Goal: Task Accomplishment & Management: Manage account settings

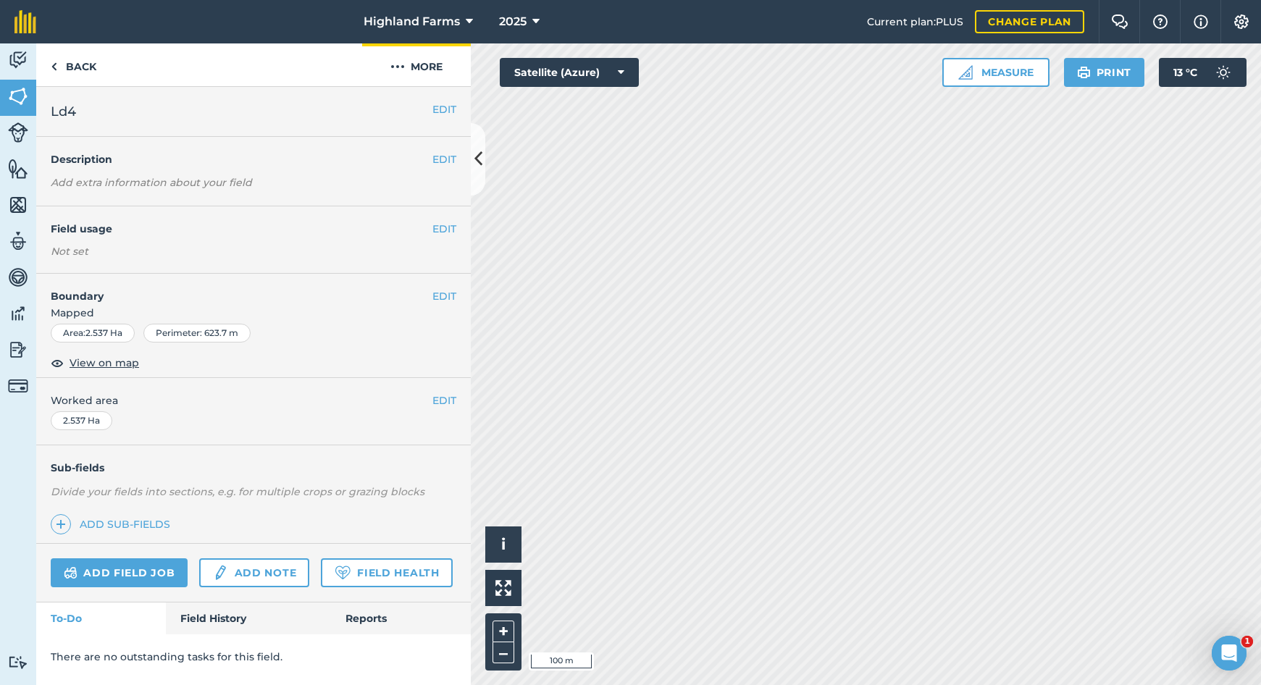
click at [410, 64] on button "More" at bounding box center [416, 64] width 109 height 43
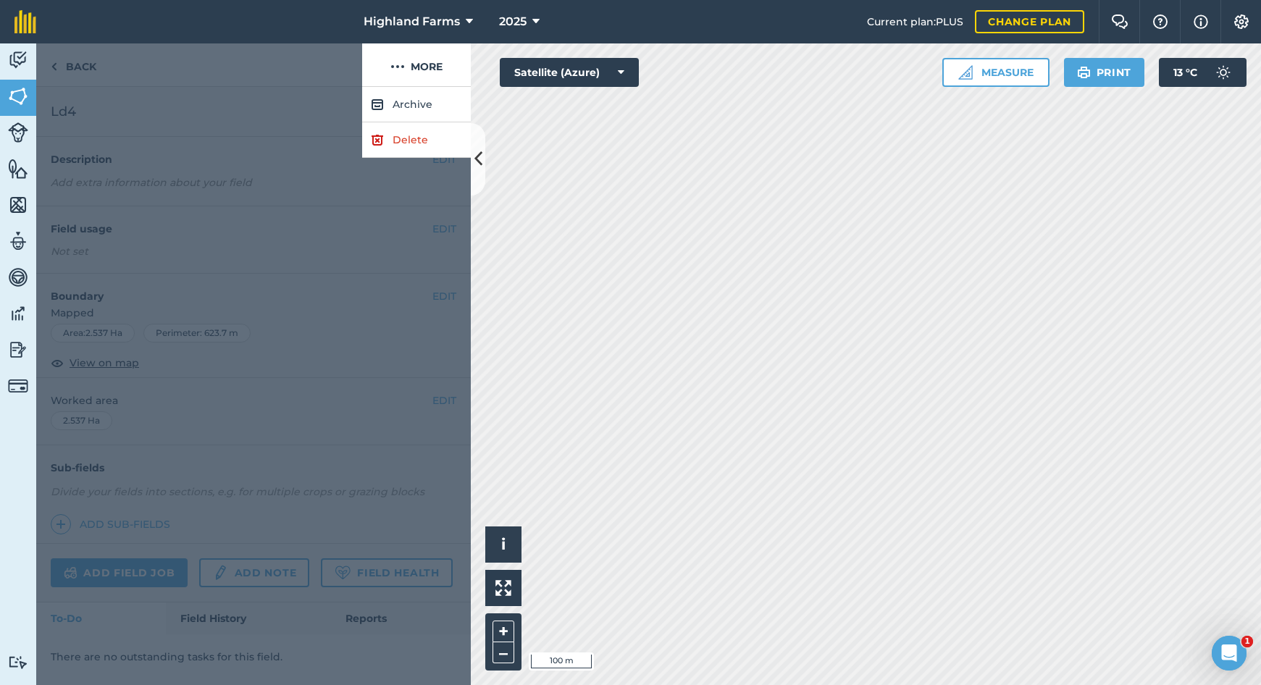
click at [409, 139] on link "Delete" at bounding box center [416, 139] width 109 height 35
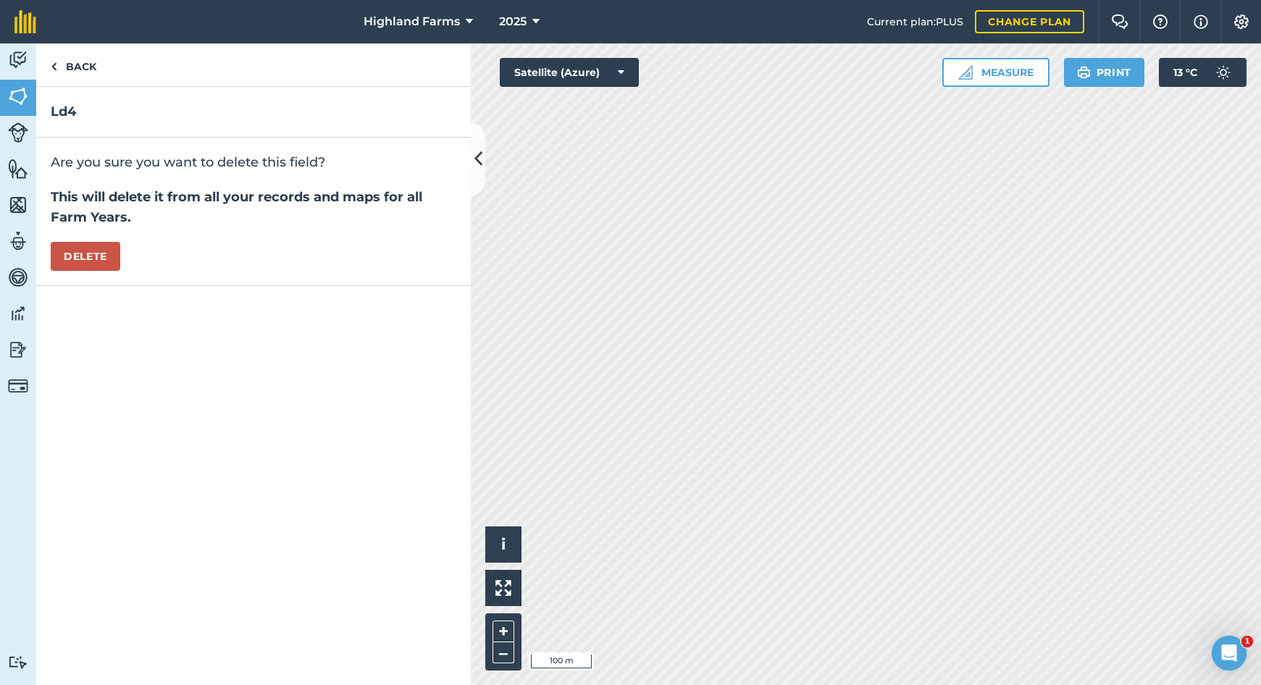
click at [86, 259] on button "Delete" at bounding box center [86, 256] width 70 height 29
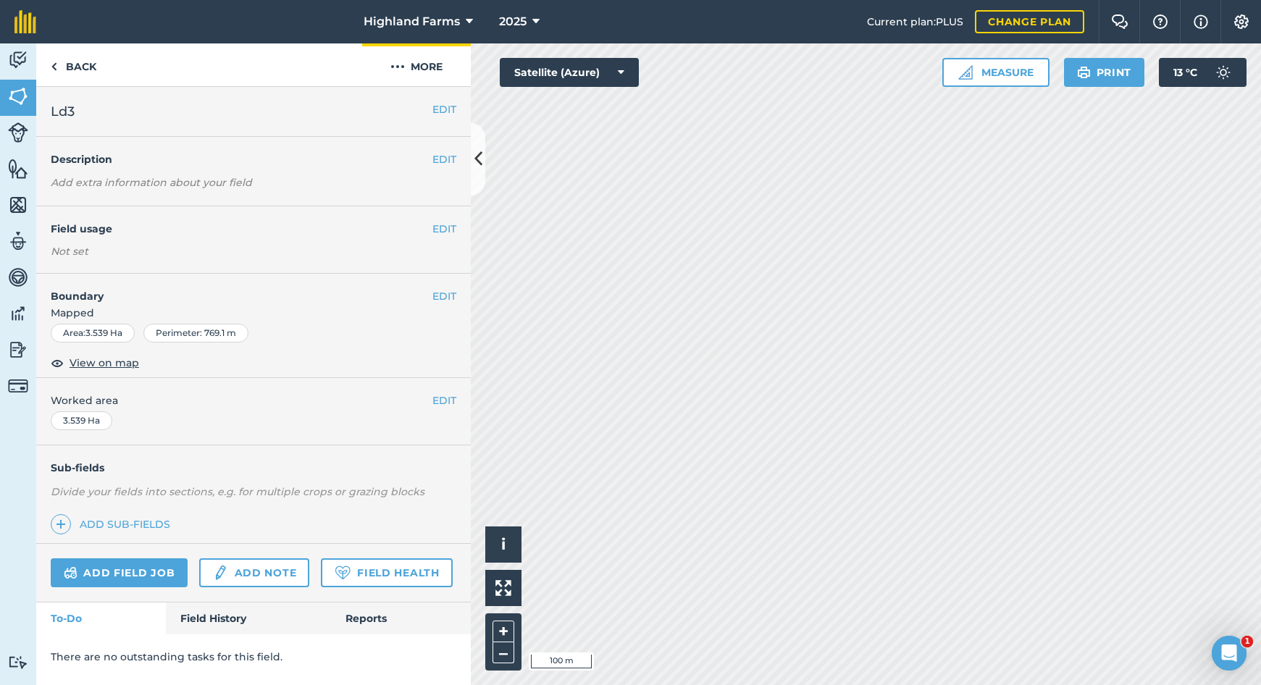
click at [405, 65] on button "More" at bounding box center [416, 64] width 109 height 43
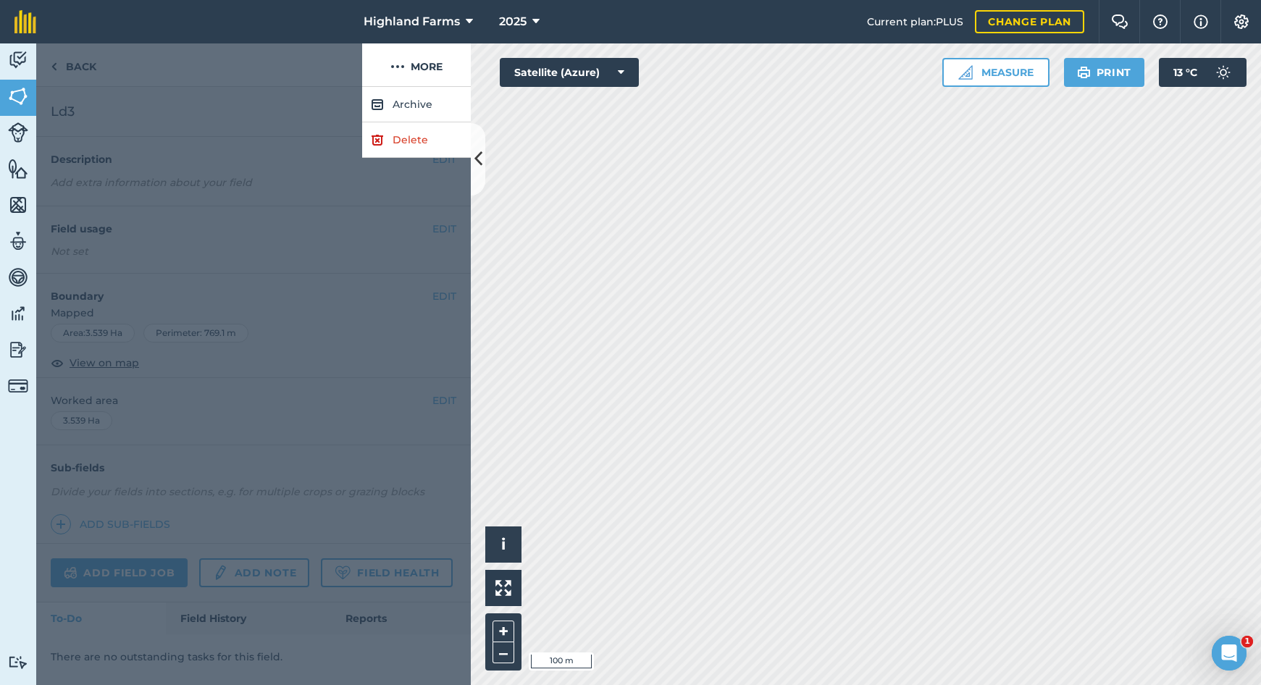
click at [403, 135] on link "Delete" at bounding box center [416, 139] width 109 height 35
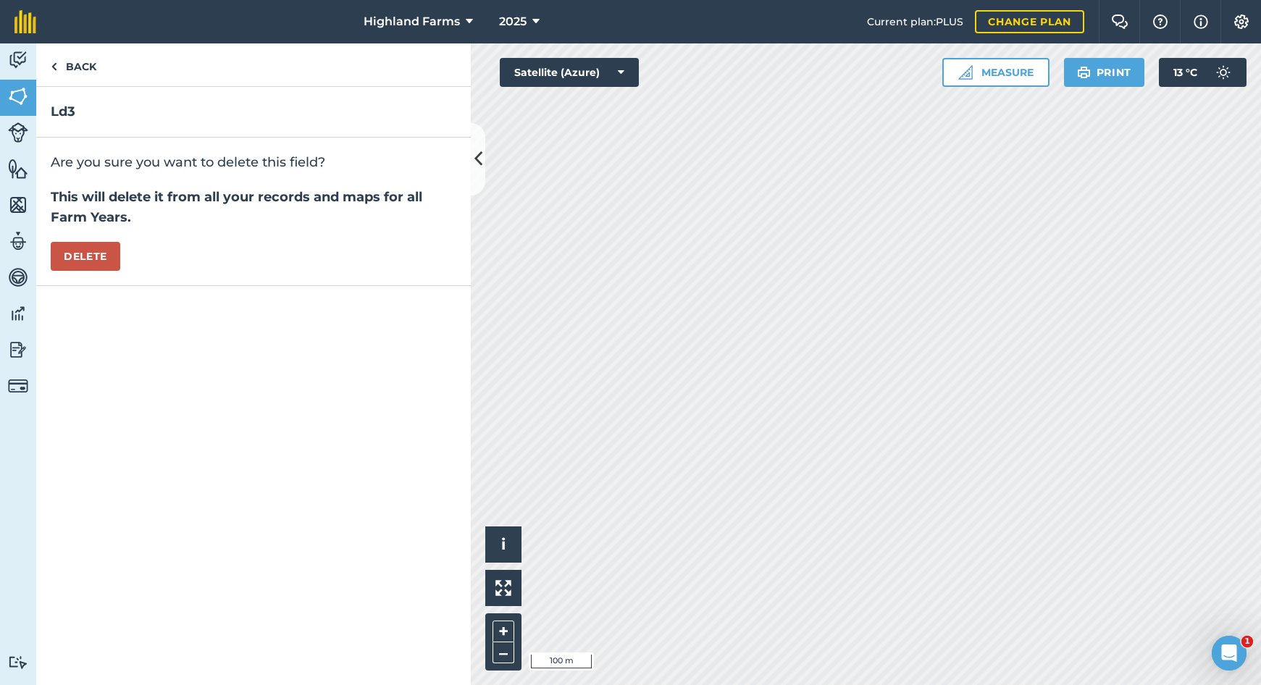
click at [72, 259] on button "Delete" at bounding box center [86, 256] width 70 height 29
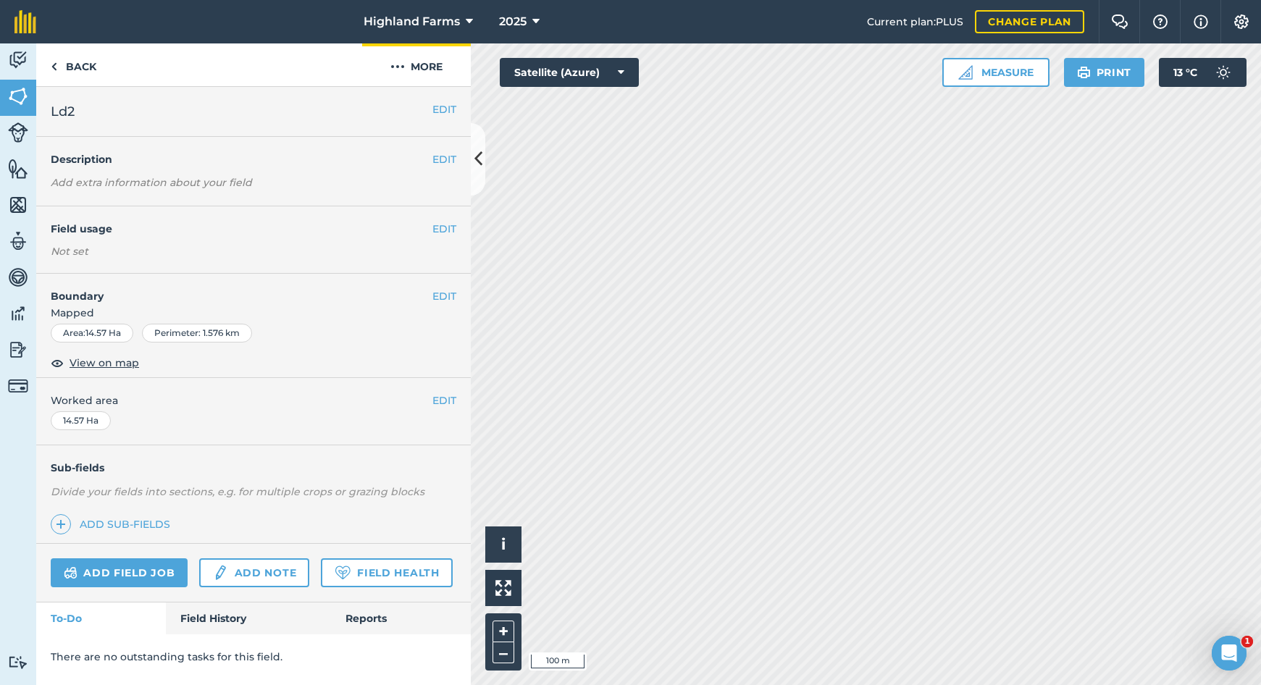
click at [412, 65] on button "More" at bounding box center [416, 64] width 109 height 43
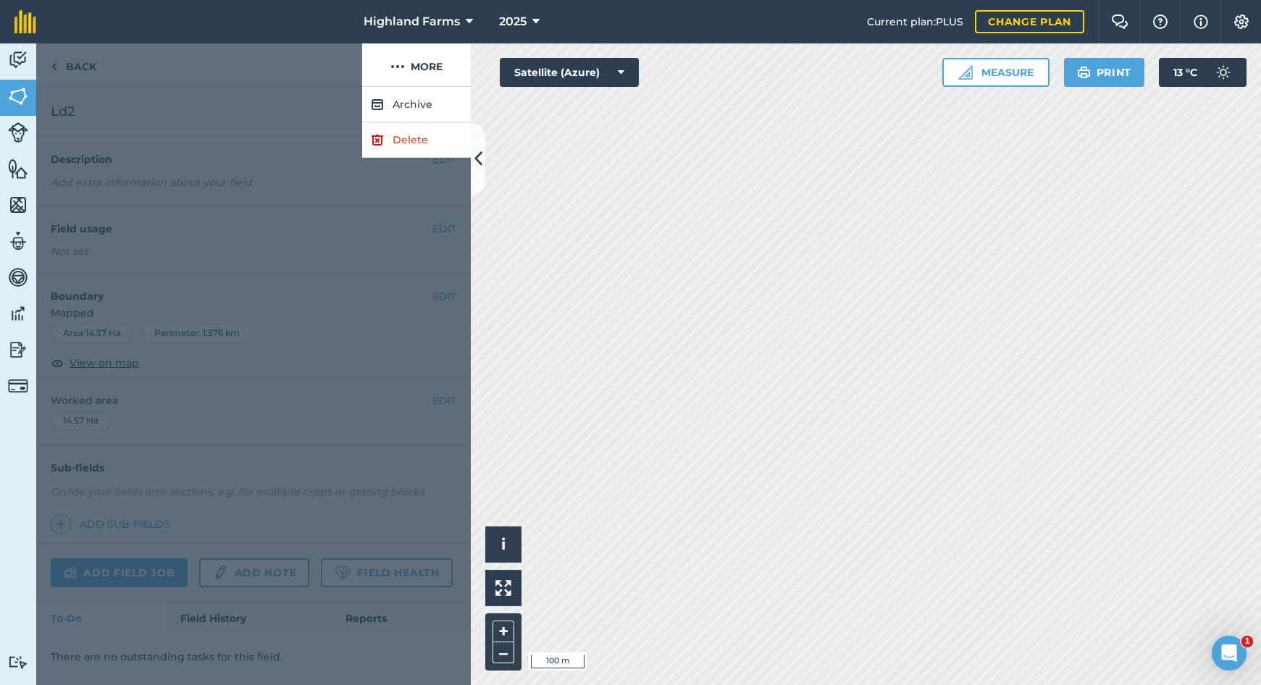
click at [396, 139] on link "Delete" at bounding box center [416, 139] width 109 height 35
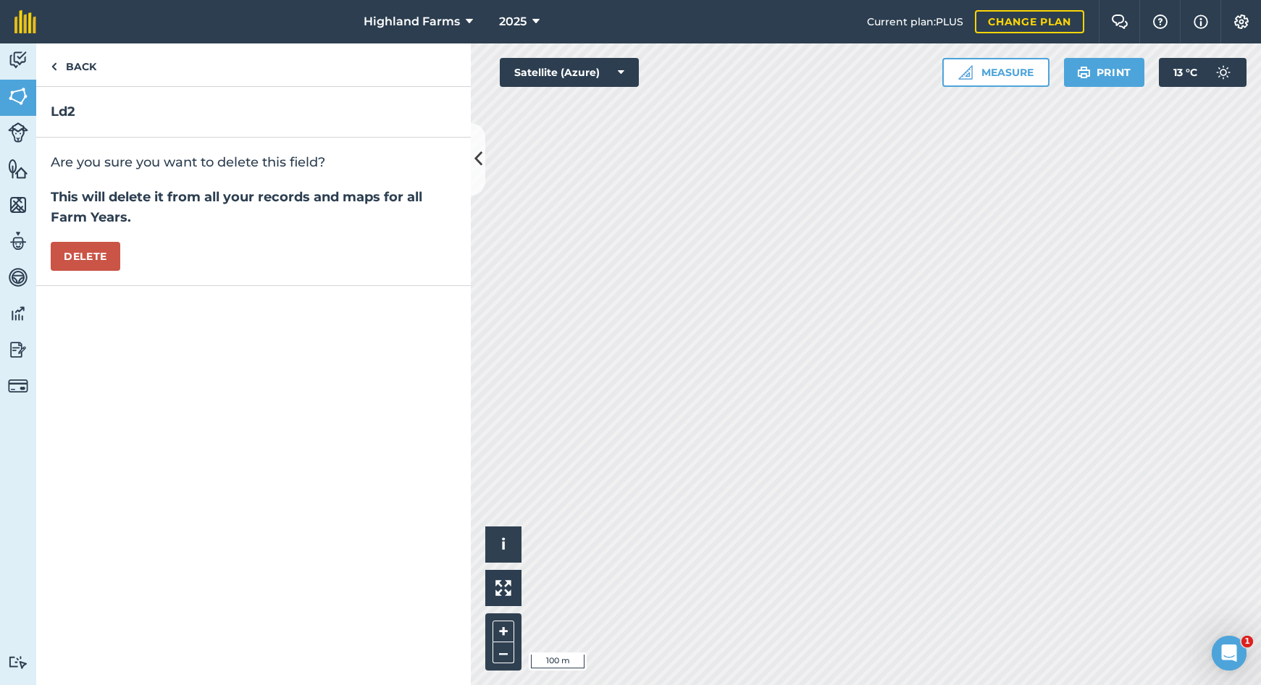
click at [93, 254] on button "Delete" at bounding box center [86, 256] width 70 height 29
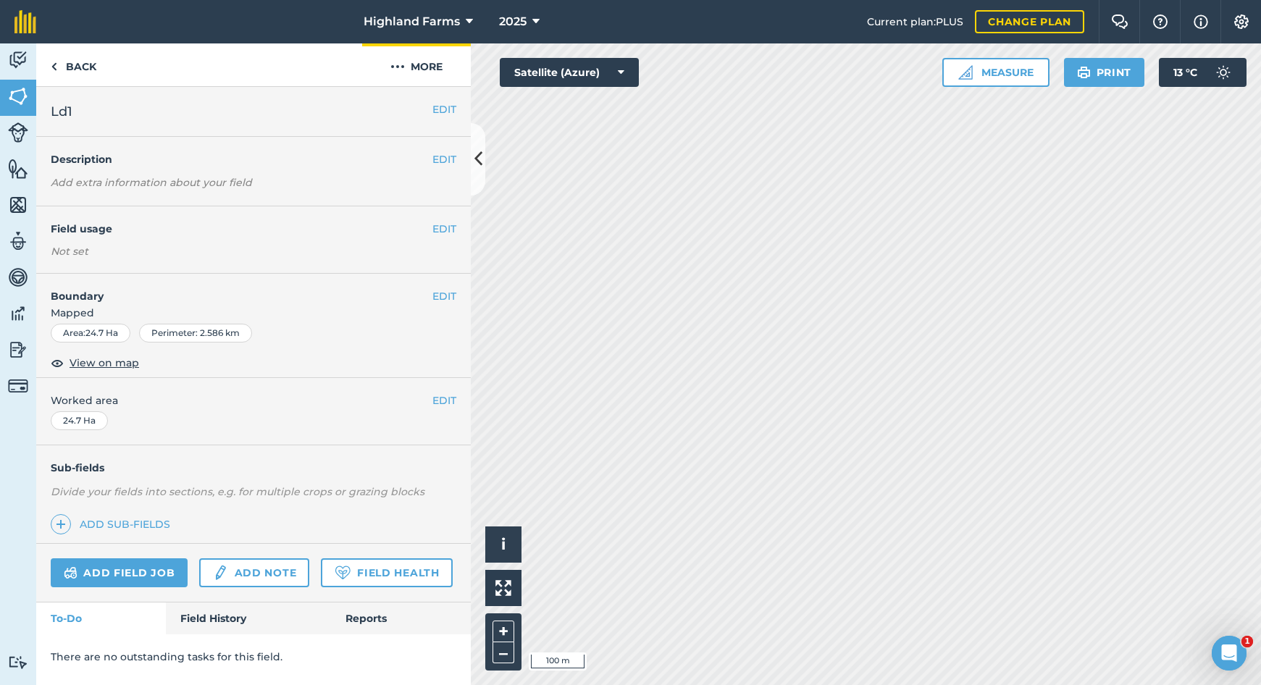
click at [429, 59] on button "More" at bounding box center [416, 64] width 109 height 43
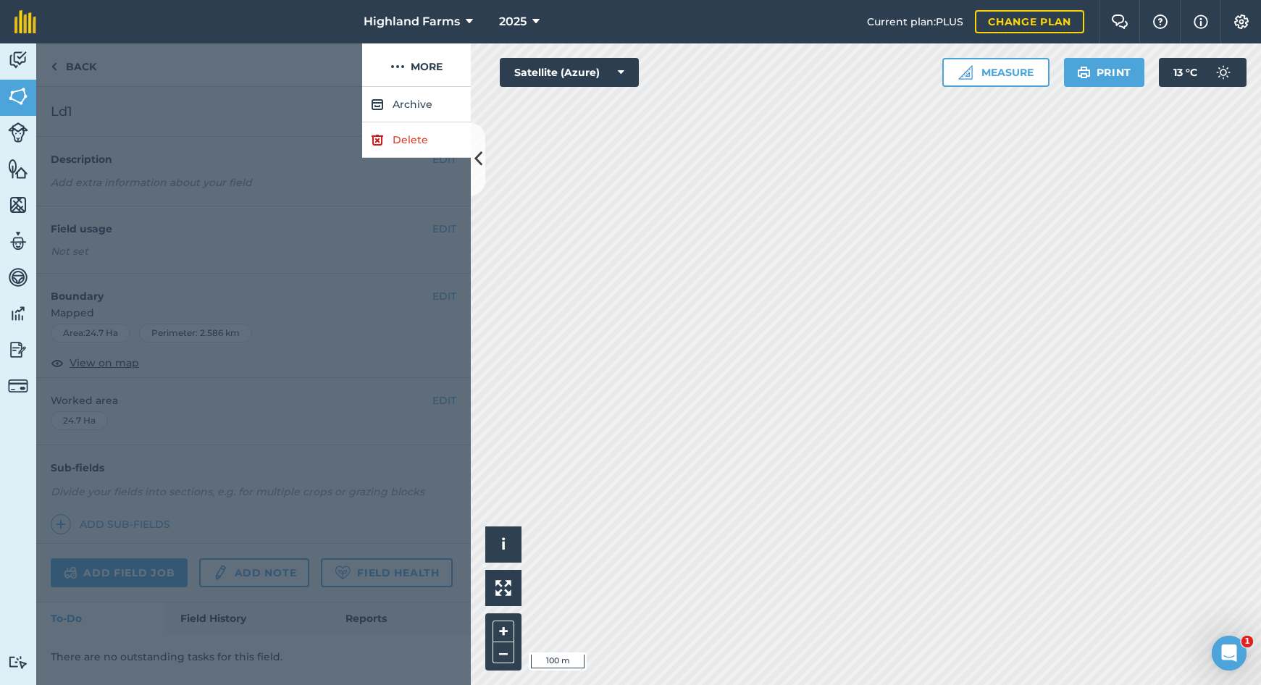
click at [403, 140] on link "Delete" at bounding box center [416, 139] width 109 height 35
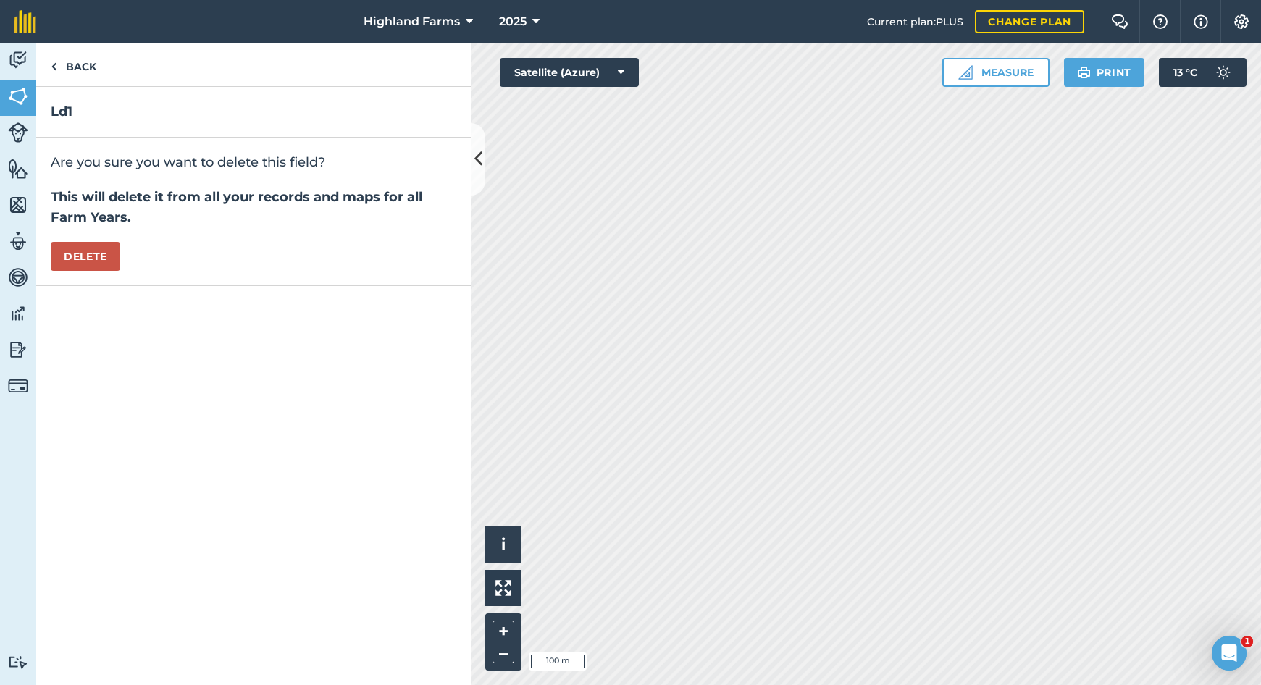
click at [92, 255] on button "Delete" at bounding box center [86, 256] width 70 height 29
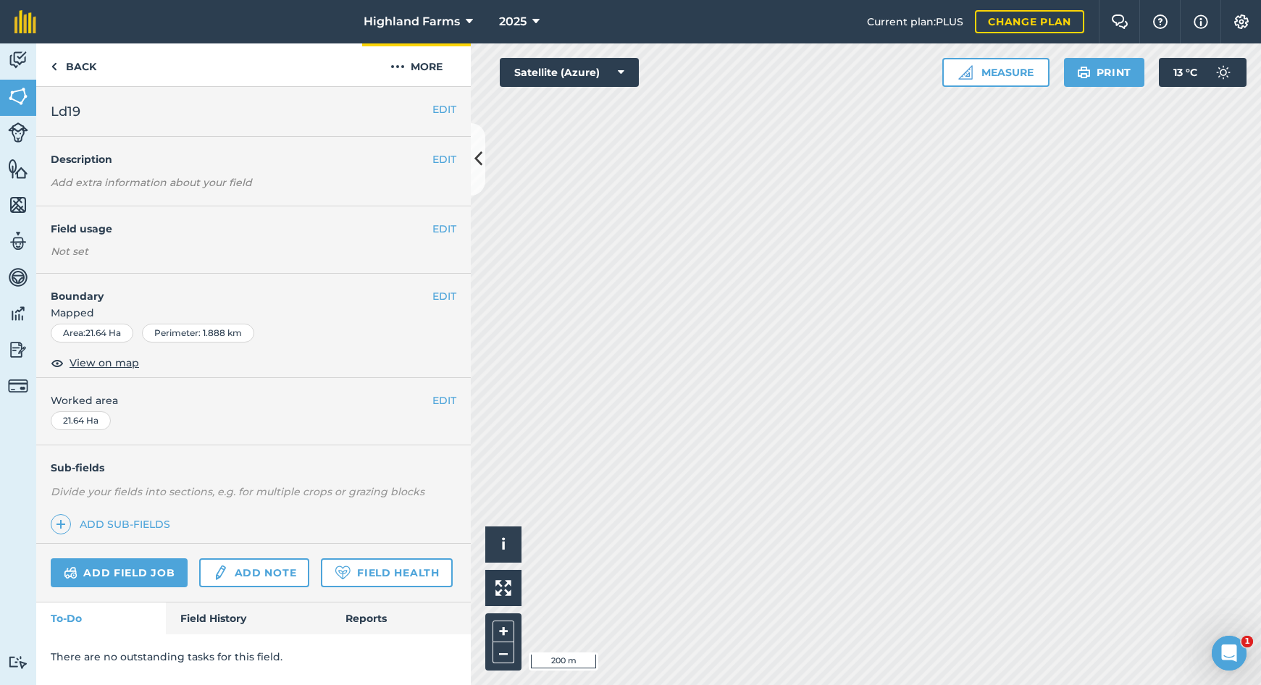
click at [420, 62] on button "More" at bounding box center [416, 64] width 109 height 43
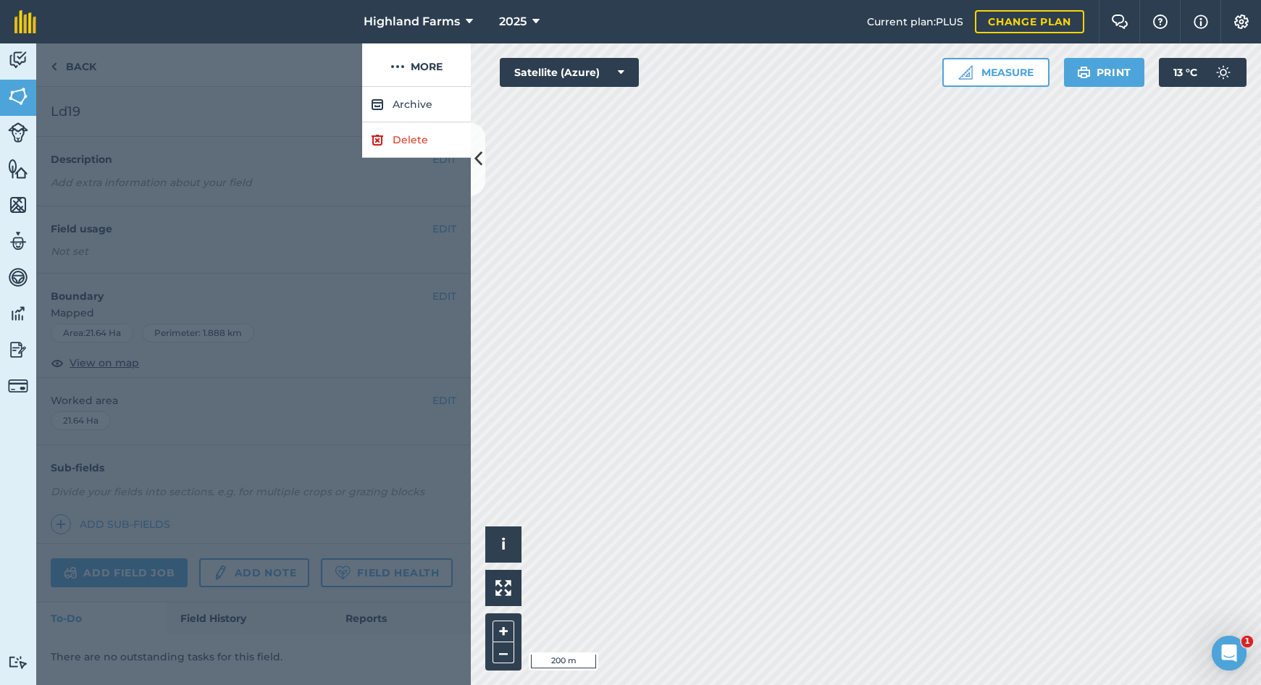
click at [396, 143] on link "Delete" at bounding box center [416, 139] width 109 height 35
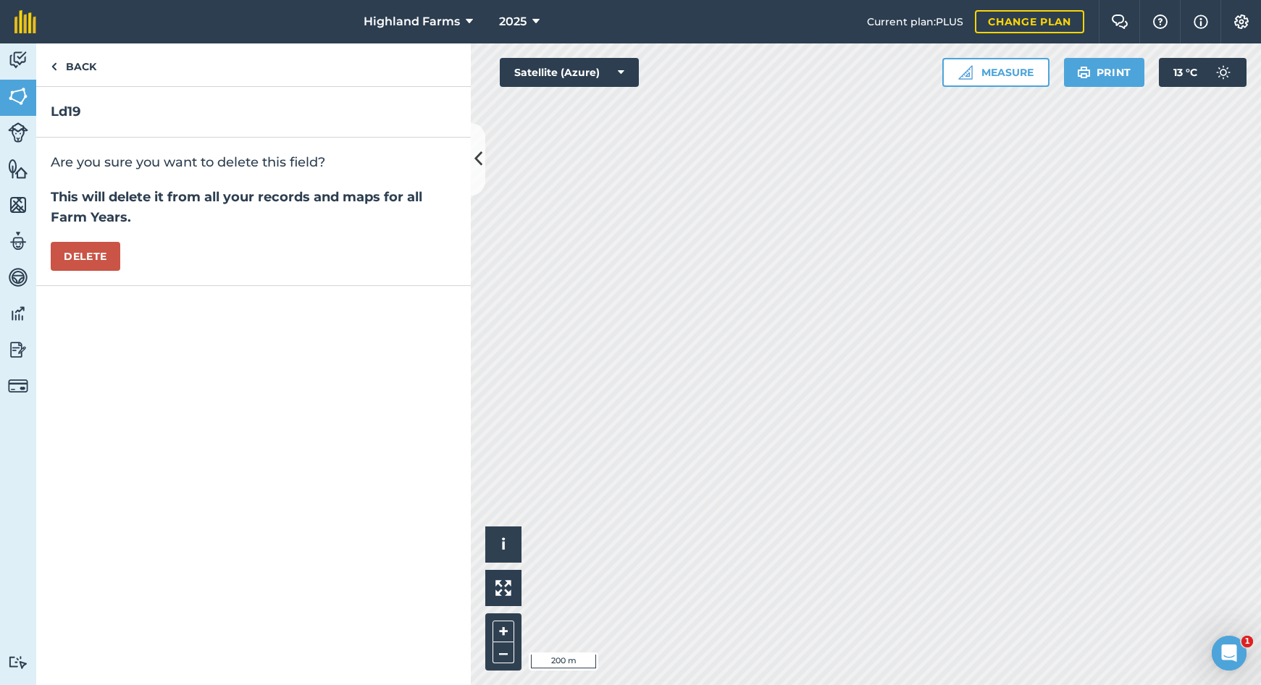
drag, startPoint x: 103, startPoint y: 251, endPoint x: 312, endPoint y: 322, distance: 221.1
click at [104, 251] on button "Delete" at bounding box center [86, 256] width 70 height 29
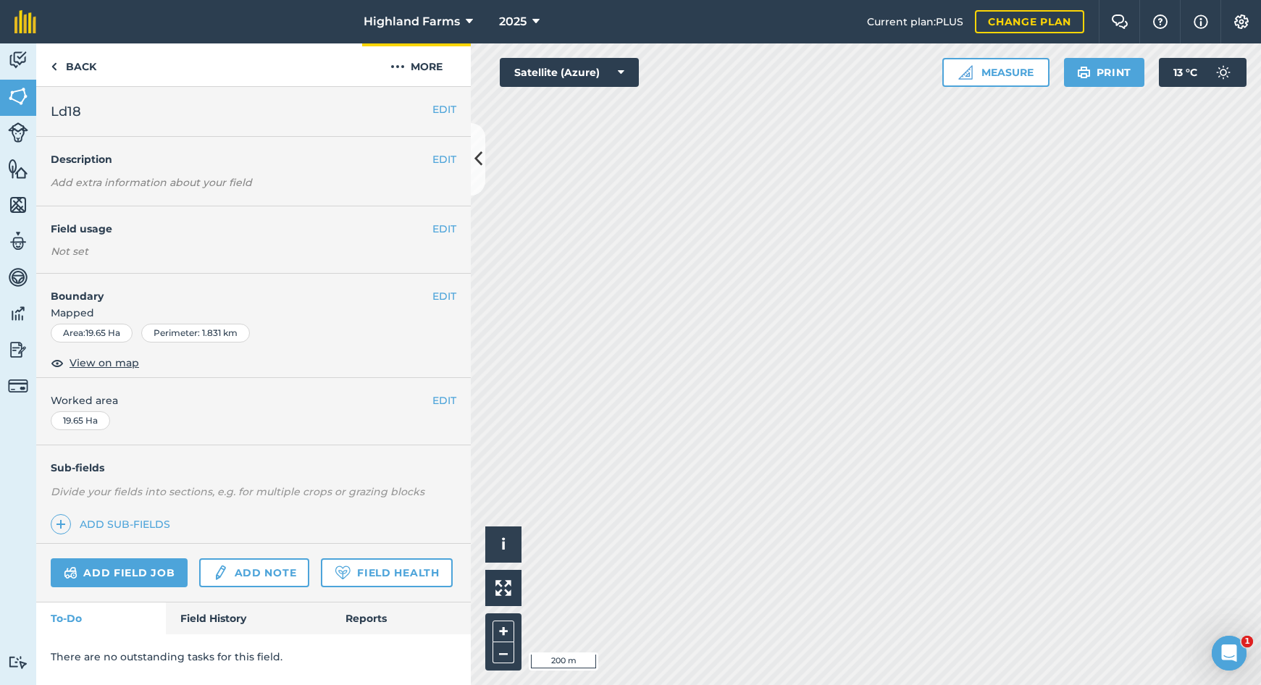
click at [436, 64] on button "More" at bounding box center [416, 64] width 109 height 43
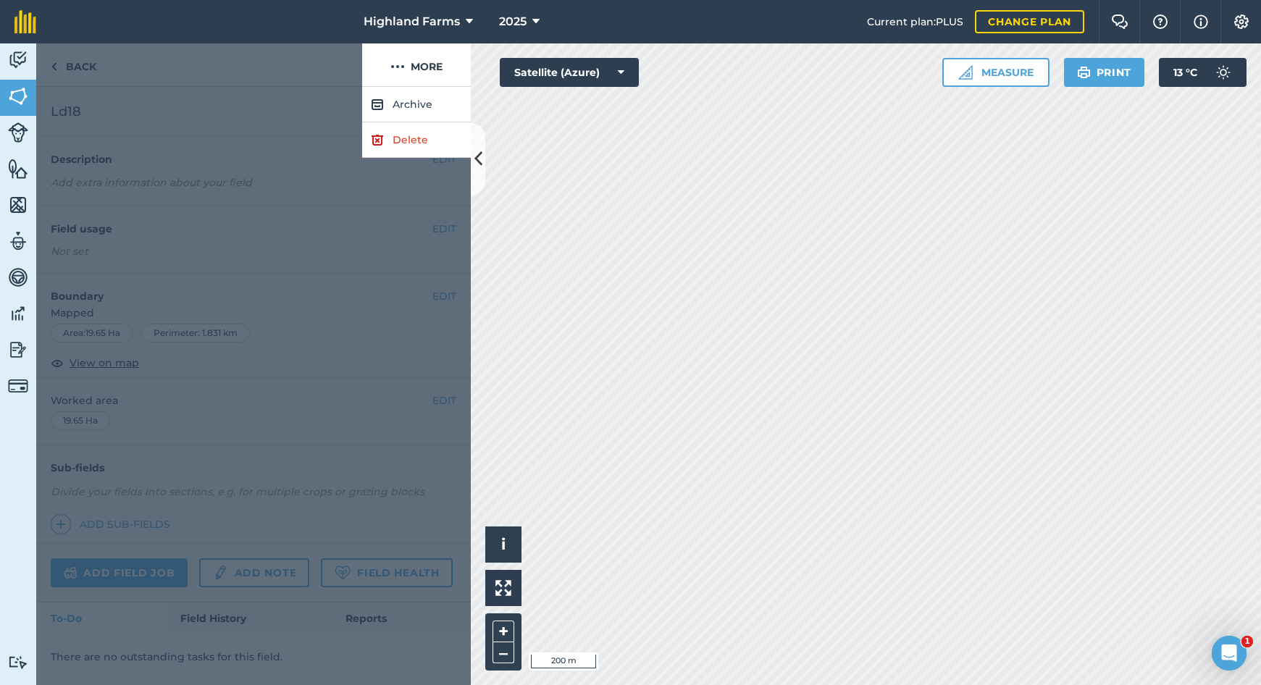
click at [383, 141] on img at bounding box center [377, 139] width 13 height 17
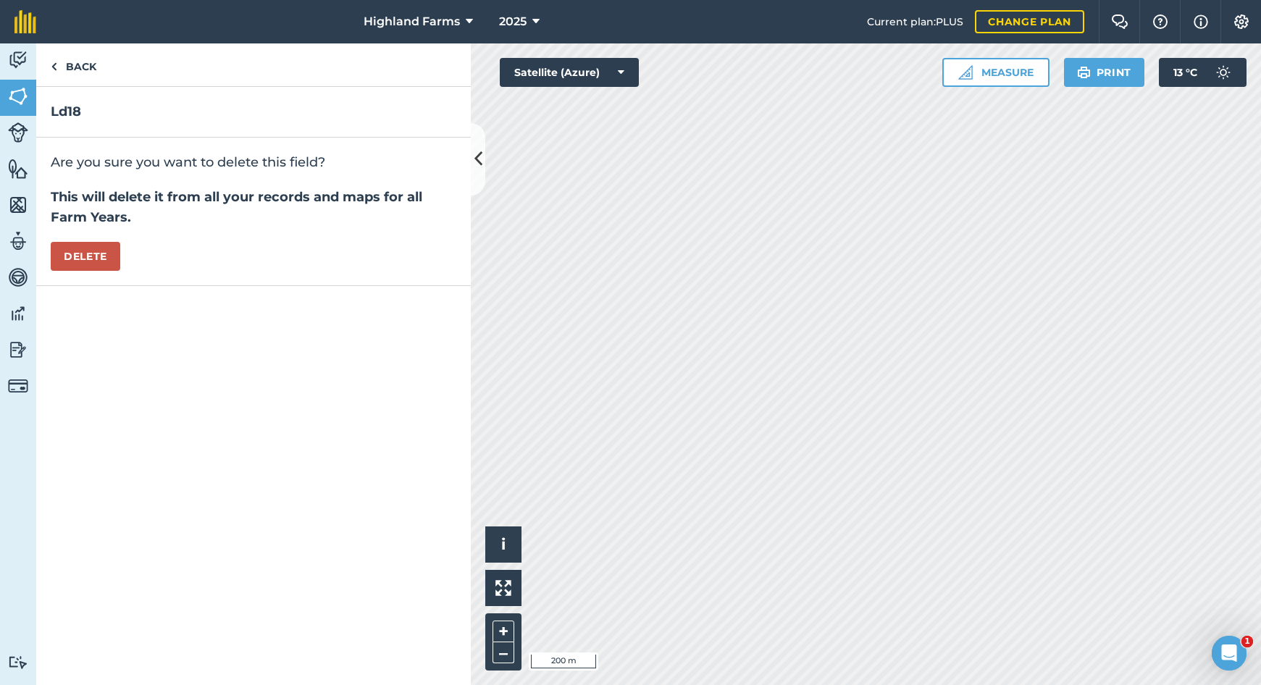
click at [106, 256] on button "Delete" at bounding box center [86, 256] width 70 height 29
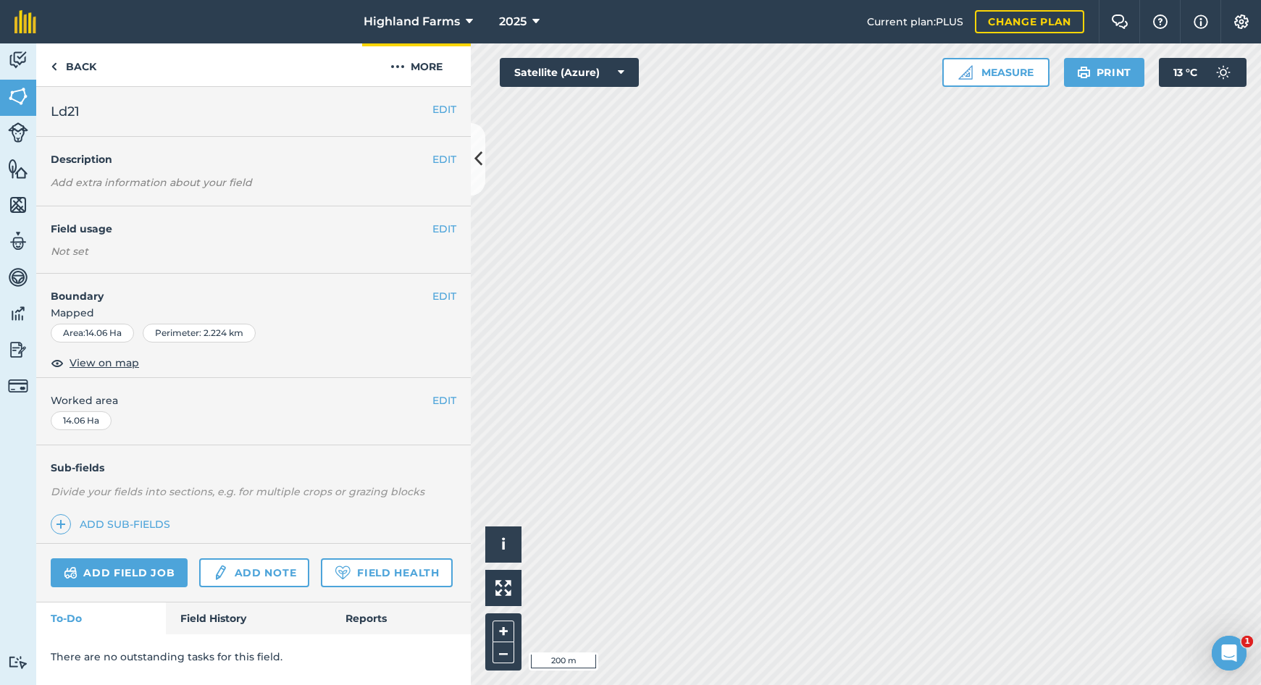
click at [426, 62] on button "More" at bounding box center [416, 64] width 109 height 43
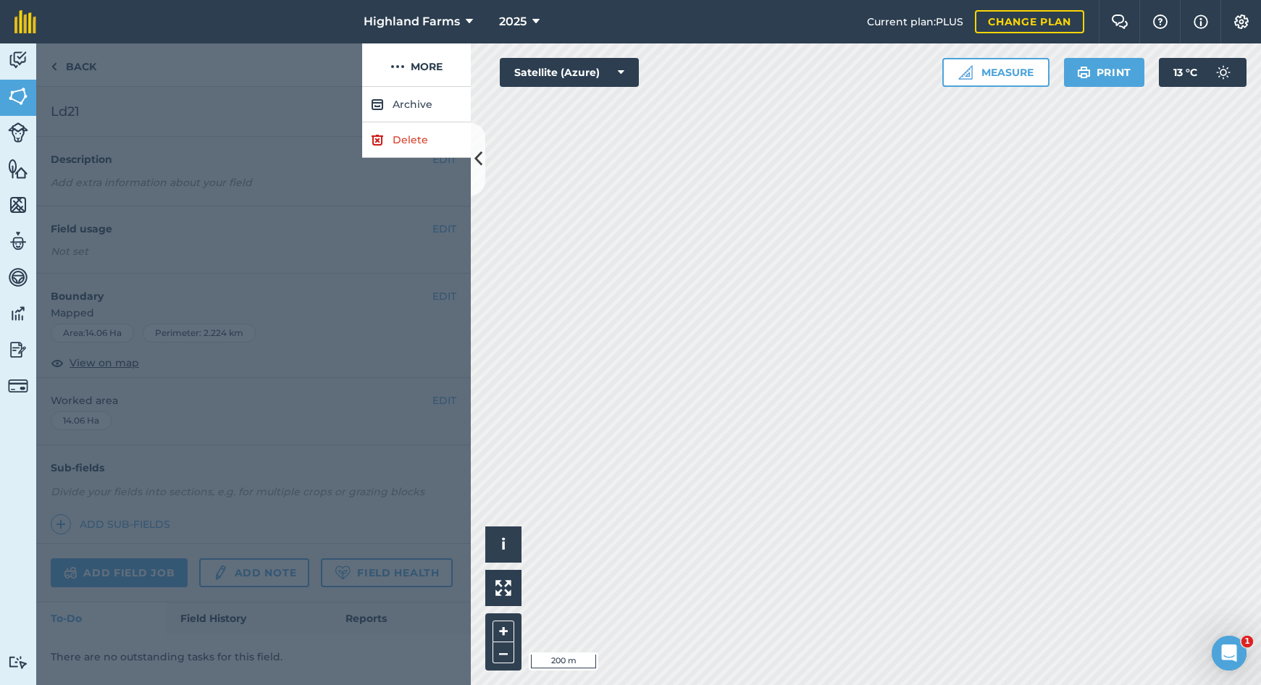
click at [414, 137] on link "Delete" at bounding box center [416, 139] width 109 height 35
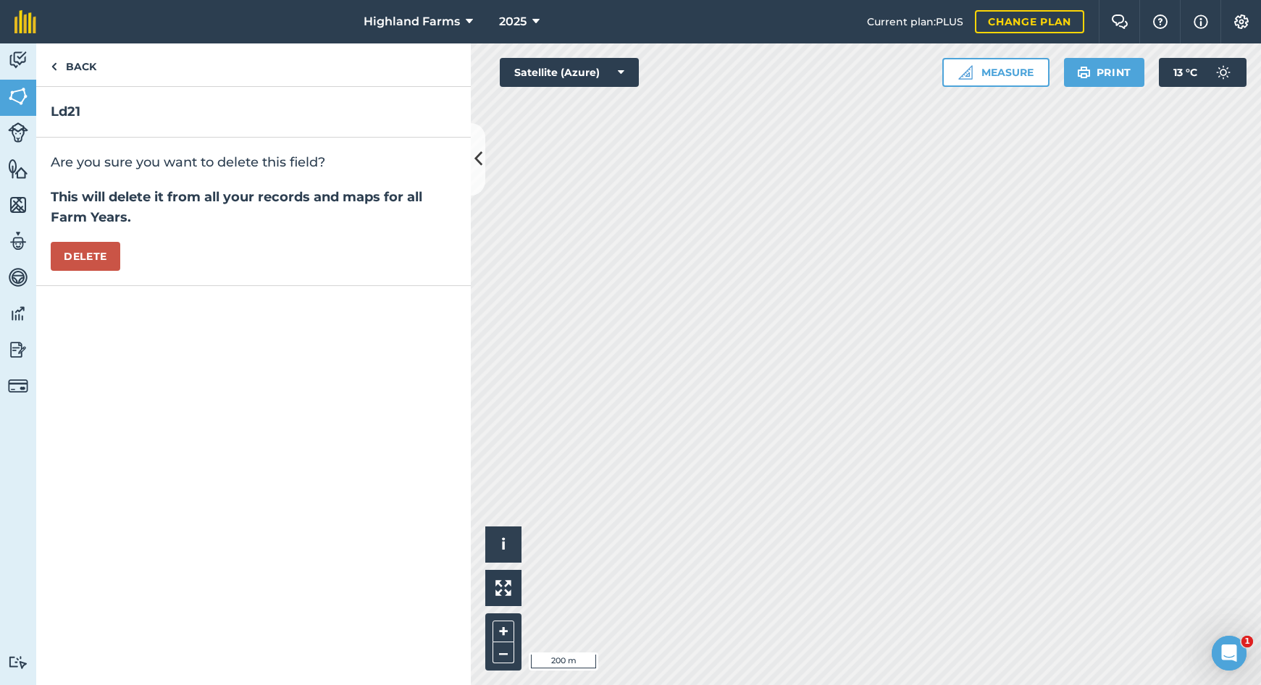
click at [100, 260] on button "Delete" at bounding box center [86, 256] width 70 height 29
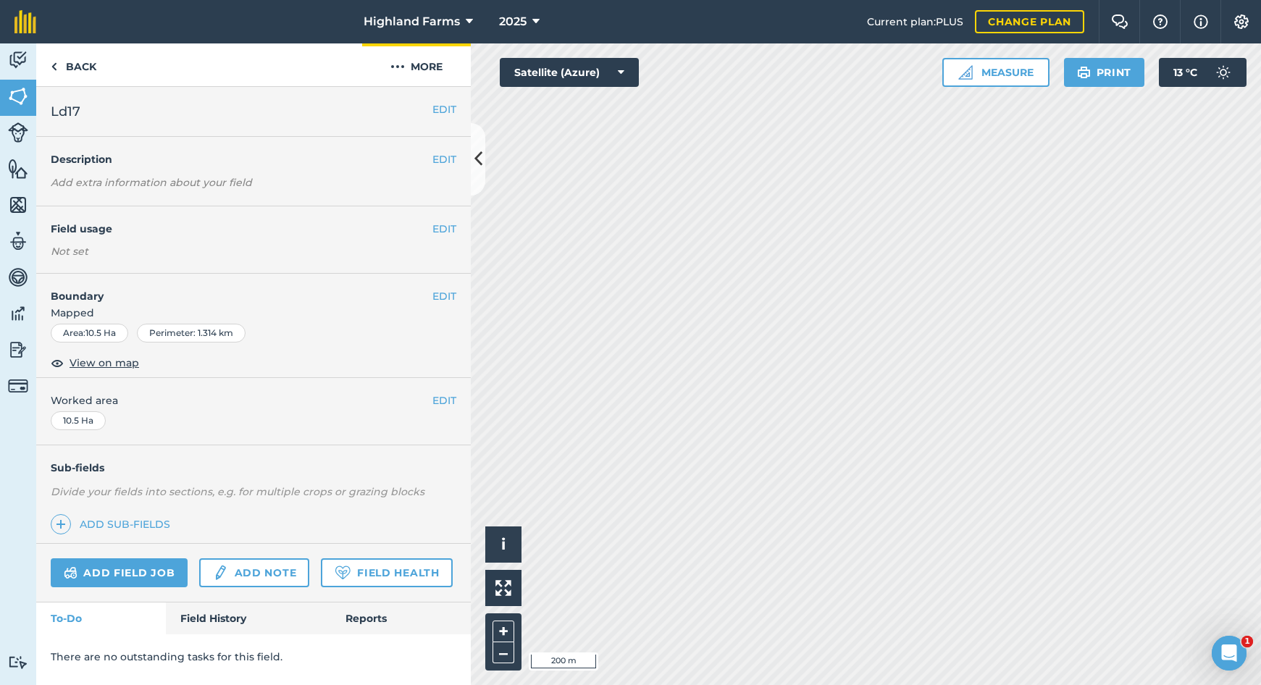
click at [414, 66] on button "More" at bounding box center [416, 64] width 109 height 43
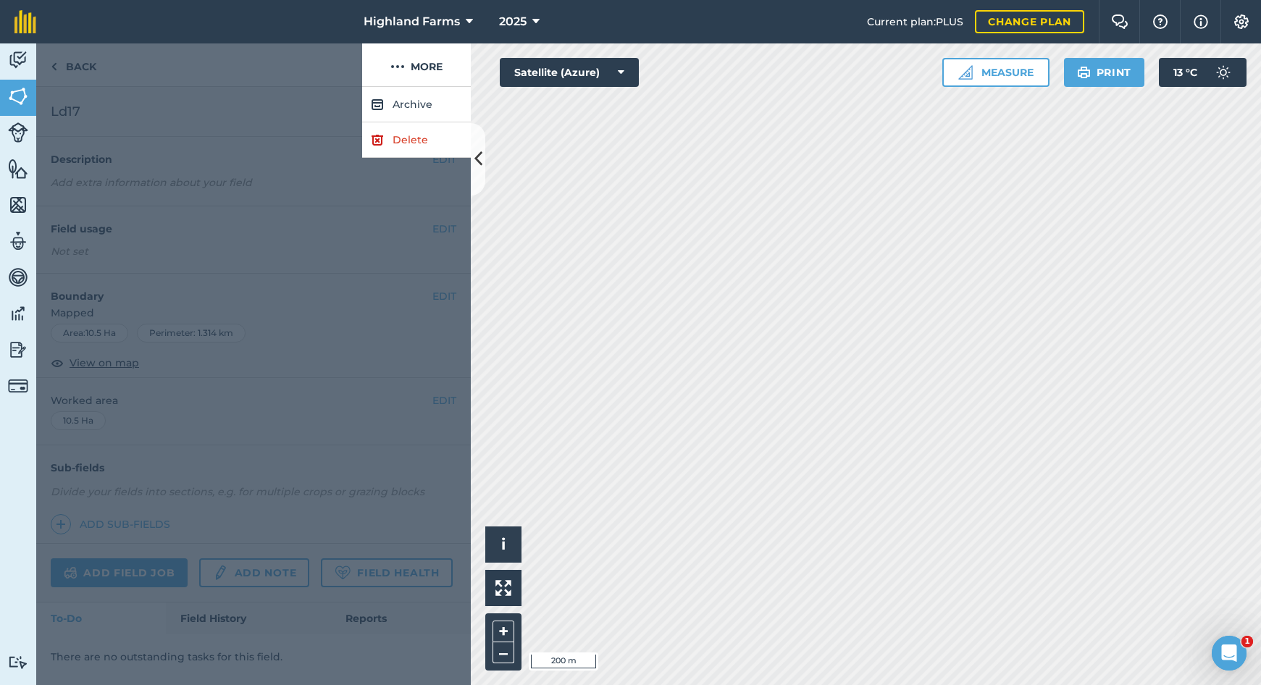
click at [393, 136] on link "Delete" at bounding box center [416, 139] width 109 height 35
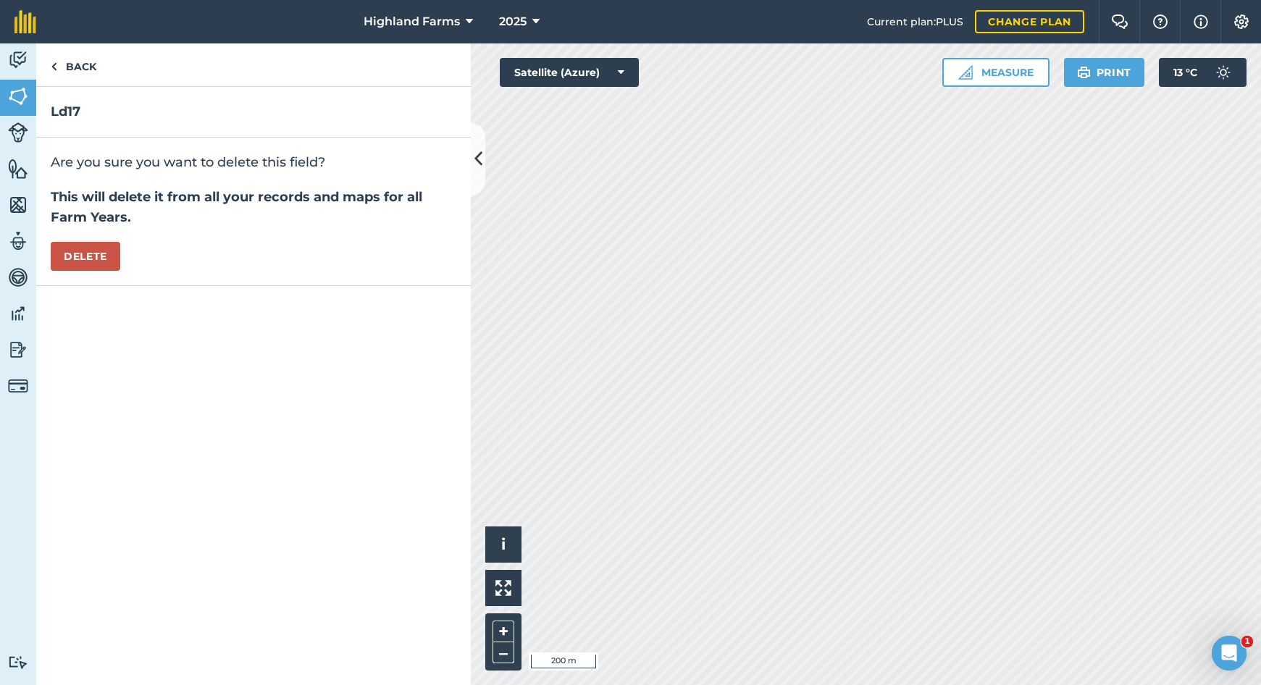
drag, startPoint x: 95, startPoint y: 252, endPoint x: 322, endPoint y: 314, distance: 234.9
click at [95, 252] on button "Delete" at bounding box center [86, 256] width 70 height 29
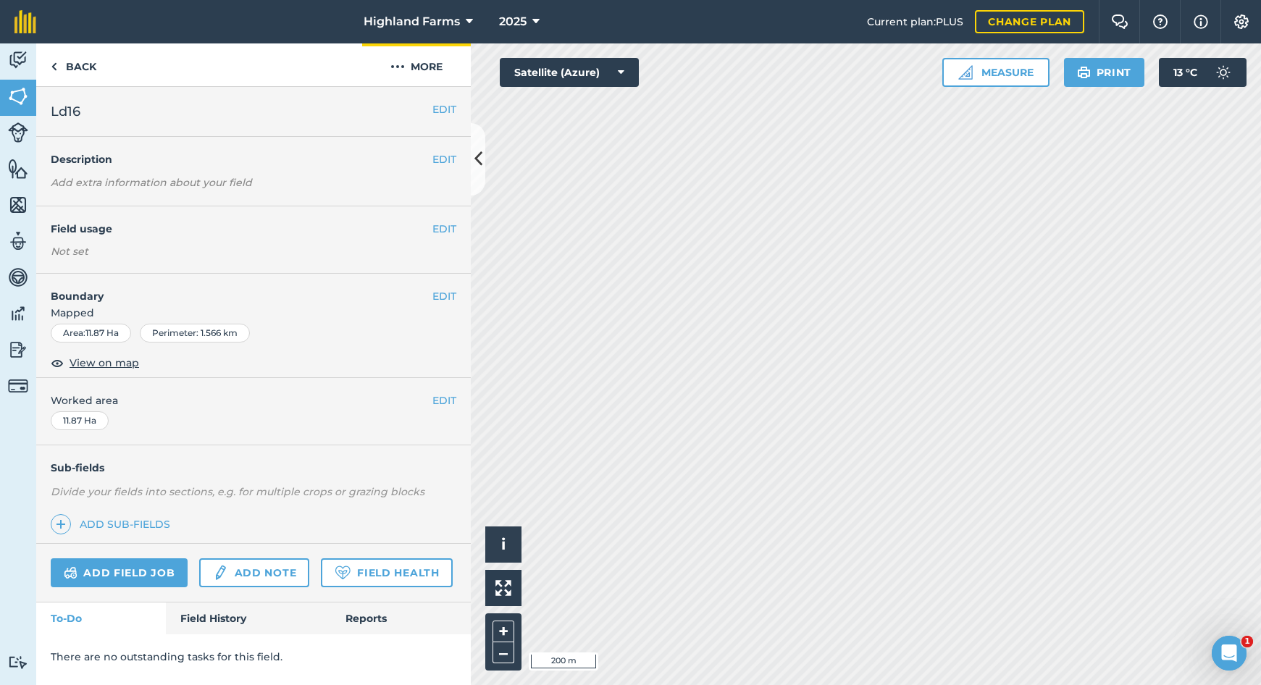
click at [424, 62] on button "More" at bounding box center [416, 64] width 109 height 43
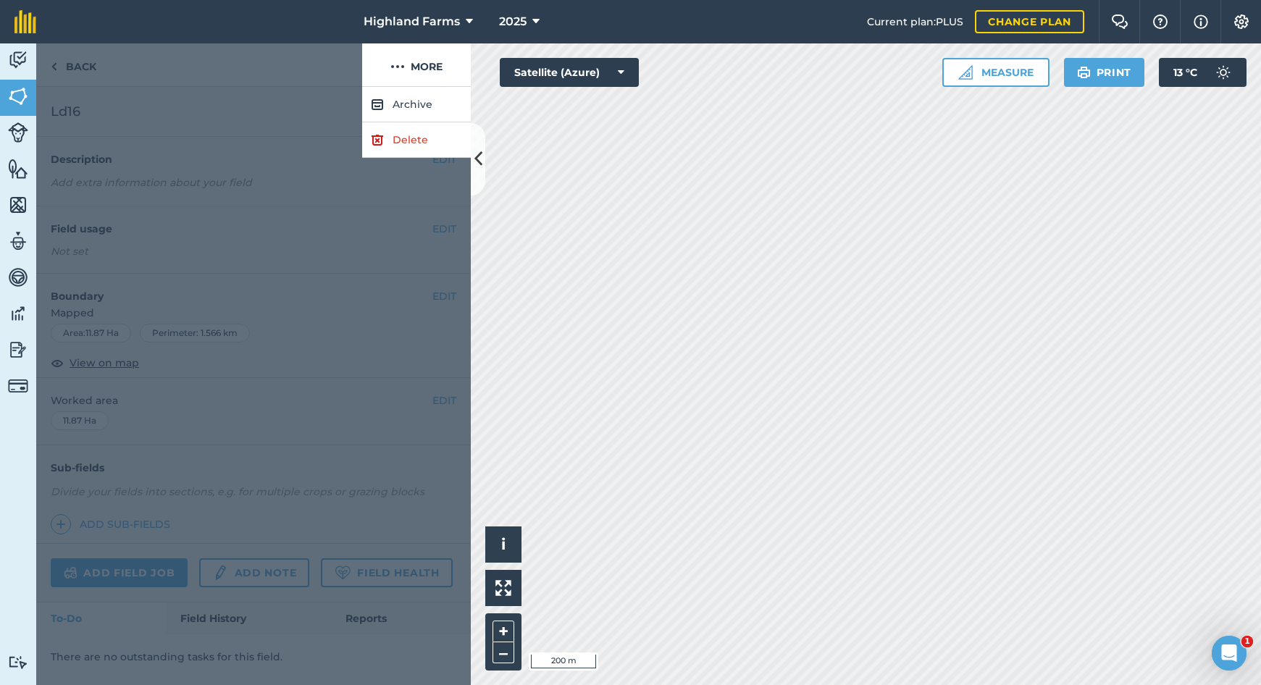
click at [393, 136] on link "Delete" at bounding box center [416, 139] width 109 height 35
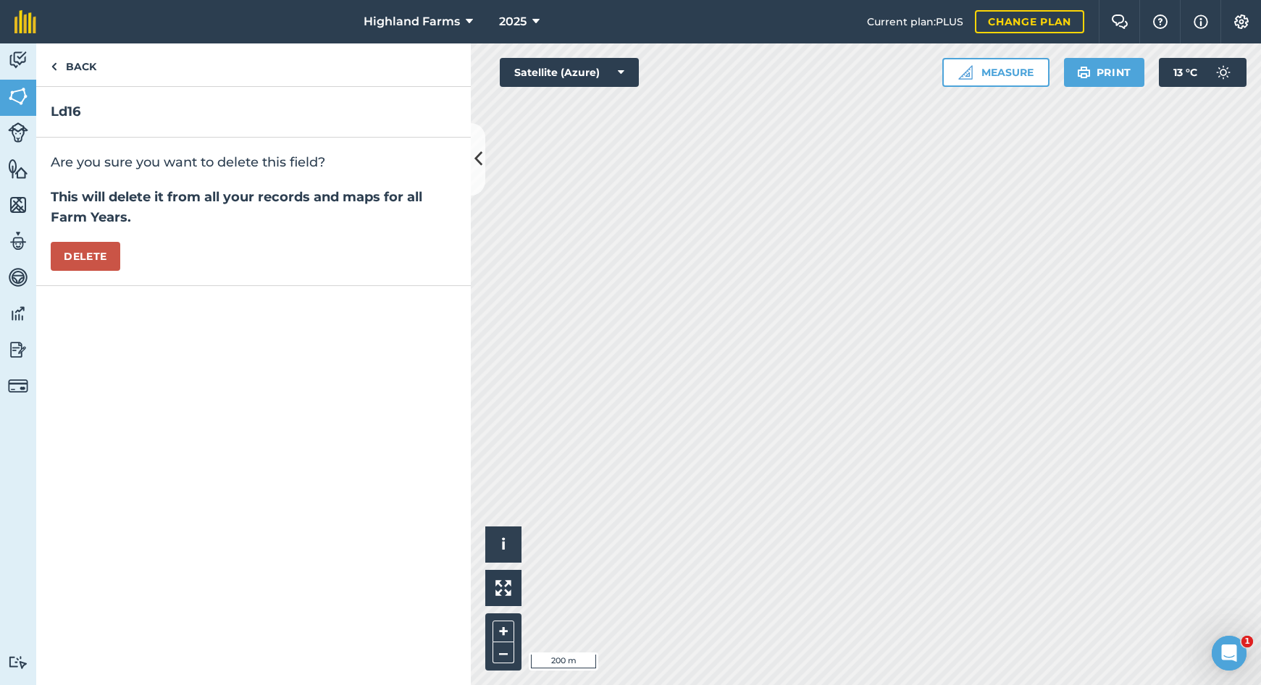
click at [109, 251] on button "Delete" at bounding box center [86, 256] width 70 height 29
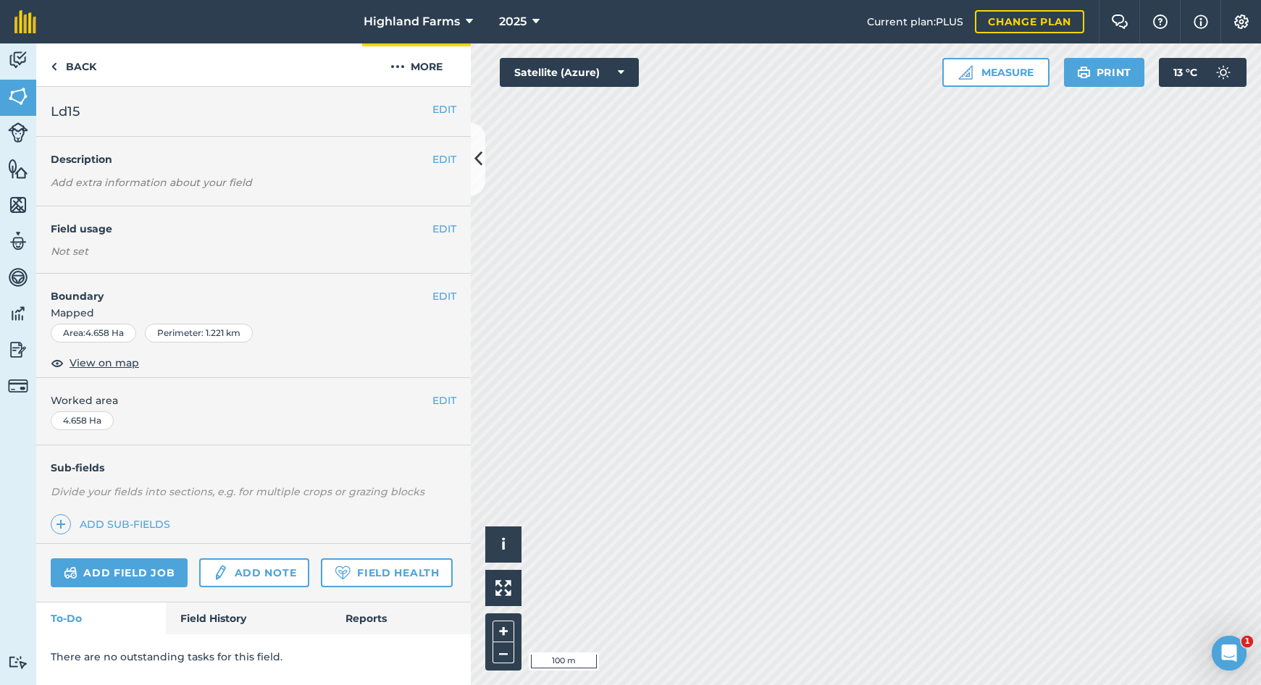
click at [403, 64] on img at bounding box center [397, 66] width 14 height 17
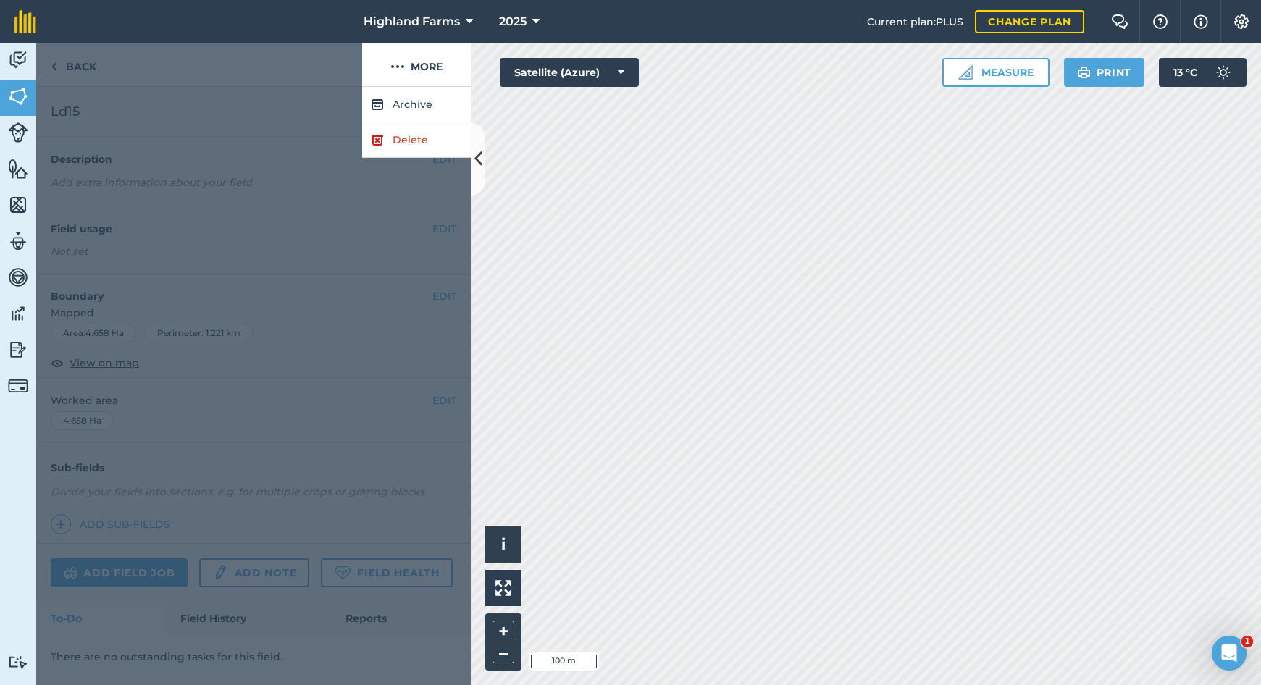
click at [401, 134] on link "Delete" at bounding box center [416, 139] width 109 height 35
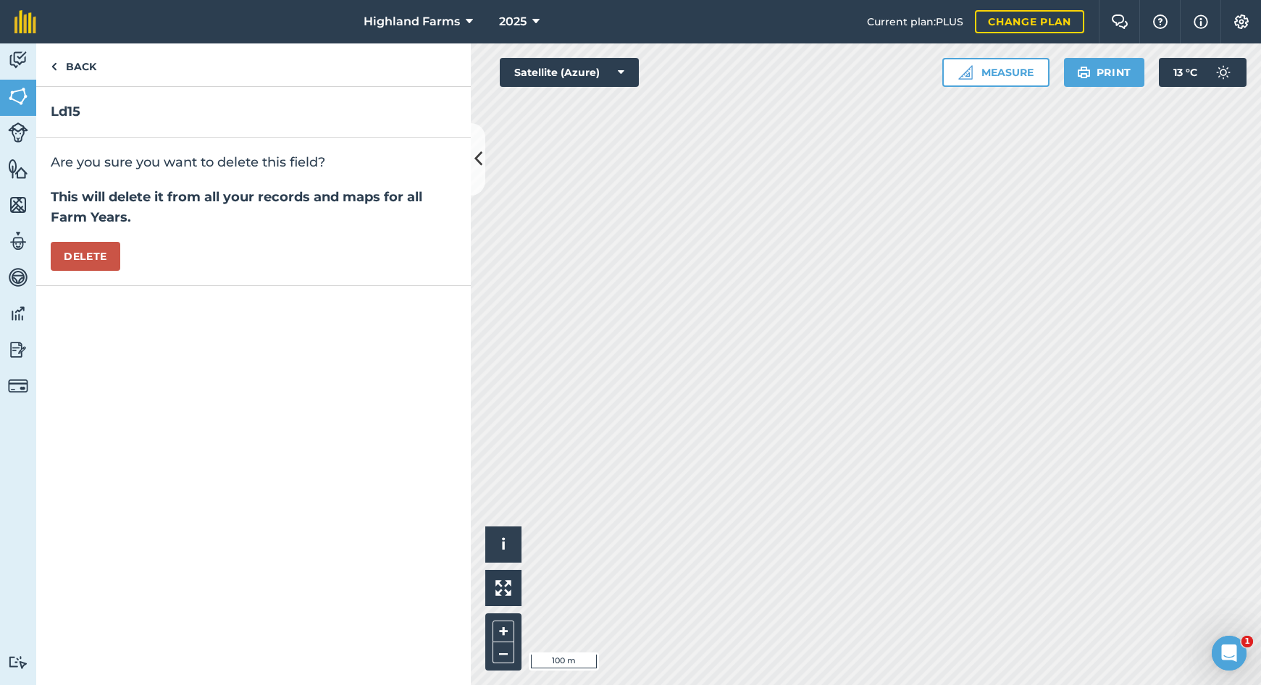
click at [100, 257] on button "Delete" at bounding box center [86, 256] width 70 height 29
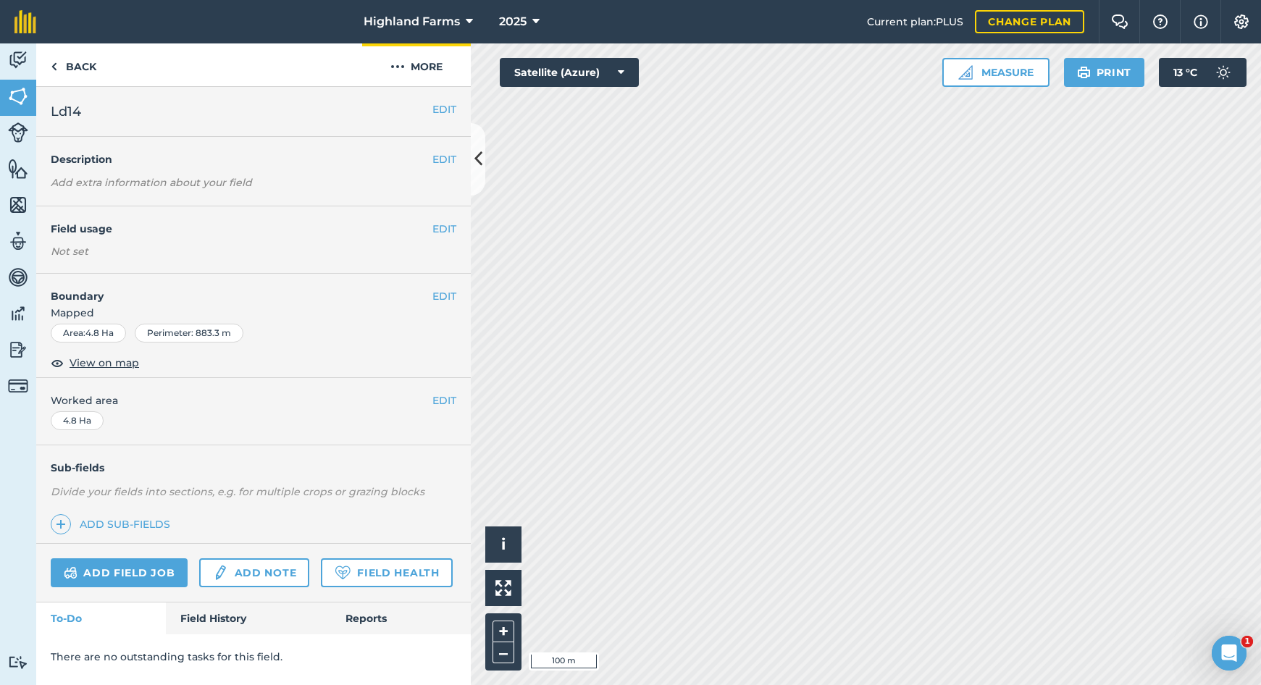
click at [418, 62] on button "More" at bounding box center [416, 64] width 109 height 43
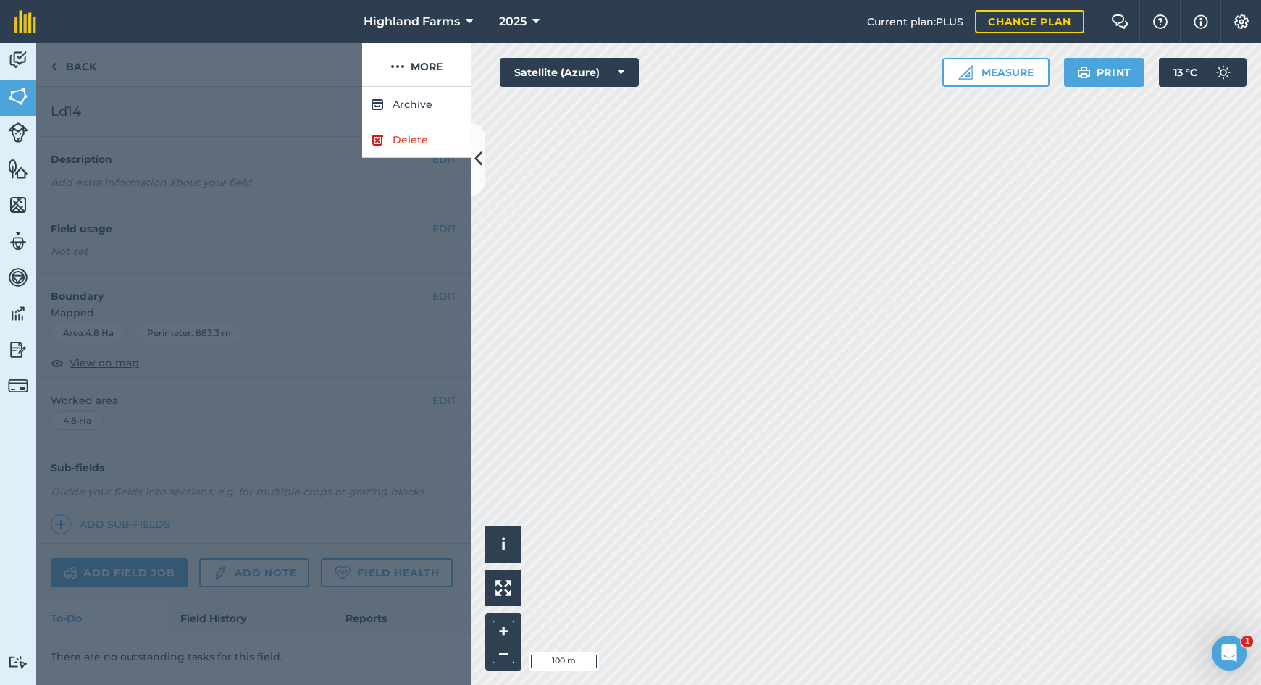
click at [393, 138] on link "Delete" at bounding box center [416, 139] width 109 height 35
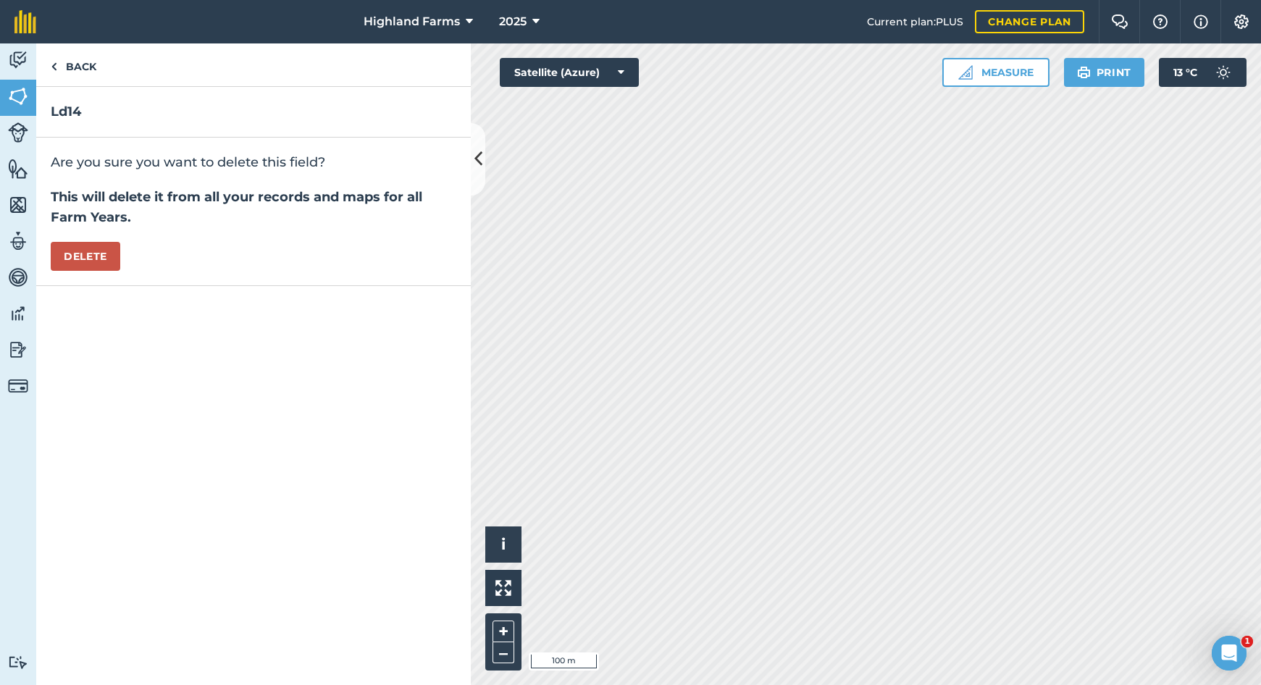
click at [101, 255] on button "Delete" at bounding box center [86, 256] width 70 height 29
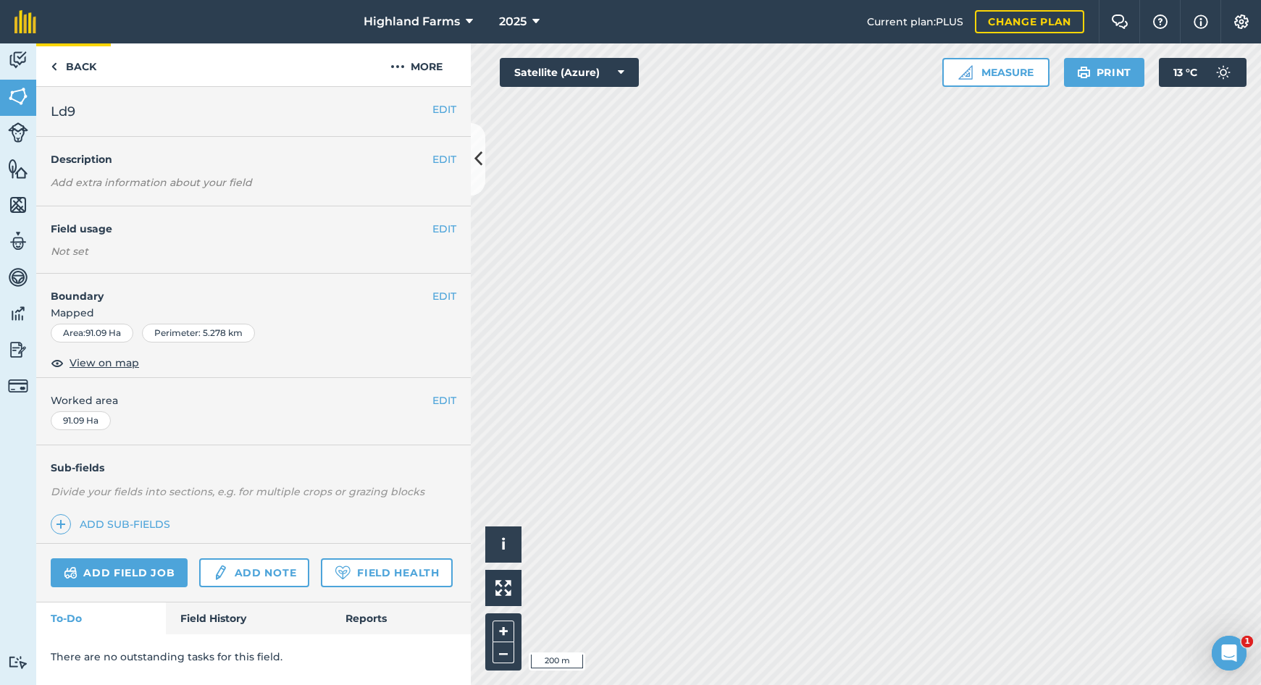
click at [59, 64] on link "Back" at bounding box center [73, 64] width 75 height 43
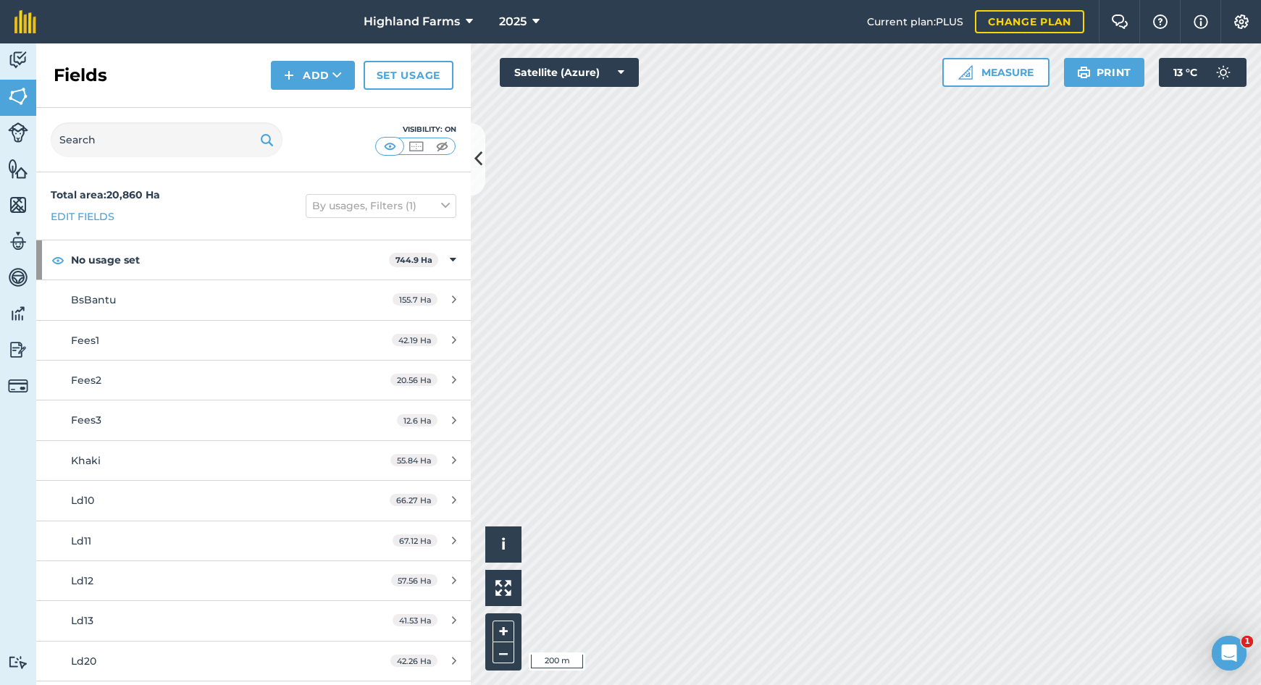
click at [301, 72] on button "Add" at bounding box center [313, 75] width 84 height 29
click at [314, 110] on link "Draw" at bounding box center [313, 108] width 80 height 32
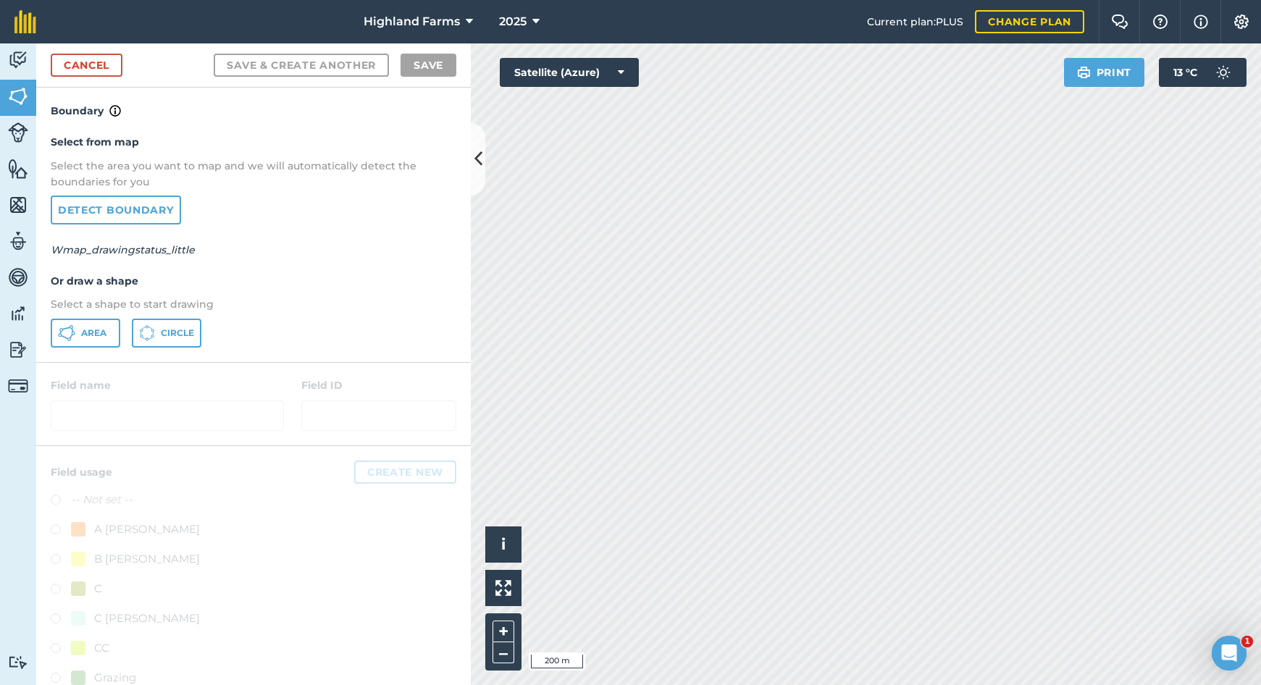
click at [92, 335] on span "Area" at bounding box center [93, 333] width 25 height 12
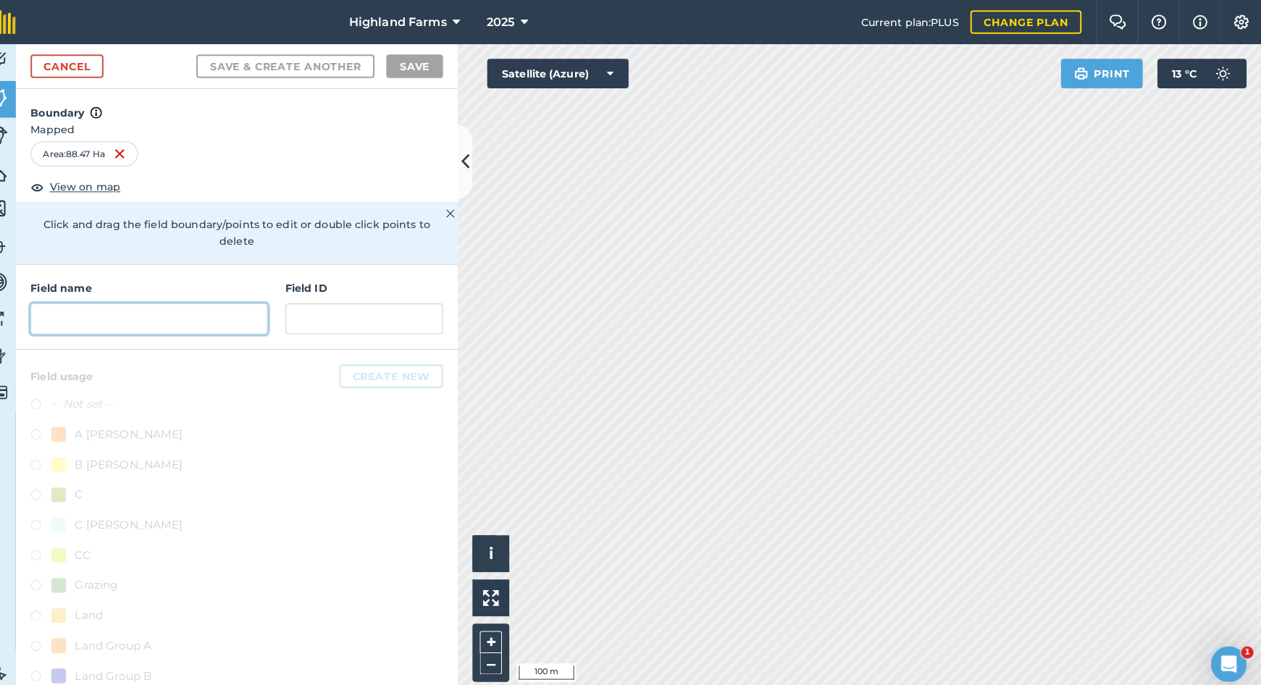
click at [136, 298] on input "text" at bounding box center [167, 313] width 233 height 30
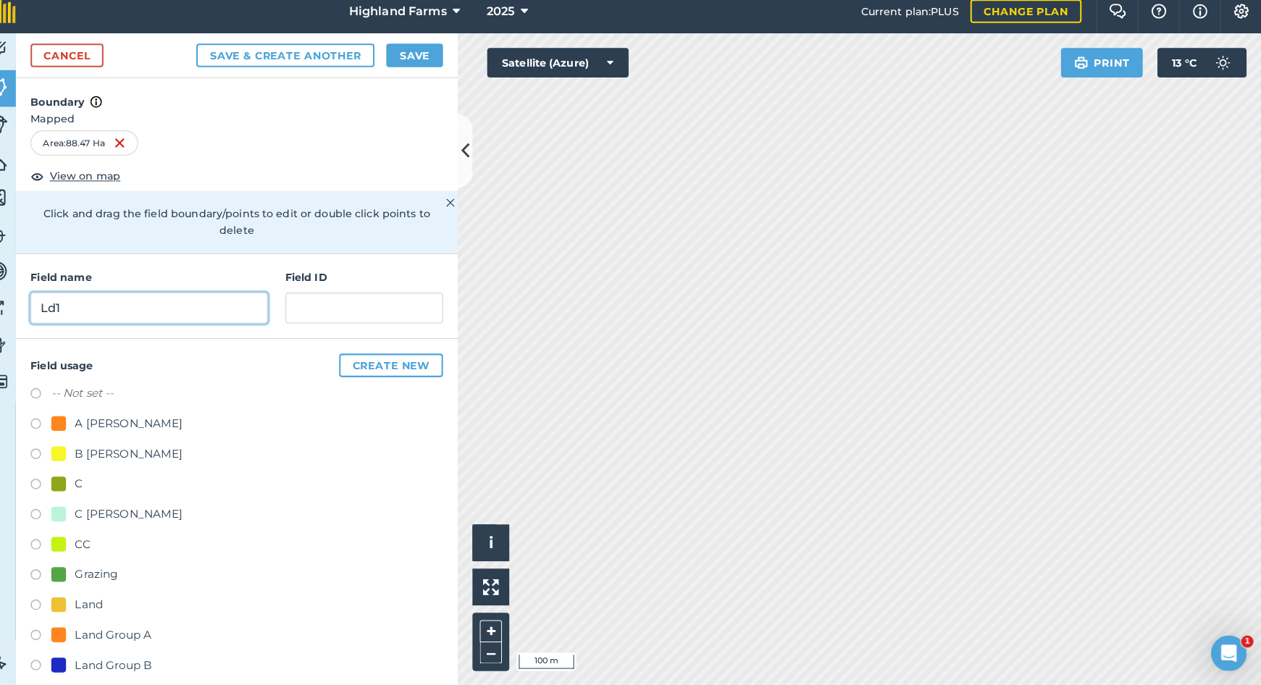
type input "Ld1"
click at [405, 57] on button "Save" at bounding box center [429, 65] width 56 height 23
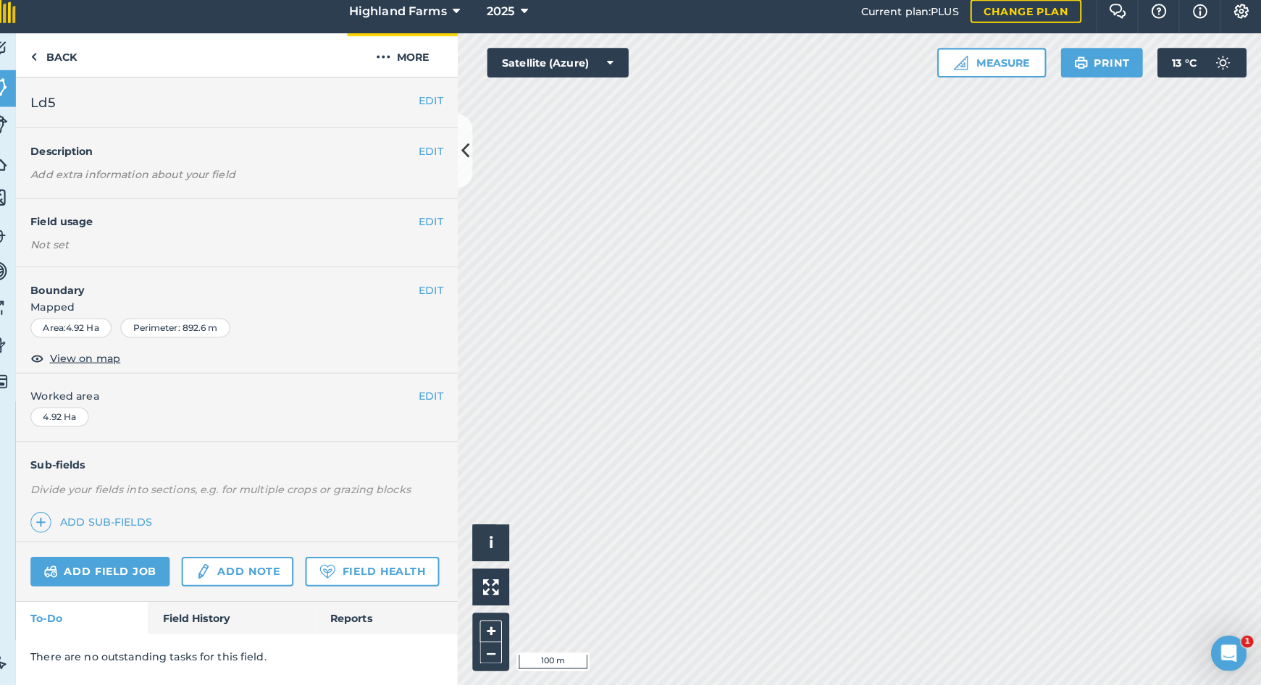
click at [390, 58] on img at bounding box center [397, 66] width 14 height 17
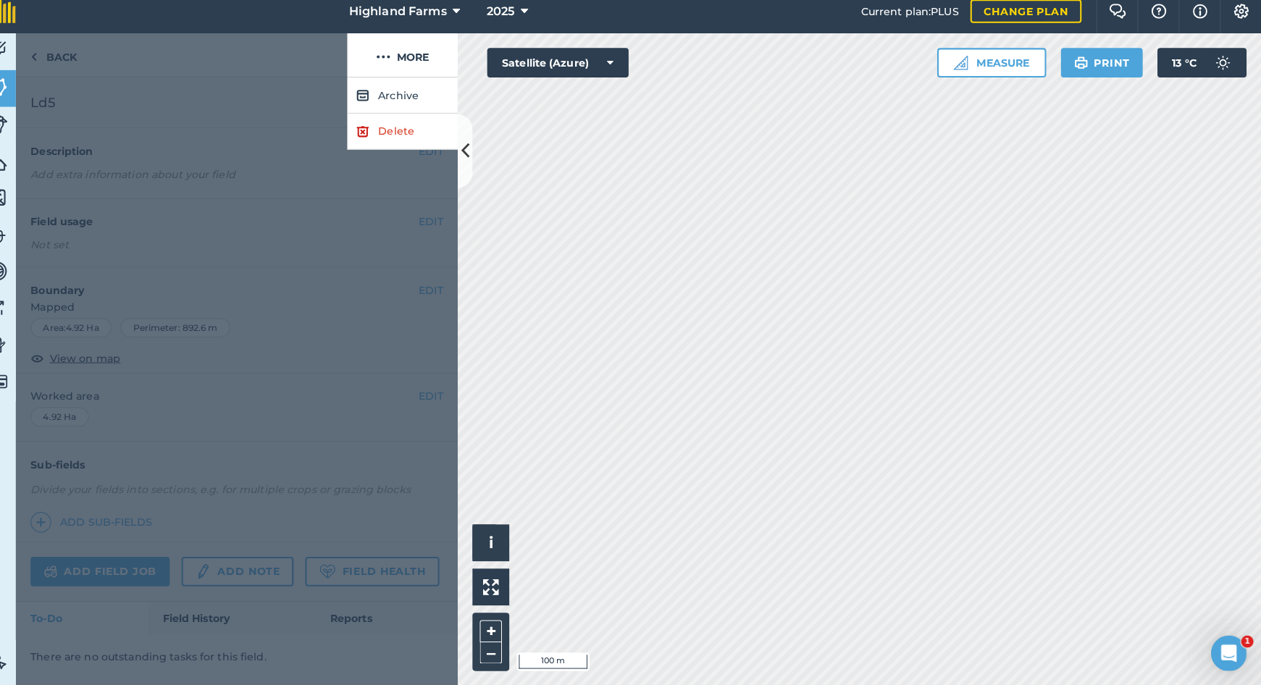
click at [371, 125] on link "Delete" at bounding box center [416, 139] width 109 height 35
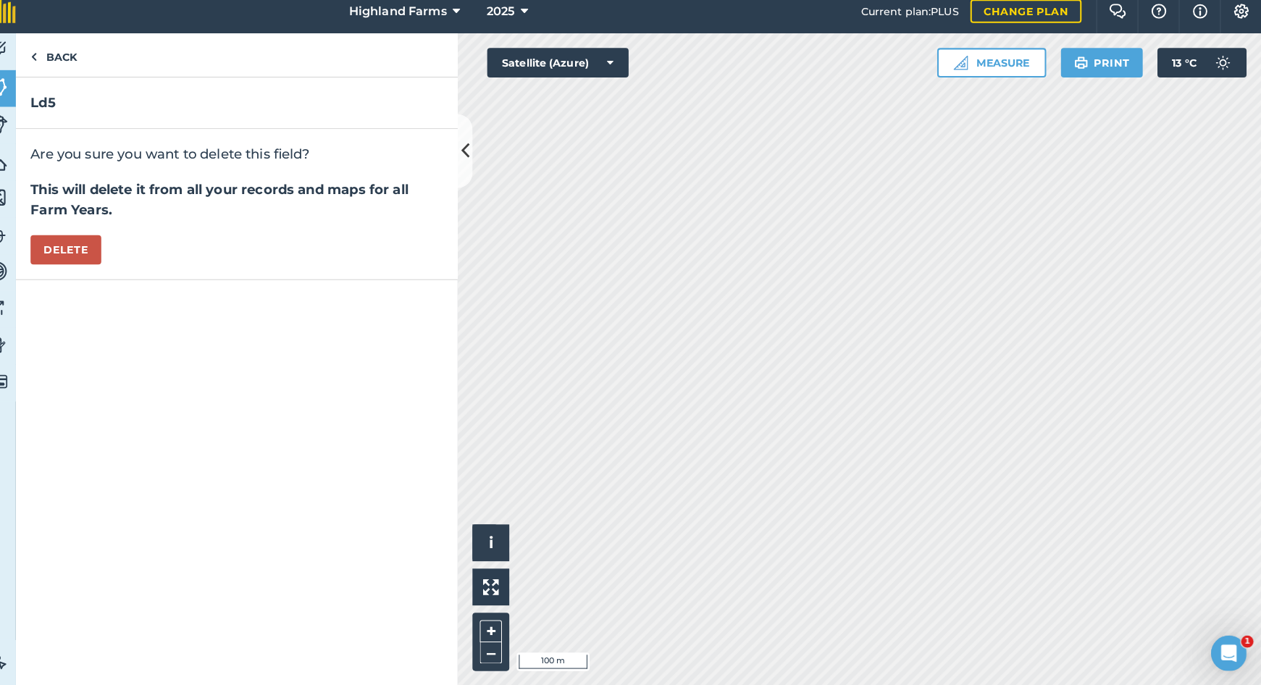
drag, startPoint x: 83, startPoint y: 242, endPoint x: 150, endPoint y: 269, distance: 72.8
click at [83, 242] on button "Delete" at bounding box center [86, 256] width 70 height 29
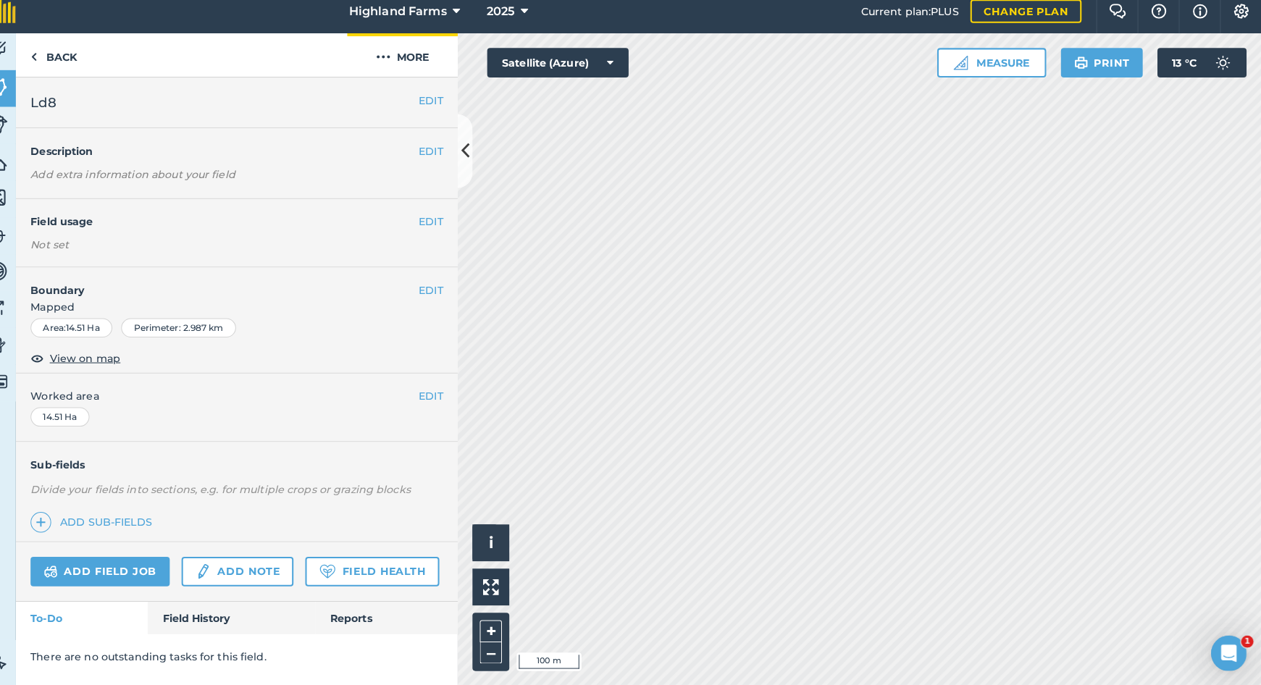
click at [390, 58] on img at bounding box center [397, 66] width 14 height 17
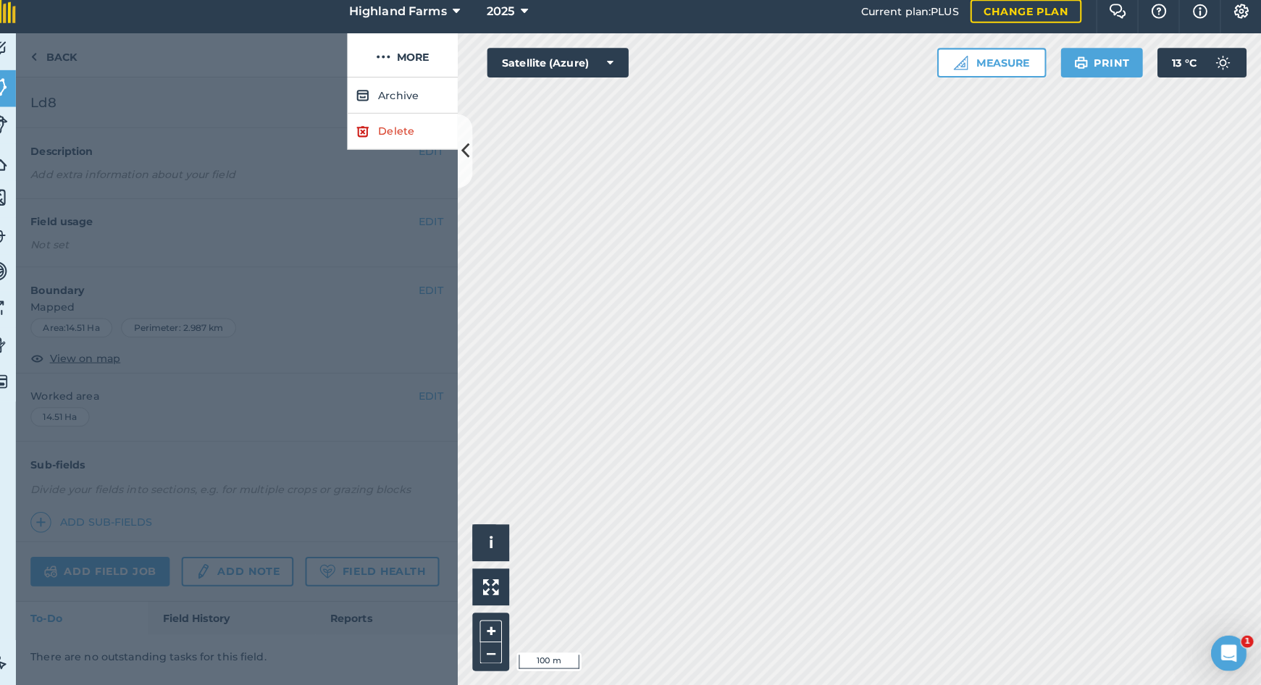
click at [372, 129] on link "Delete" at bounding box center [416, 139] width 109 height 35
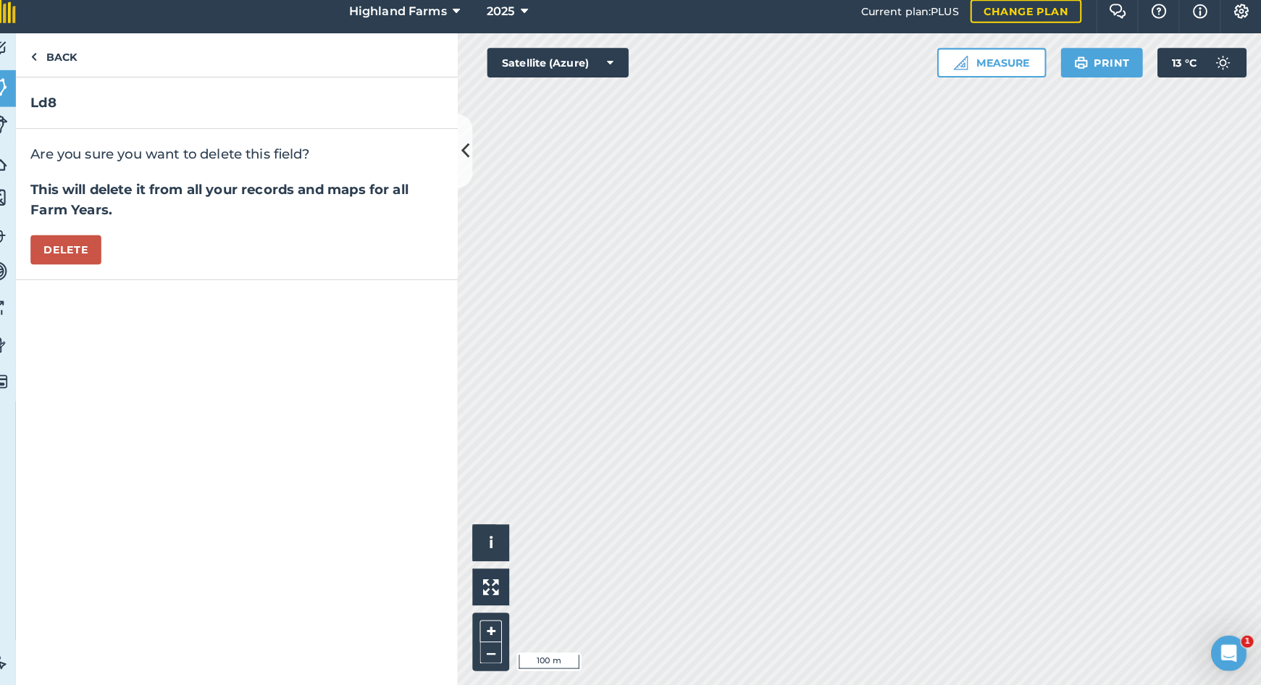
click at [81, 243] on button "Delete" at bounding box center [86, 256] width 70 height 29
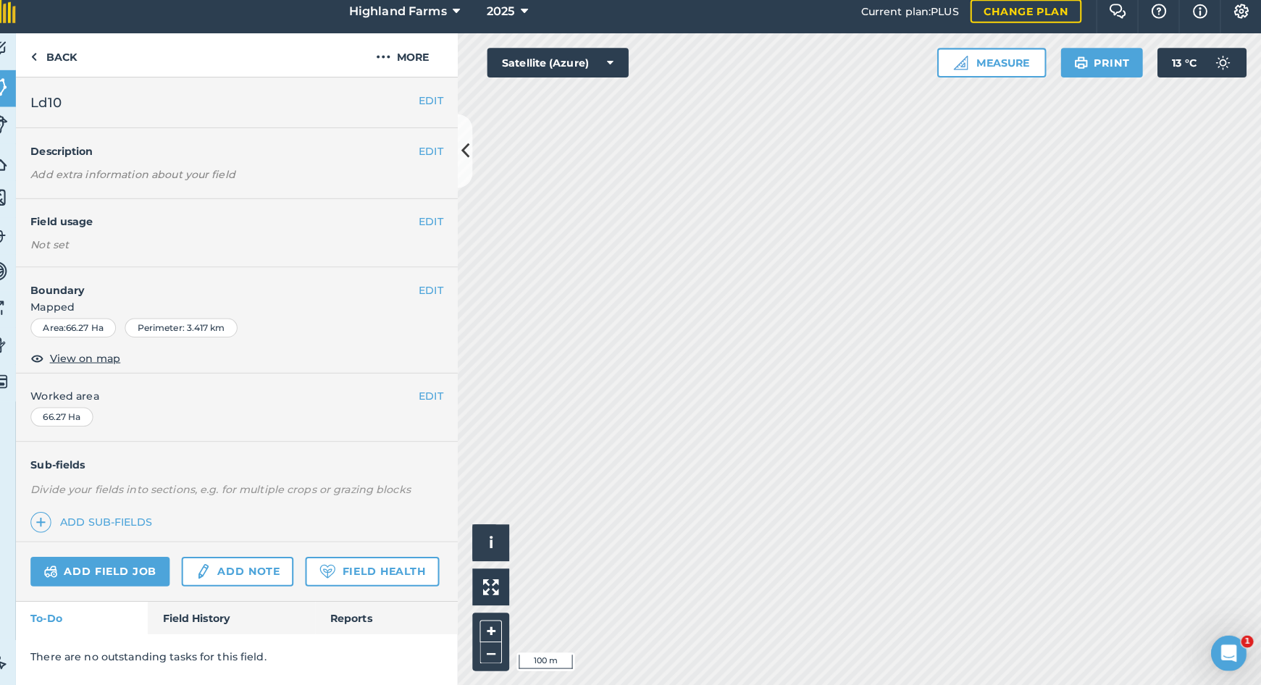
click at [432, 288] on button "EDIT" at bounding box center [444, 296] width 24 height 16
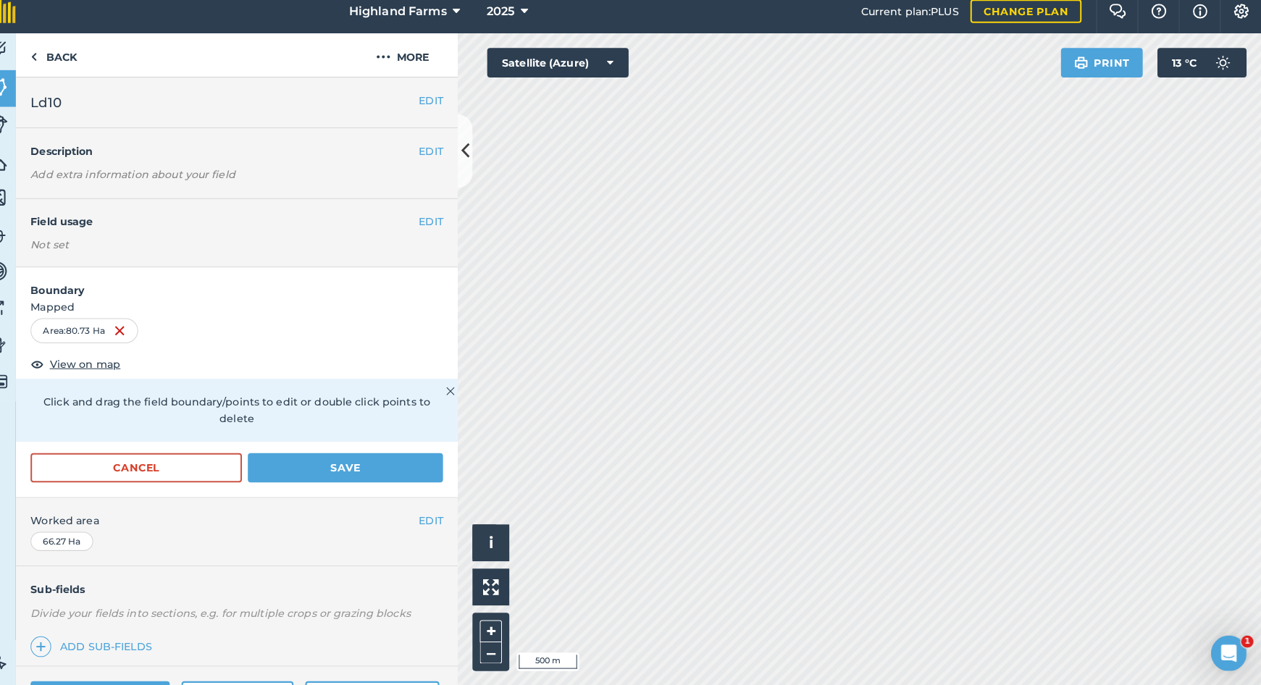
click at [79, 101] on h2 "Ld10" at bounding box center [242, 111] width 382 height 20
drag, startPoint x: 305, startPoint y: 443, endPoint x: 414, endPoint y: 261, distance: 211.8
click at [305, 456] on button "Save" at bounding box center [360, 470] width 192 height 29
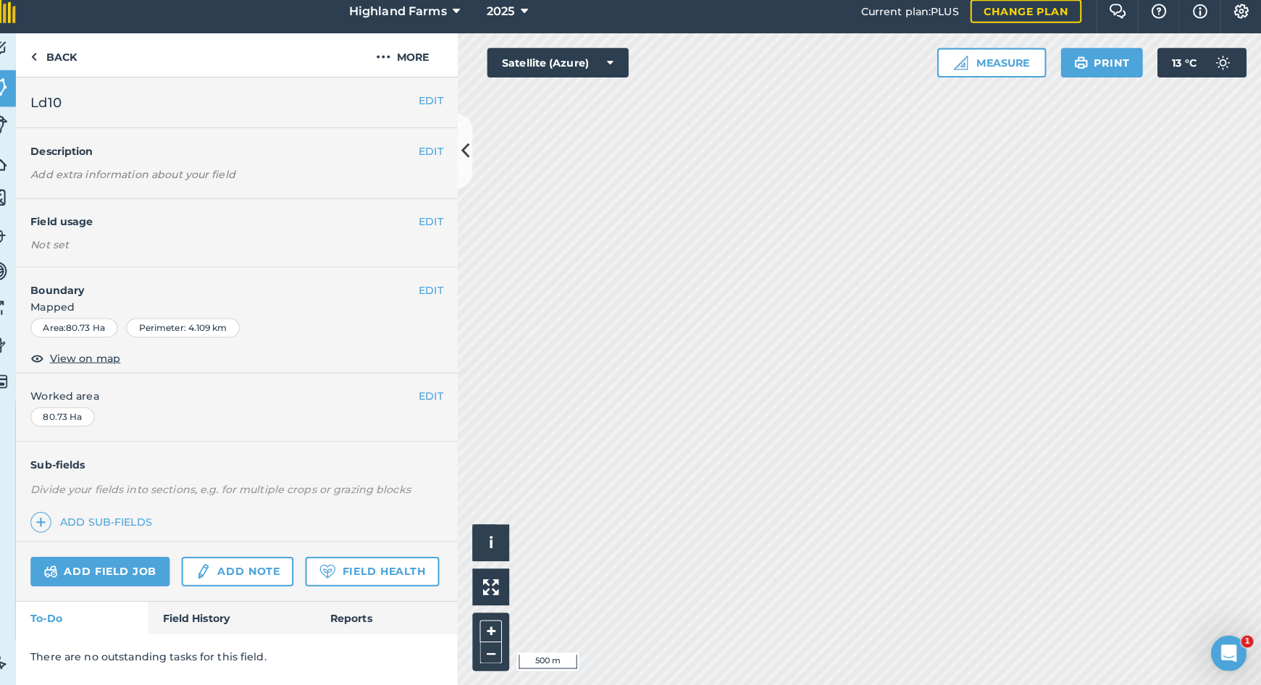
click at [432, 101] on button "EDIT" at bounding box center [444, 109] width 24 height 16
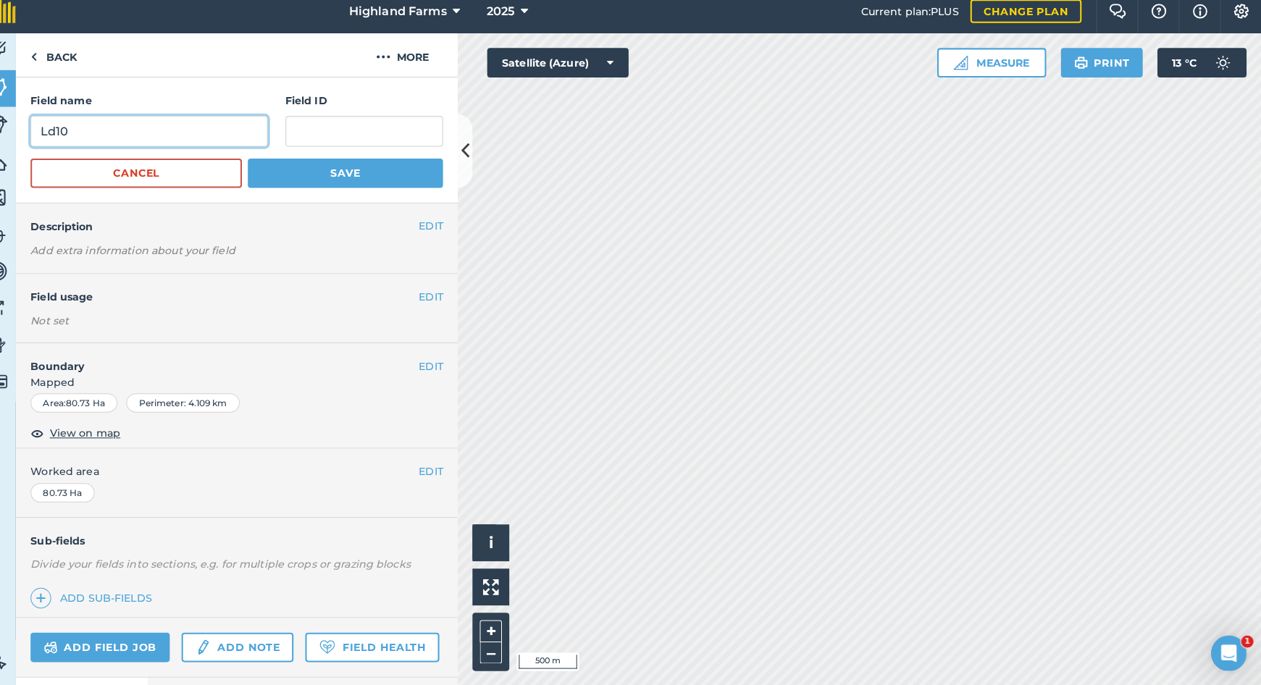
click at [85, 131] on input "Ld10" at bounding box center [167, 140] width 233 height 30
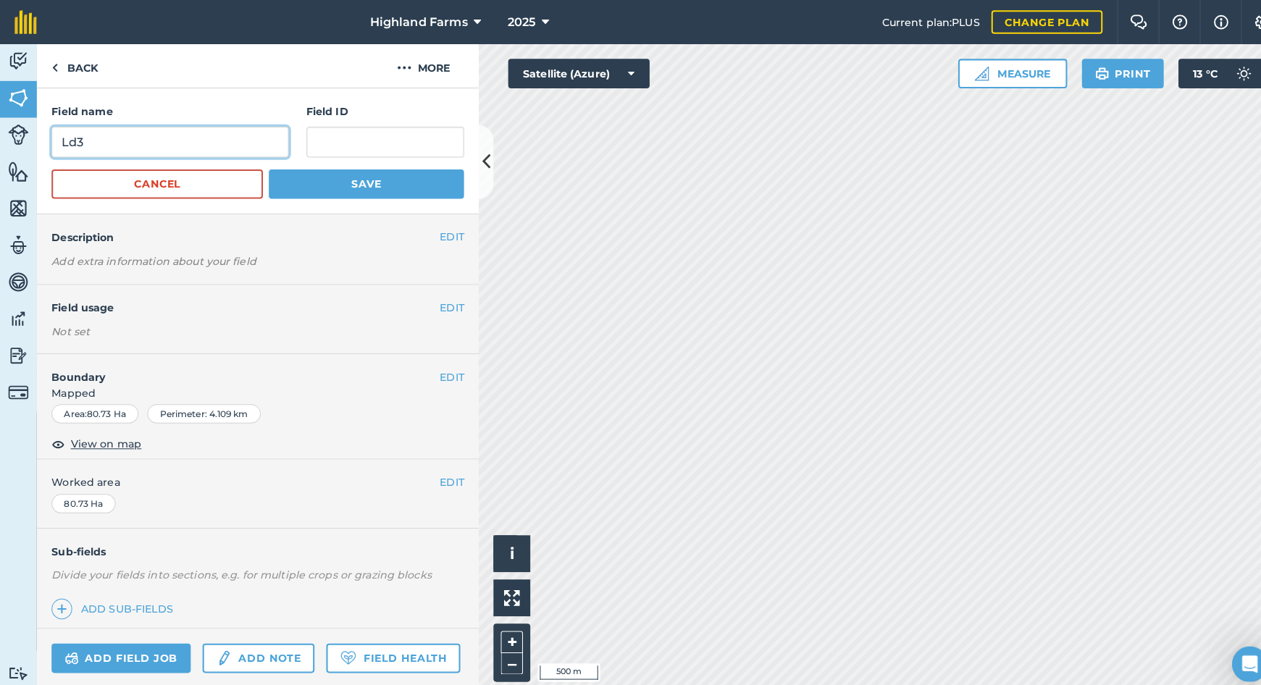
type input "Ld3"
click at [347, 180] on button "Save" at bounding box center [360, 181] width 192 height 29
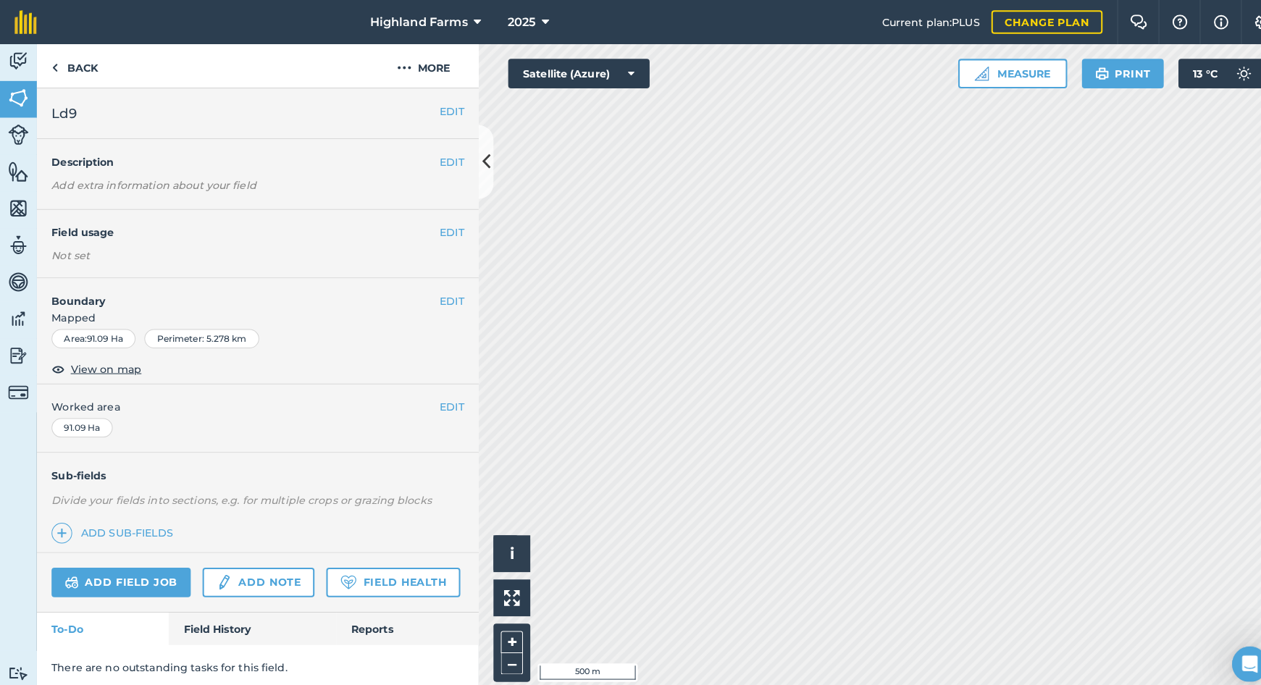
click at [443, 107] on button "EDIT" at bounding box center [444, 109] width 24 height 16
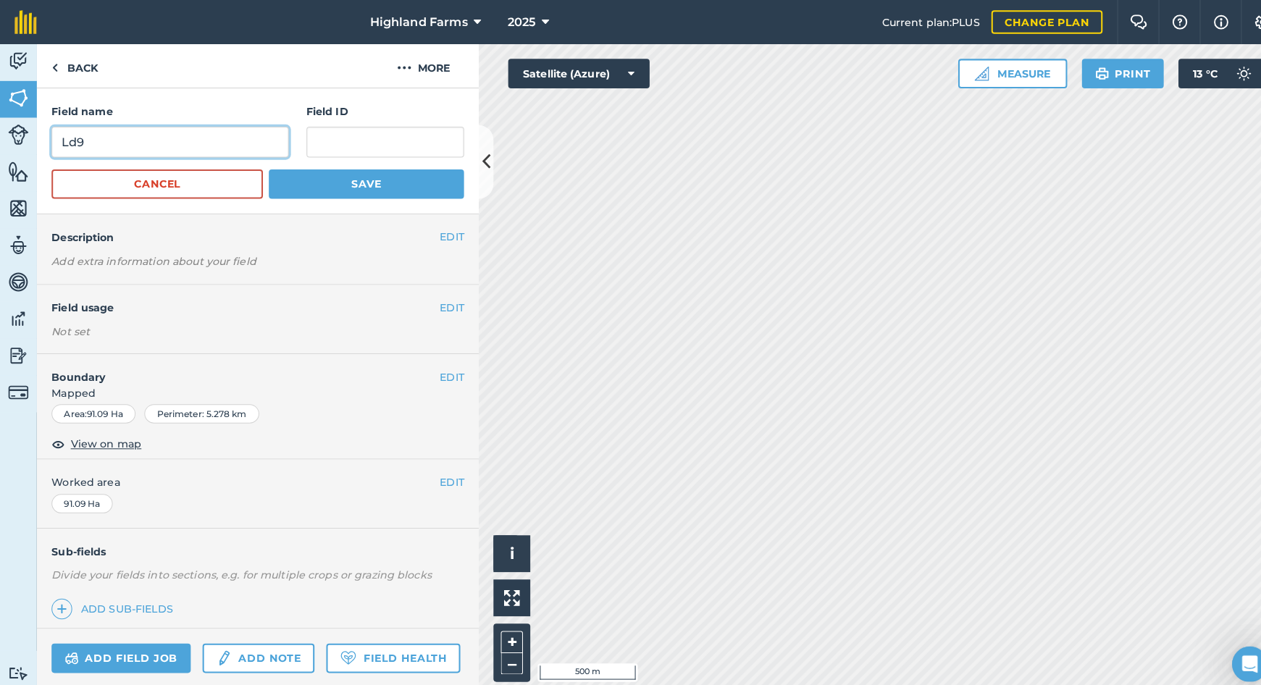
click at [88, 140] on input "Ld9" at bounding box center [167, 140] width 233 height 30
type input "Ld2"
click at [298, 177] on button "Save" at bounding box center [360, 181] width 192 height 29
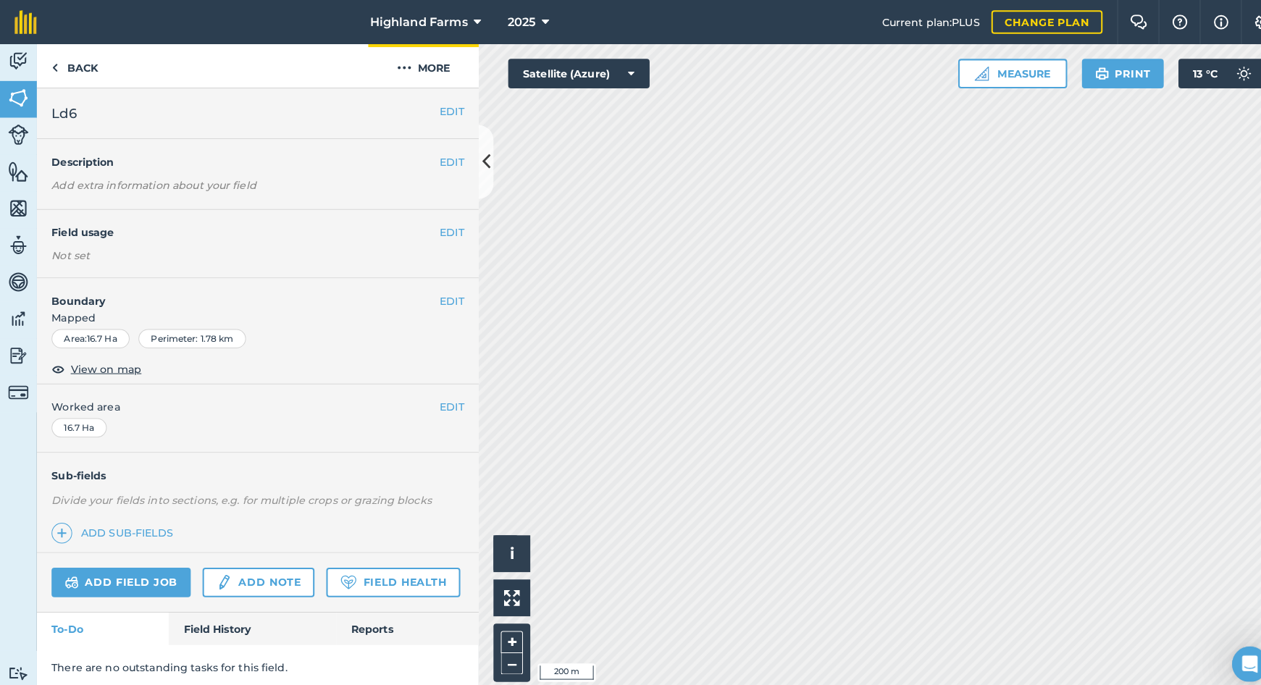
click at [398, 63] on img at bounding box center [397, 66] width 14 height 17
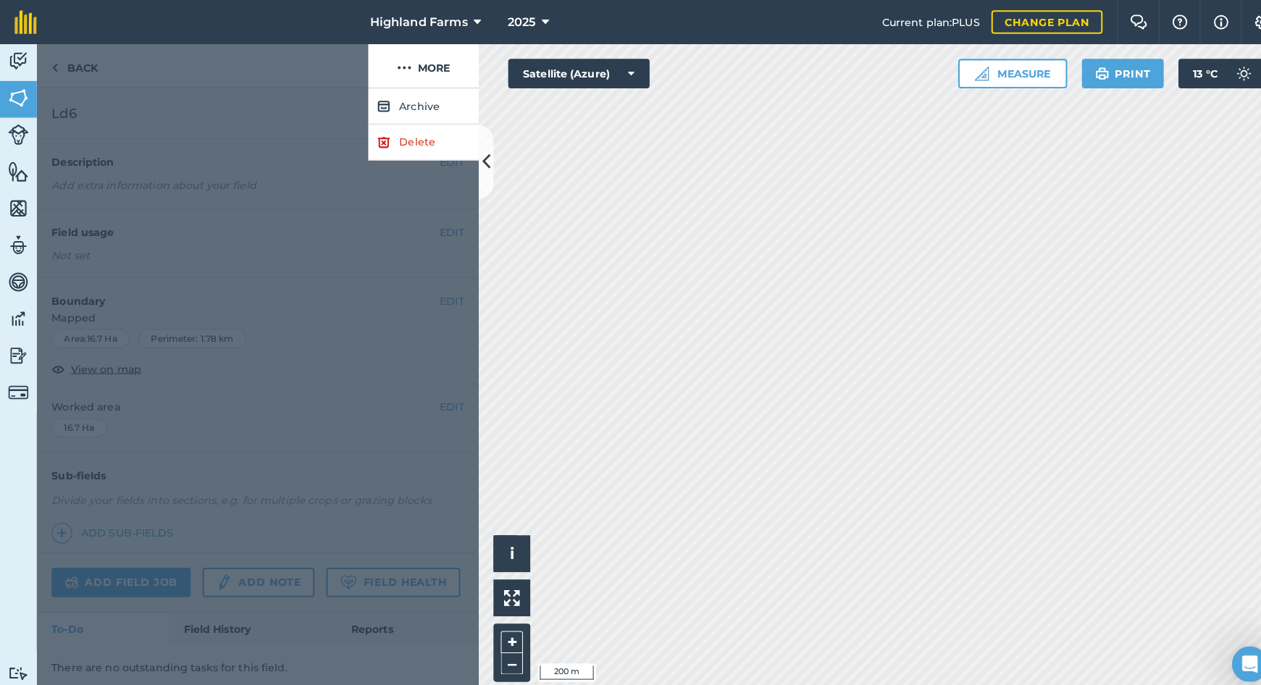
click at [408, 138] on link "Delete" at bounding box center [416, 139] width 109 height 35
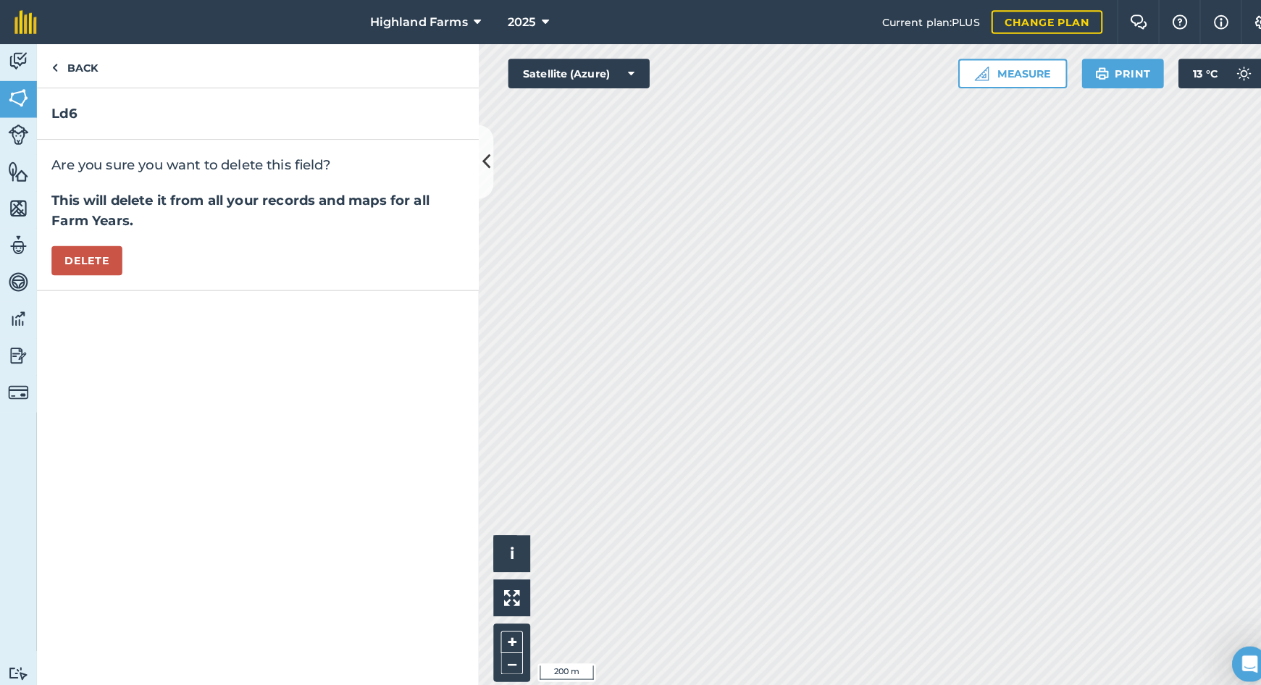
drag, startPoint x: 101, startPoint y: 249, endPoint x: 204, endPoint y: 310, distance: 120.1
click at [101, 249] on button "Delete" at bounding box center [86, 256] width 70 height 29
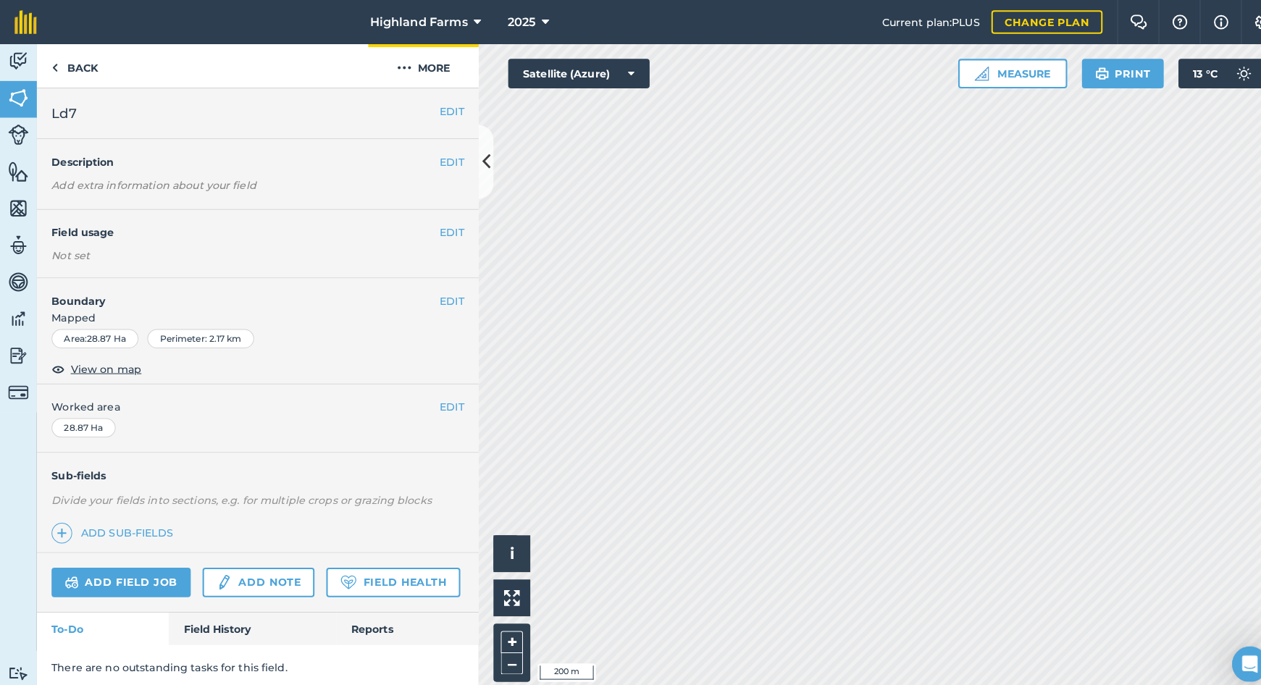
click at [397, 63] on img at bounding box center [397, 66] width 14 height 17
click at [445, 291] on button "EDIT" at bounding box center [444, 296] width 24 height 16
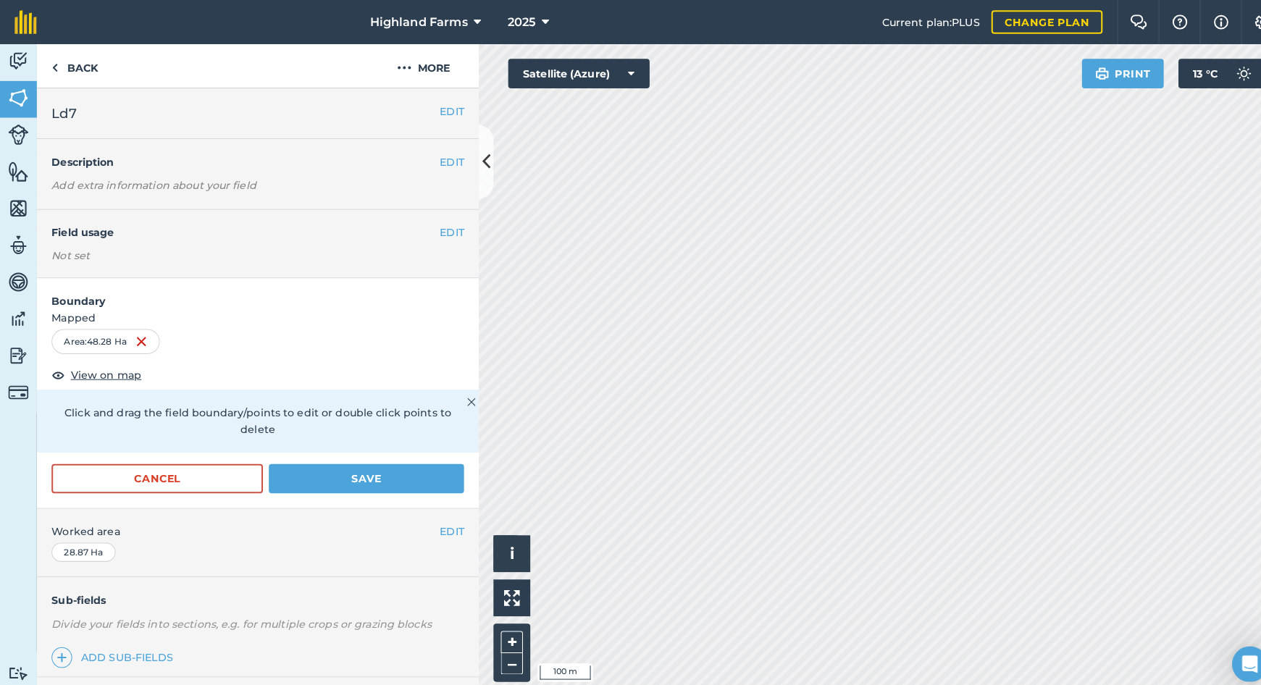
click at [829, 28] on div "Highland Farms 2025 Current plan : PLUS Change plan Farm Chat Help Info Setting…" at bounding box center [630, 342] width 1261 height 685
click at [376, 456] on button "Save" at bounding box center [360, 470] width 192 height 29
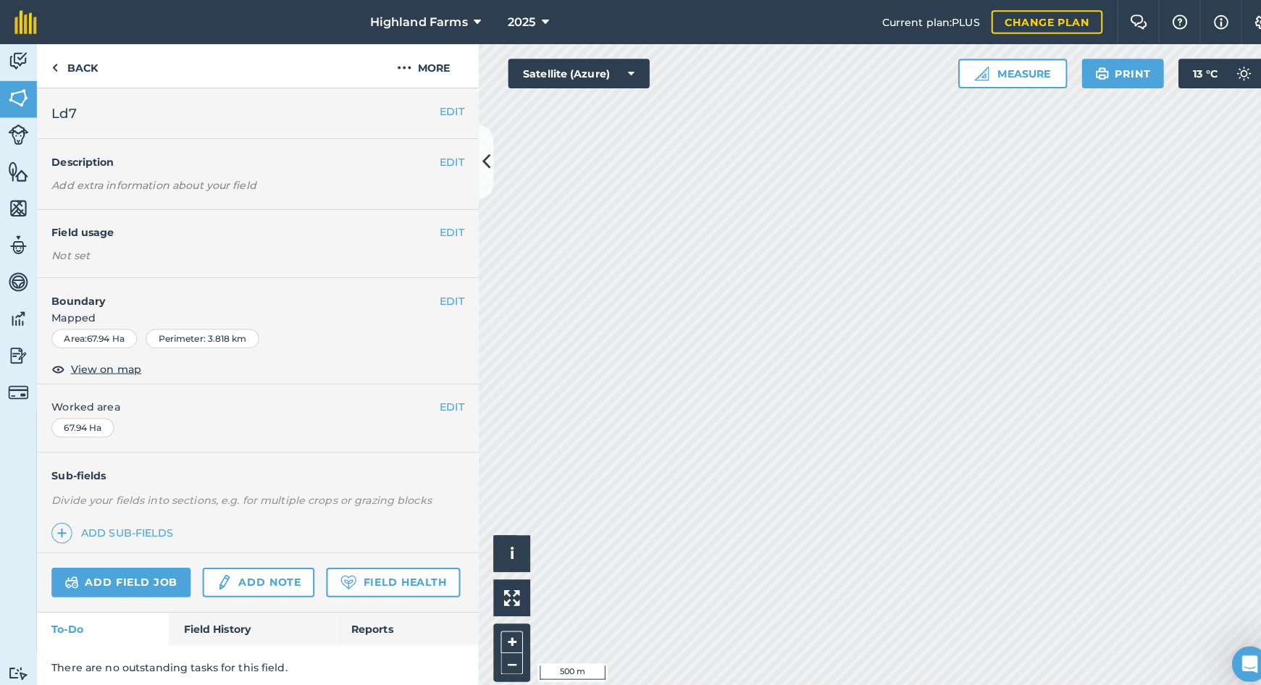
click at [440, 109] on button "EDIT" at bounding box center [444, 109] width 24 height 16
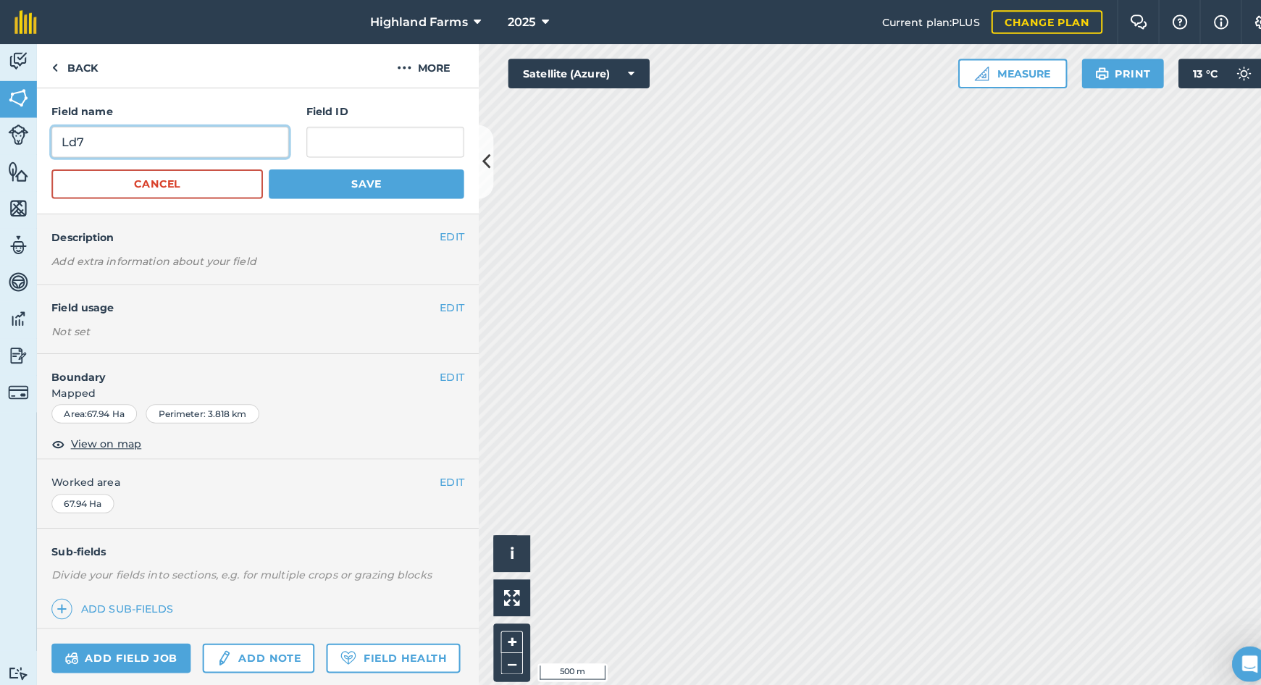
drag, startPoint x: 81, startPoint y: 138, endPoint x: 167, endPoint y: 182, distance: 96.9
click at [83, 138] on input "Ld7" at bounding box center [167, 140] width 233 height 30
type input "Ld3"
click at [325, 178] on button "Save" at bounding box center [360, 181] width 192 height 29
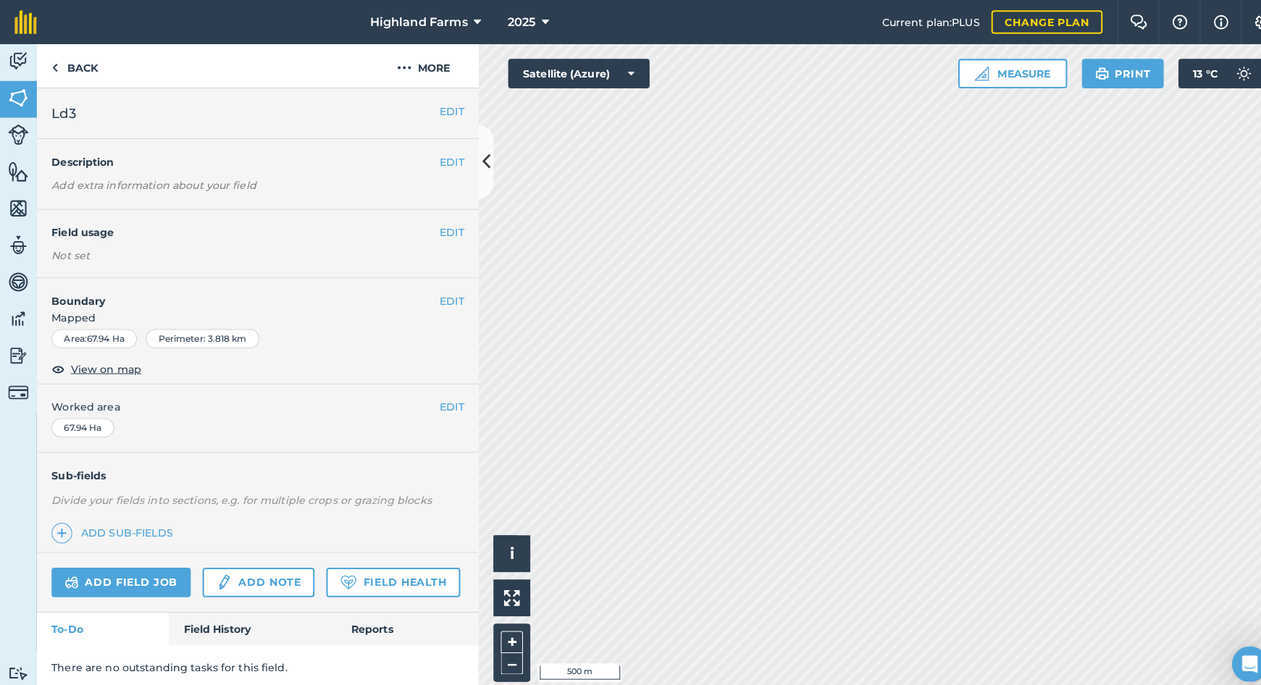
click at [456, 112] on button "EDIT" at bounding box center [444, 109] width 24 height 16
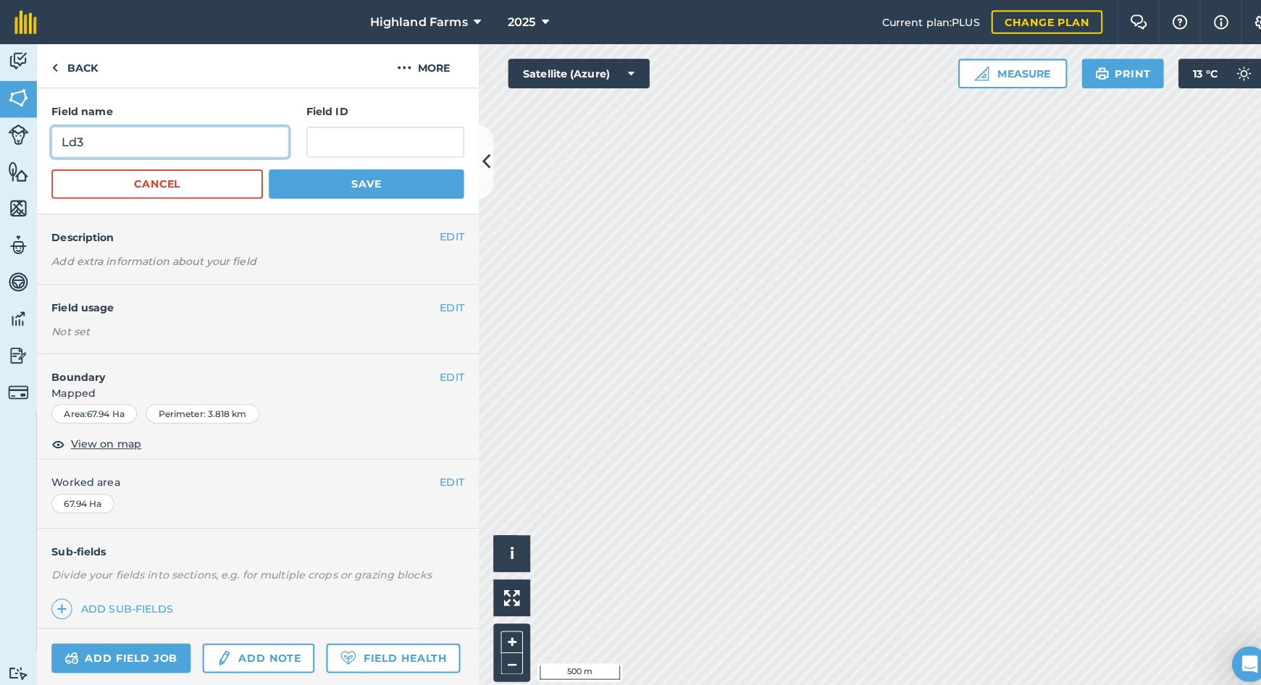
click at [83, 139] on input "Ld3" at bounding box center [167, 140] width 233 height 30
type input "Ld4"
click at [348, 180] on button "Save" at bounding box center [360, 181] width 192 height 29
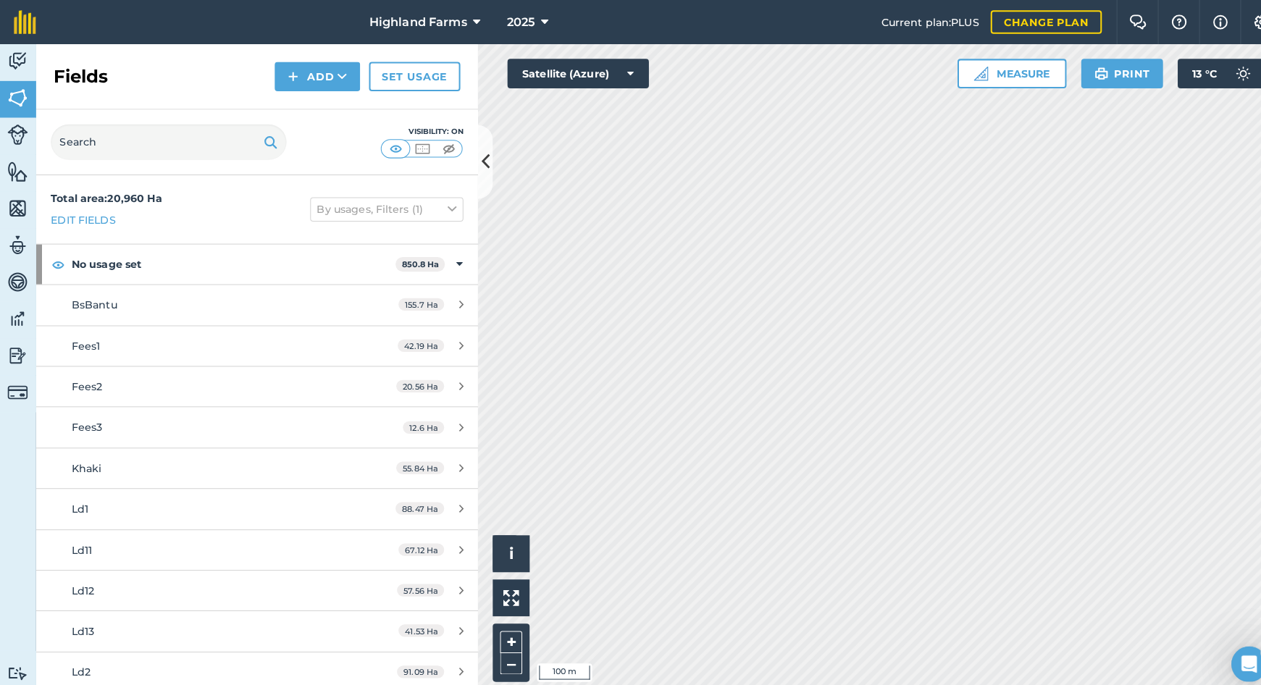
click at [328, 75] on button "Add" at bounding box center [313, 75] width 84 height 29
click at [312, 103] on link "Draw" at bounding box center [313, 108] width 80 height 32
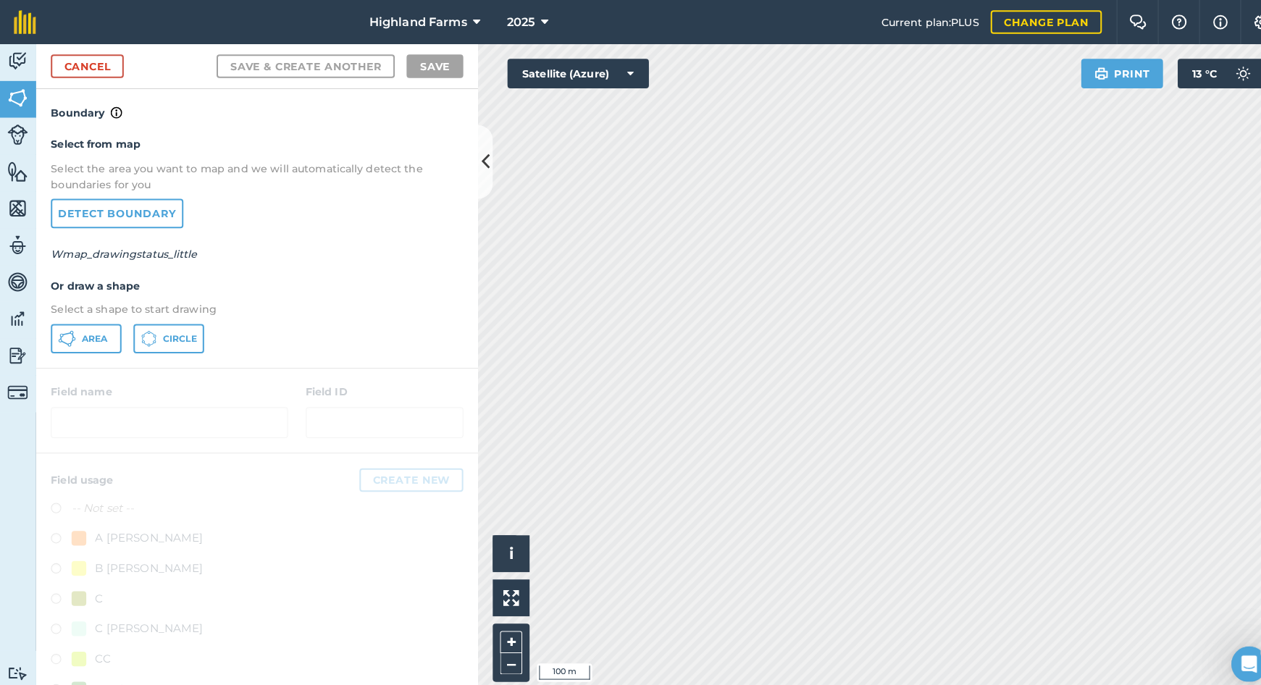
drag, startPoint x: 70, startPoint y: 332, endPoint x: 77, endPoint y: 331, distance: 7.3
click at [70, 331] on icon at bounding box center [66, 333] width 17 height 17
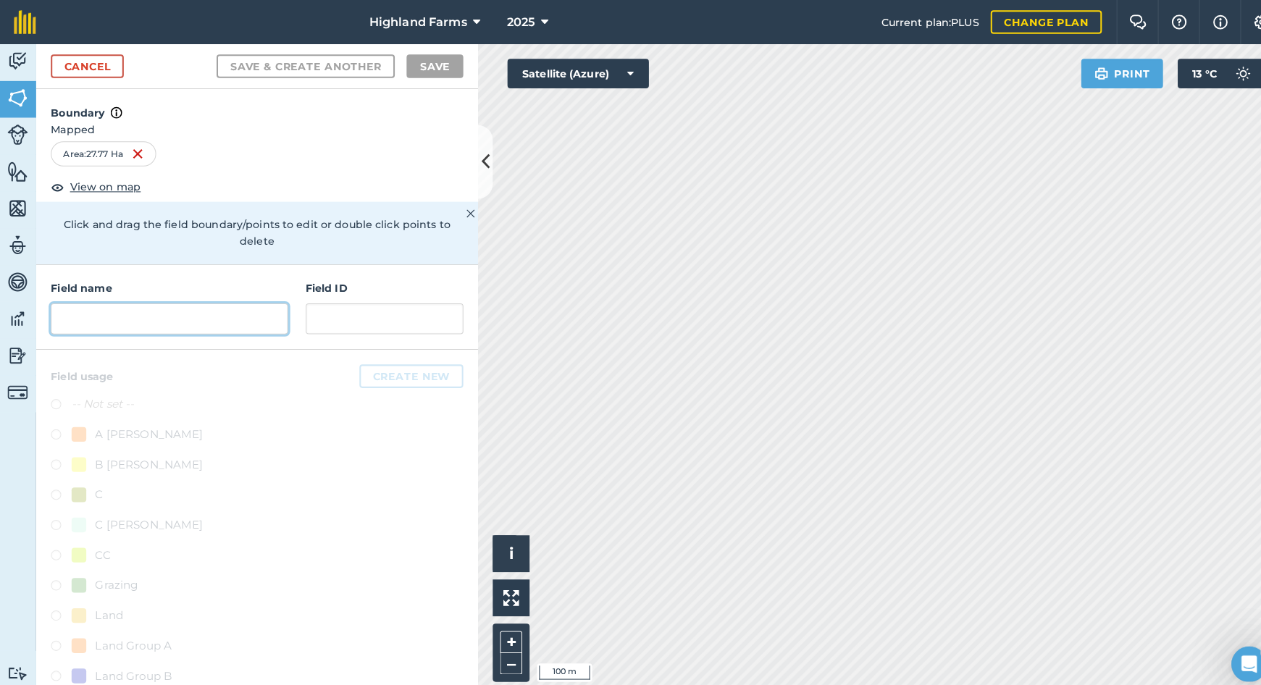
click at [119, 298] on input "text" at bounding box center [167, 313] width 233 height 30
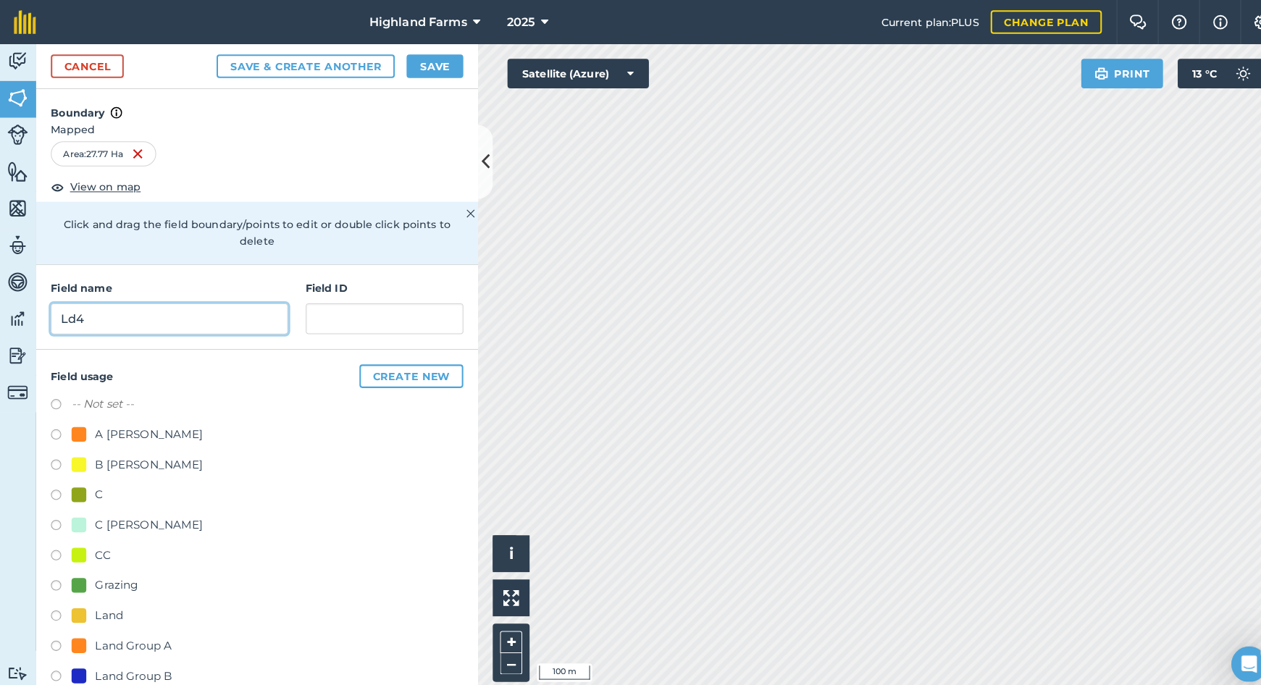
type input "Ld4"
click at [427, 60] on button "Save" at bounding box center [429, 65] width 56 height 23
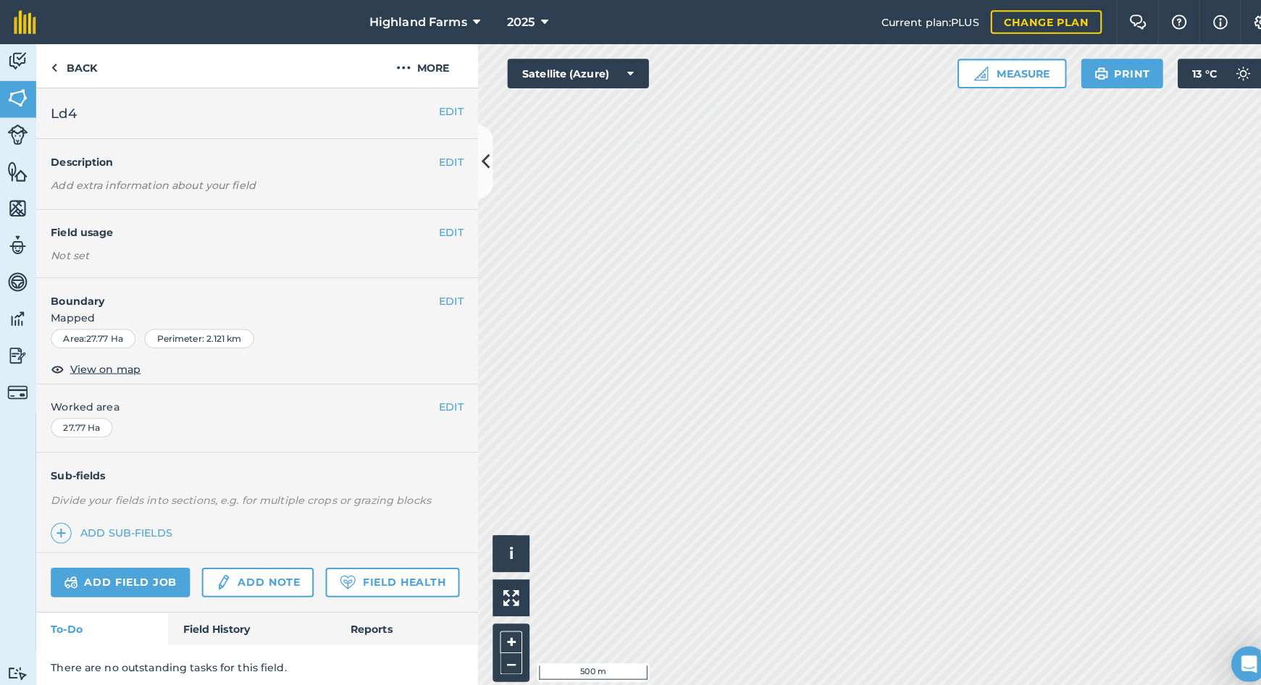
click at [432, 105] on button "EDIT" at bounding box center [444, 109] width 24 height 16
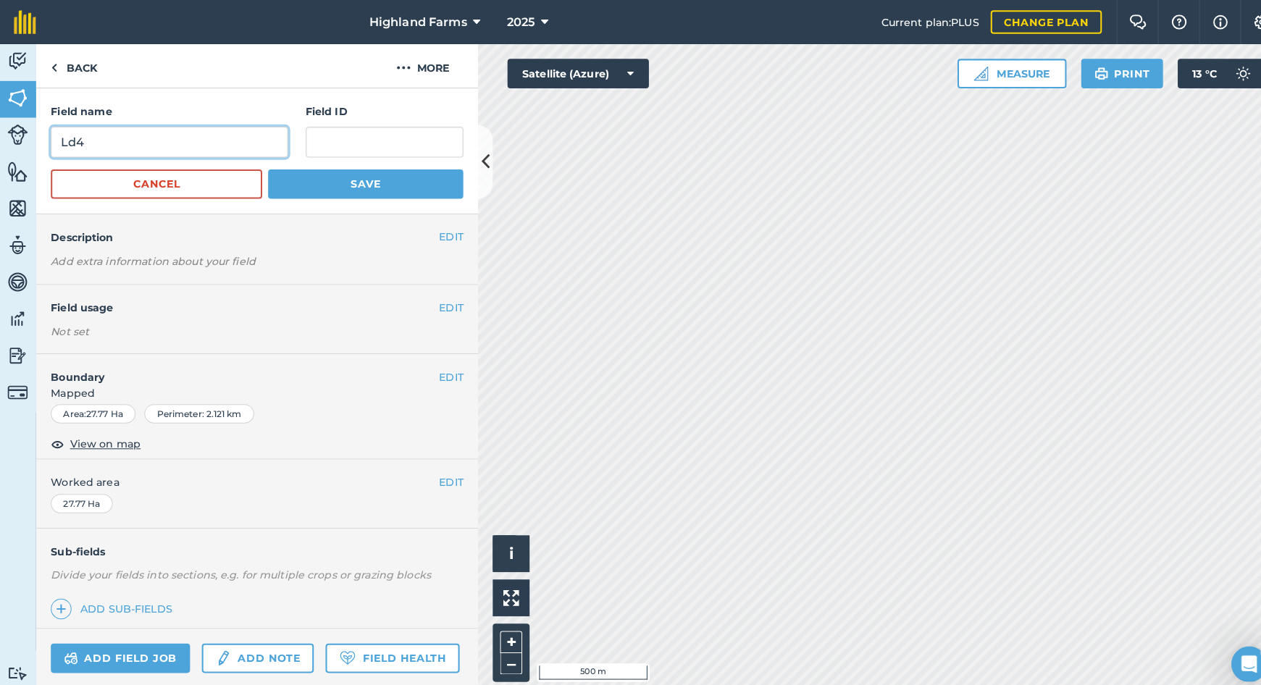
click at [101, 141] on input "Ld4" at bounding box center [167, 140] width 233 height 30
type input "Ld5"
click at [386, 183] on button "Save" at bounding box center [360, 181] width 192 height 29
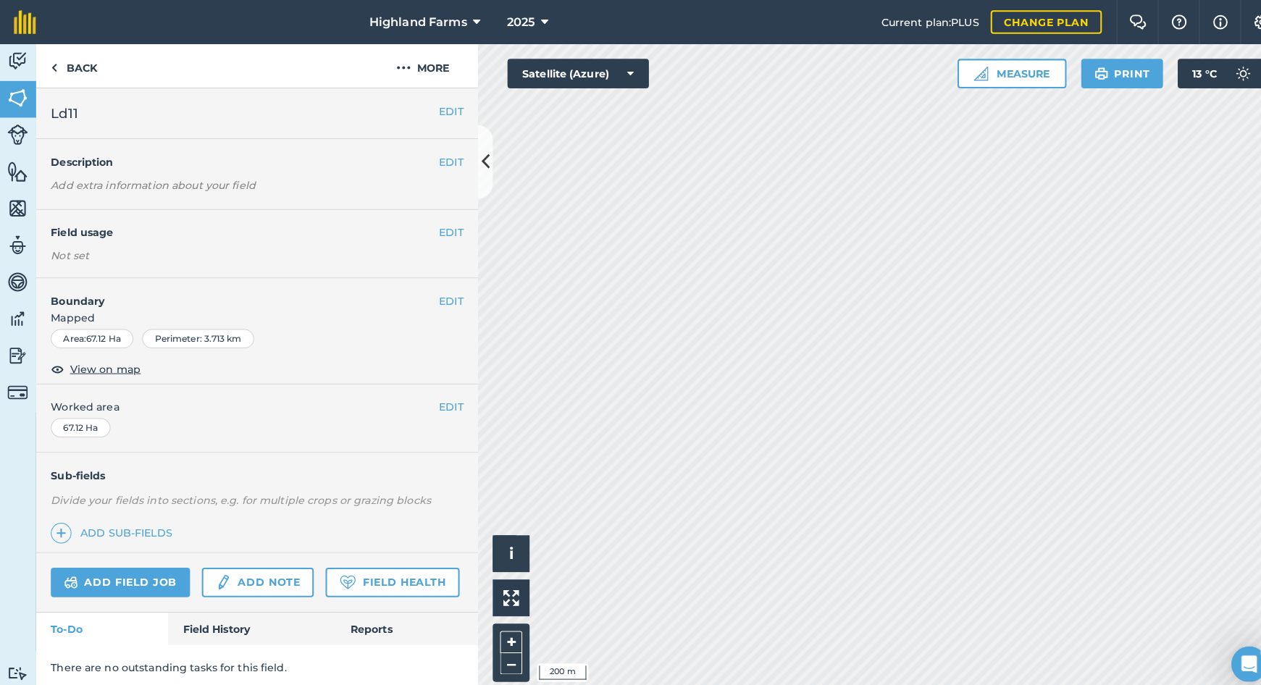
click at [439, 111] on button "EDIT" at bounding box center [444, 109] width 24 height 16
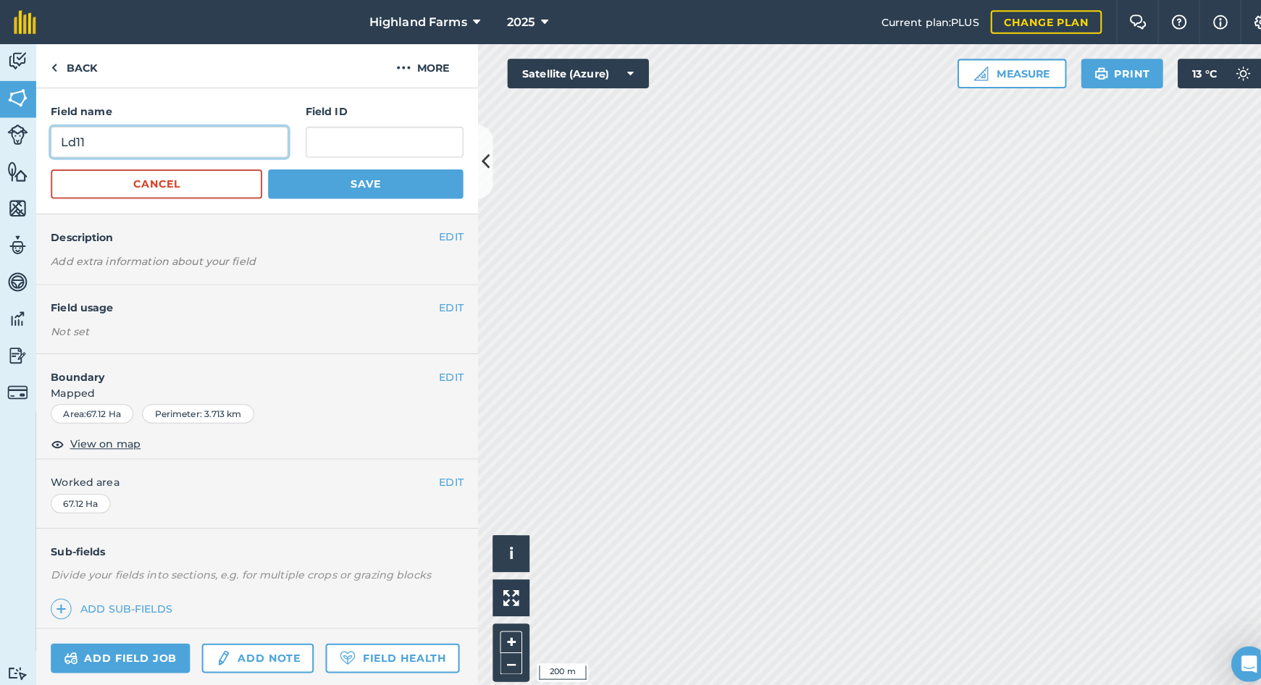
click at [85, 138] on input "Ld11" at bounding box center [167, 140] width 233 height 30
type input "Ld6"
click at [359, 181] on button "Save" at bounding box center [360, 181] width 192 height 29
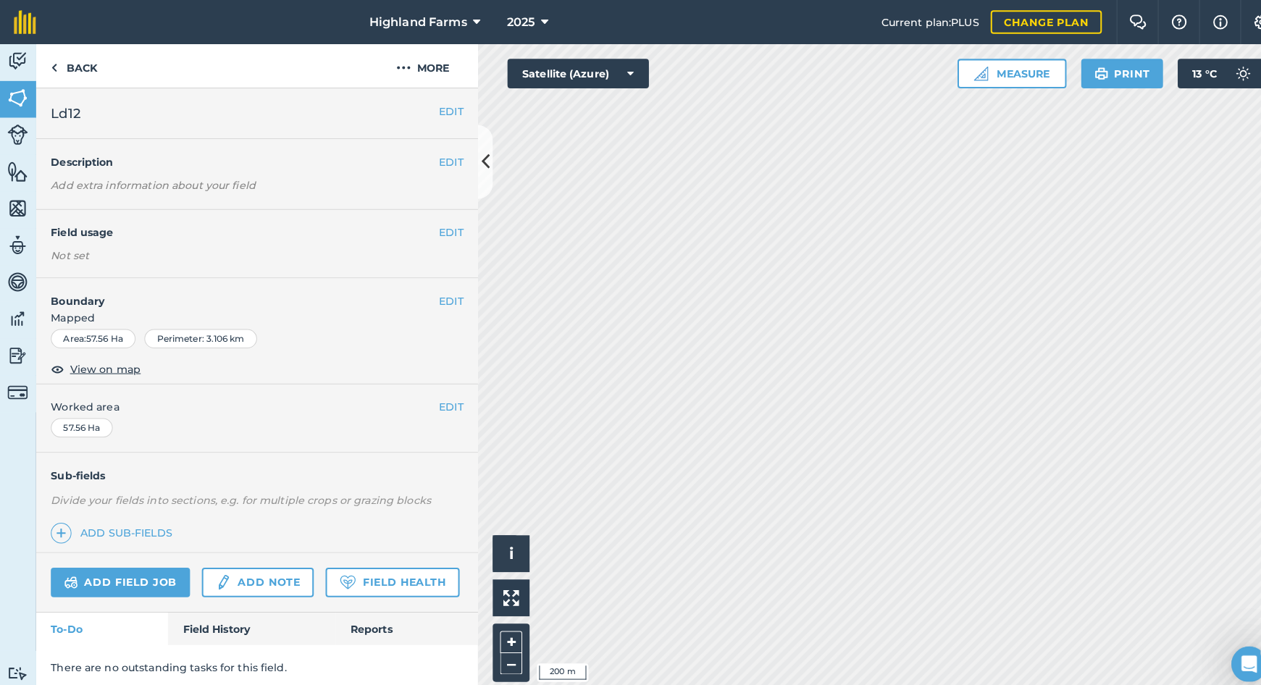
click at [445, 106] on button "EDIT" at bounding box center [444, 109] width 24 height 16
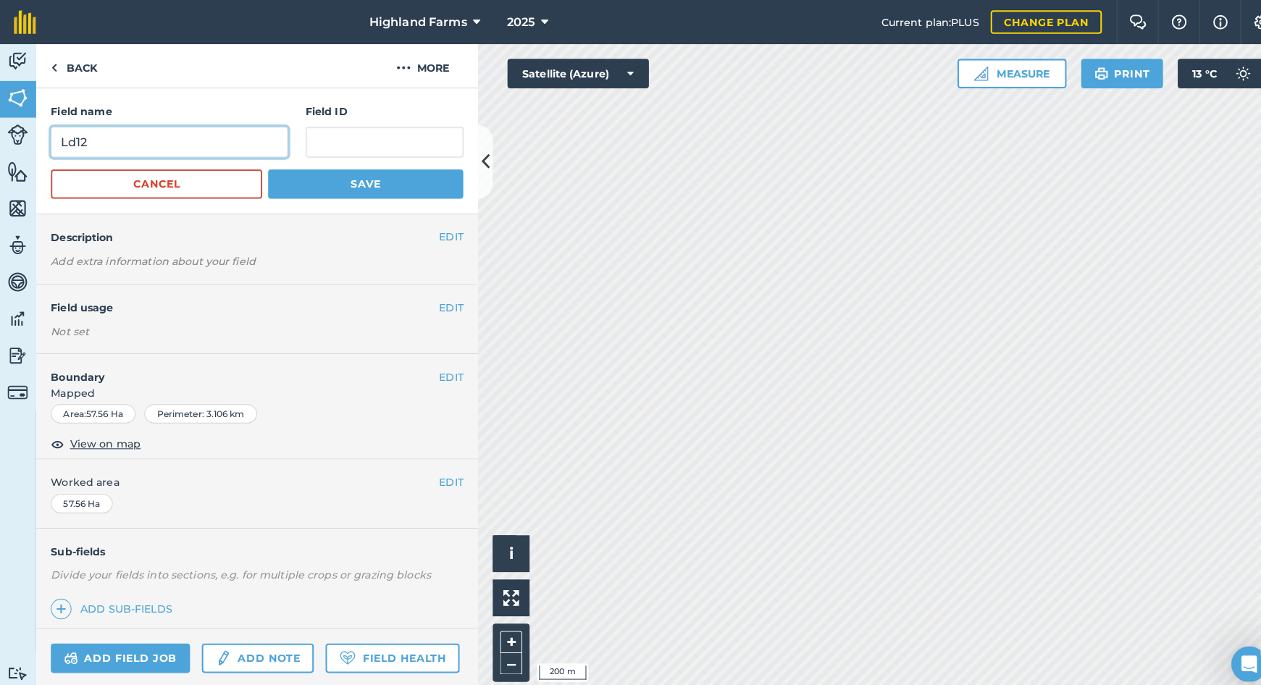
click at [104, 145] on input "Ld12" at bounding box center [167, 140] width 233 height 30
type input "Ld7"
drag, startPoint x: 377, startPoint y: 175, endPoint x: 392, endPoint y: 183, distance: 16.8
click at [379, 177] on button "Save" at bounding box center [360, 181] width 192 height 29
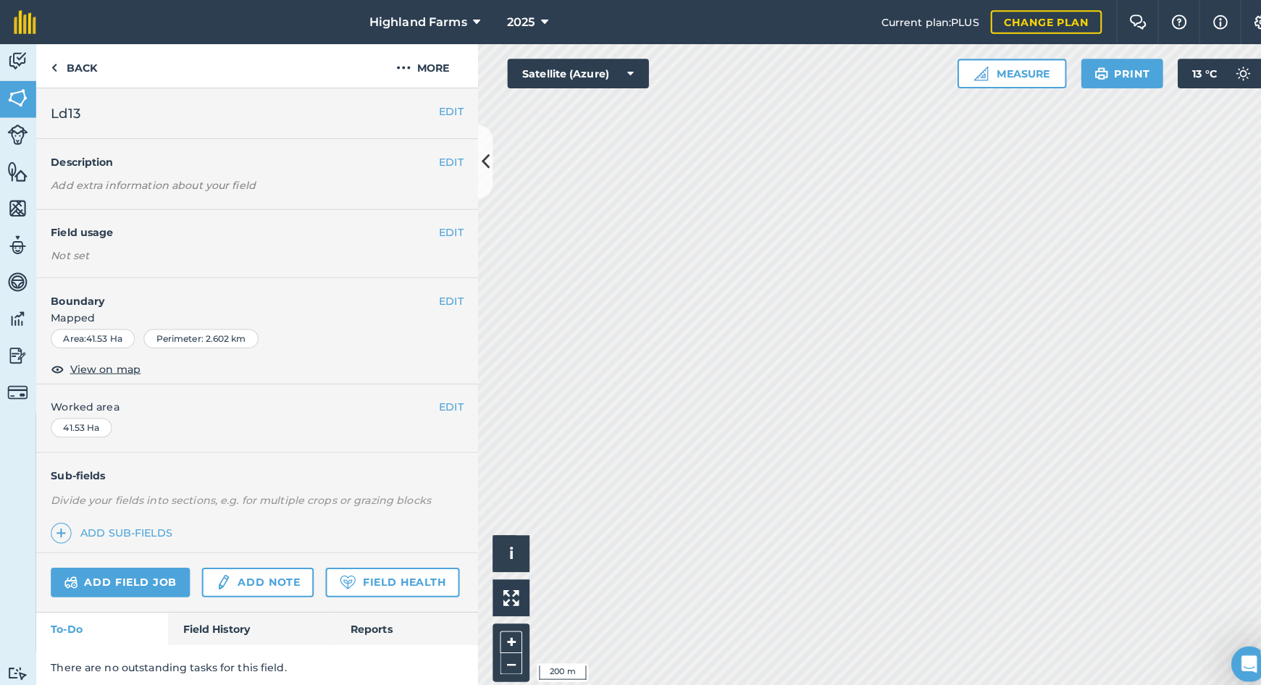
click at [437, 109] on button "EDIT" at bounding box center [444, 109] width 24 height 16
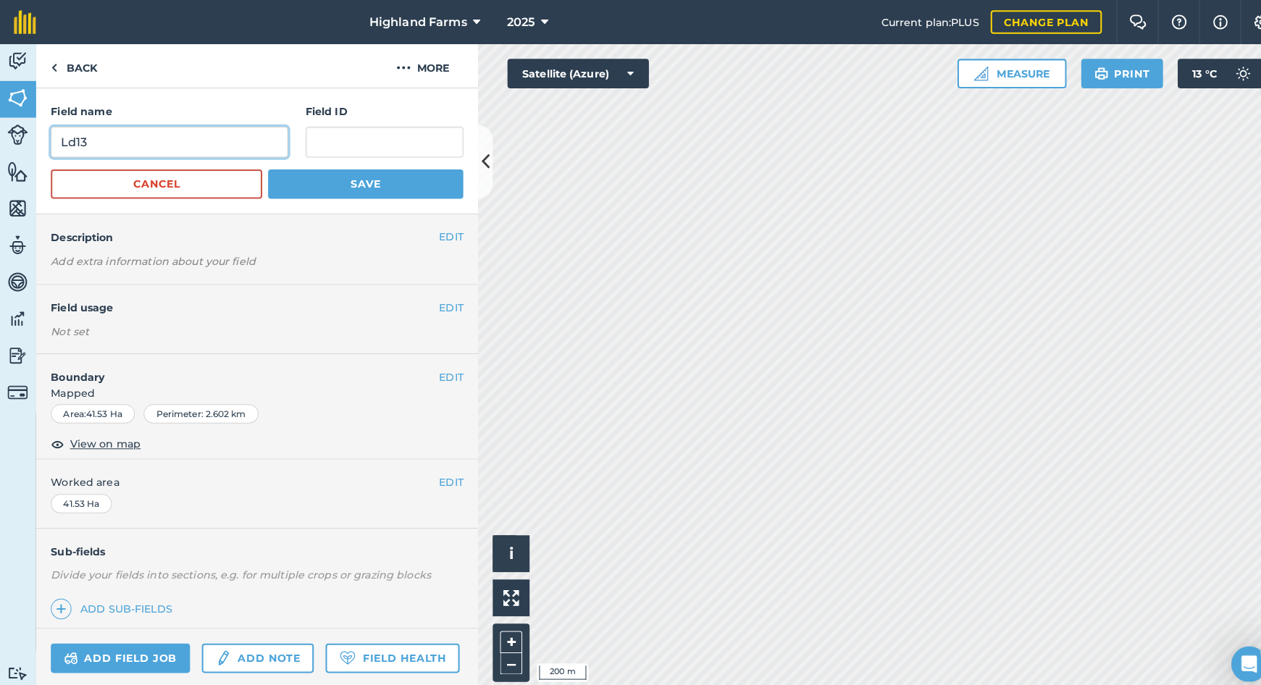
click at [91, 140] on input "Ld13" at bounding box center [167, 140] width 233 height 30
type input "Ld8"
click at [377, 181] on button "Save" at bounding box center [360, 181] width 192 height 29
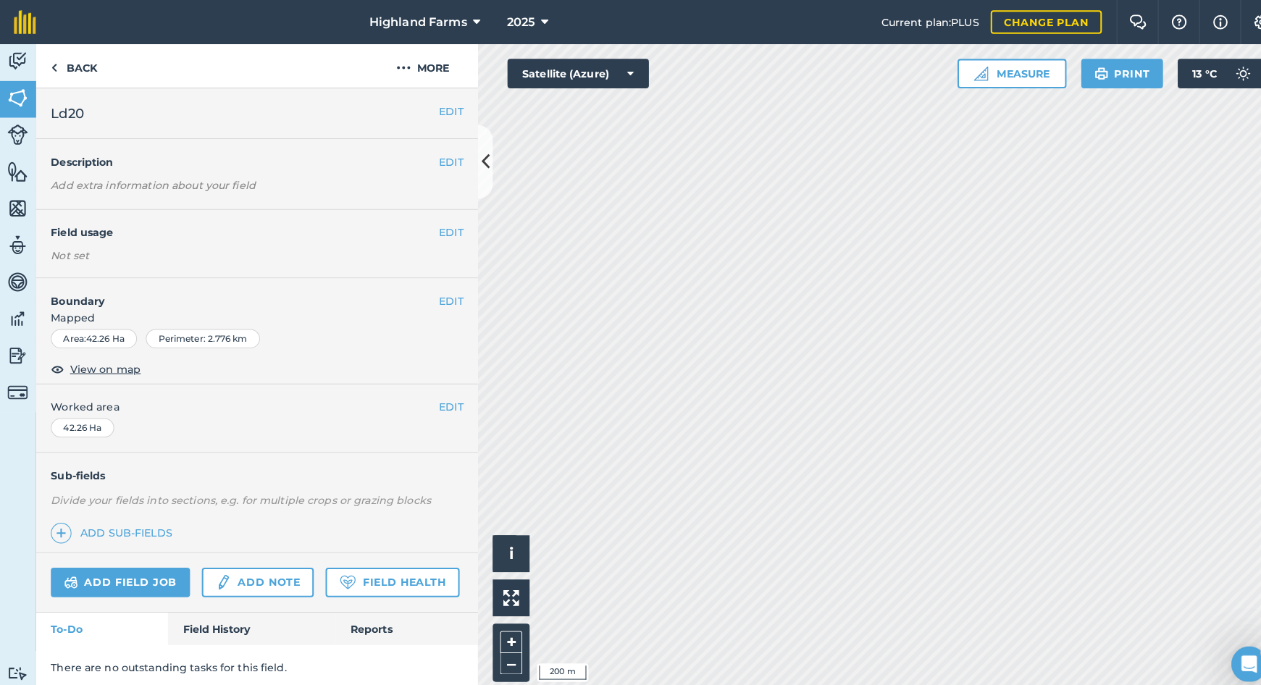
click at [84, 109] on h2 "Ld20" at bounding box center [242, 111] width 382 height 20
click at [438, 108] on button "EDIT" at bounding box center [444, 109] width 24 height 16
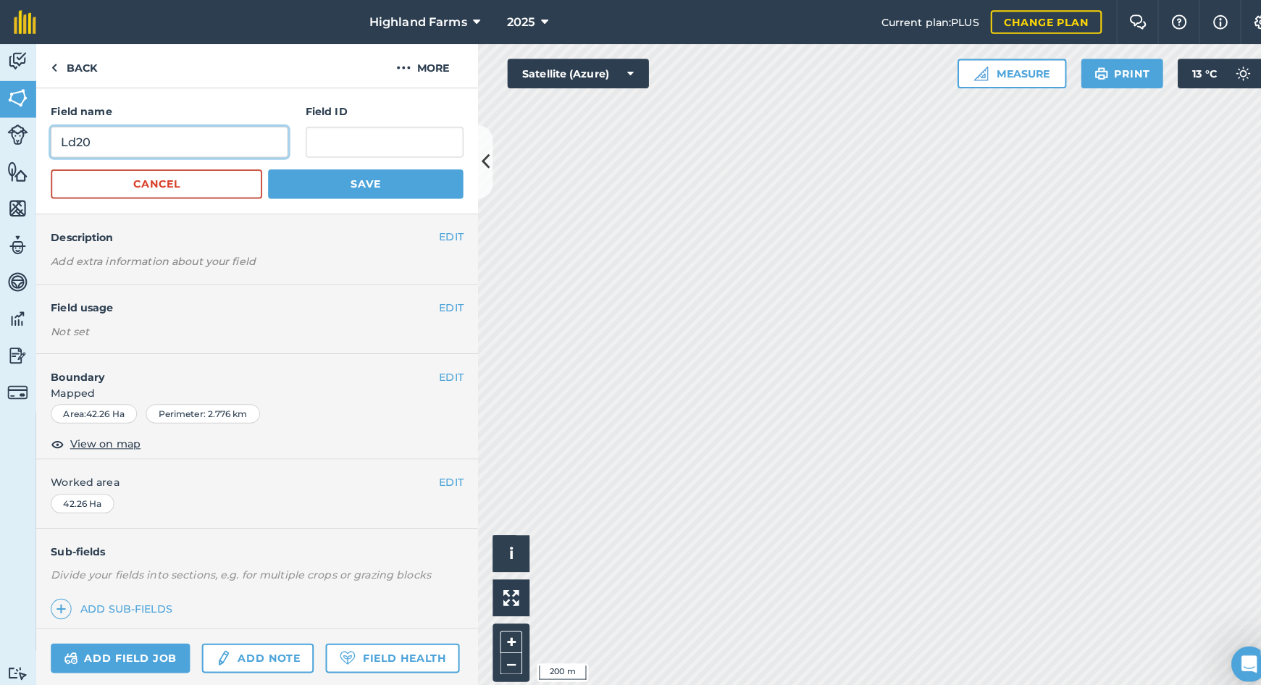
drag, startPoint x: 87, startPoint y: 136, endPoint x: 214, endPoint y: 186, distance: 136.3
click at [88, 137] on input "Ld20" at bounding box center [167, 140] width 233 height 30
type input "Ld9"
click at [359, 181] on button "Save" at bounding box center [360, 181] width 192 height 29
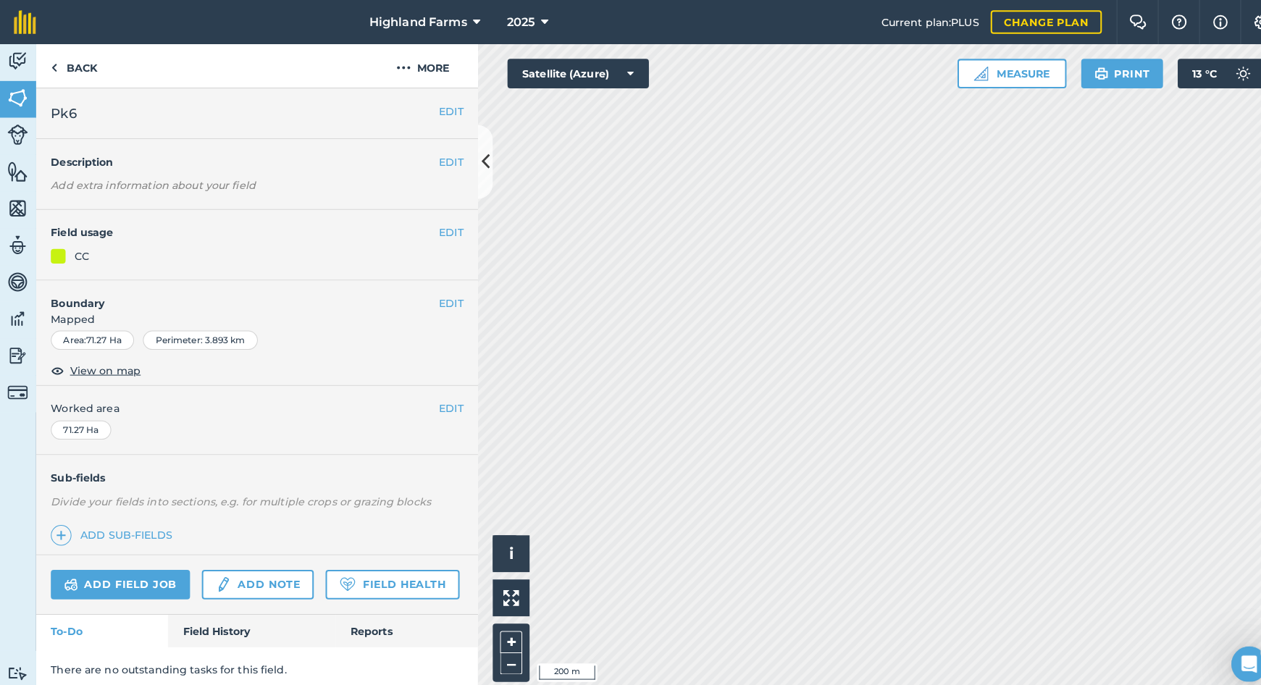
click at [443, 111] on button "EDIT" at bounding box center [444, 109] width 24 height 16
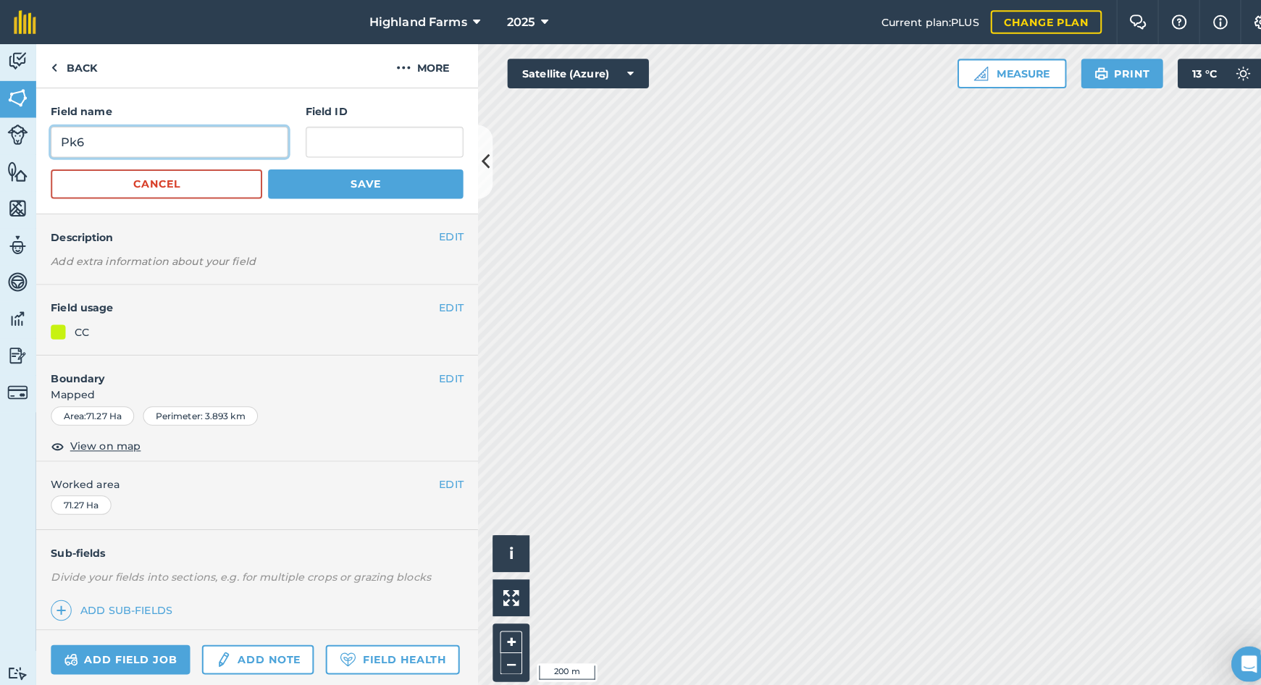
click at [85, 139] on input "Pk6" at bounding box center [167, 140] width 233 height 30
type input "Pk1"
click at [341, 181] on button "Save" at bounding box center [360, 181] width 192 height 29
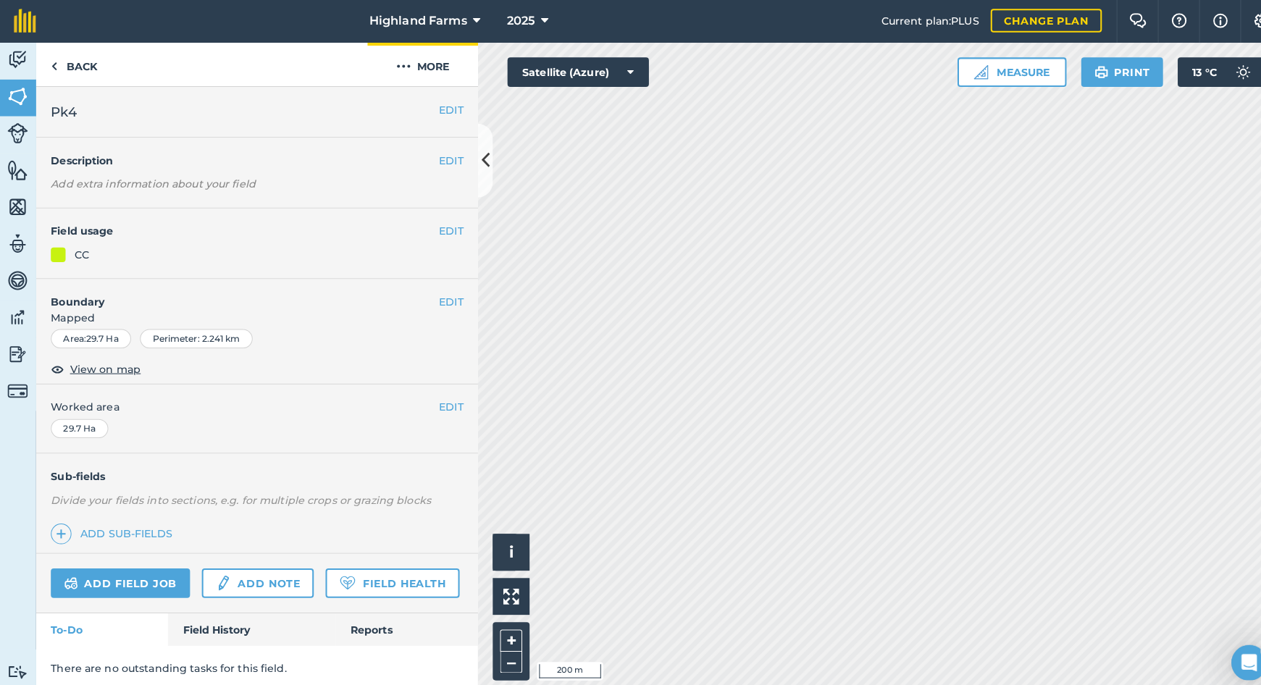
click at [393, 63] on img at bounding box center [397, 66] width 14 height 17
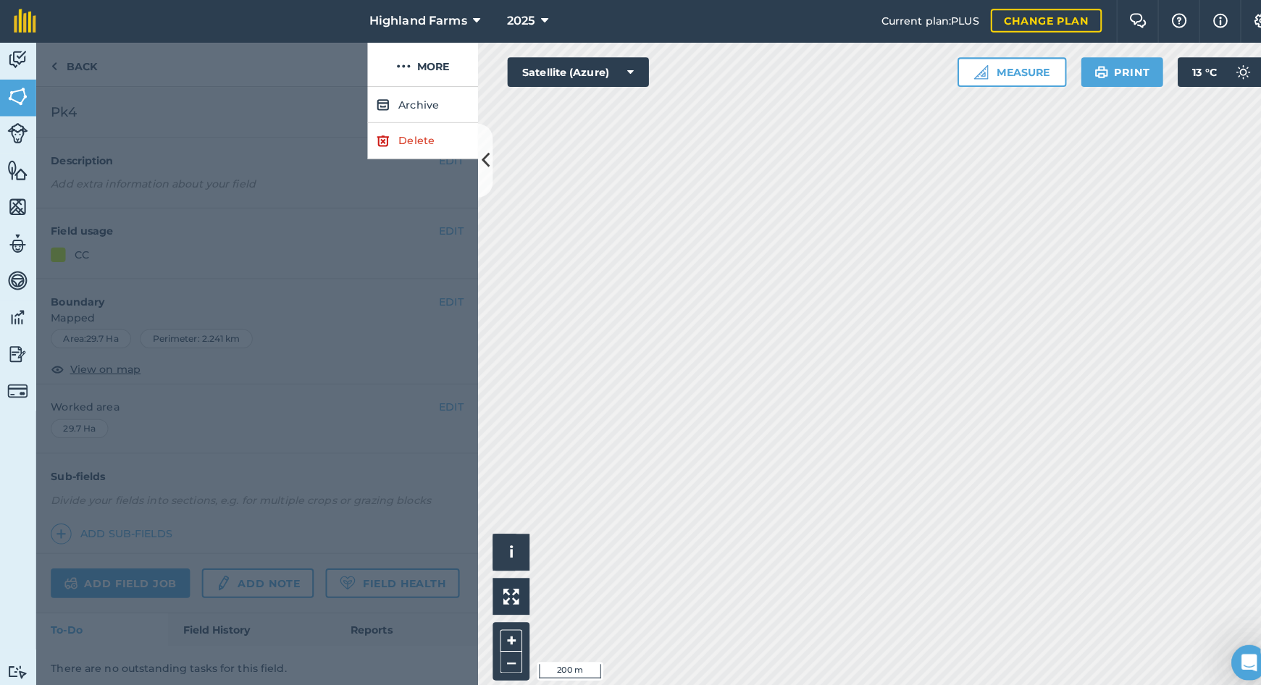
click at [392, 137] on link "Delete" at bounding box center [416, 139] width 109 height 35
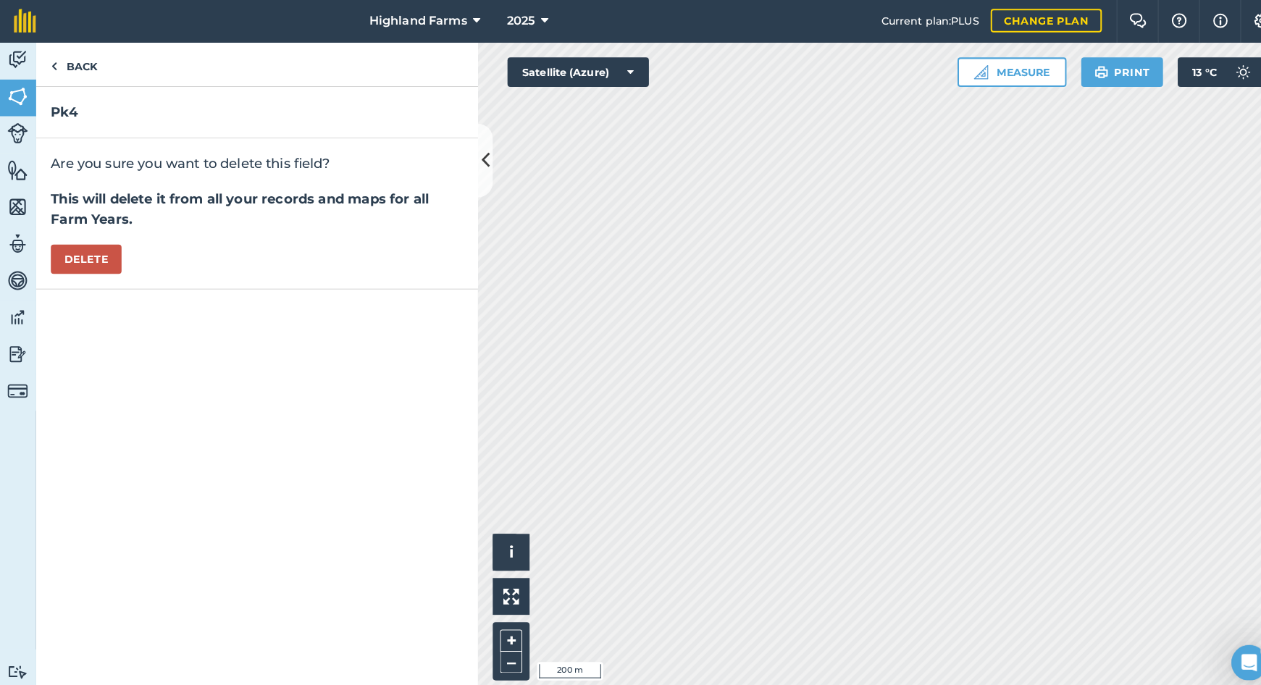
click at [96, 253] on button "Delete" at bounding box center [86, 256] width 70 height 29
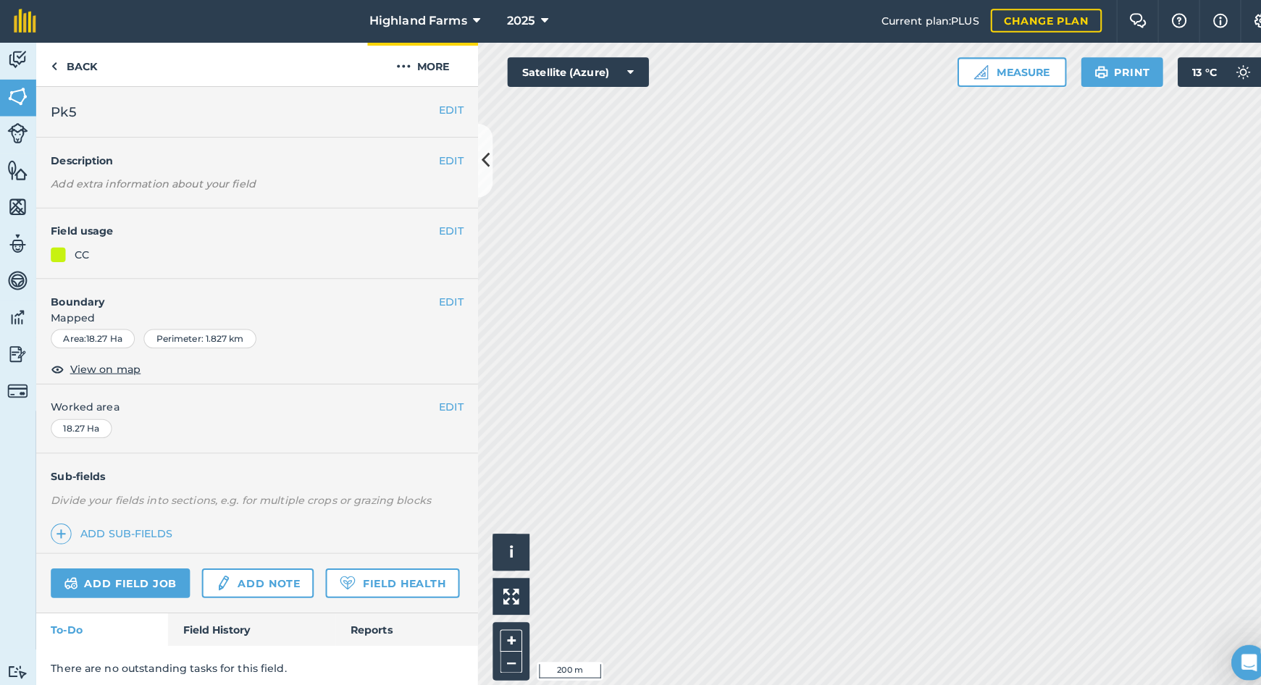
click at [397, 63] on img at bounding box center [397, 66] width 14 height 17
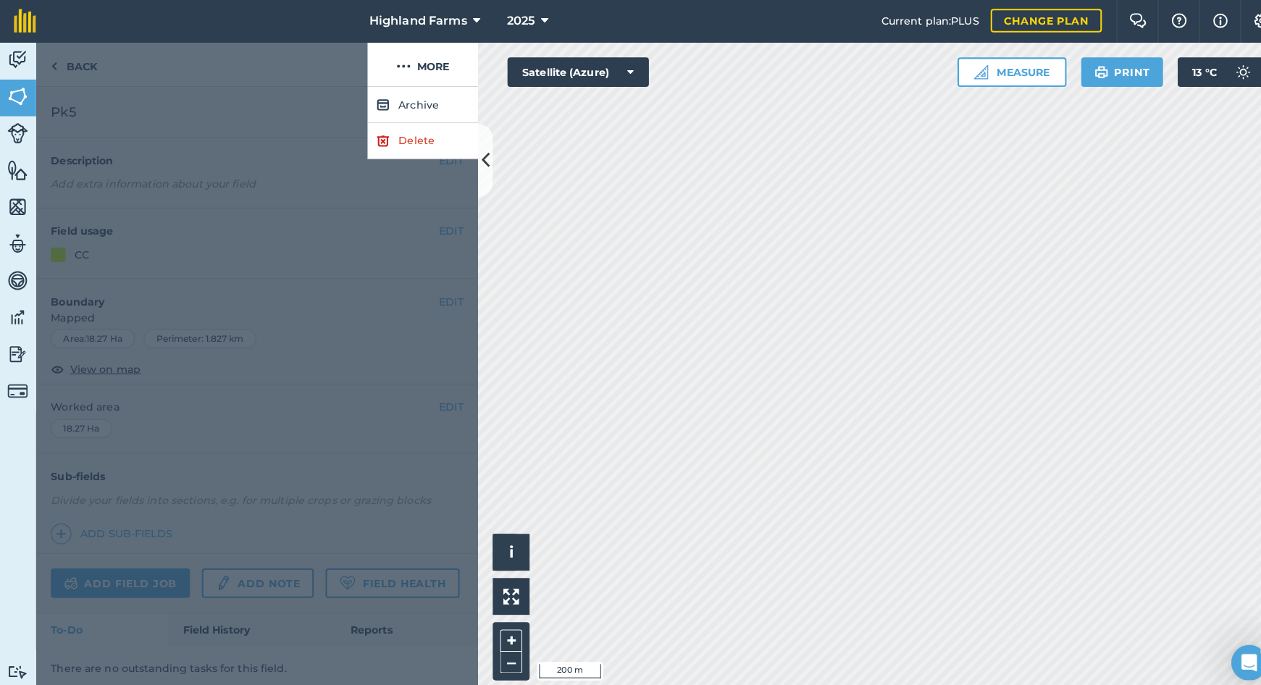
click at [398, 132] on link "Delete" at bounding box center [416, 139] width 109 height 35
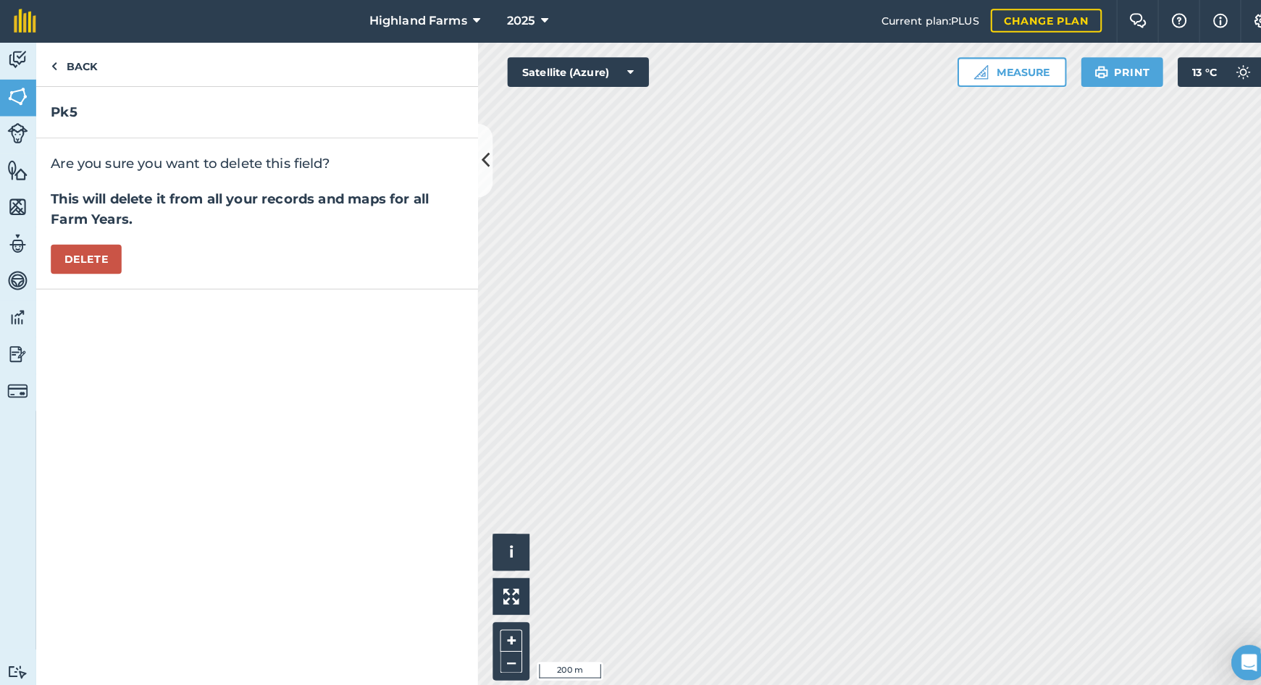
click at [101, 251] on button "Delete" at bounding box center [86, 256] width 70 height 29
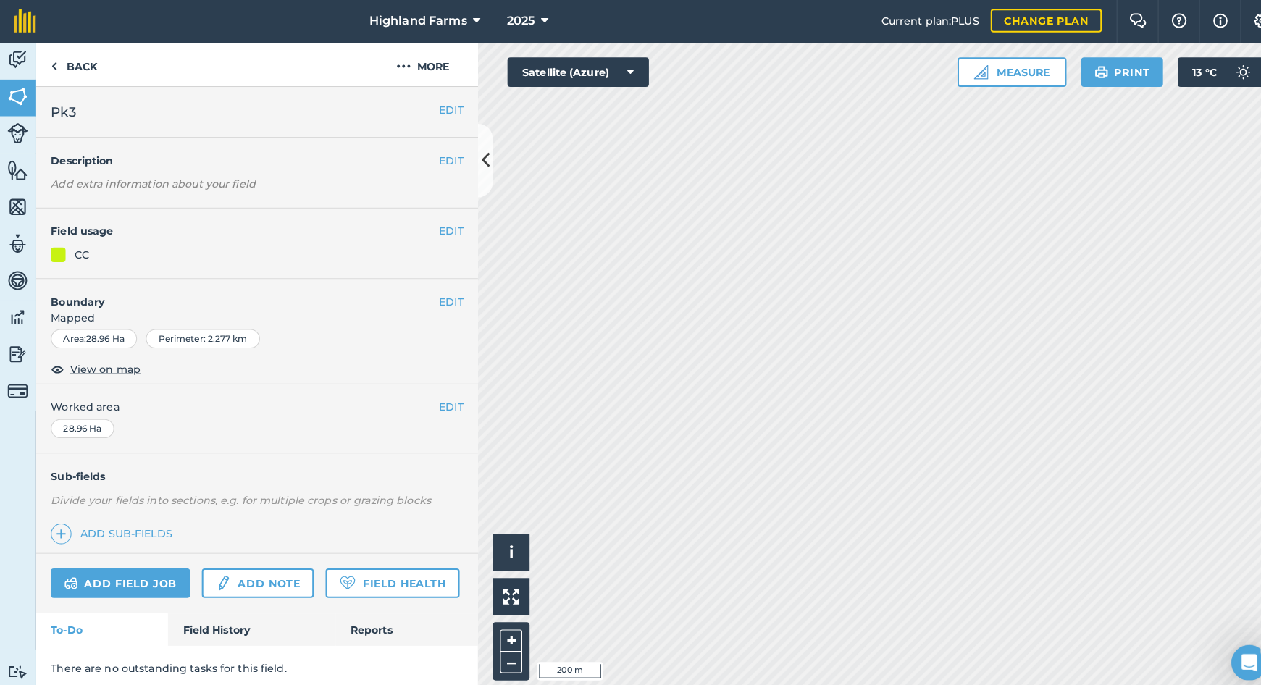
click at [448, 293] on button "EDIT" at bounding box center [444, 298] width 24 height 16
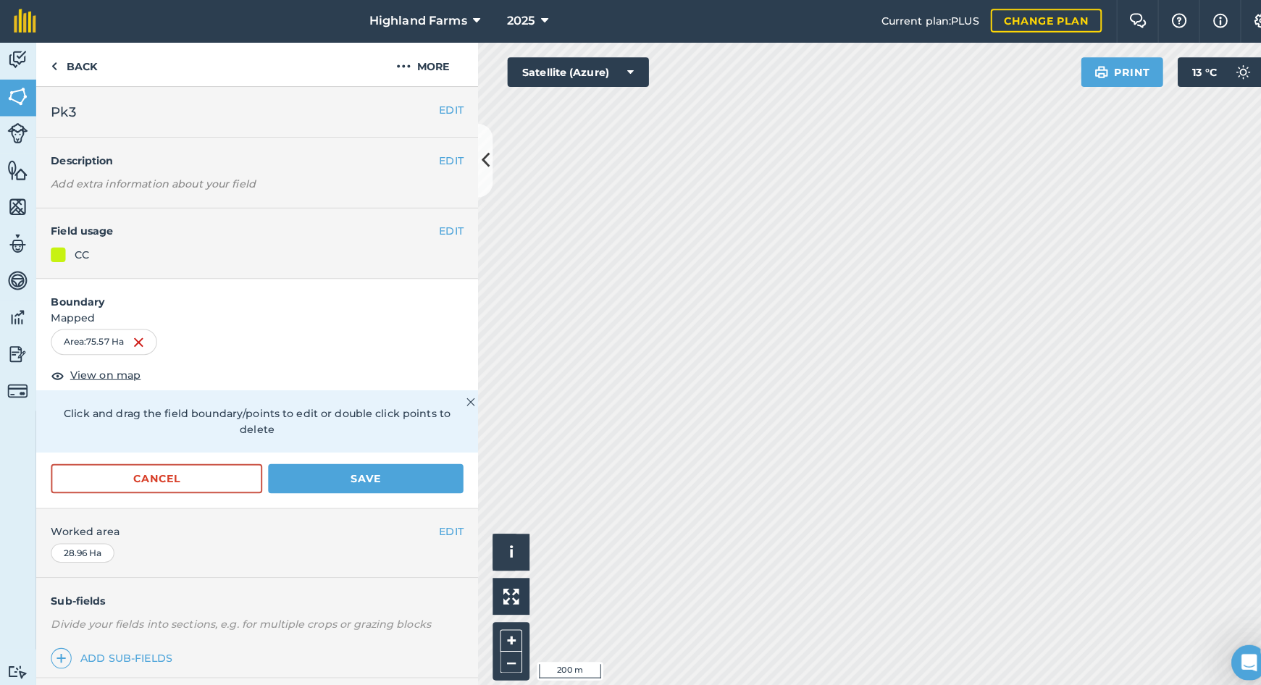
click at [404, 458] on button "Save" at bounding box center [360, 472] width 192 height 29
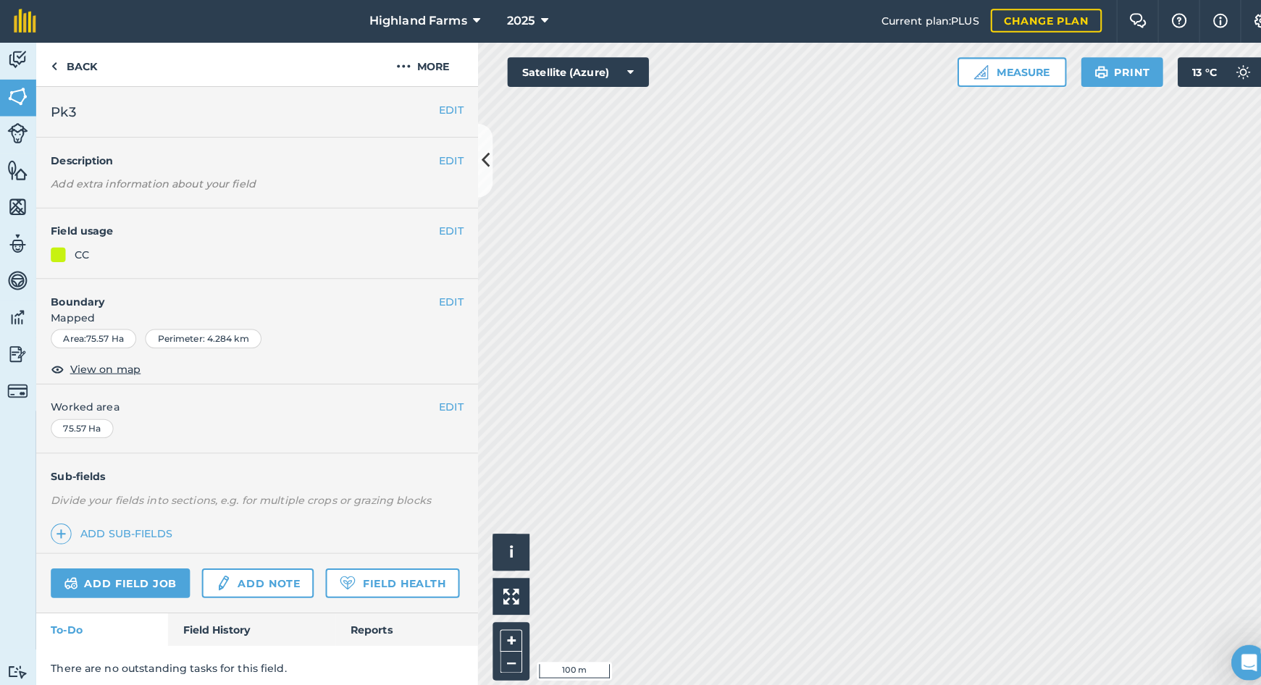
click at [446, 291] on button "EDIT" at bounding box center [444, 298] width 24 height 16
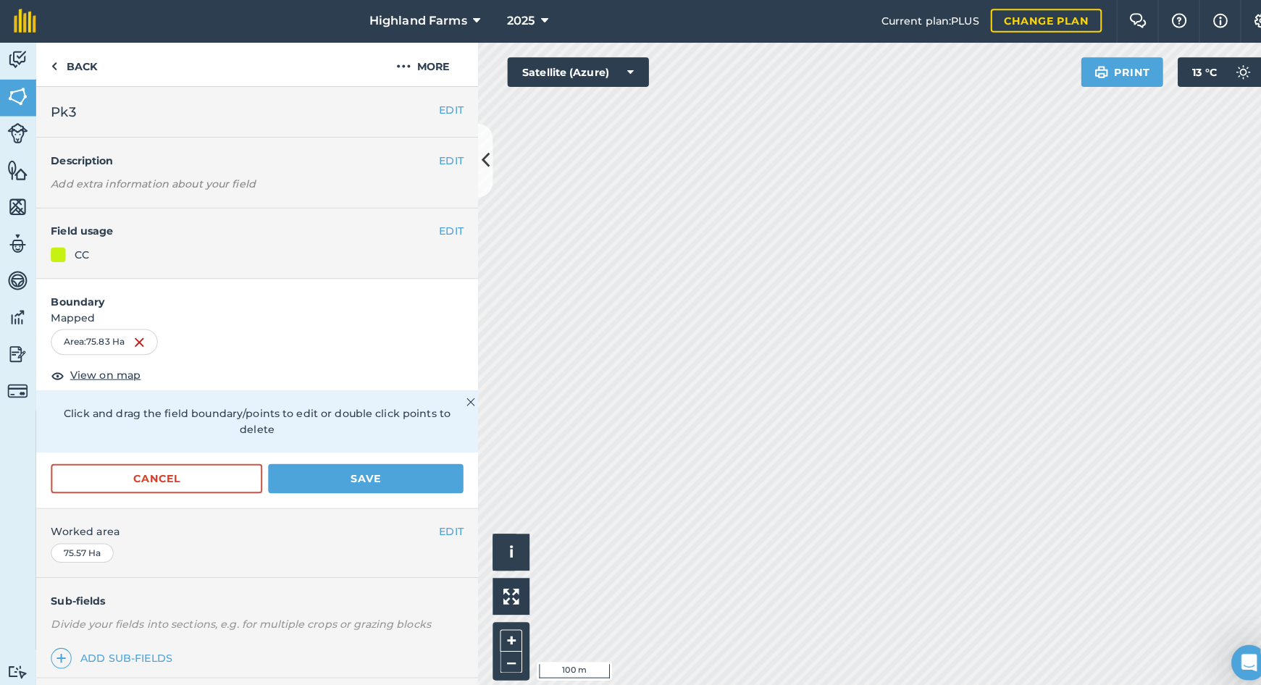
drag, startPoint x: 407, startPoint y: 453, endPoint x: 464, endPoint y: 461, distance: 57.9
click at [408, 458] on button "Save" at bounding box center [360, 472] width 192 height 29
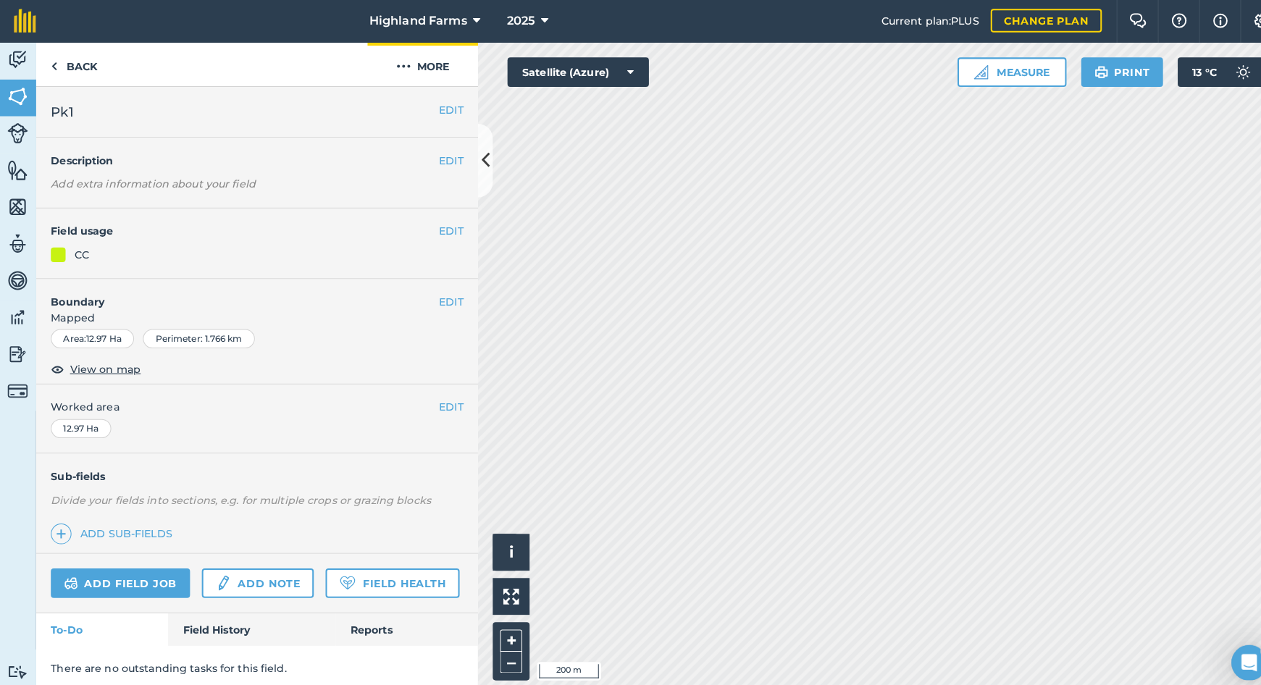
click at [398, 63] on img at bounding box center [397, 66] width 14 height 17
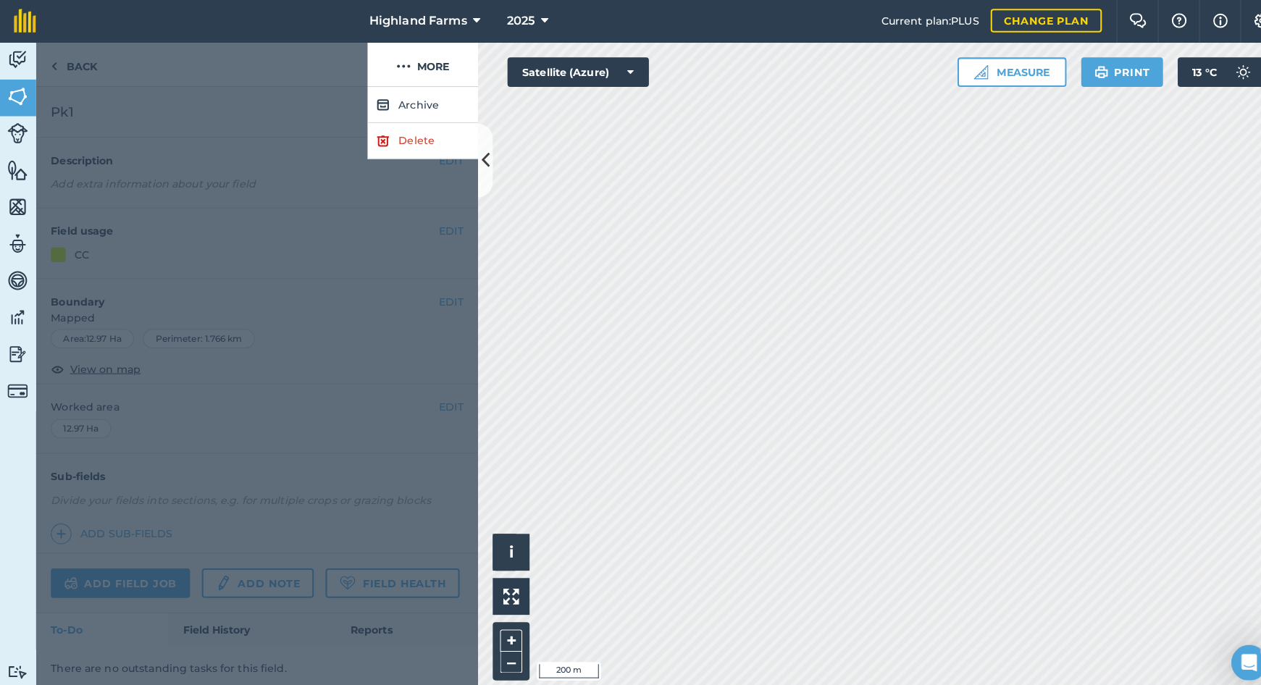
click at [375, 137] on img at bounding box center [377, 139] width 13 height 17
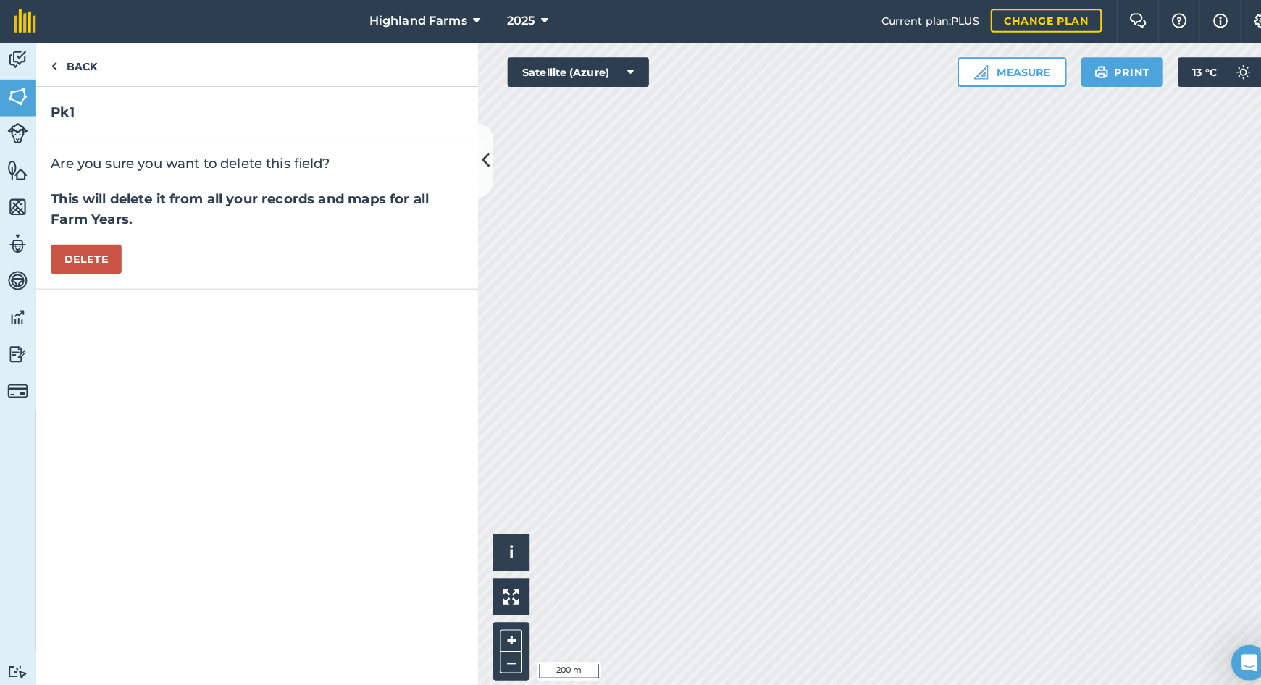
drag, startPoint x: 101, startPoint y: 250, endPoint x: 380, endPoint y: 161, distance: 292.1
click at [102, 250] on button "Delete" at bounding box center [86, 256] width 70 height 29
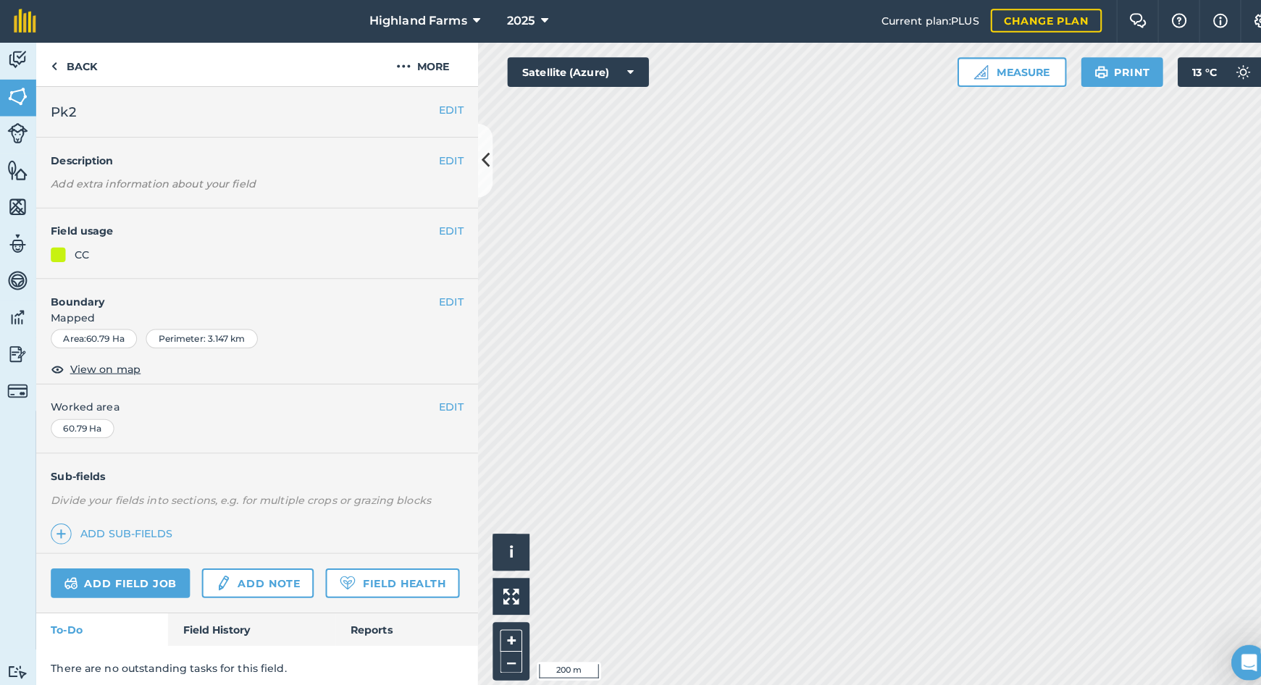
click at [436, 293] on button "EDIT" at bounding box center [444, 298] width 24 height 16
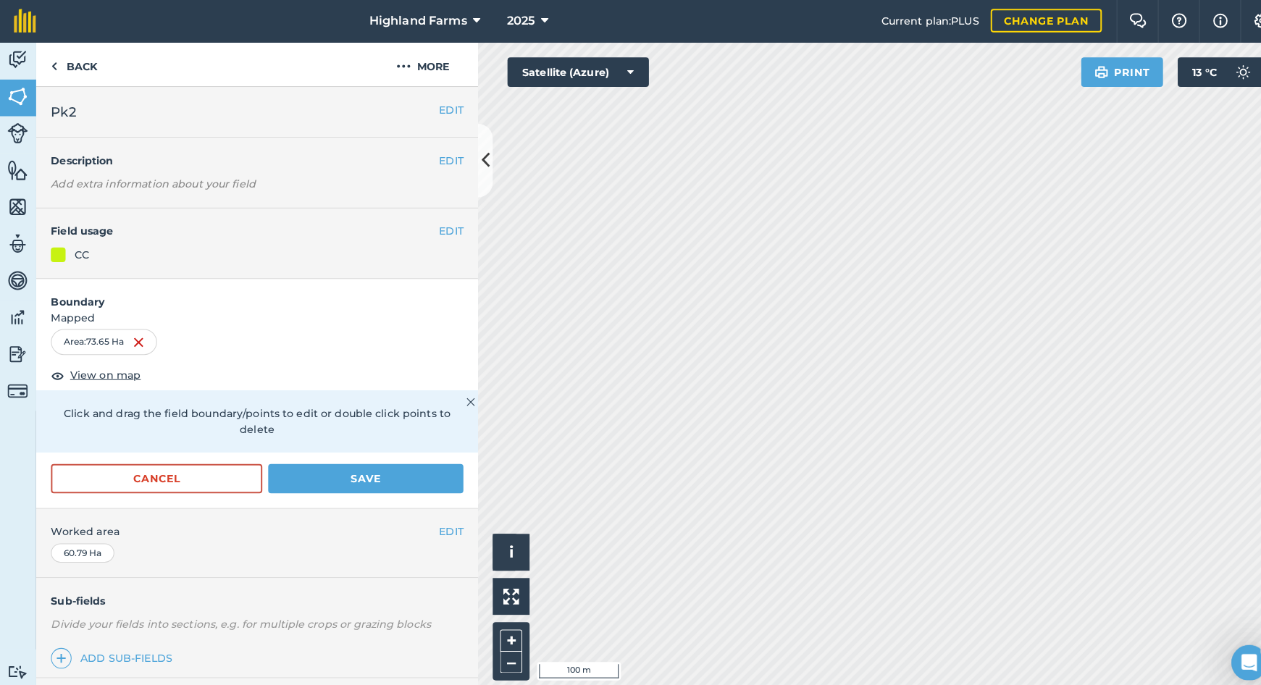
drag, startPoint x: 337, startPoint y: 451, endPoint x: 438, endPoint y: 439, distance: 101.4
click at [338, 458] on button "Save" at bounding box center [360, 472] width 192 height 29
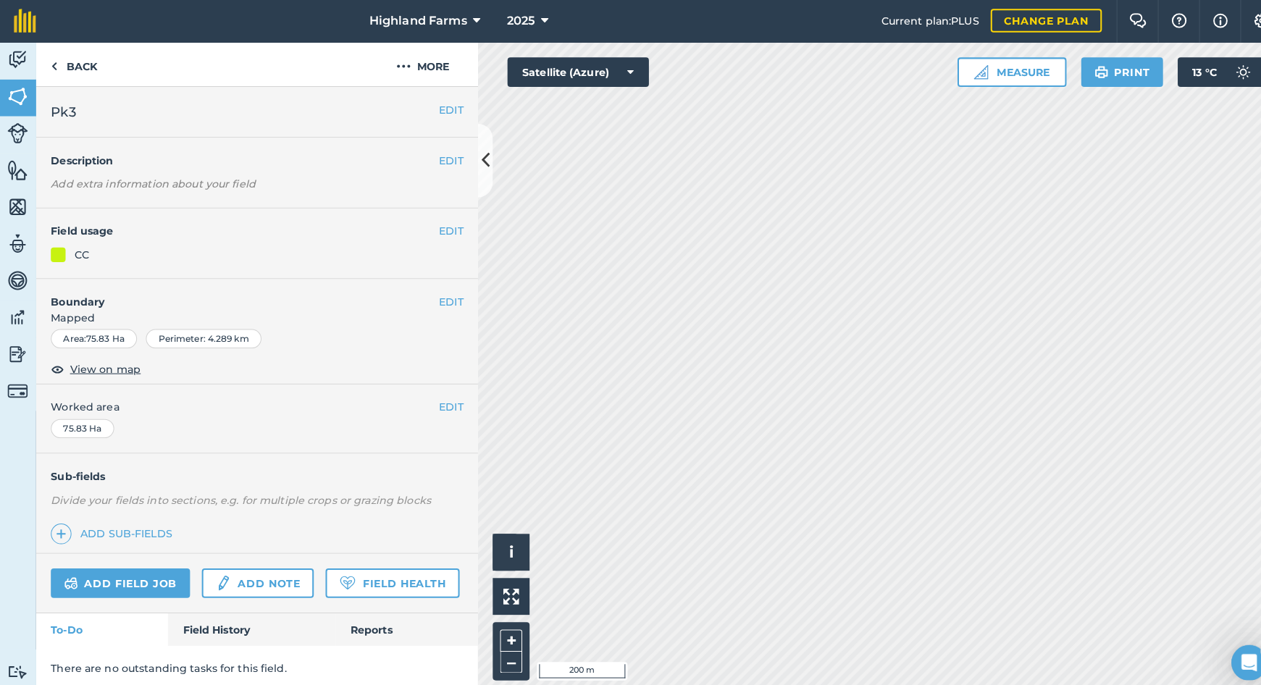
click at [447, 297] on button "EDIT" at bounding box center [444, 298] width 24 height 16
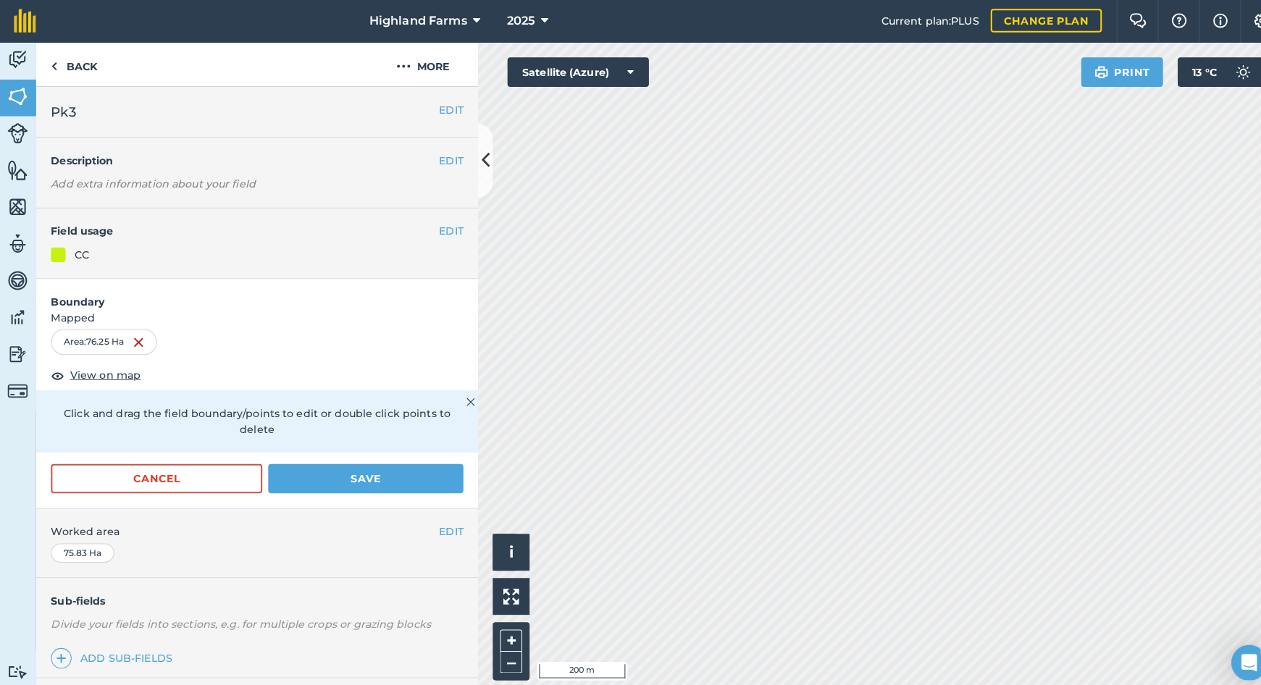
drag, startPoint x: 374, startPoint y: 449, endPoint x: 431, endPoint y: 460, distance: 58.2
click at [373, 458] on button "Save" at bounding box center [360, 472] width 192 height 29
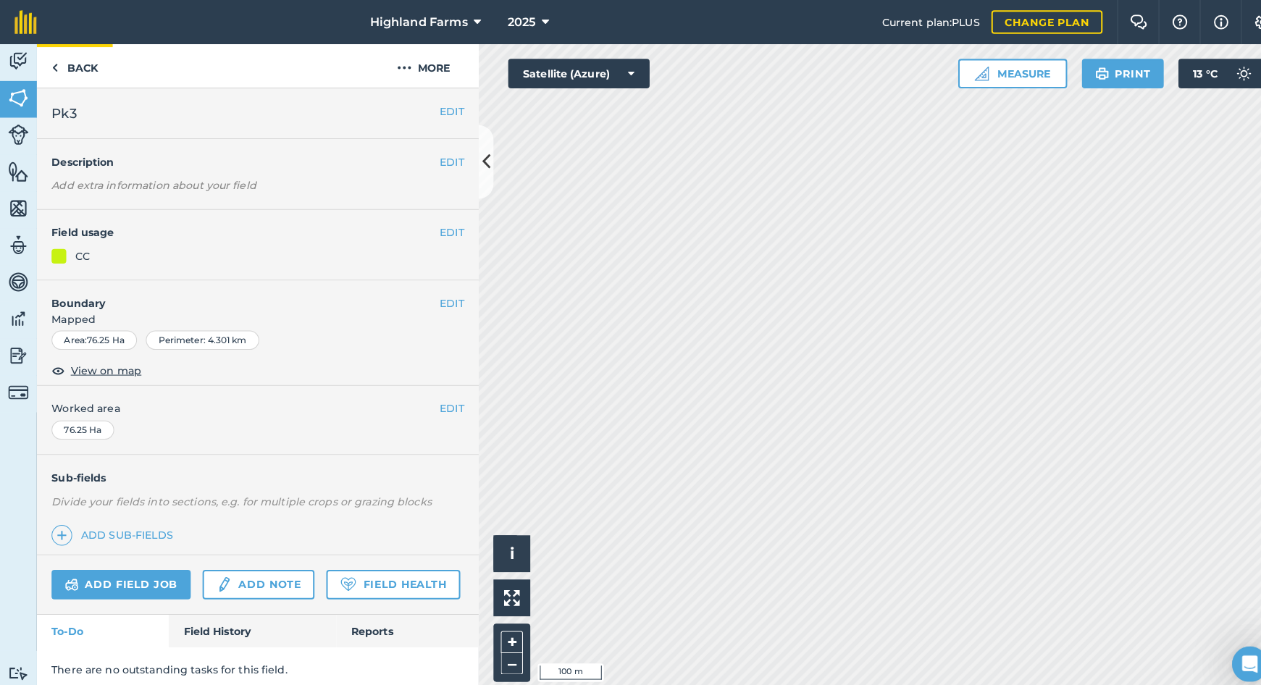
click at [54, 66] on img at bounding box center [54, 66] width 7 height 17
click at [18, 172] on img at bounding box center [18, 169] width 20 height 22
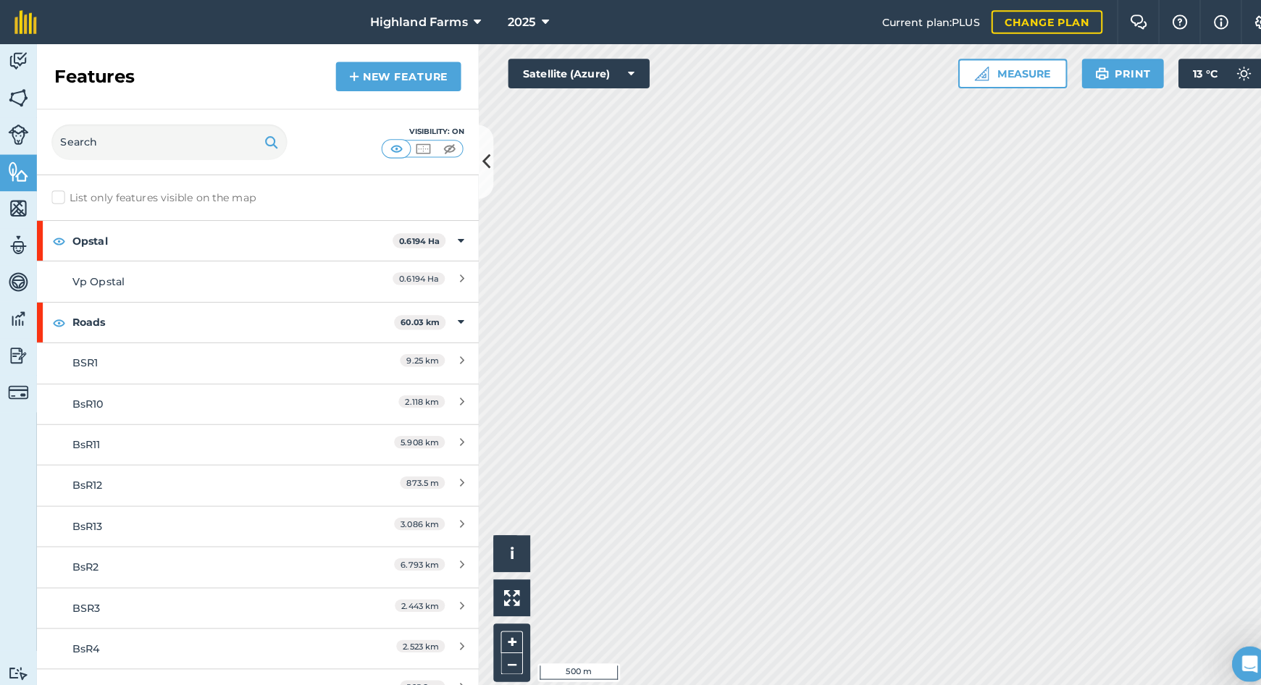
click at [12, 167] on img at bounding box center [18, 169] width 20 height 22
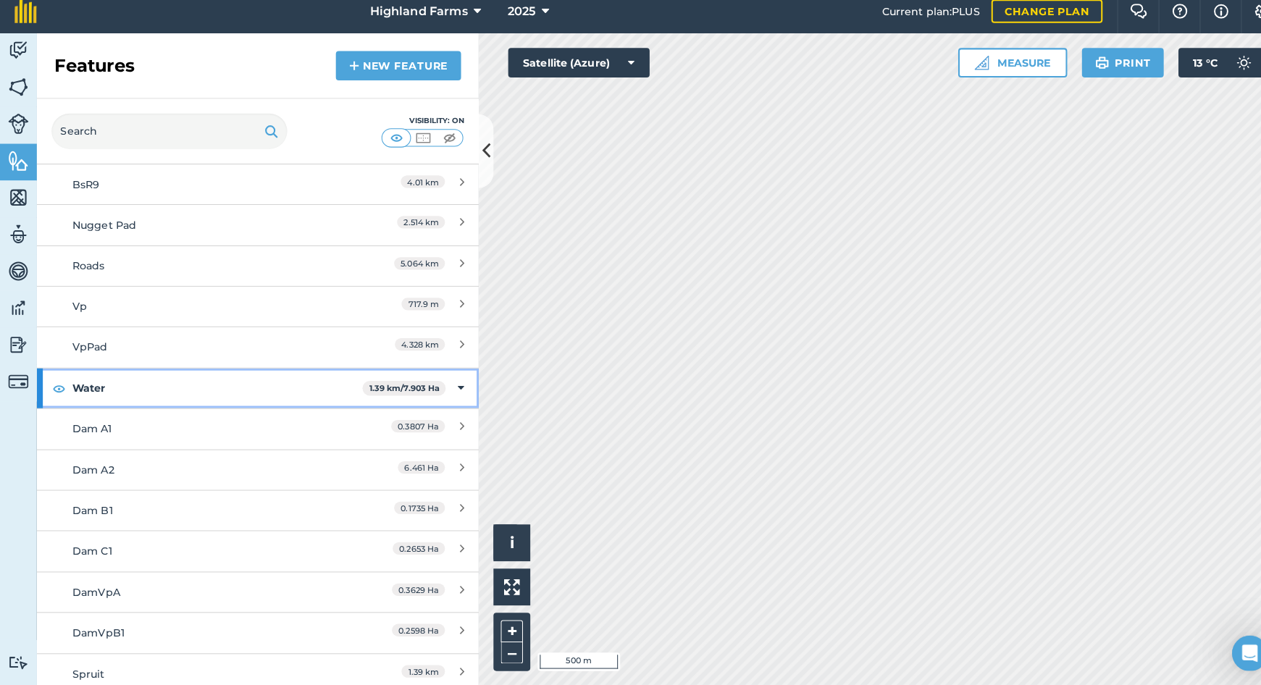
click at [57, 384] on img at bounding box center [57, 392] width 13 height 17
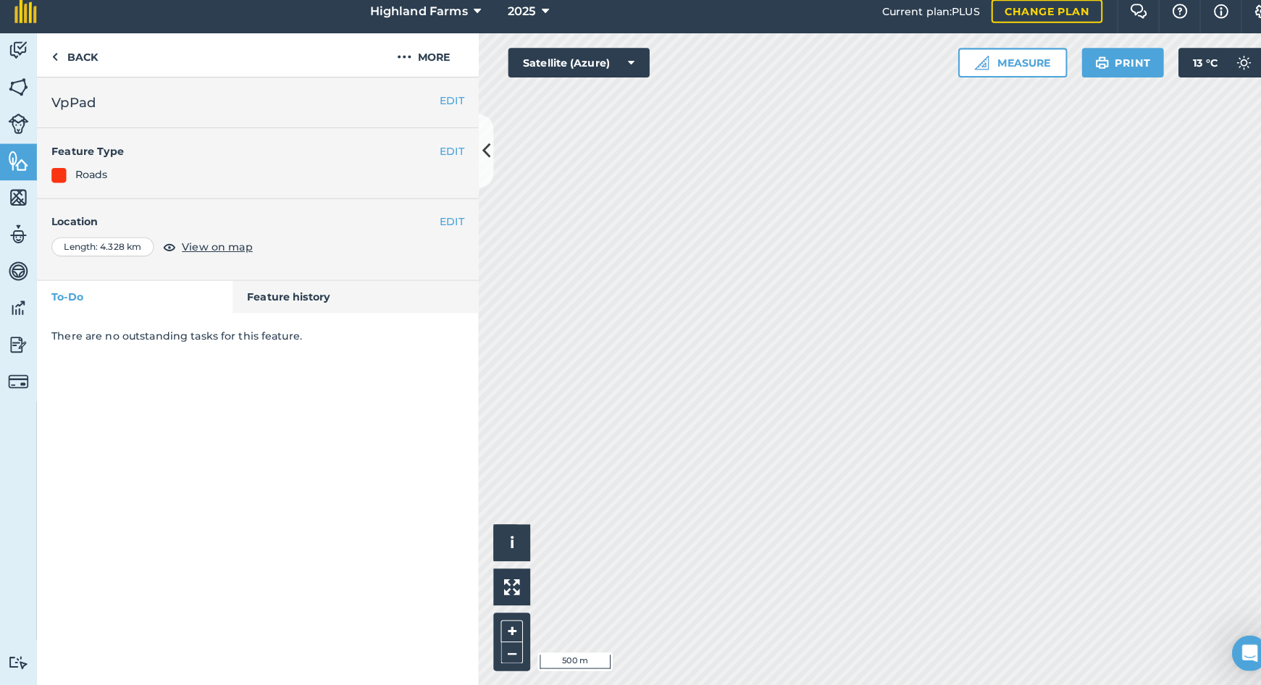
click at [20, 158] on img at bounding box center [18, 169] width 20 height 22
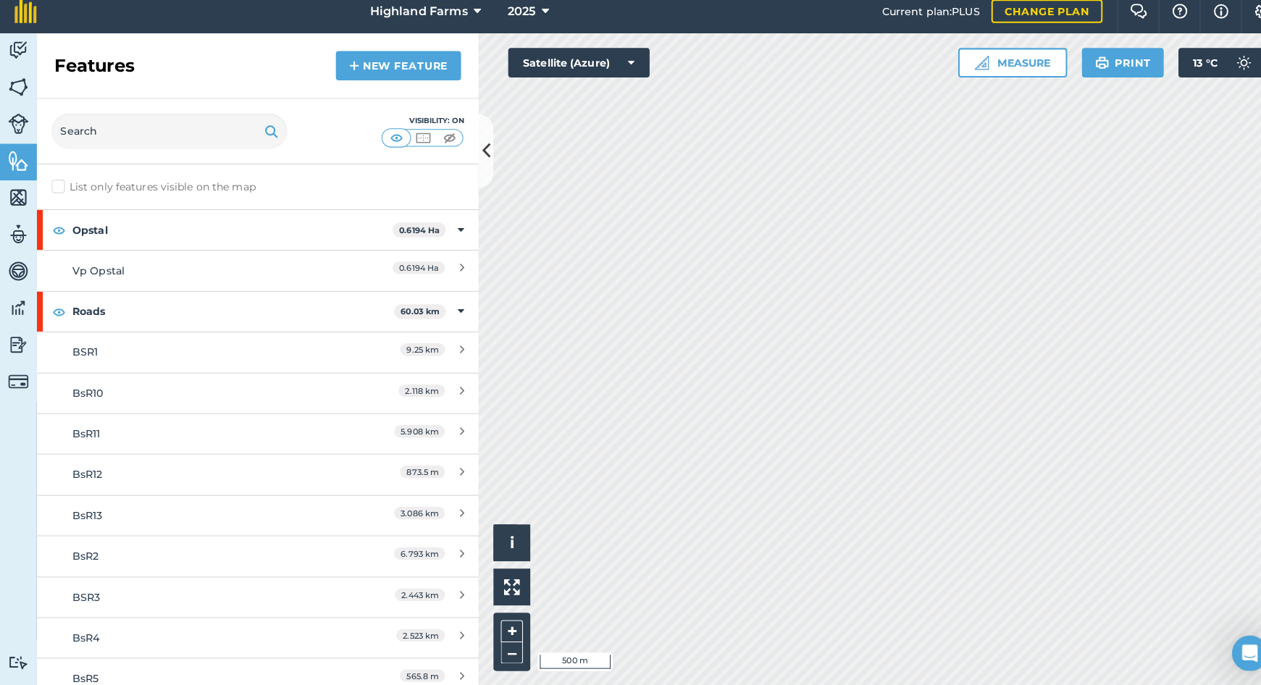
click at [347, 67] on img at bounding box center [348, 75] width 10 height 17
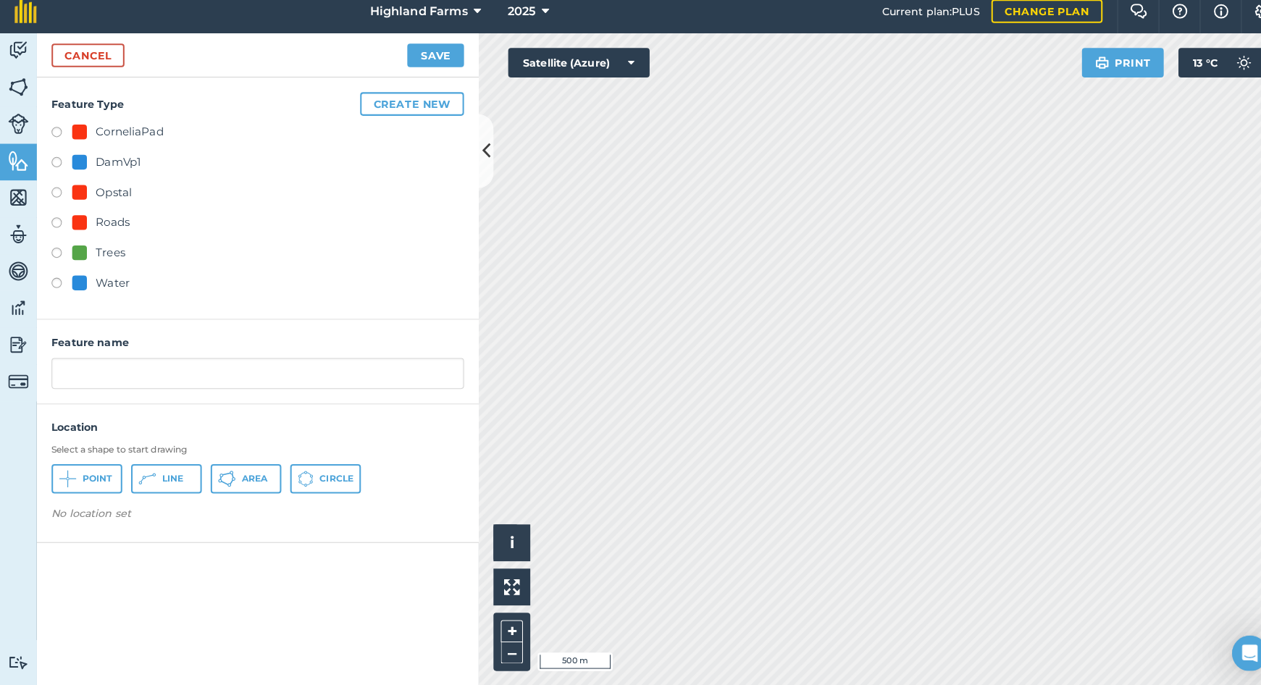
click at [401, 105] on button "Create new" at bounding box center [405, 112] width 102 height 23
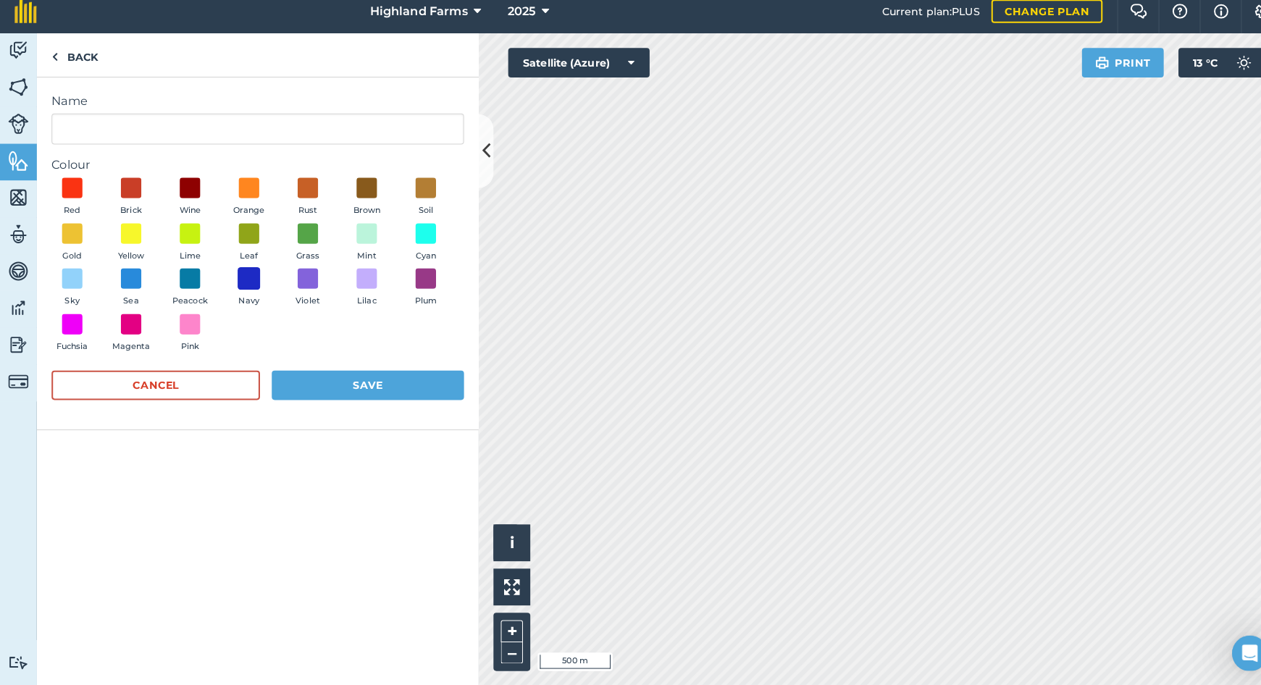
click at [242, 274] on span at bounding box center [245, 285] width 22 height 22
click at [64, 127] on input "Name" at bounding box center [254, 137] width 406 height 30
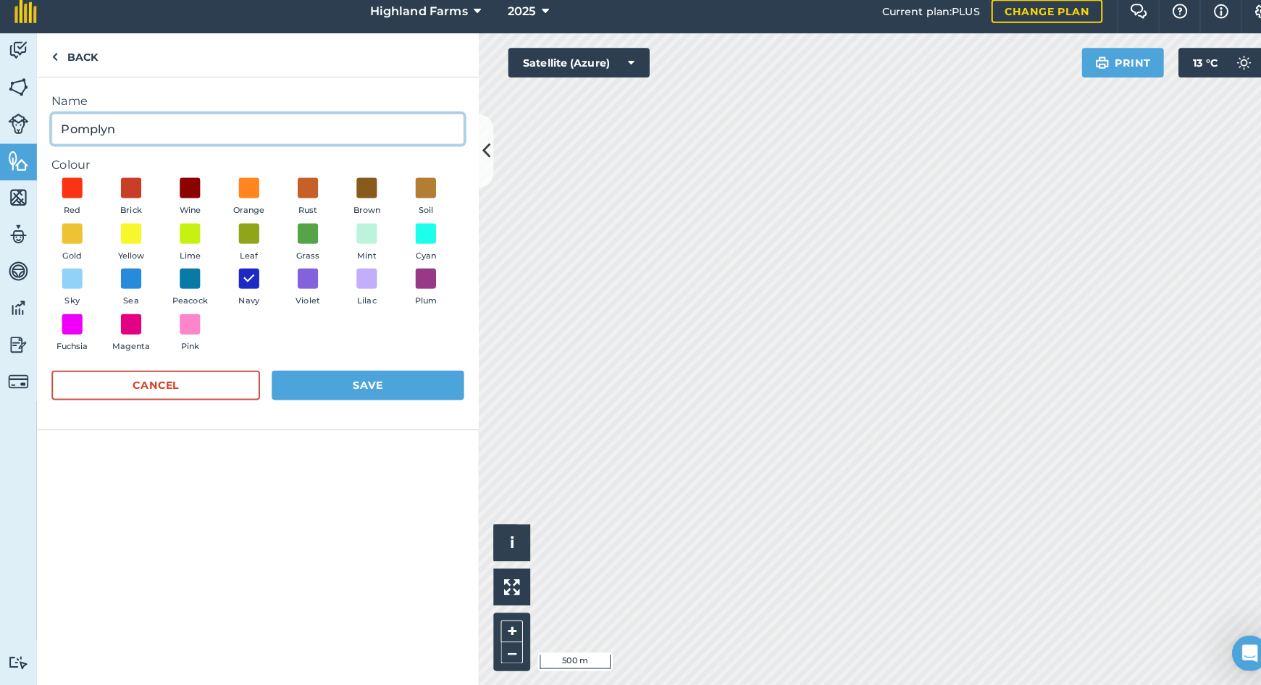
type input "Pomplyn"
click at [337, 378] on button "Save" at bounding box center [361, 389] width 189 height 29
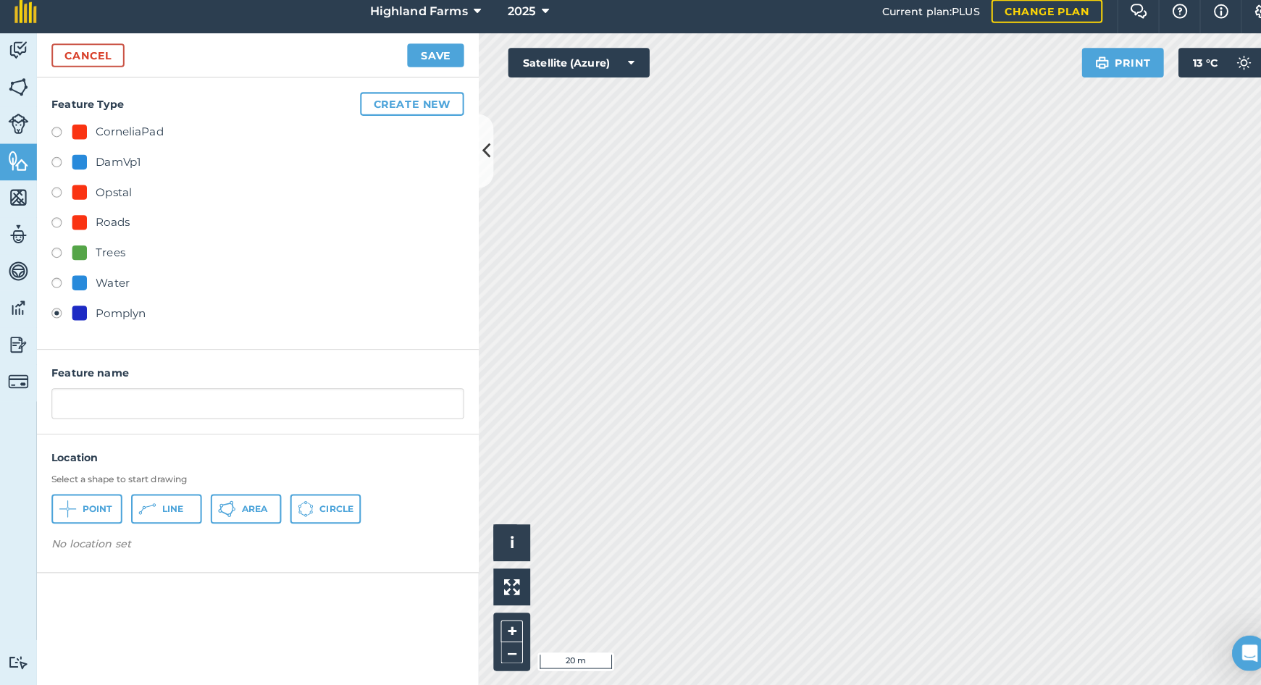
click at [163, 506] on span "Line" at bounding box center [169, 512] width 21 height 12
click at [429, 58] on button "Save" at bounding box center [429, 65] width 56 height 23
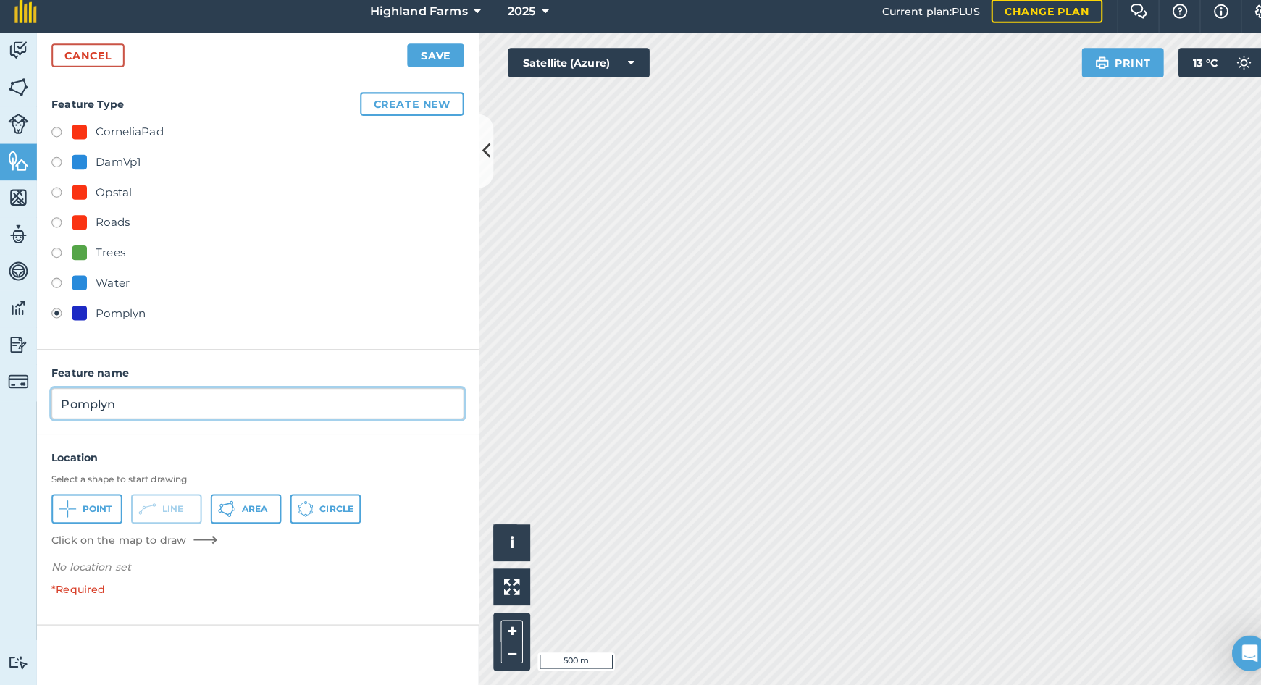
click at [57, 396] on input "Pomplyn" at bounding box center [254, 408] width 406 height 30
type input "Ld Pomplyn"
click at [424, 54] on button "Save" at bounding box center [429, 65] width 56 height 23
click at [168, 506] on span "Line" at bounding box center [169, 512] width 21 height 12
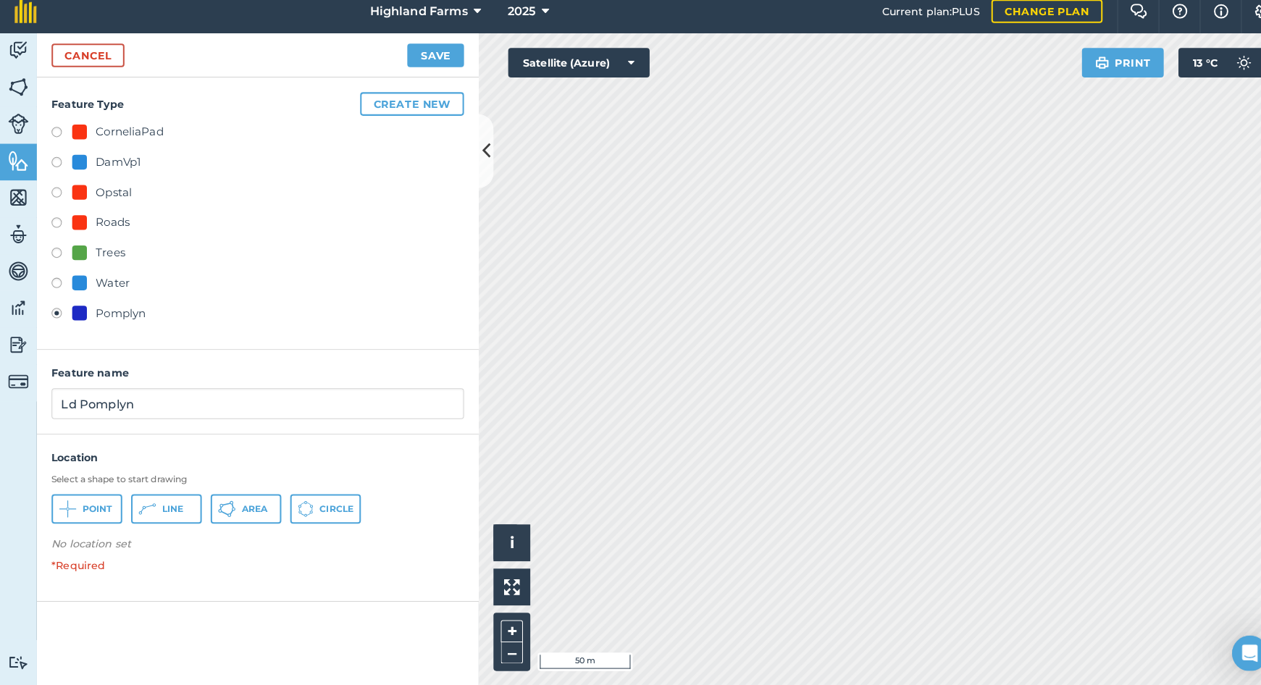
click at [75, 503] on icon at bounding box center [66, 511] width 17 height 17
click at [417, 56] on button "Save" at bounding box center [429, 65] width 56 height 23
click at [418, 55] on button "Save" at bounding box center [429, 65] width 56 height 23
click at [53, 582] on p "*Required" at bounding box center [253, 596] width 435 height 28
click at [55, 314] on label at bounding box center [61, 321] width 20 height 14
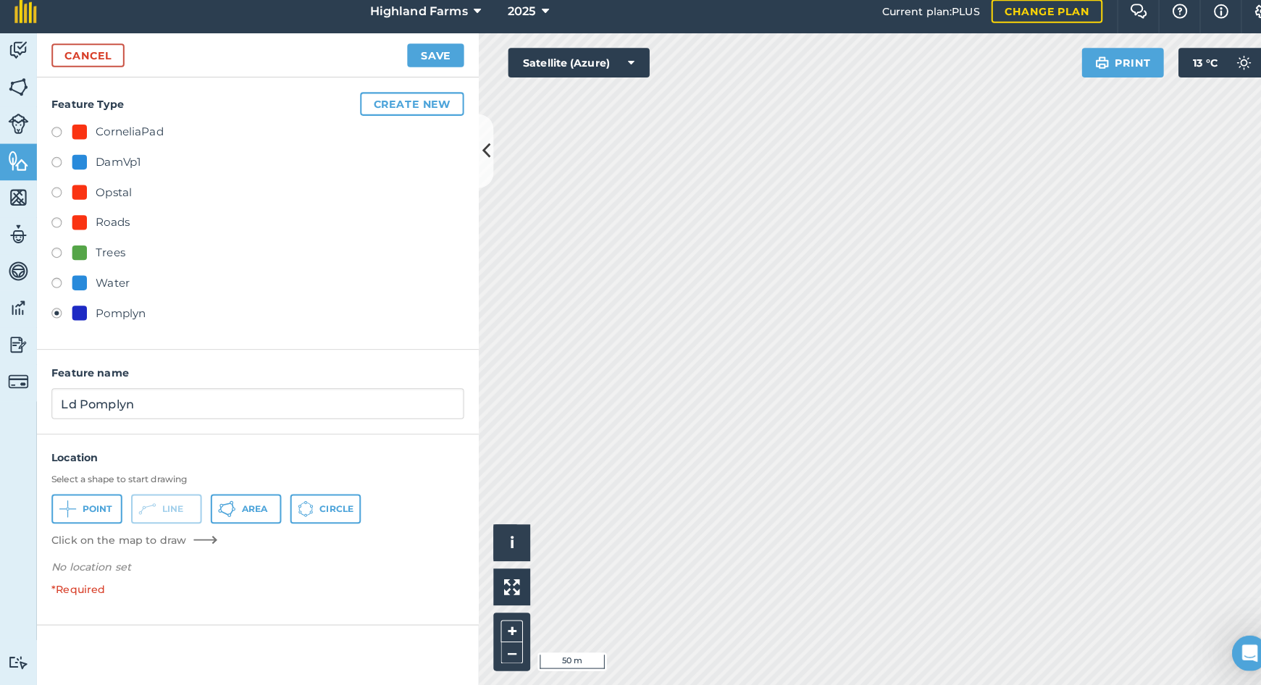
click at [57, 314] on label at bounding box center [61, 321] width 20 height 14
click at [401, 101] on button "Create new" at bounding box center [405, 112] width 102 height 23
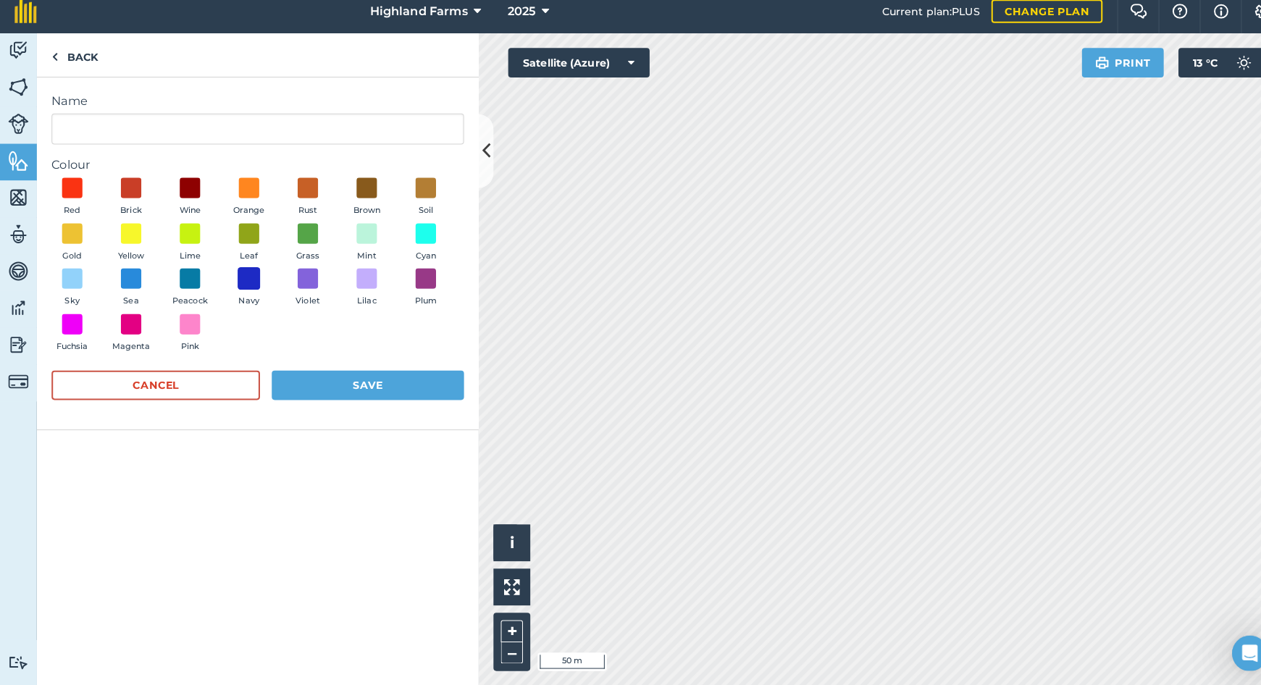
click at [246, 274] on span at bounding box center [245, 285] width 22 height 22
click at [317, 375] on button "Save" at bounding box center [361, 389] width 189 height 29
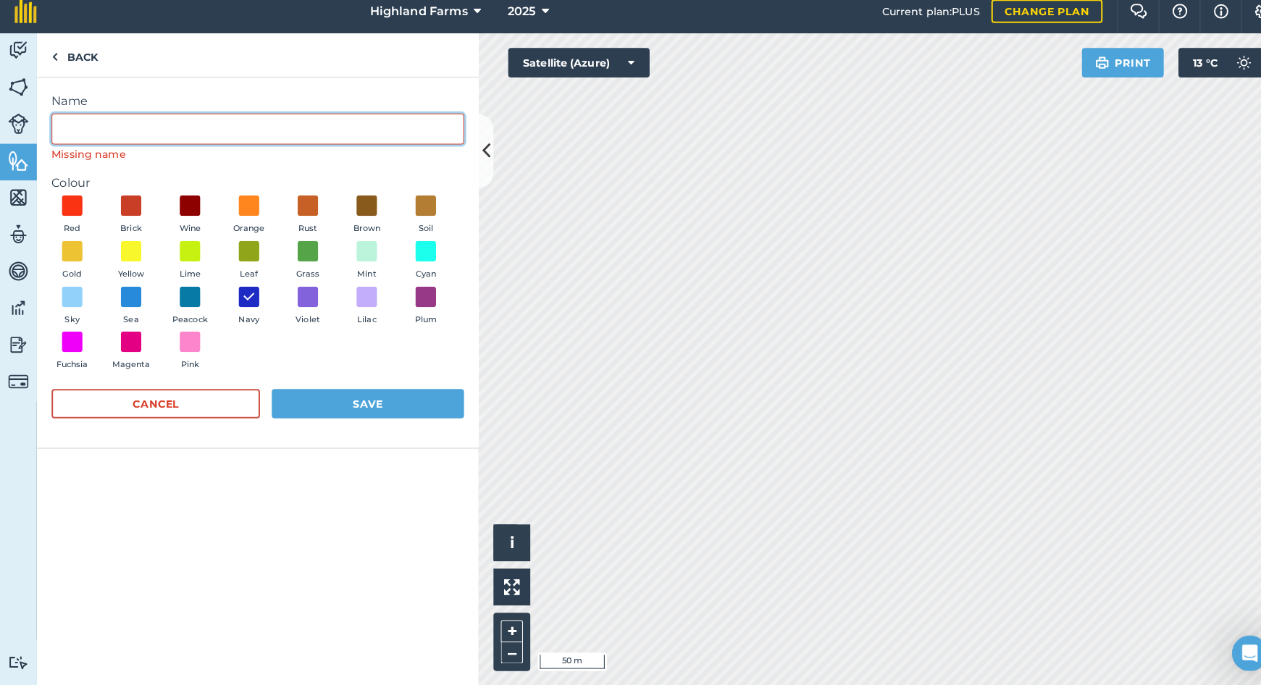
click at [91, 122] on input "Name" at bounding box center [254, 137] width 406 height 30
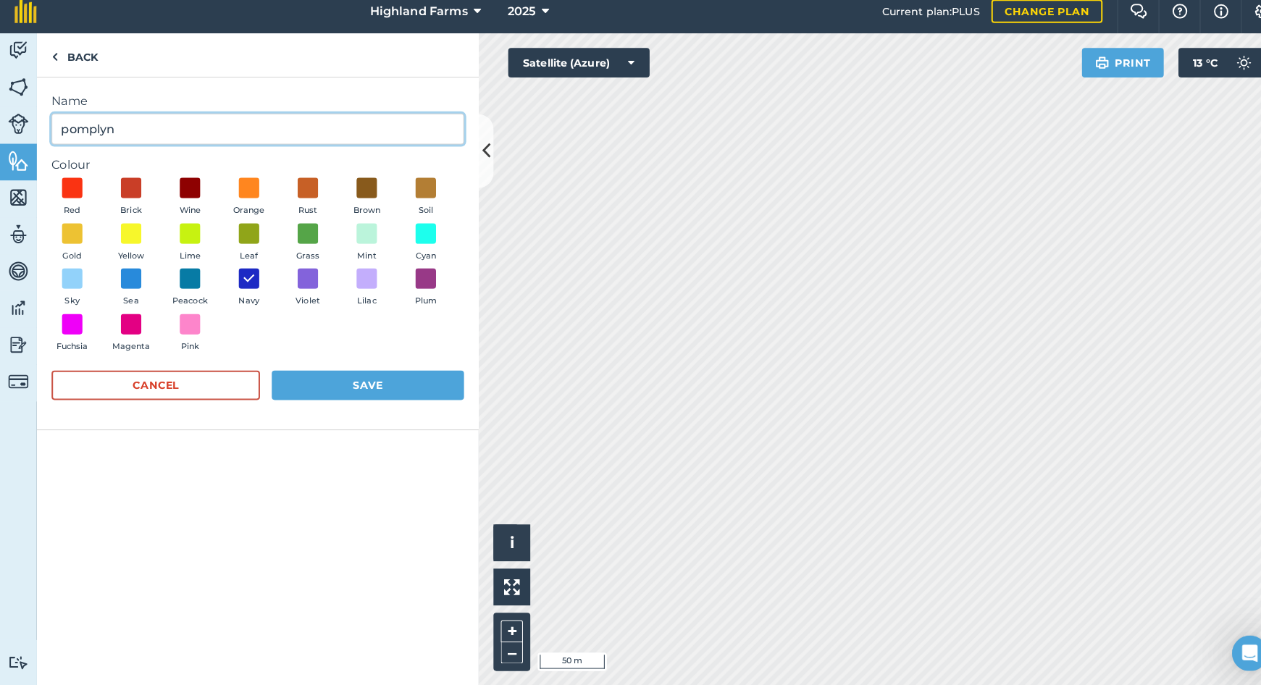
type input "pomplyn"
click at [339, 375] on button "Save" at bounding box center [361, 389] width 189 height 29
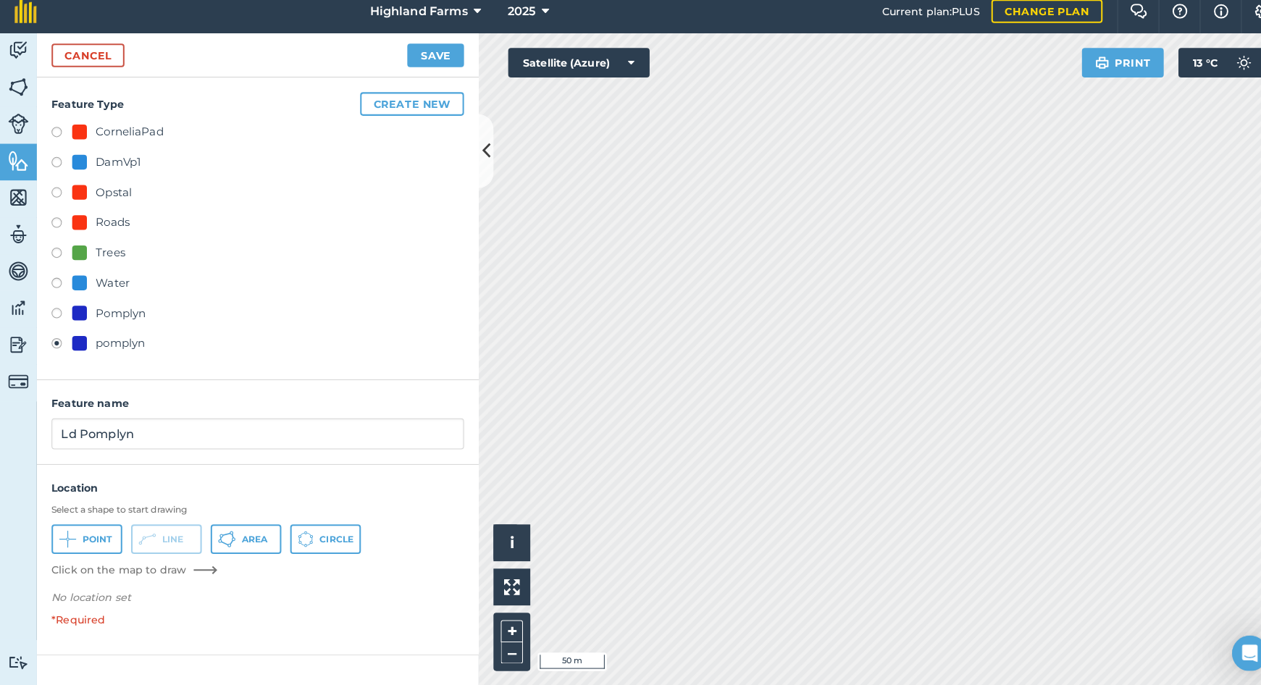
click at [54, 314] on label at bounding box center [61, 321] width 20 height 14
radio input "true"
click at [440, 54] on button "Save" at bounding box center [429, 65] width 56 height 23
click at [424, 54] on button "Save" at bounding box center [429, 65] width 56 height 23
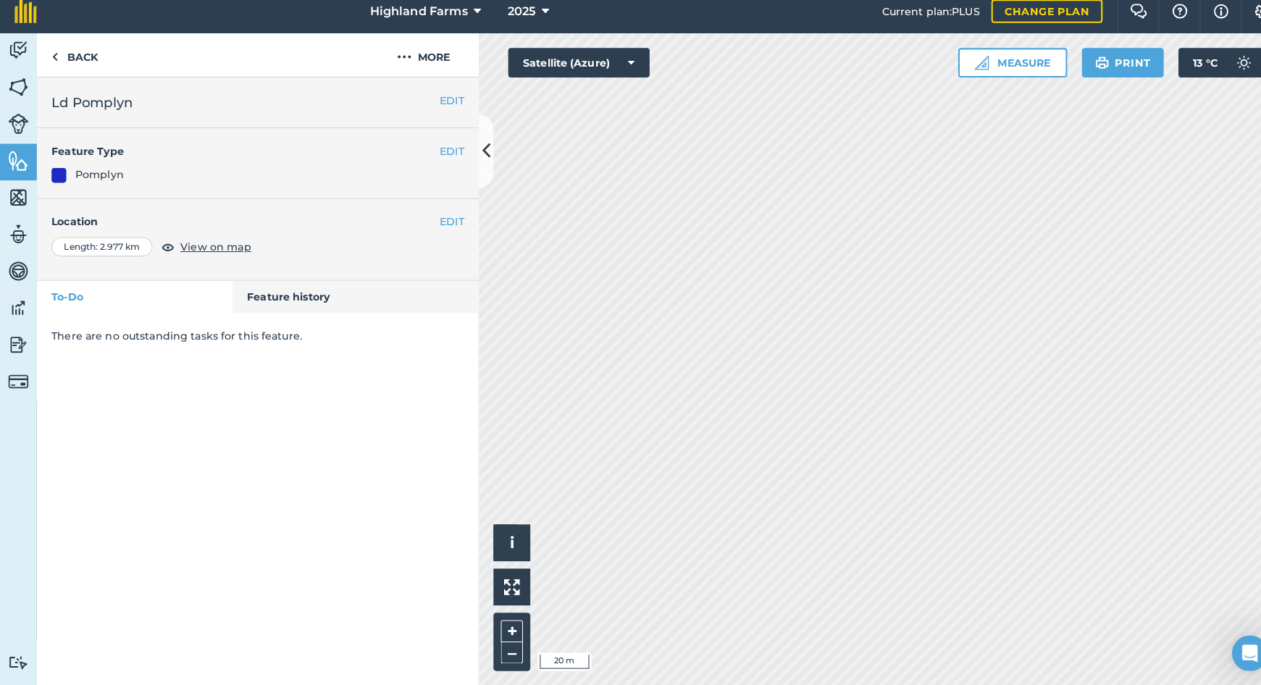
click at [4, 156] on link "Features" at bounding box center [18, 170] width 36 height 36
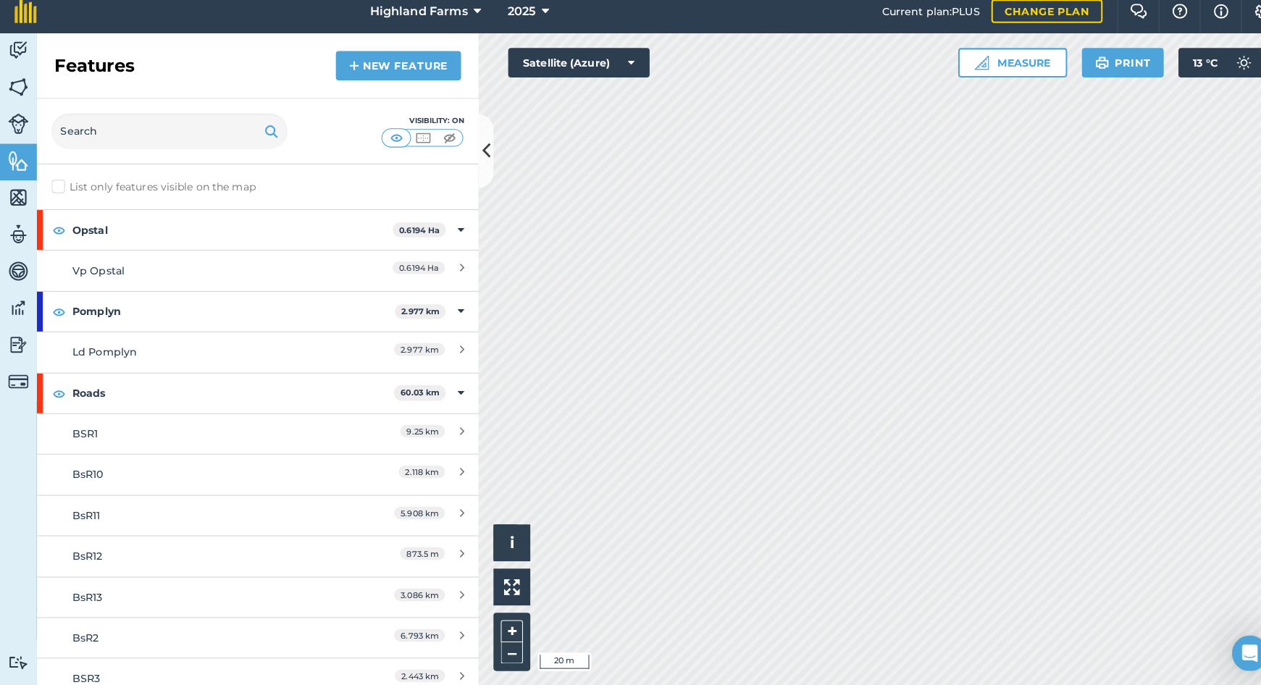
click at [364, 61] on link "New feature" at bounding box center [391, 75] width 123 height 29
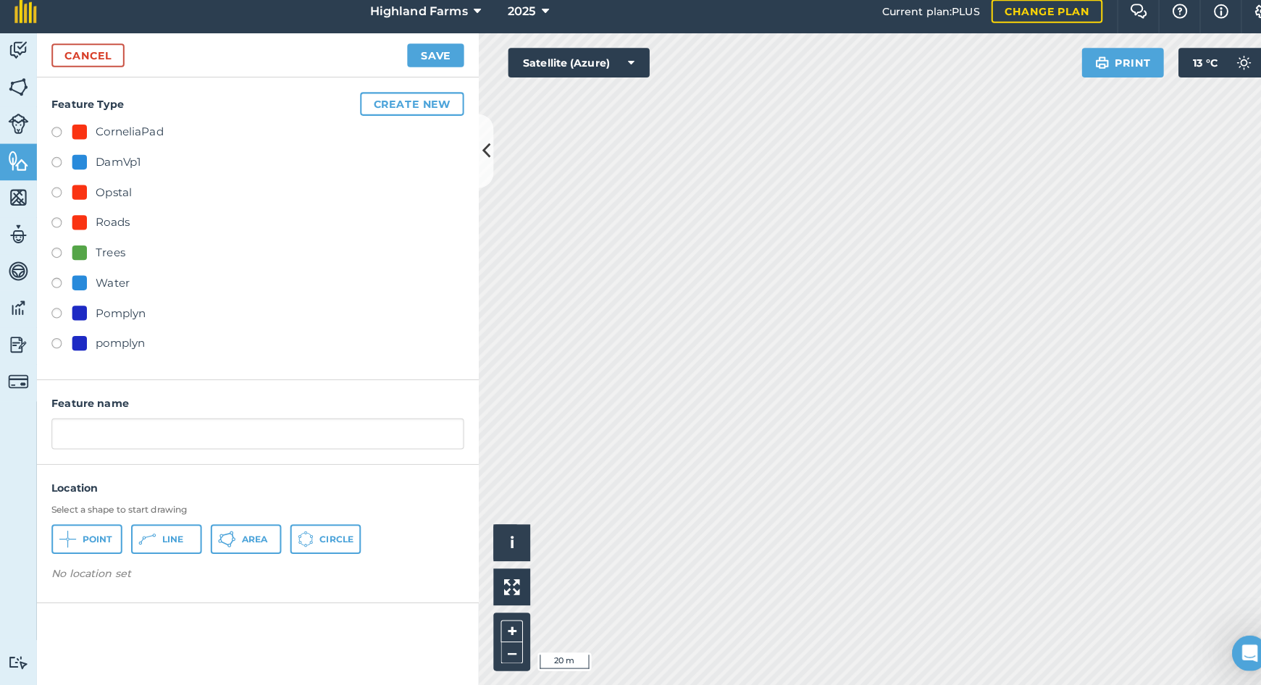
click at [90, 54] on link "Cancel" at bounding box center [87, 65] width 72 height 23
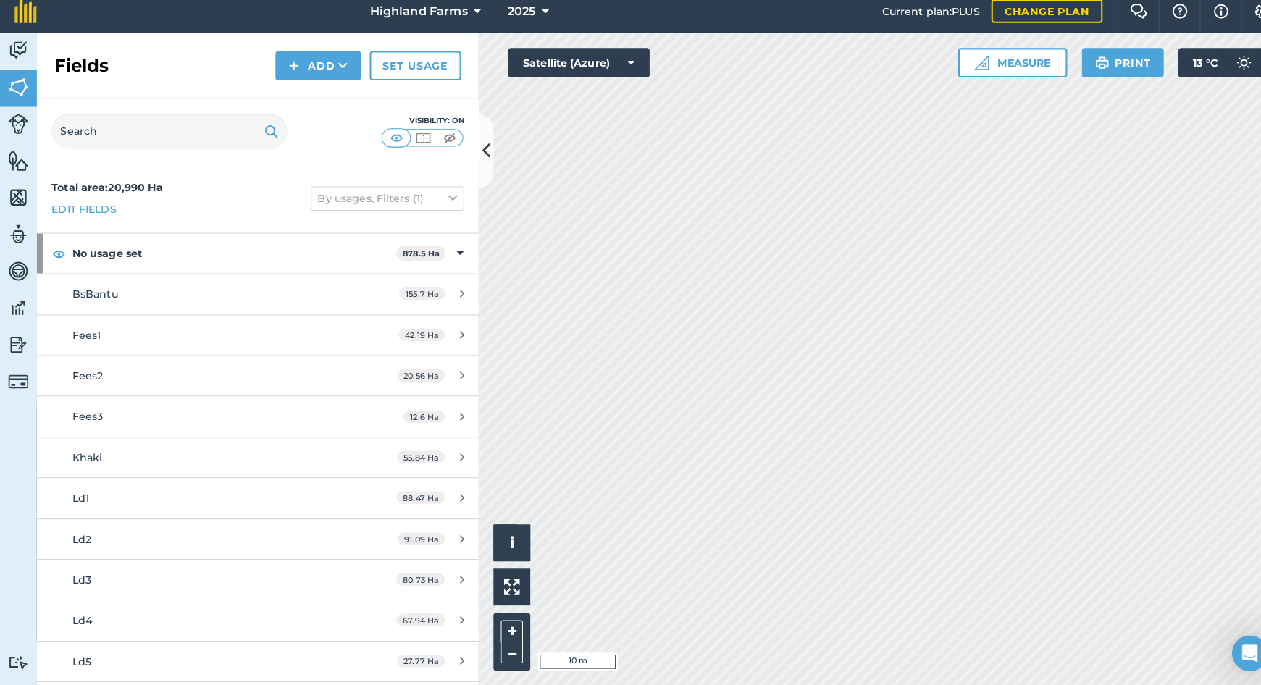
click at [17, 162] on img at bounding box center [18, 169] width 20 height 22
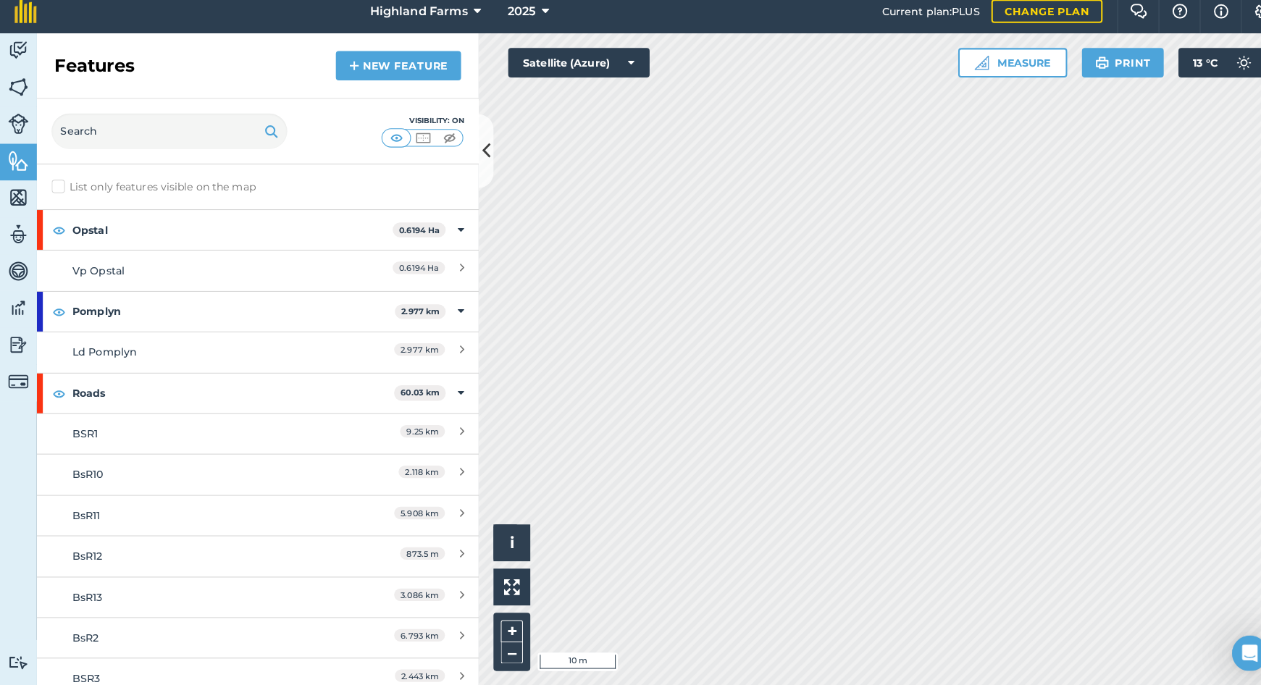
click at [375, 66] on link "New feature" at bounding box center [391, 75] width 123 height 29
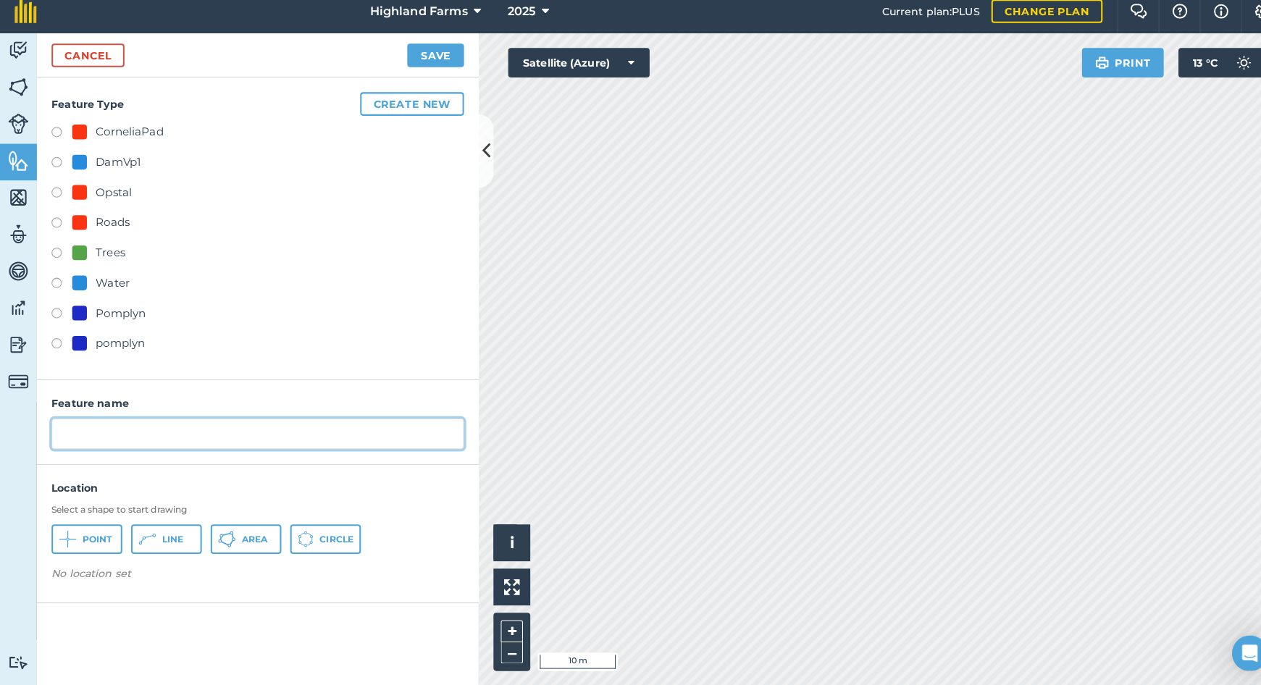
click at [107, 432] on input "text" at bounding box center [254, 437] width 406 height 30
type input "D"
type input "L"
type input "Dam"
click at [393, 101] on button "Create new" at bounding box center [405, 112] width 102 height 23
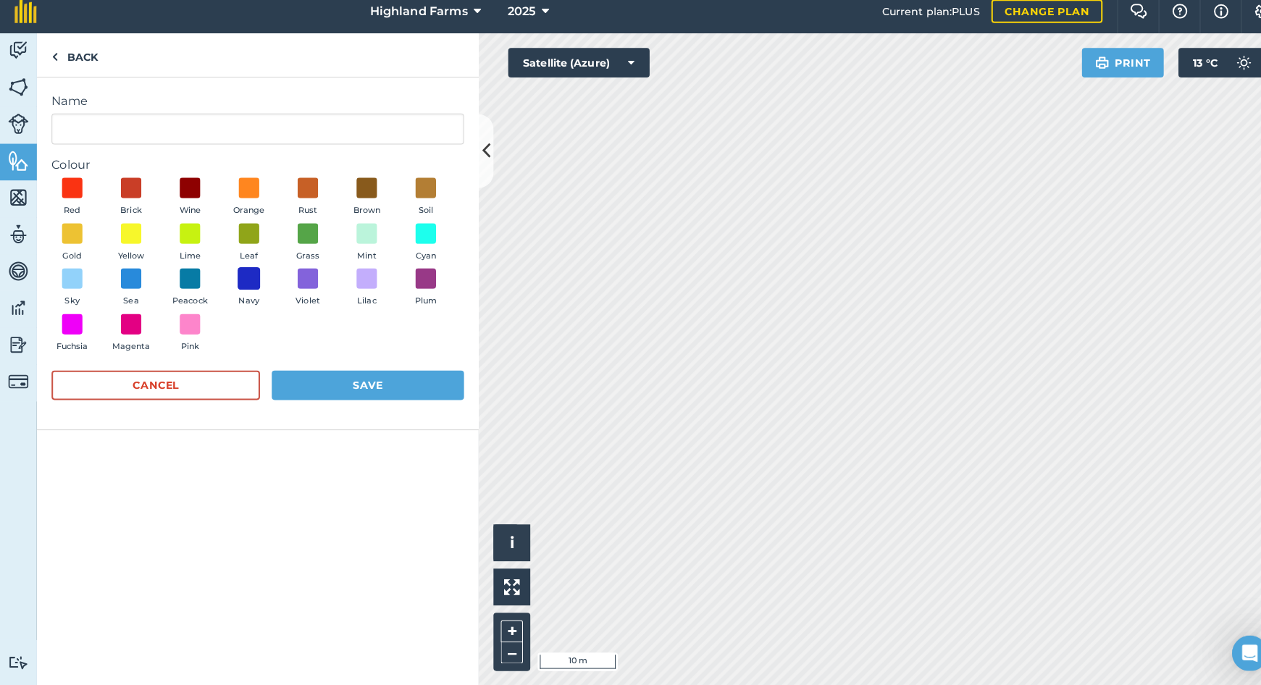
click at [248, 276] on span at bounding box center [245, 285] width 22 height 22
click at [85, 126] on input "Name" at bounding box center [254, 137] width 406 height 30
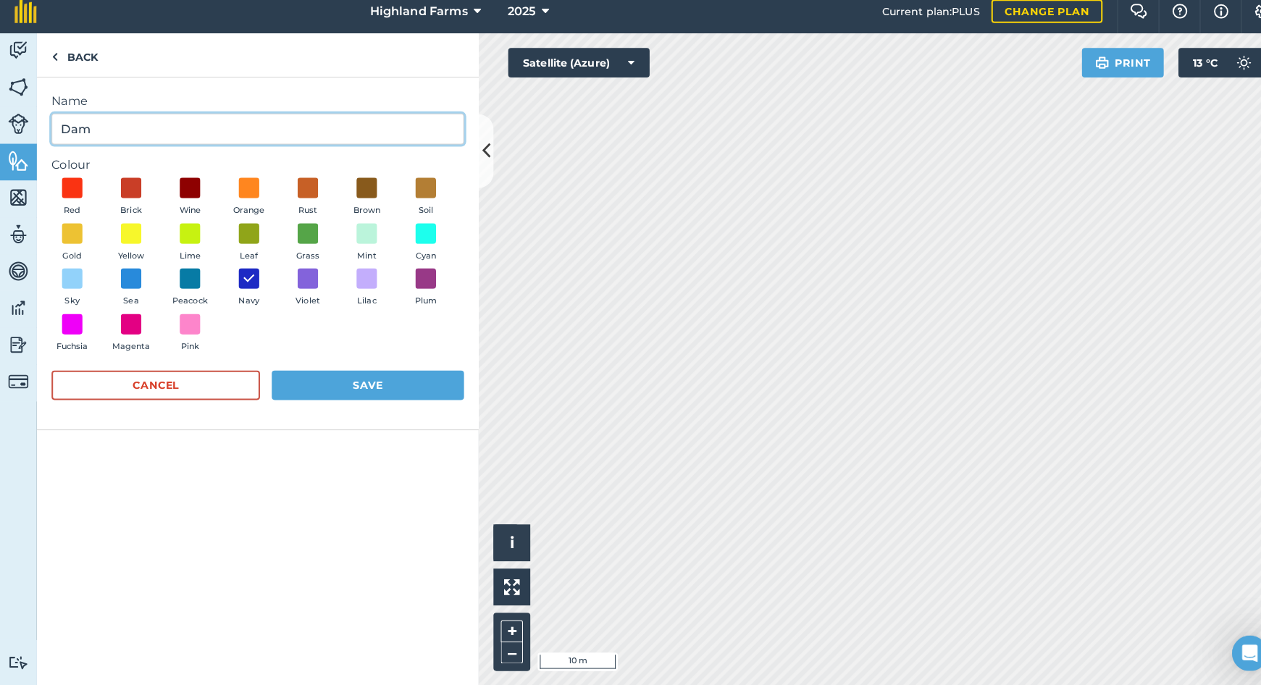
type input "Dam"
click at [299, 375] on button "Save" at bounding box center [361, 389] width 189 height 29
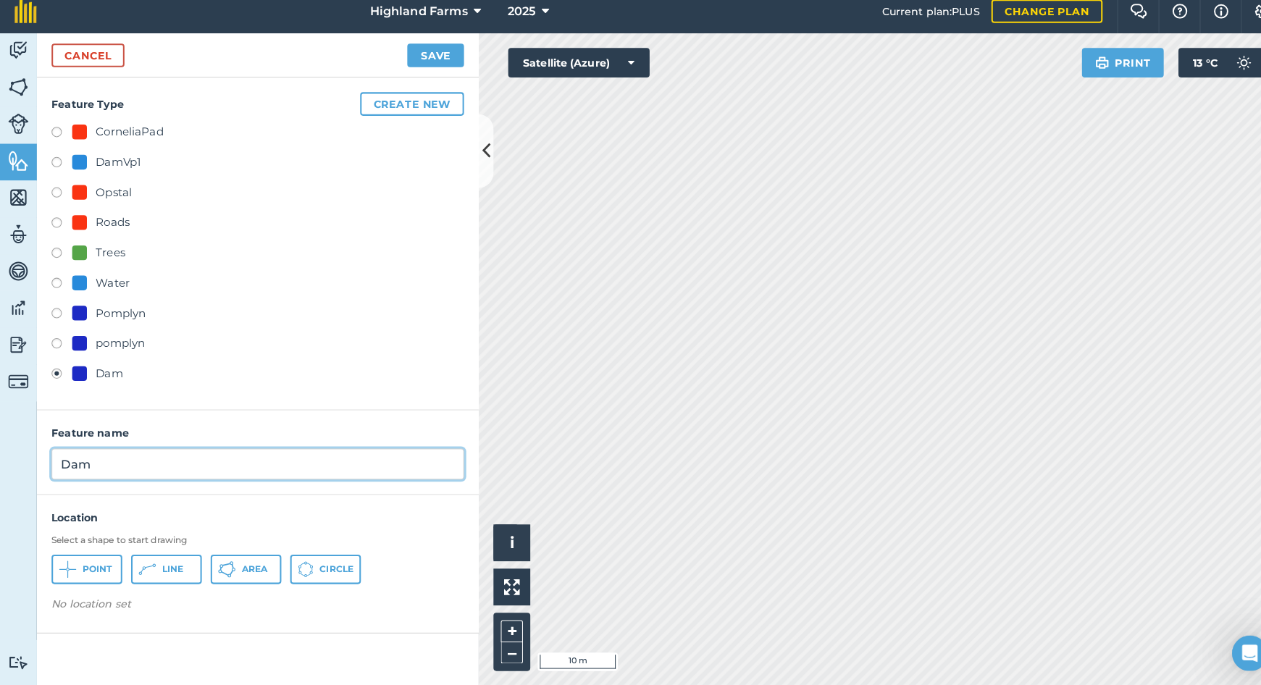
click at [111, 458] on input "Dam" at bounding box center [254, 467] width 406 height 30
type input "D"
click at [83, 457] on input "[PERSON_NAME] Pk2" at bounding box center [254, 467] width 406 height 30
type input "Dam Pk2"
click at [75, 562] on icon at bounding box center [66, 570] width 17 height 17
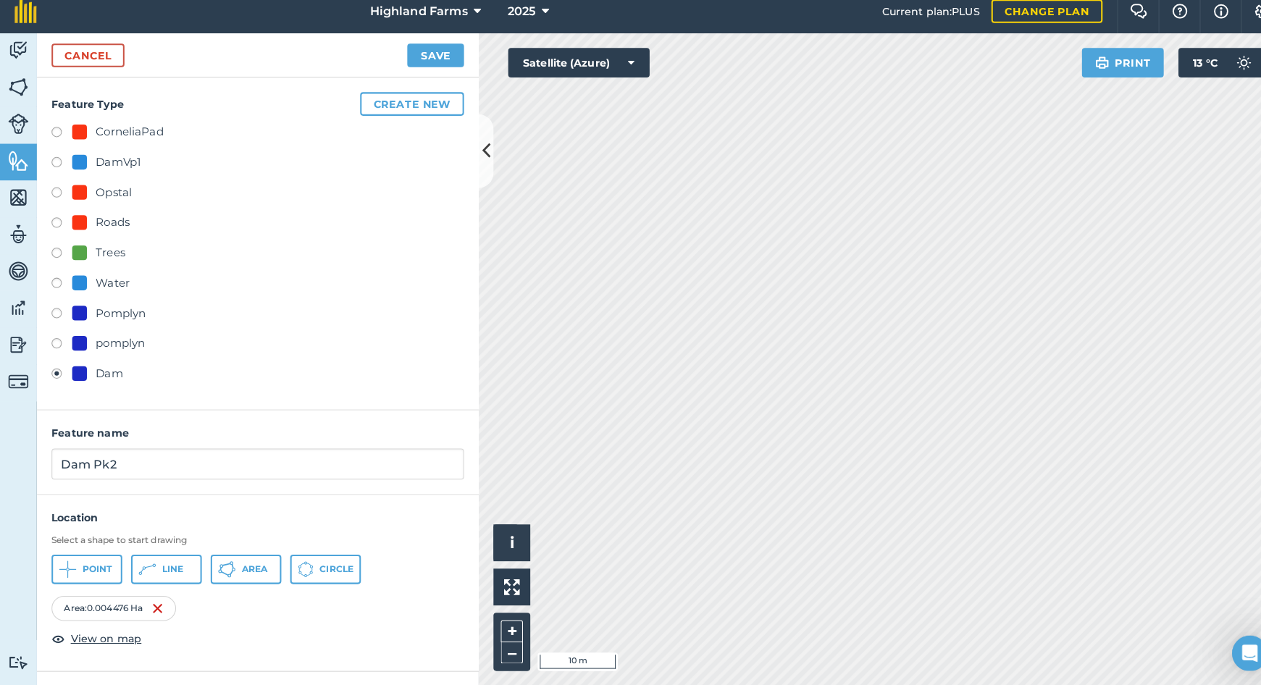
click at [431, 54] on button "Save" at bounding box center [429, 65] width 56 height 23
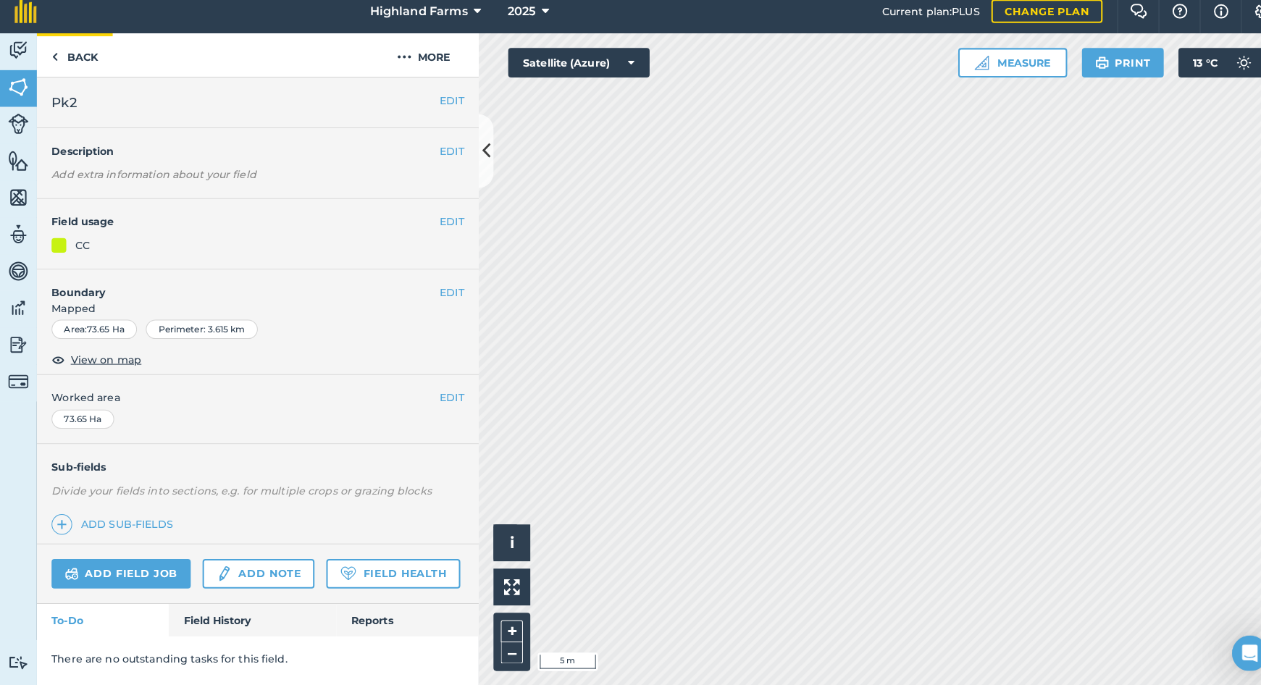
click at [57, 51] on link "Back" at bounding box center [73, 64] width 75 height 43
click at [15, 160] on img at bounding box center [18, 169] width 20 height 22
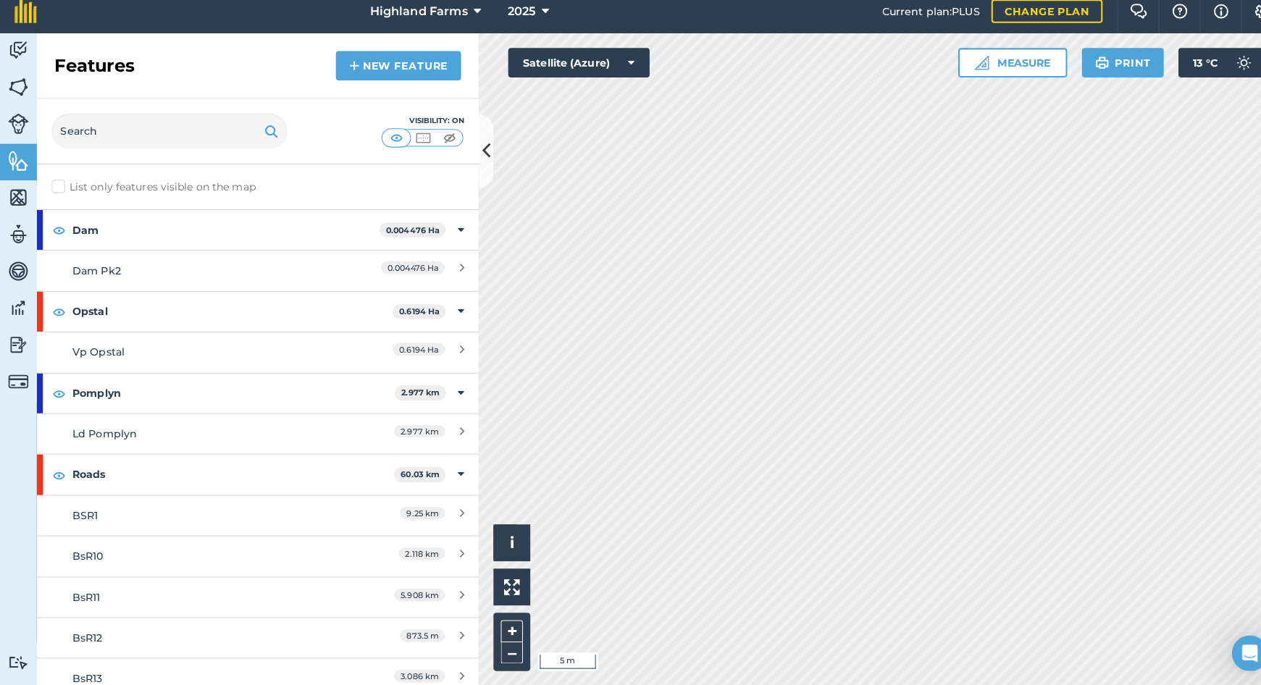
click at [24, 164] on img at bounding box center [18, 169] width 20 height 22
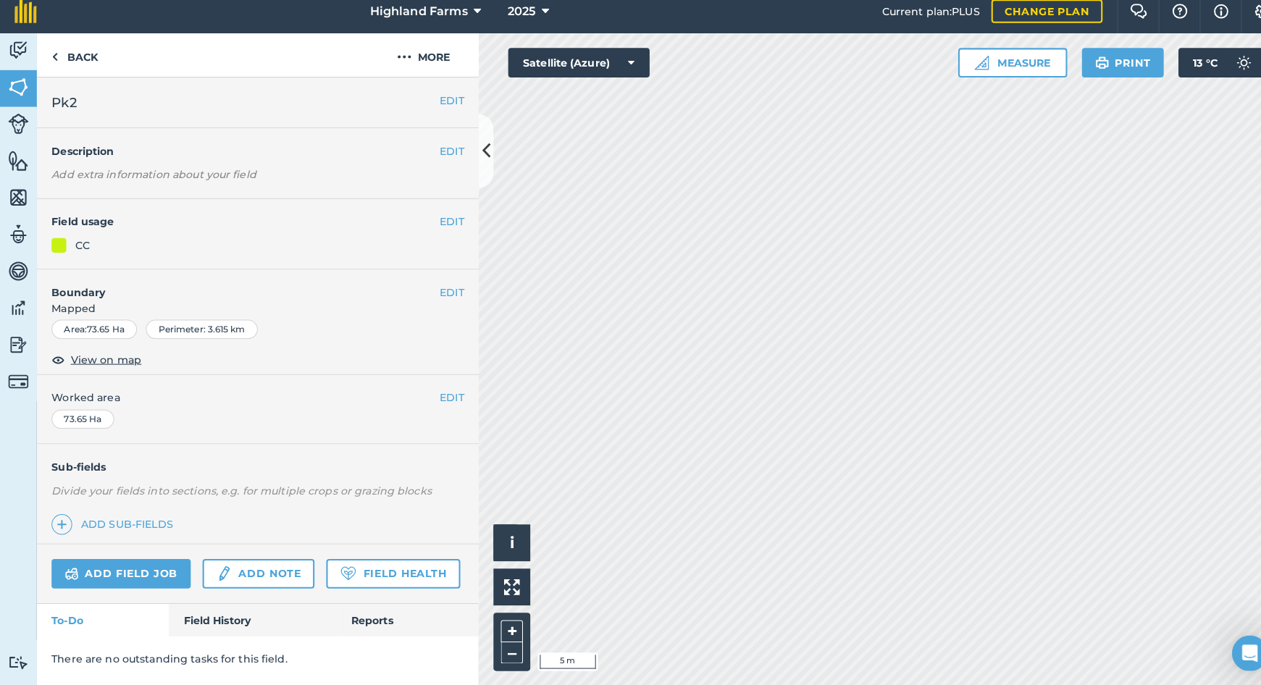
click at [20, 167] on img at bounding box center [18, 169] width 20 height 22
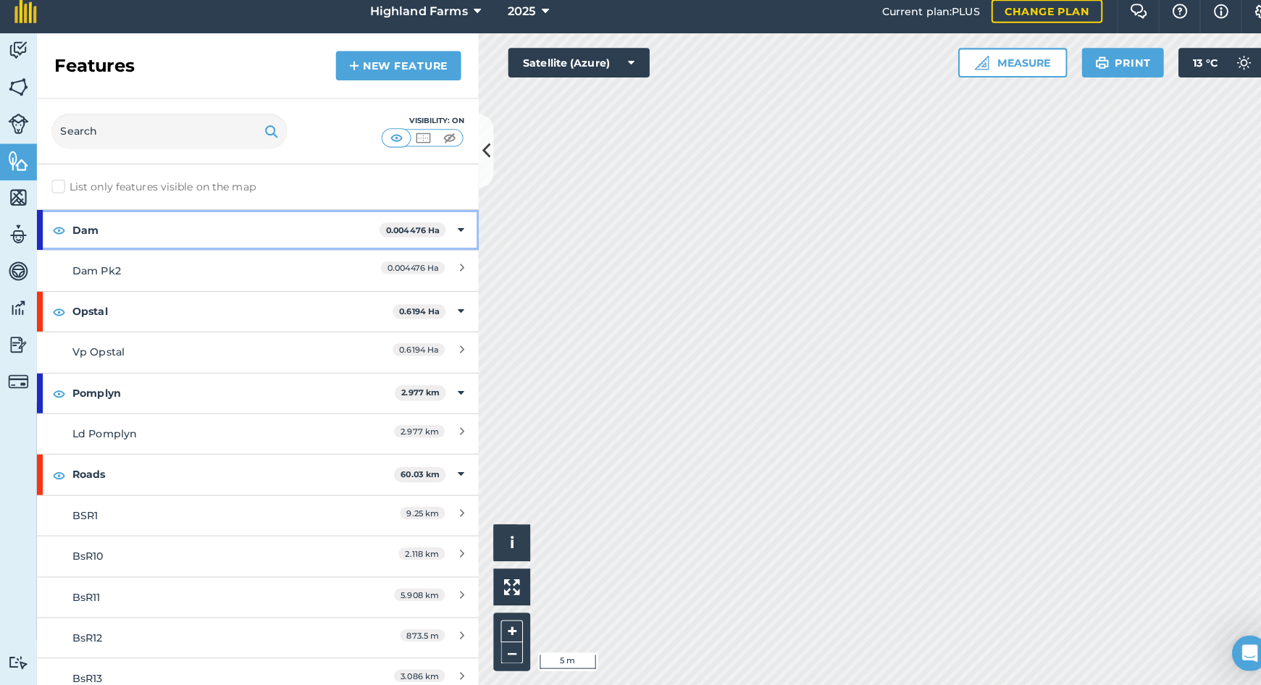
click at [81, 223] on strong "Dam" at bounding box center [222, 236] width 302 height 39
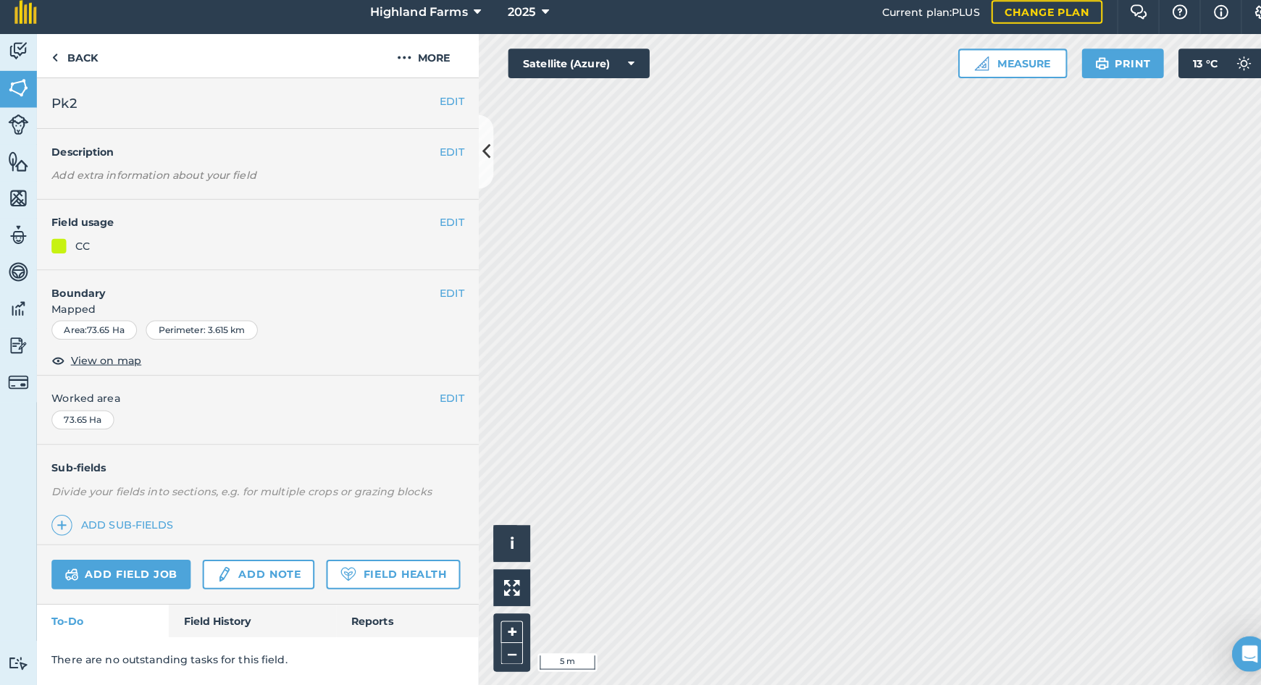
click at [14, 163] on img at bounding box center [18, 169] width 20 height 22
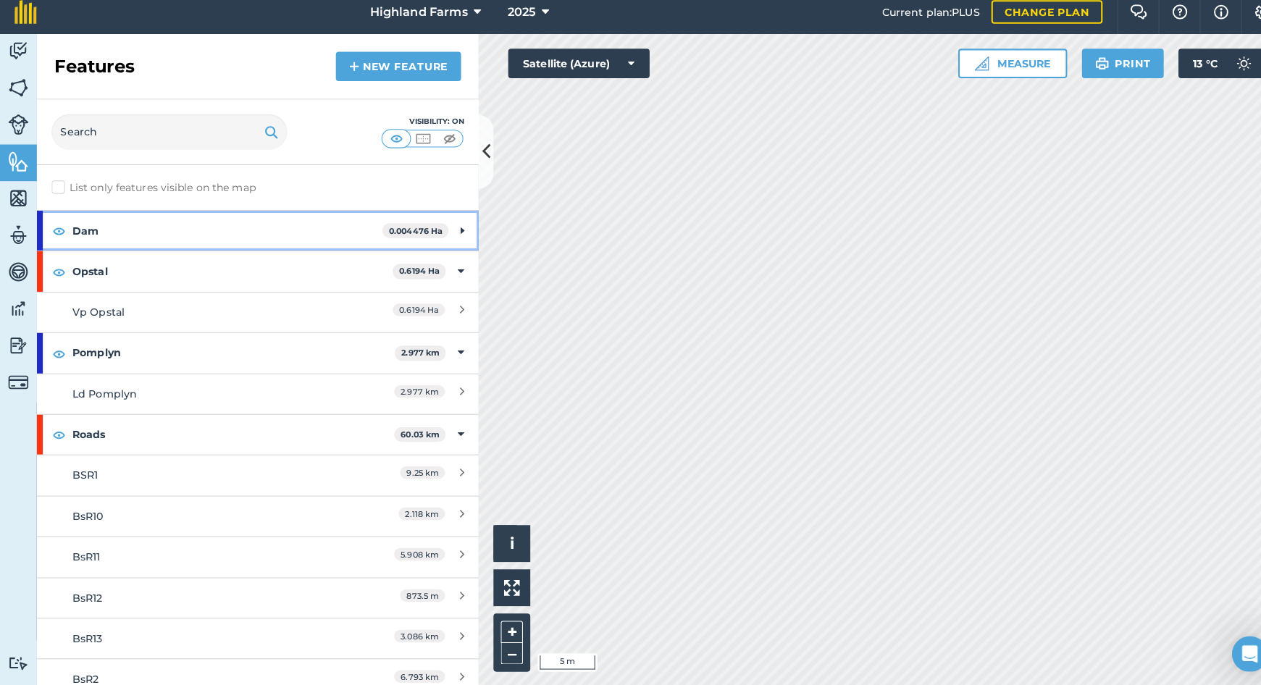
click at [59, 228] on img at bounding box center [57, 236] width 13 height 17
click at [58, 228] on img at bounding box center [57, 236] width 13 height 17
click at [456, 229] on icon at bounding box center [455, 237] width 4 height 16
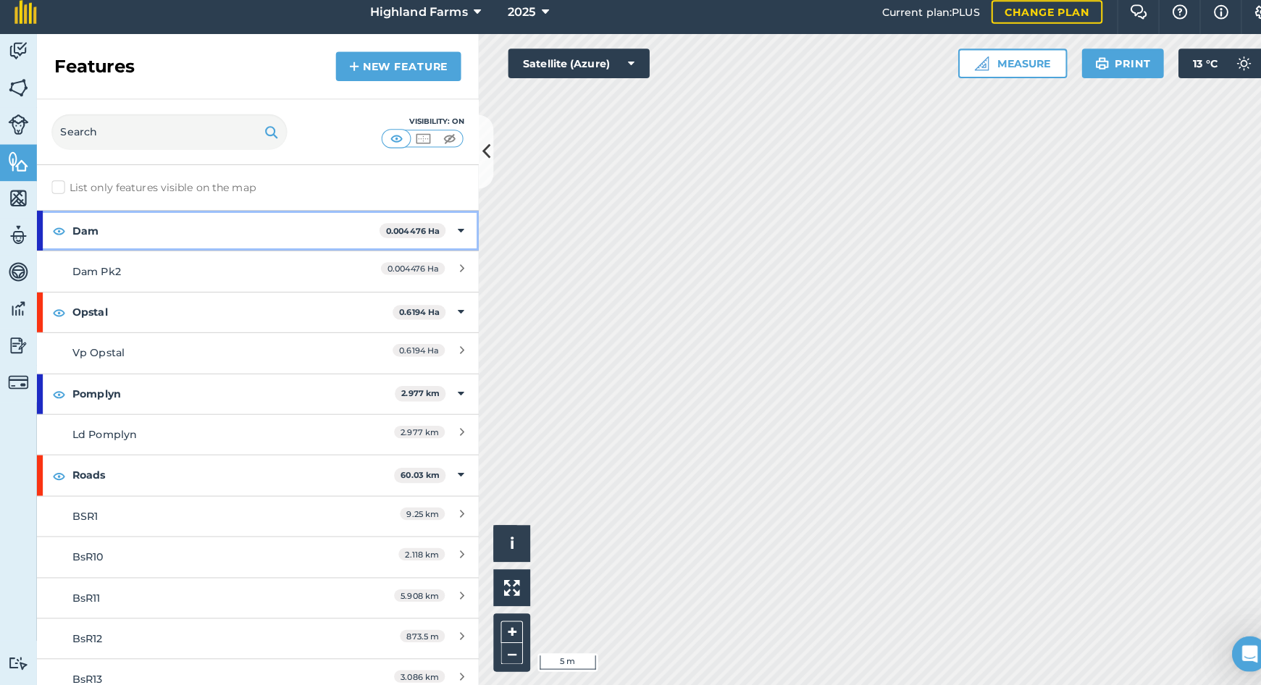
click at [456, 229] on icon at bounding box center [453, 237] width 7 height 16
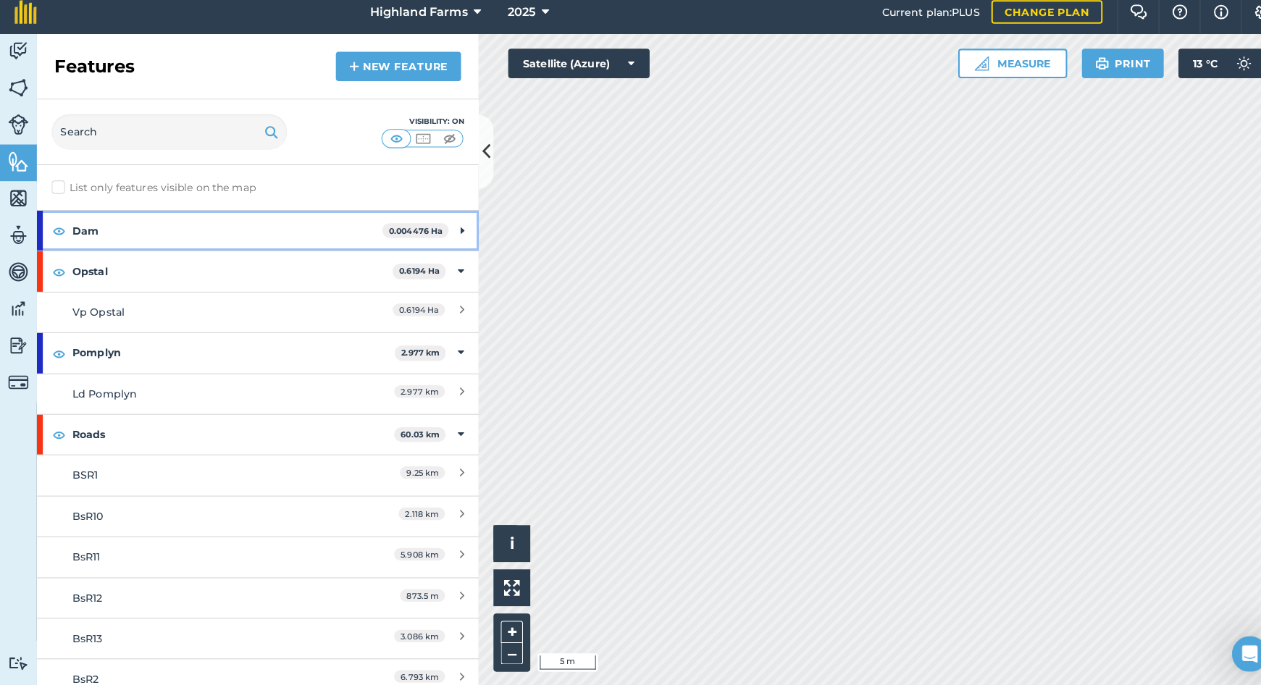
click at [456, 229] on icon at bounding box center [455, 237] width 4 height 16
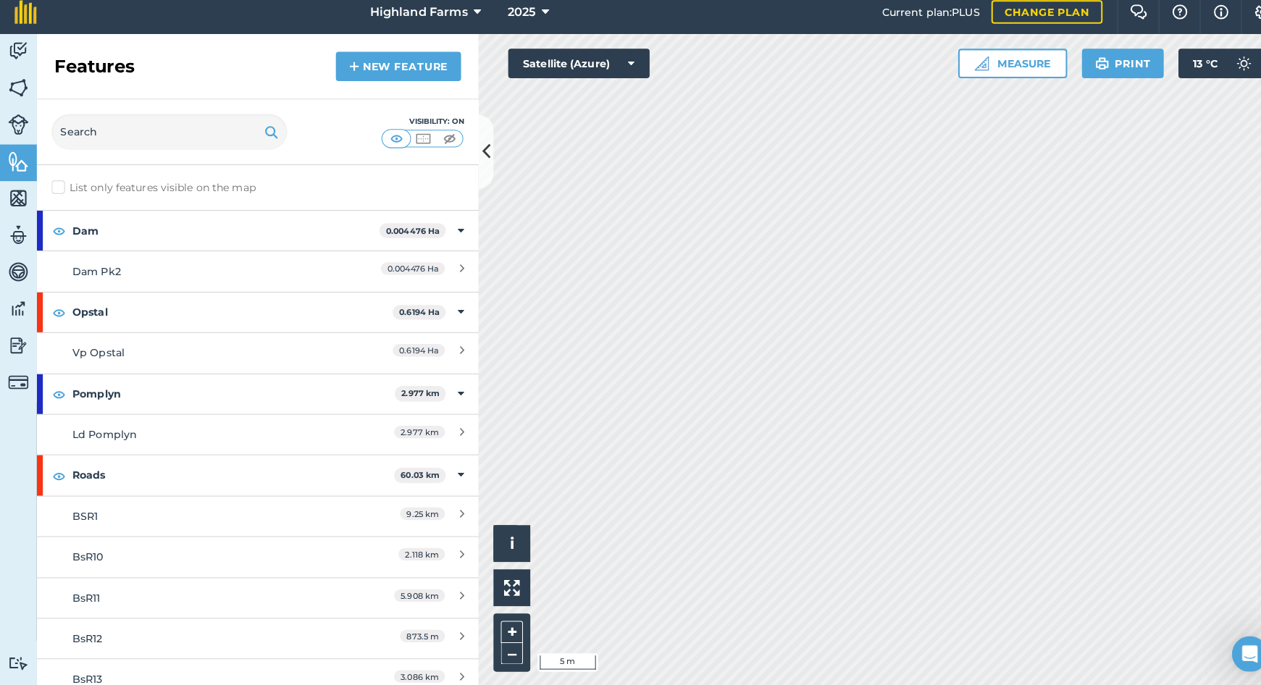
click at [417, 268] on span "0.004476 Ha" at bounding box center [406, 274] width 63 height 12
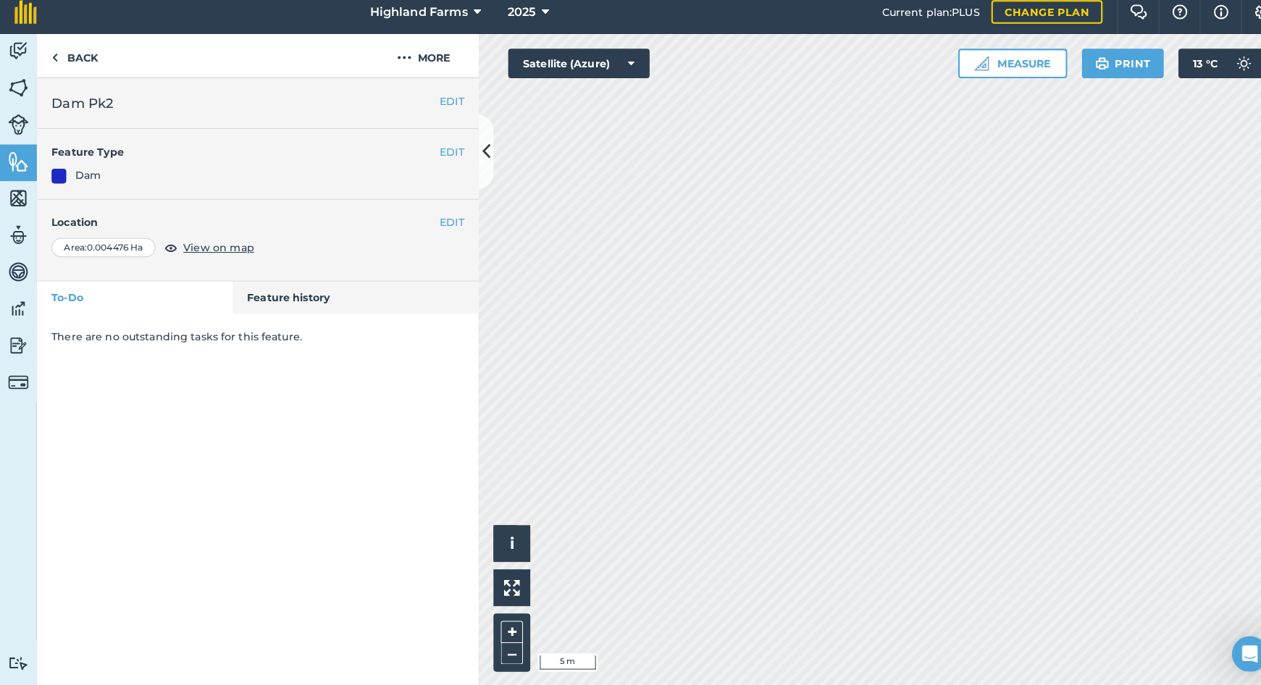
click at [445, 221] on button "EDIT" at bounding box center [444, 229] width 24 height 16
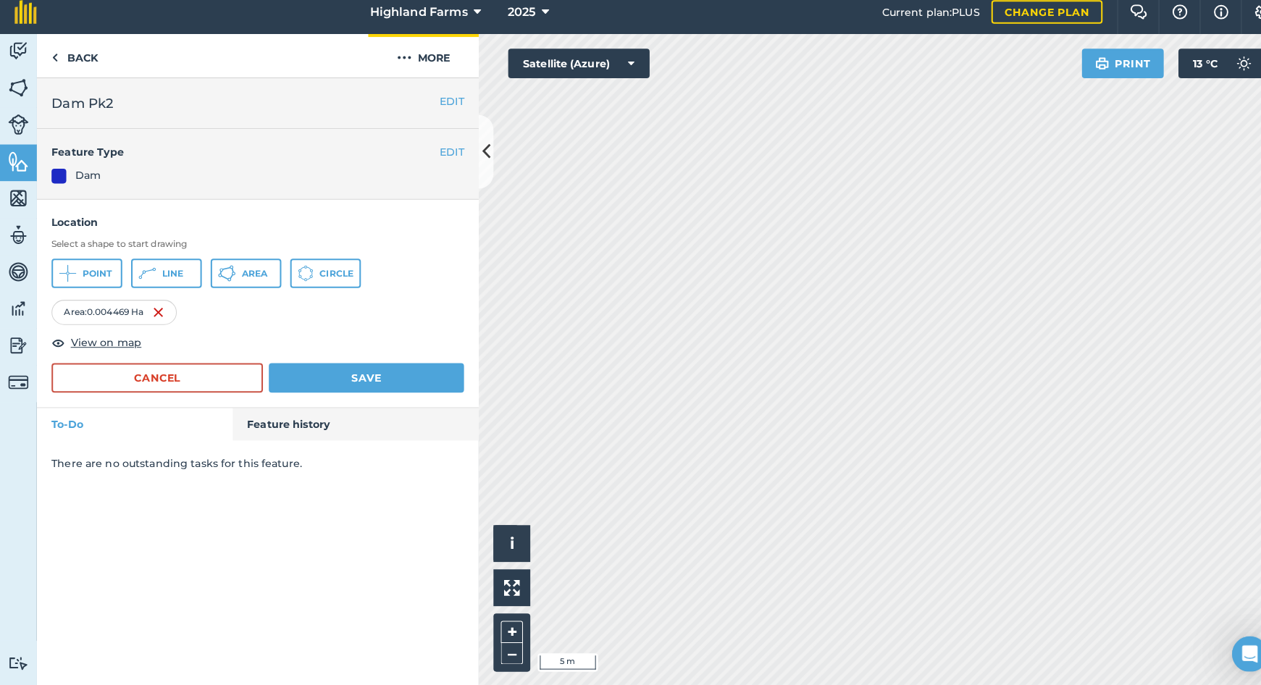
click at [393, 58] on img at bounding box center [397, 66] width 14 height 17
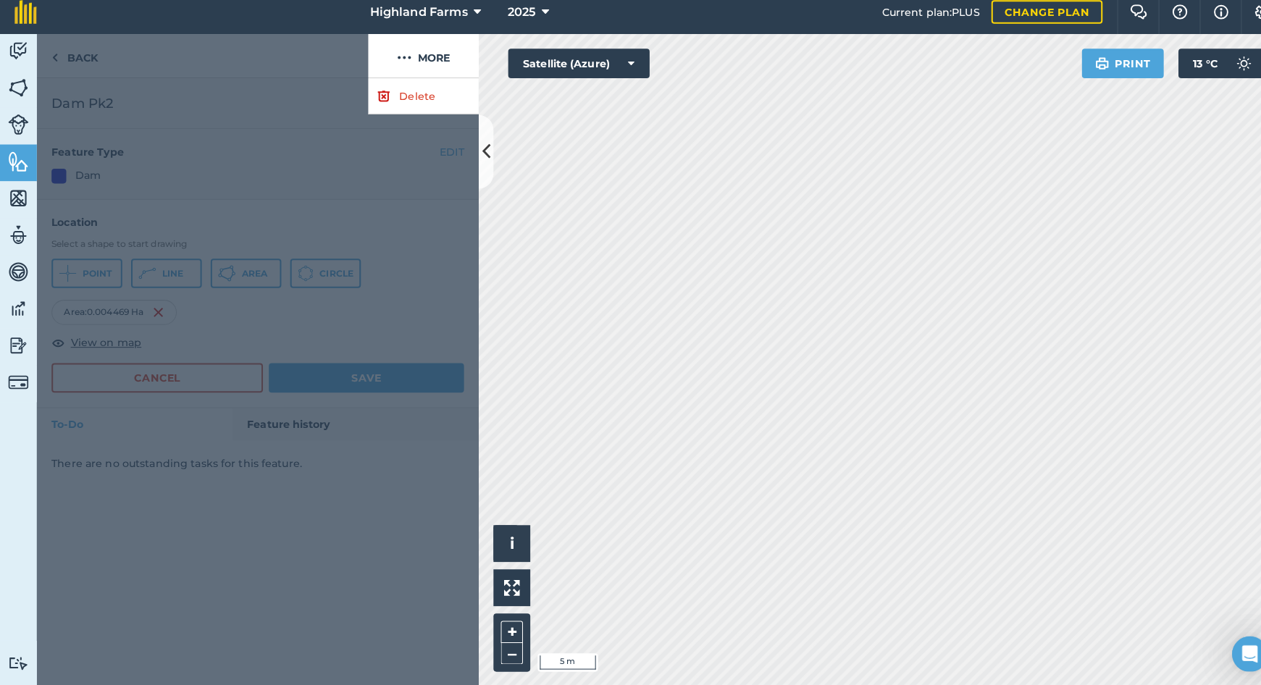
click at [390, 93] on link "Delete" at bounding box center [416, 104] width 109 height 35
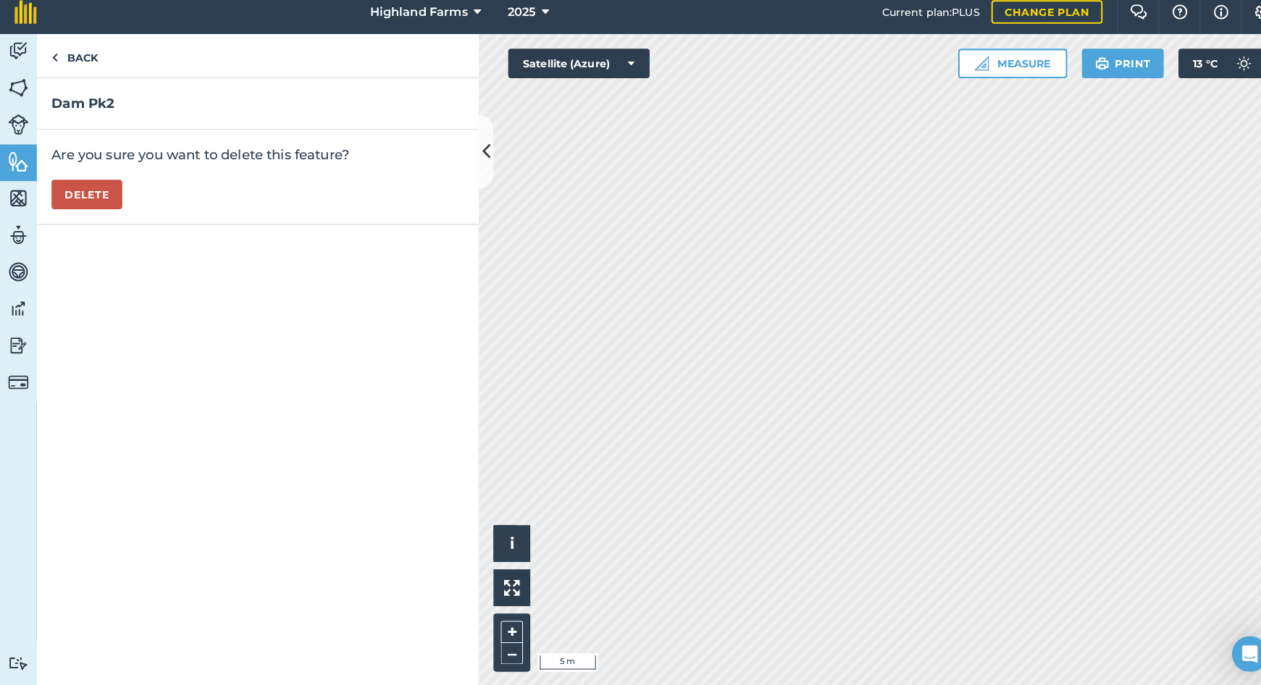
click at [64, 196] on button "Delete" at bounding box center [86, 201] width 70 height 29
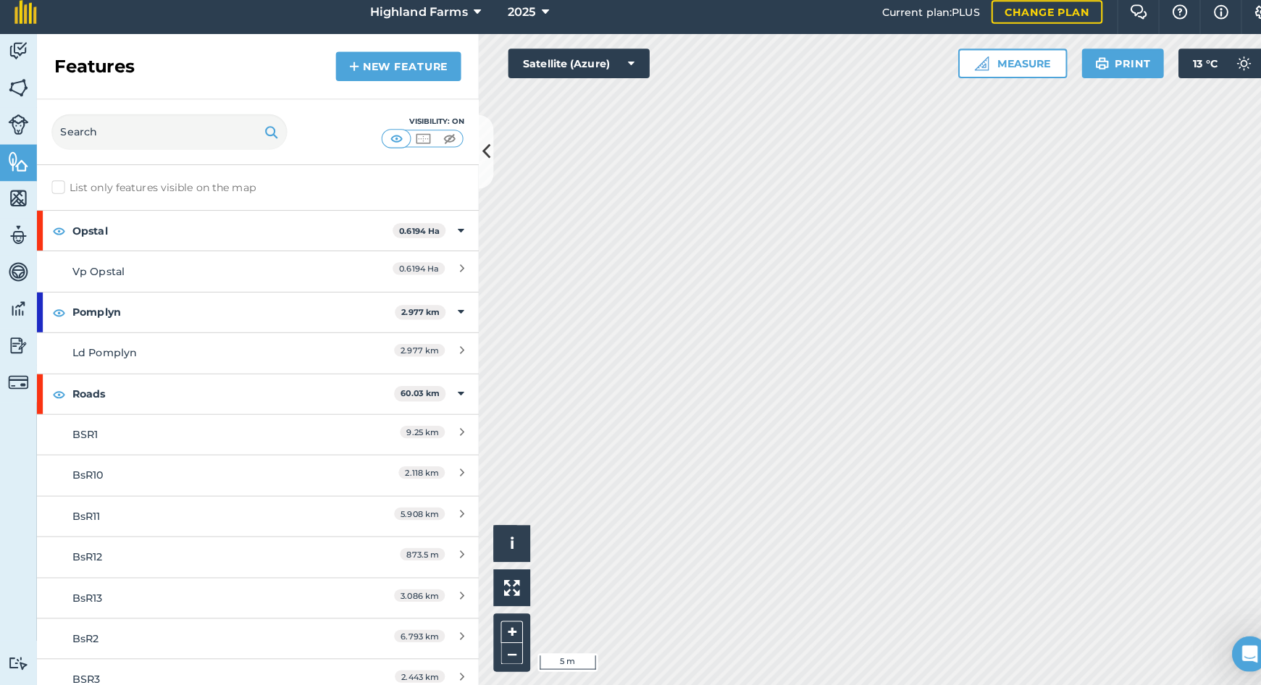
drag, startPoint x: 14, startPoint y: 156, endPoint x: 54, endPoint y: 156, distance: 39.8
click at [15, 158] on img at bounding box center [18, 169] width 20 height 22
click at [372, 64] on link "New feature" at bounding box center [391, 75] width 123 height 29
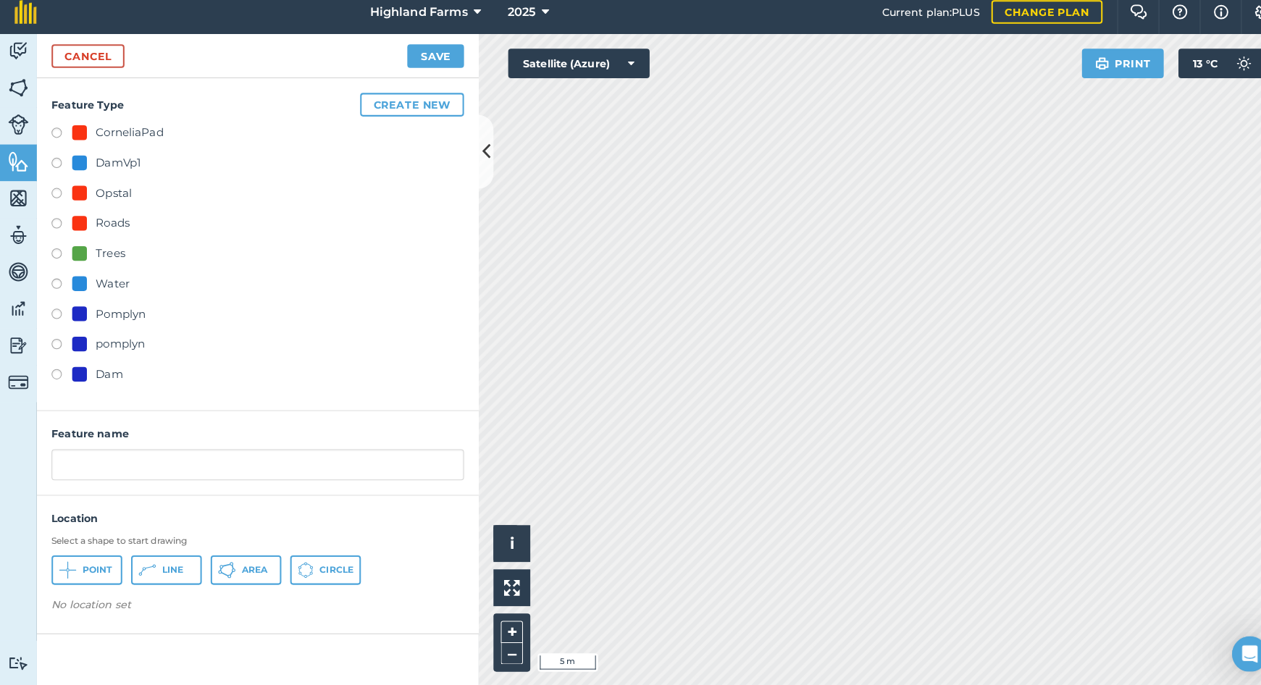
click at [54, 373] on label at bounding box center [61, 380] width 20 height 14
radio input "true"
drag, startPoint x: 93, startPoint y: 462, endPoint x: 154, endPoint y: 462, distance: 60.1
click at [93, 461] on input "Dam" at bounding box center [254, 467] width 406 height 30
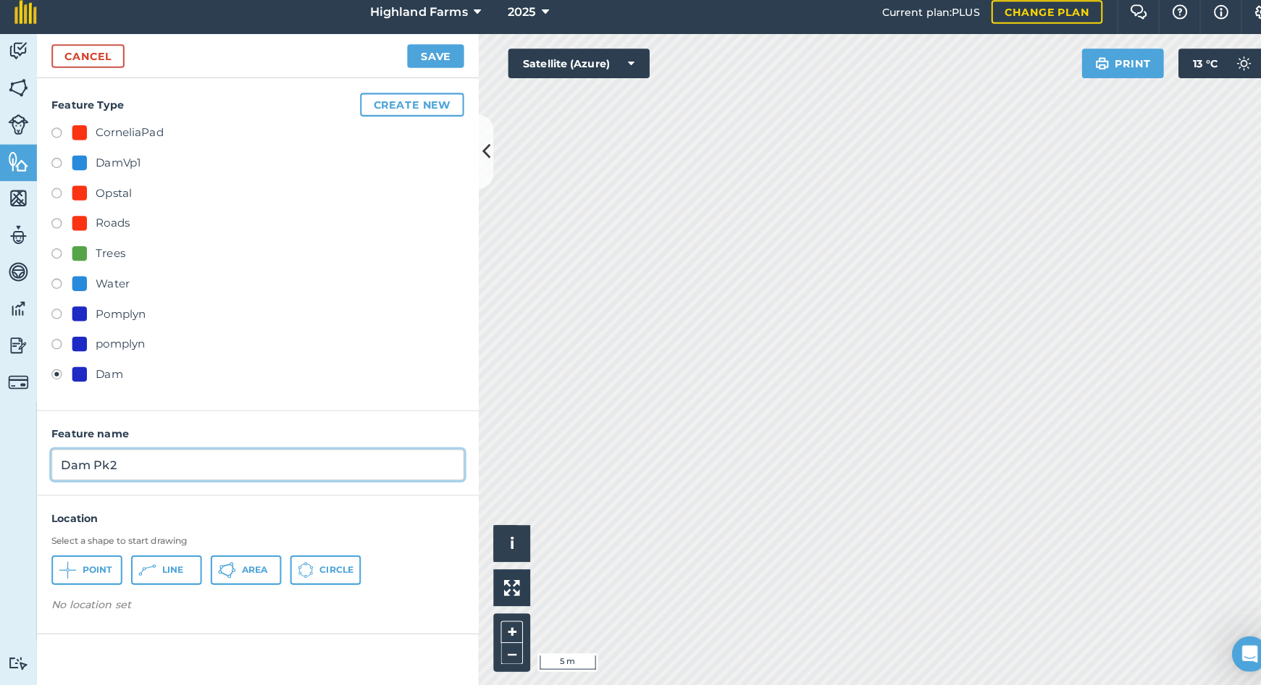
type input "Dam Pk2"
click at [75, 562] on icon at bounding box center [66, 570] width 17 height 17
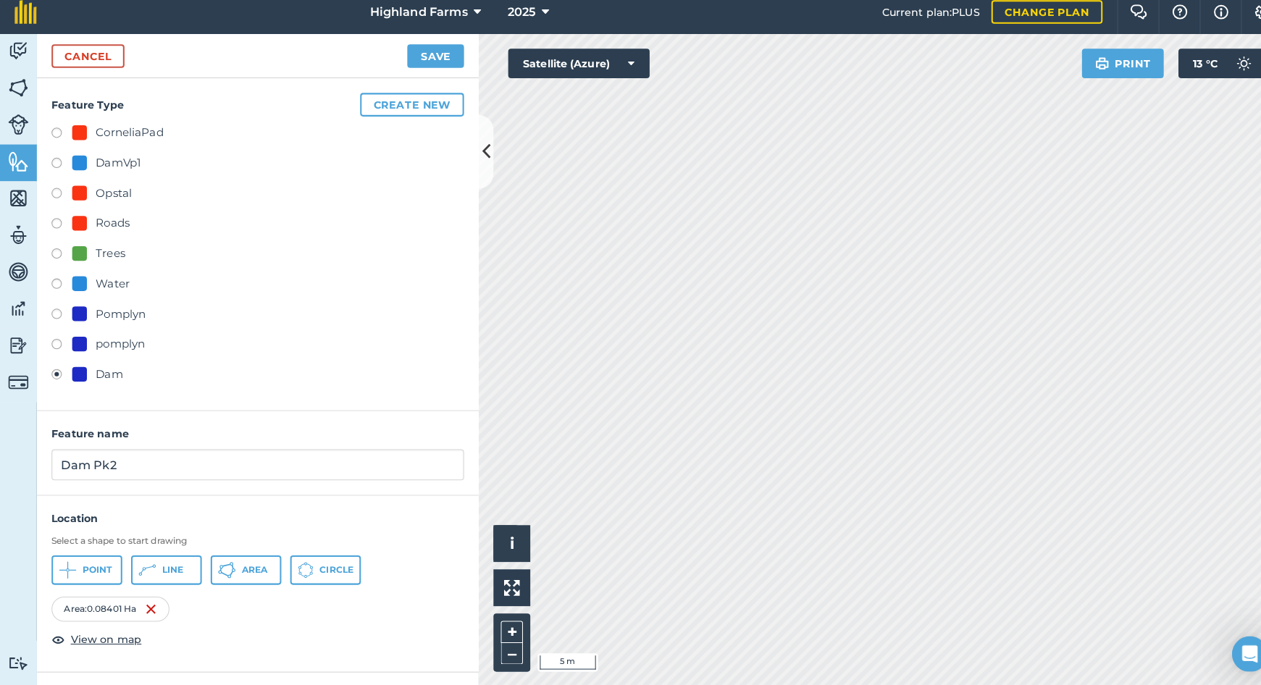
click at [428, 54] on button "Save" at bounding box center [429, 65] width 56 height 23
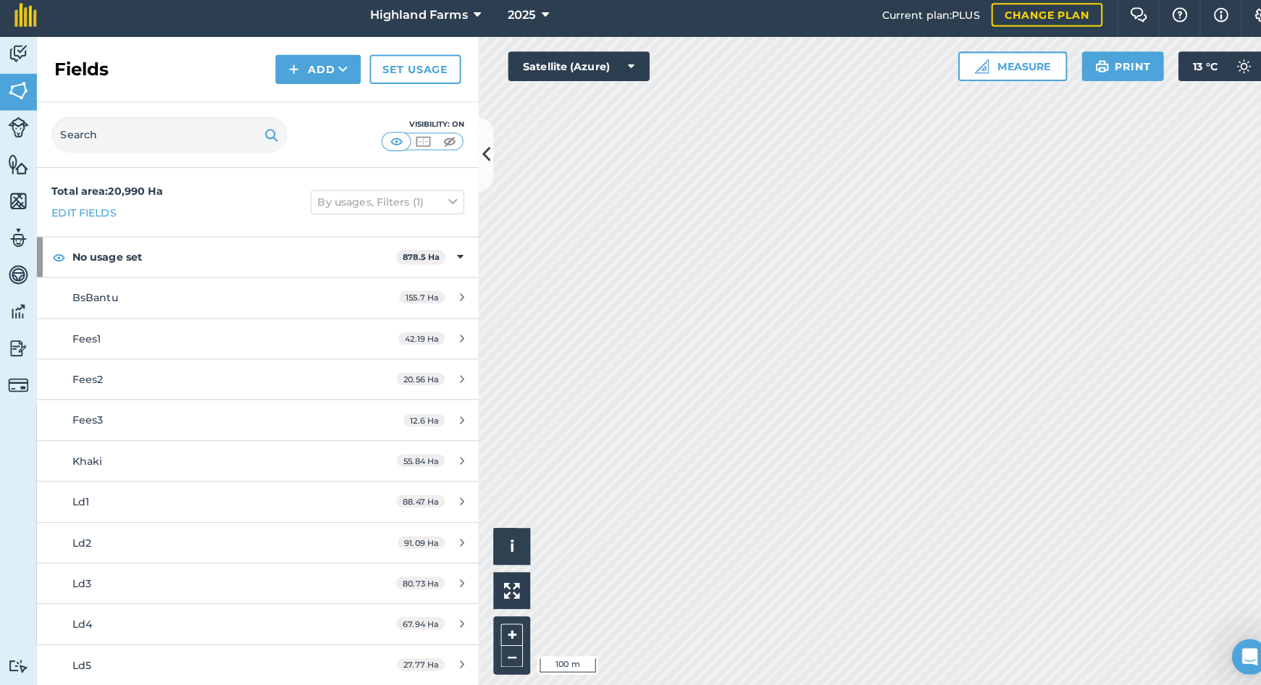
drag, startPoint x: 19, startPoint y: 167, endPoint x: 26, endPoint y: 171, distance: 8.4
click at [19, 167] on img at bounding box center [18, 169] width 20 height 22
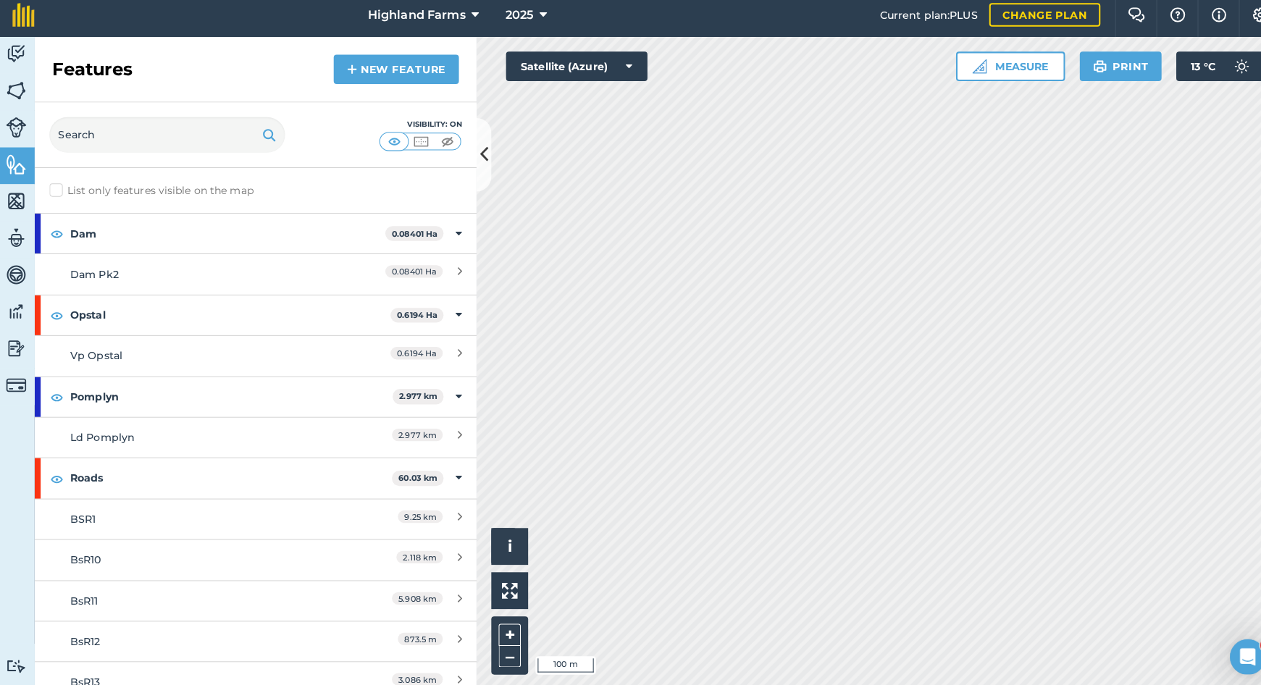
click at [361, 70] on link "New feature" at bounding box center [391, 75] width 123 height 29
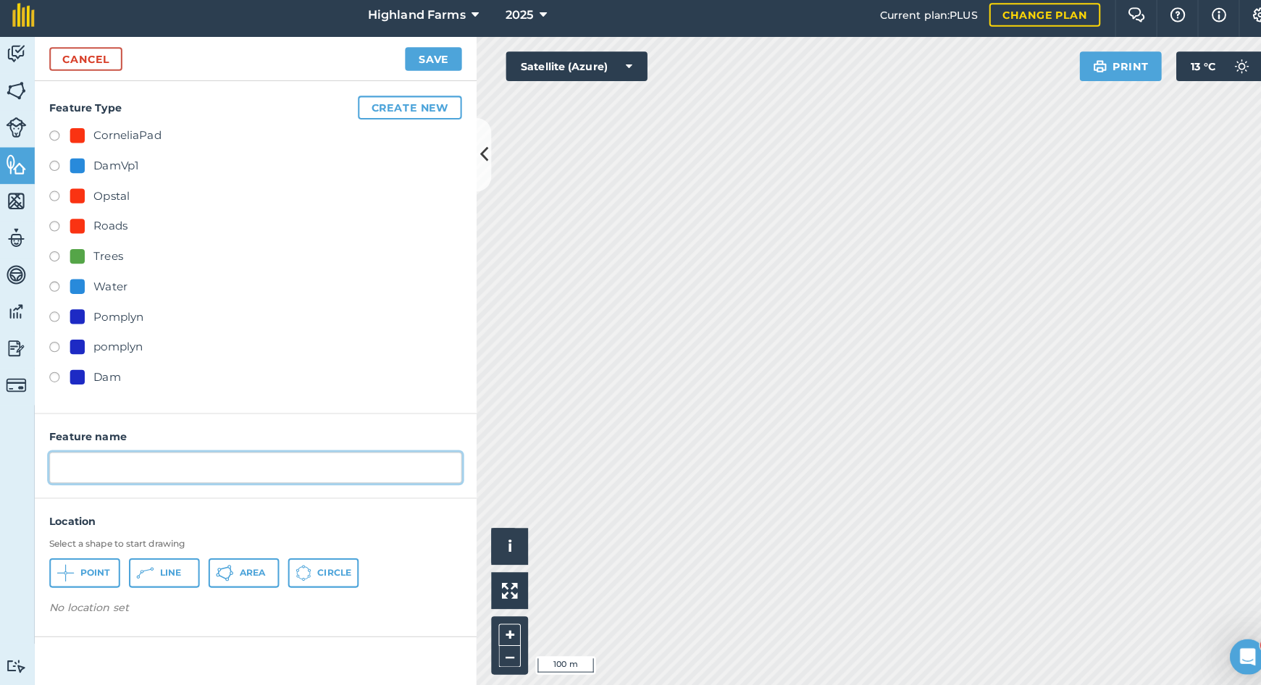
click at [102, 459] on input "text" at bounding box center [254, 467] width 406 height 30
type input "Krip"
click at [399, 106] on button "Create new" at bounding box center [405, 112] width 102 height 23
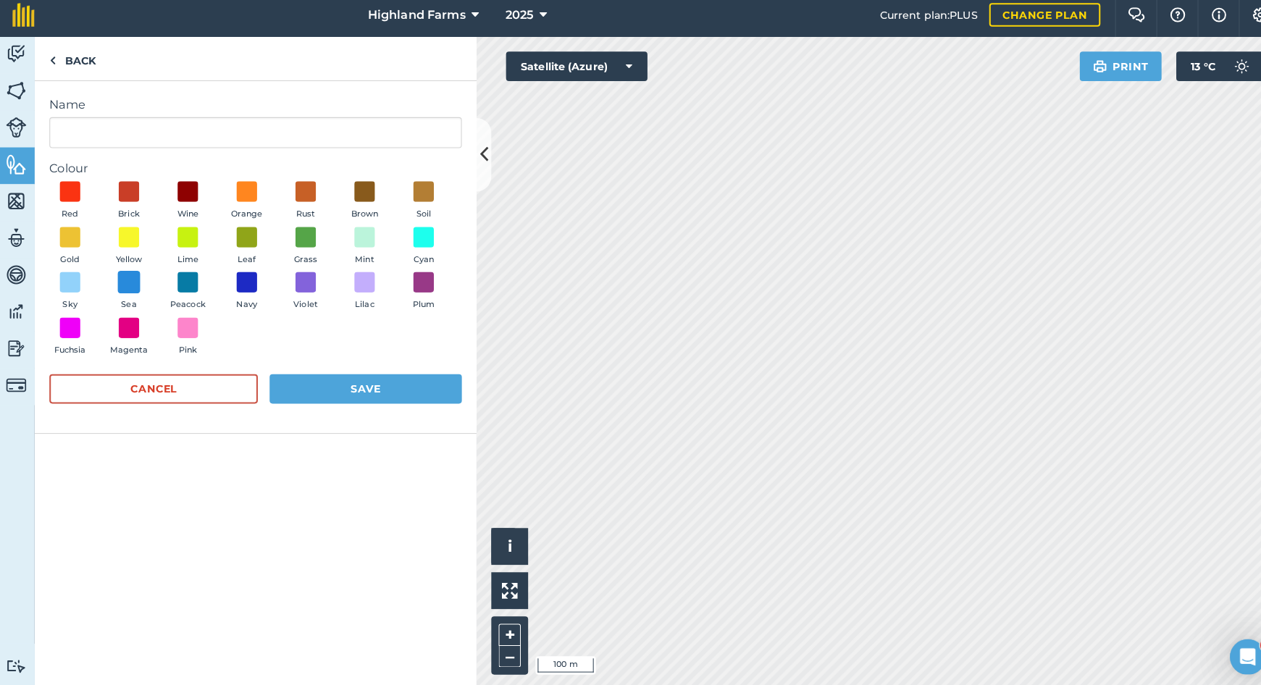
click at [127, 274] on span at bounding box center [129, 285] width 22 height 22
click at [311, 380] on button "Save" at bounding box center [361, 389] width 189 height 29
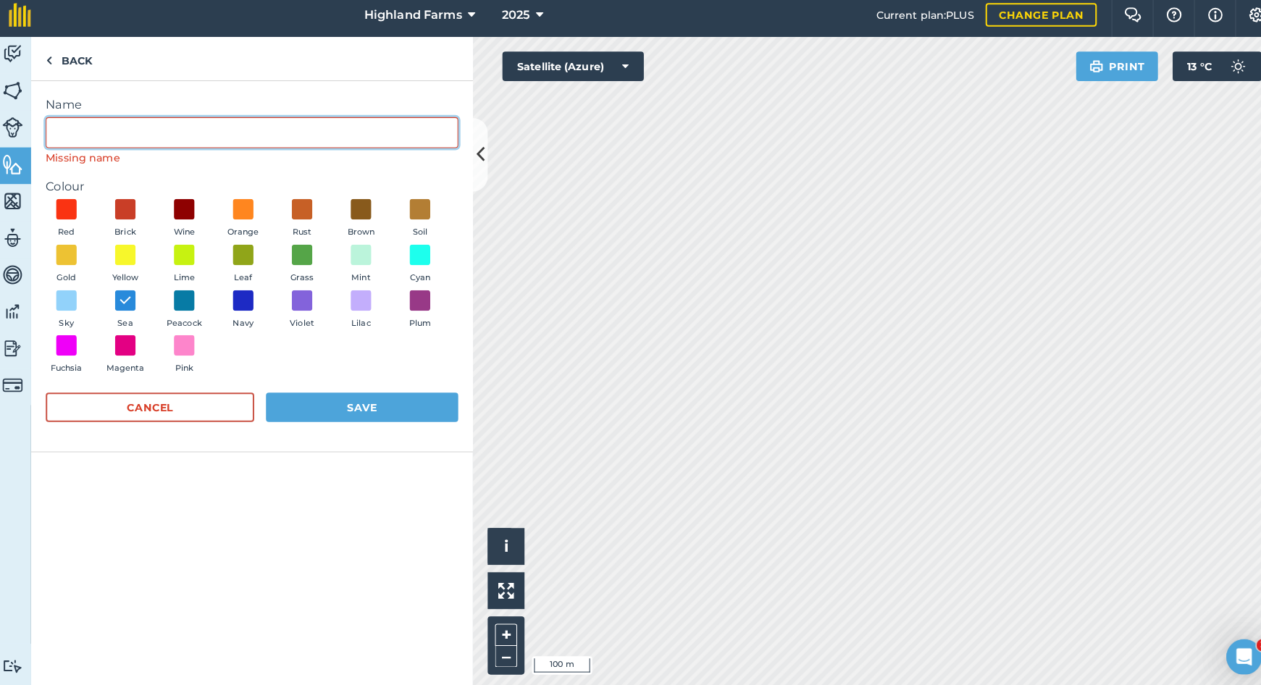
click at [72, 127] on input "Name" at bounding box center [254, 137] width 406 height 30
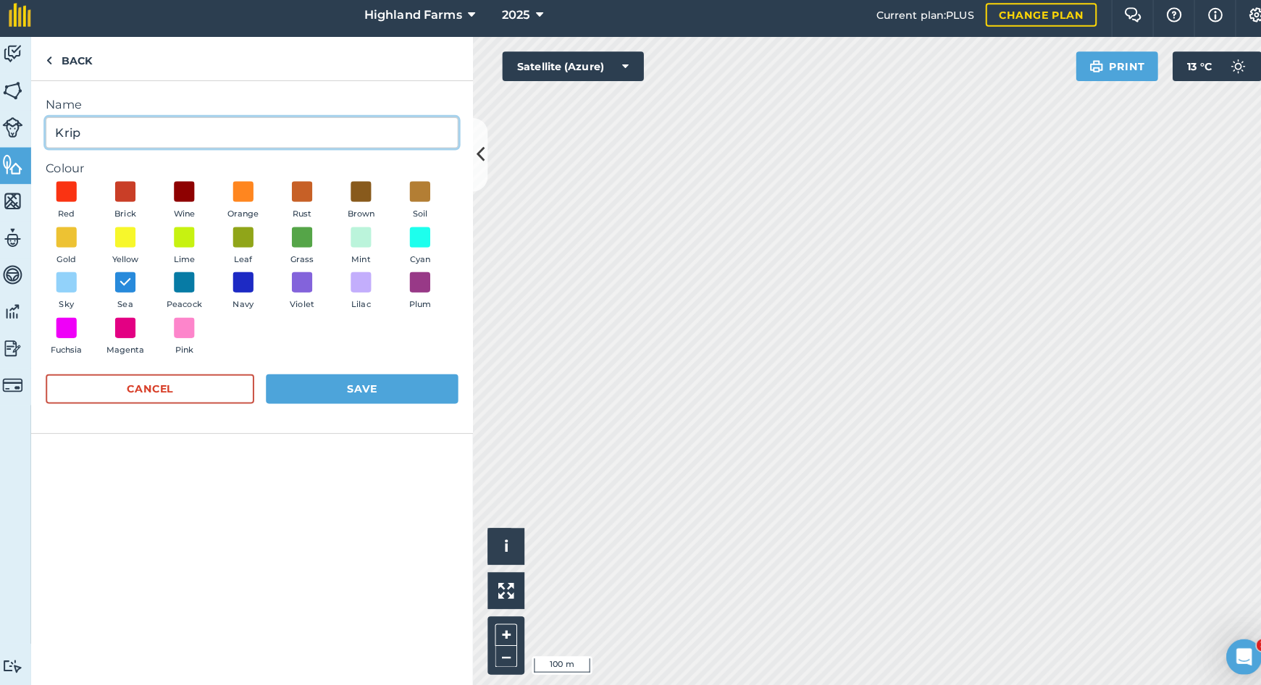
type input "Krip"
click at [364, 381] on button "Save" at bounding box center [361, 389] width 189 height 29
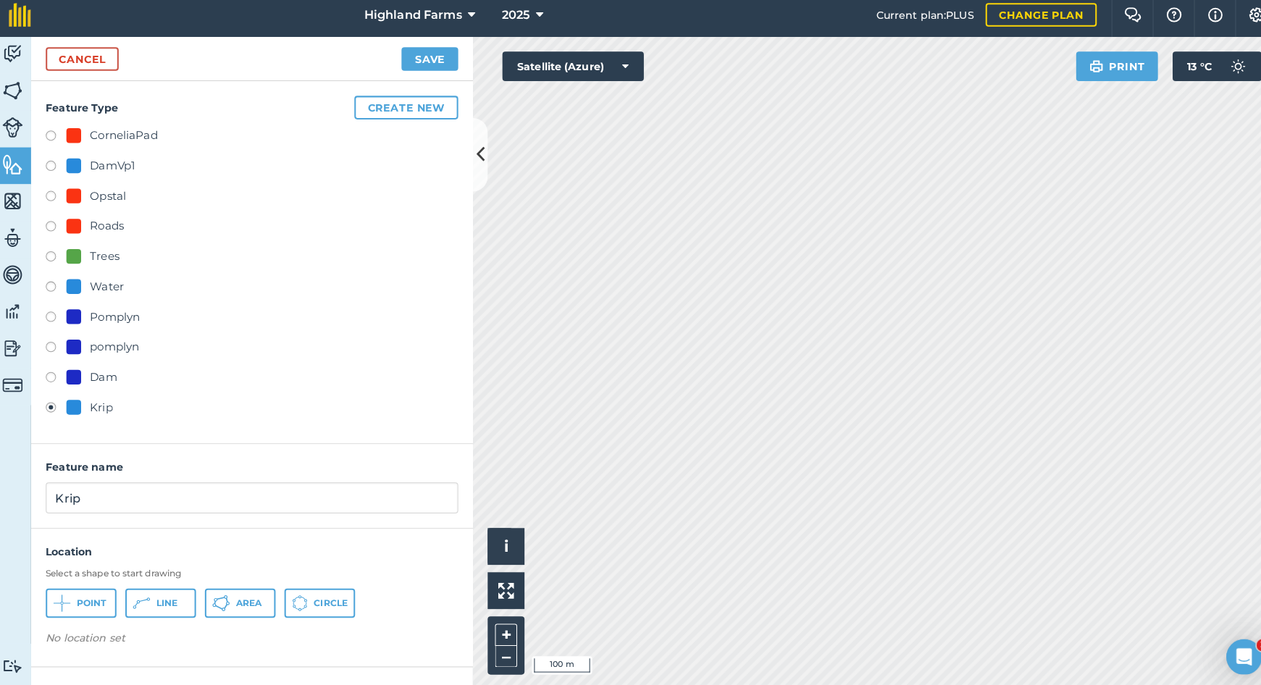
click at [241, 595] on span "Area" at bounding box center [250, 601] width 25 height 12
click at [430, 61] on button "Save" at bounding box center [429, 65] width 56 height 23
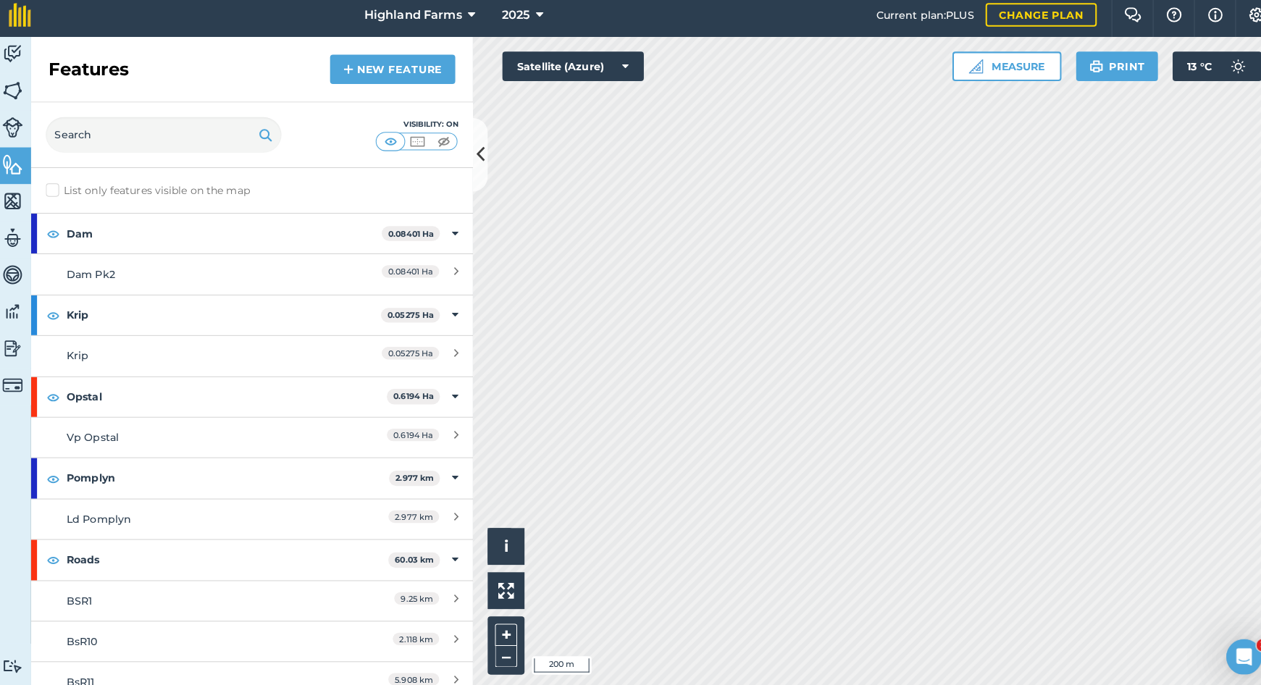
click at [9, 88] on img at bounding box center [18, 96] width 20 height 22
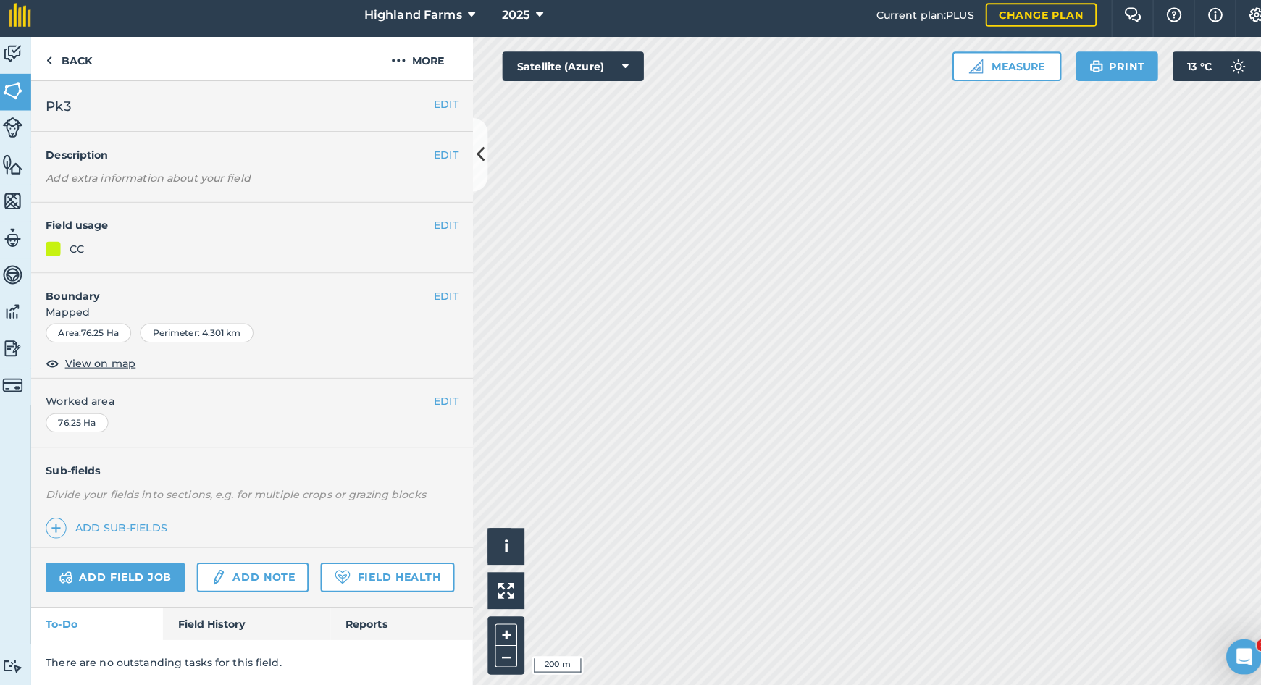
click at [20, 165] on img at bounding box center [18, 169] width 20 height 22
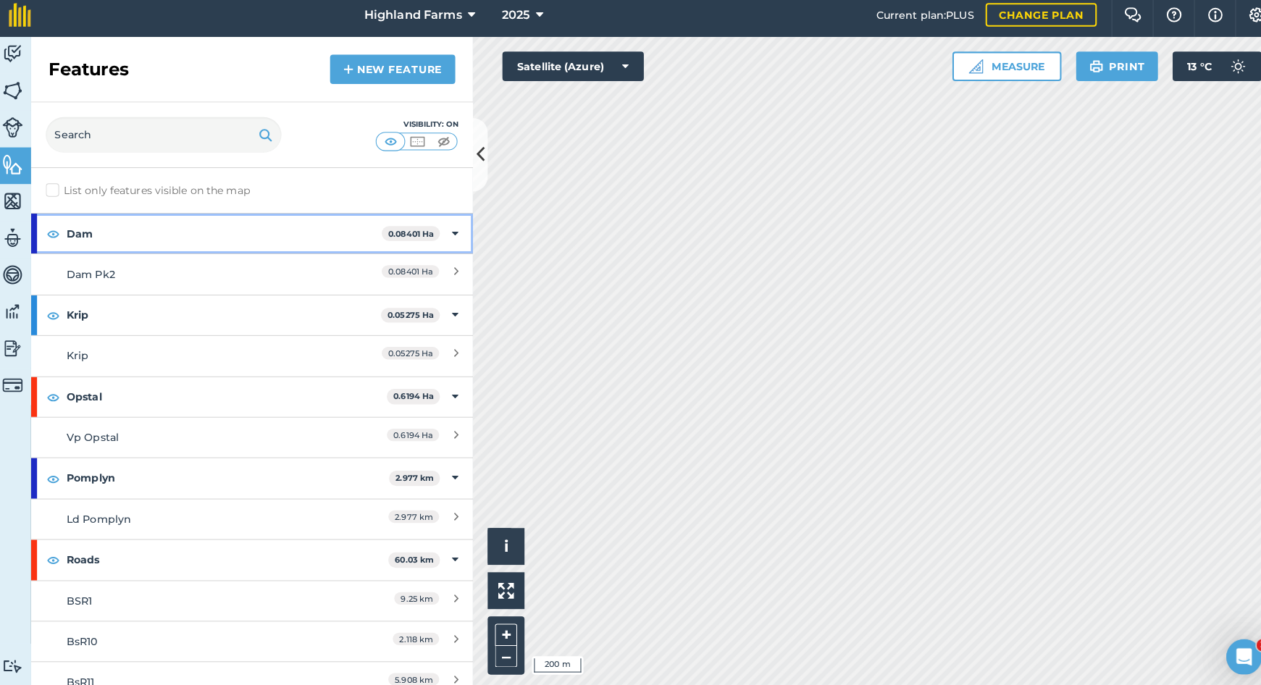
click at [54, 230] on img at bounding box center [57, 236] width 13 height 17
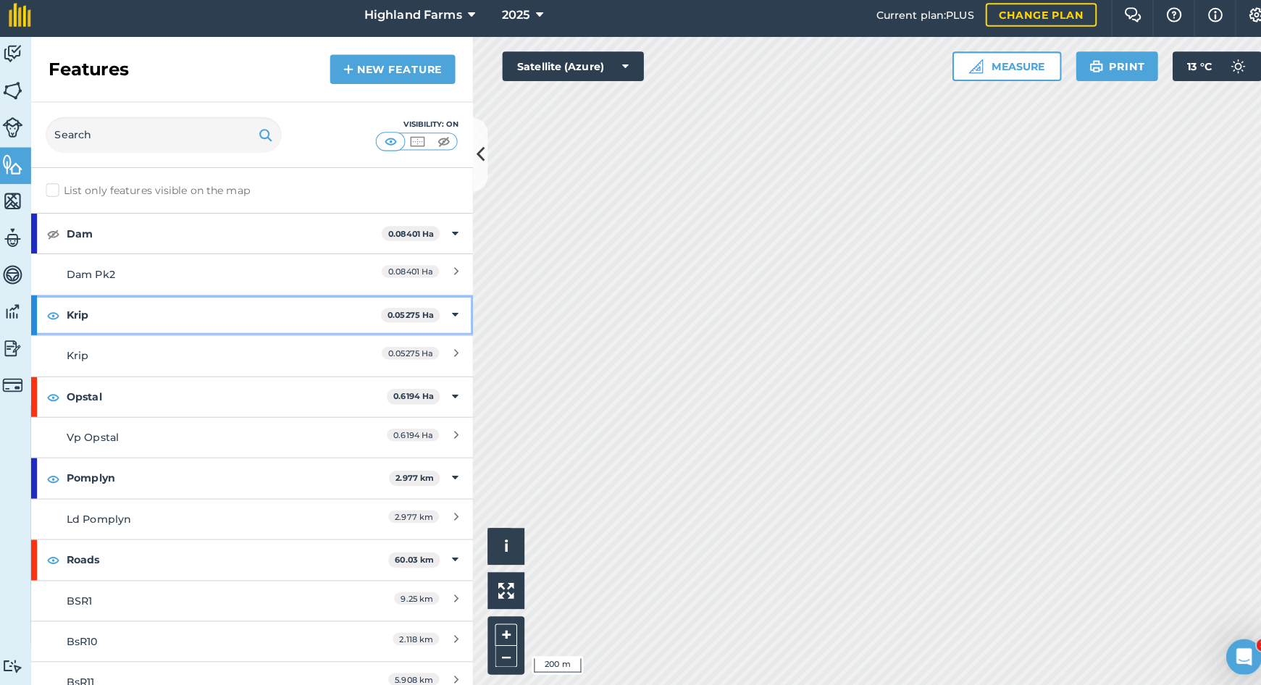
drag, startPoint x: 54, startPoint y: 312, endPoint x: 52, endPoint y: 361, distance: 48.6
click at [54, 312] on img at bounding box center [57, 317] width 13 height 17
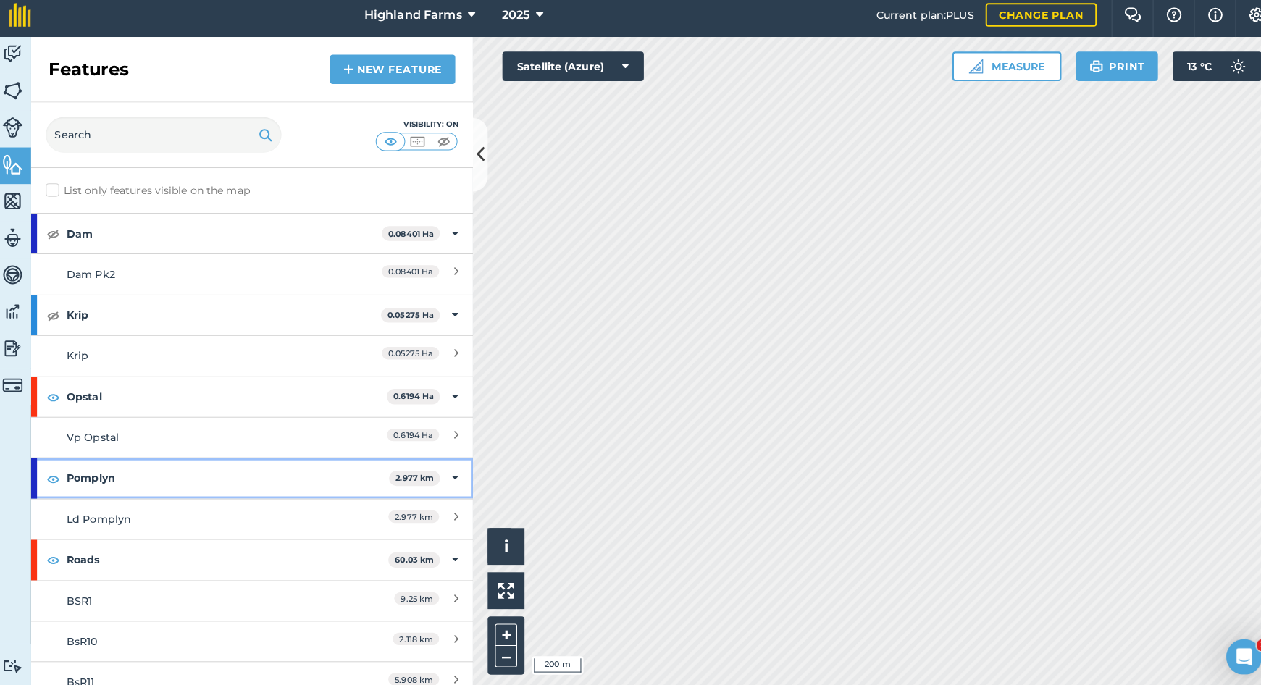
click at [55, 469] on img at bounding box center [57, 477] width 13 height 17
click at [8, 85] on img at bounding box center [18, 96] width 20 height 22
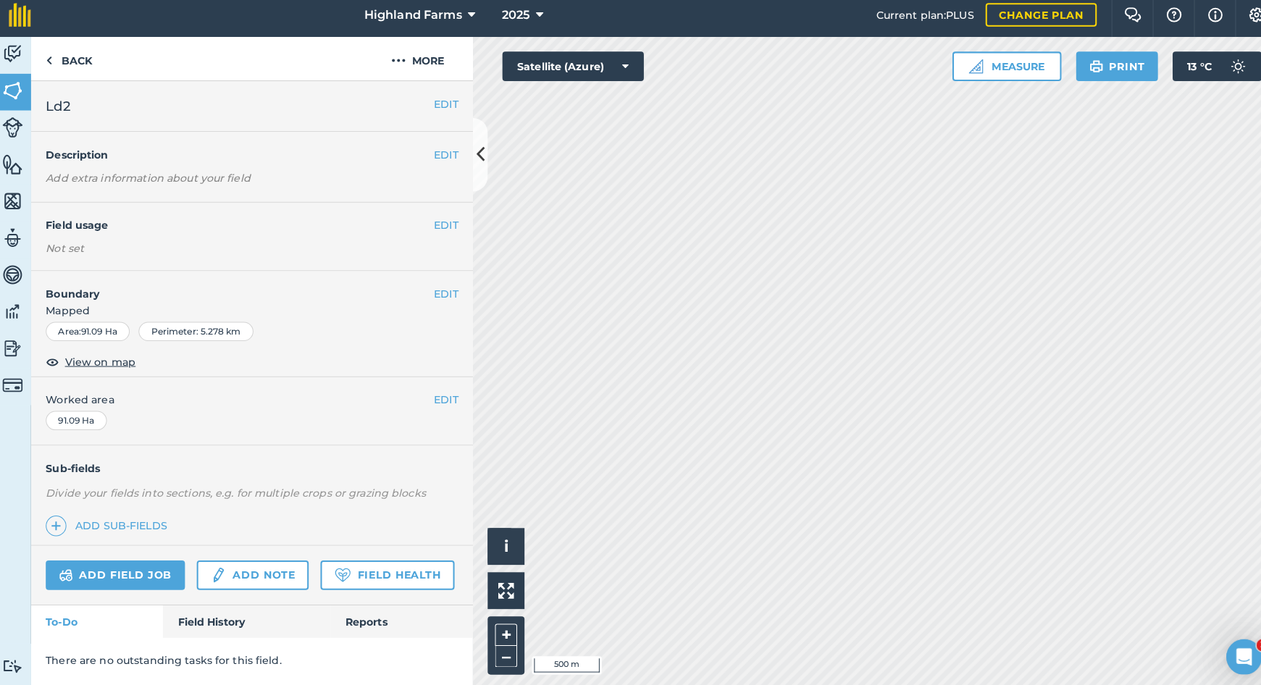
click at [438, 221] on button "EDIT" at bounding box center [444, 229] width 24 height 16
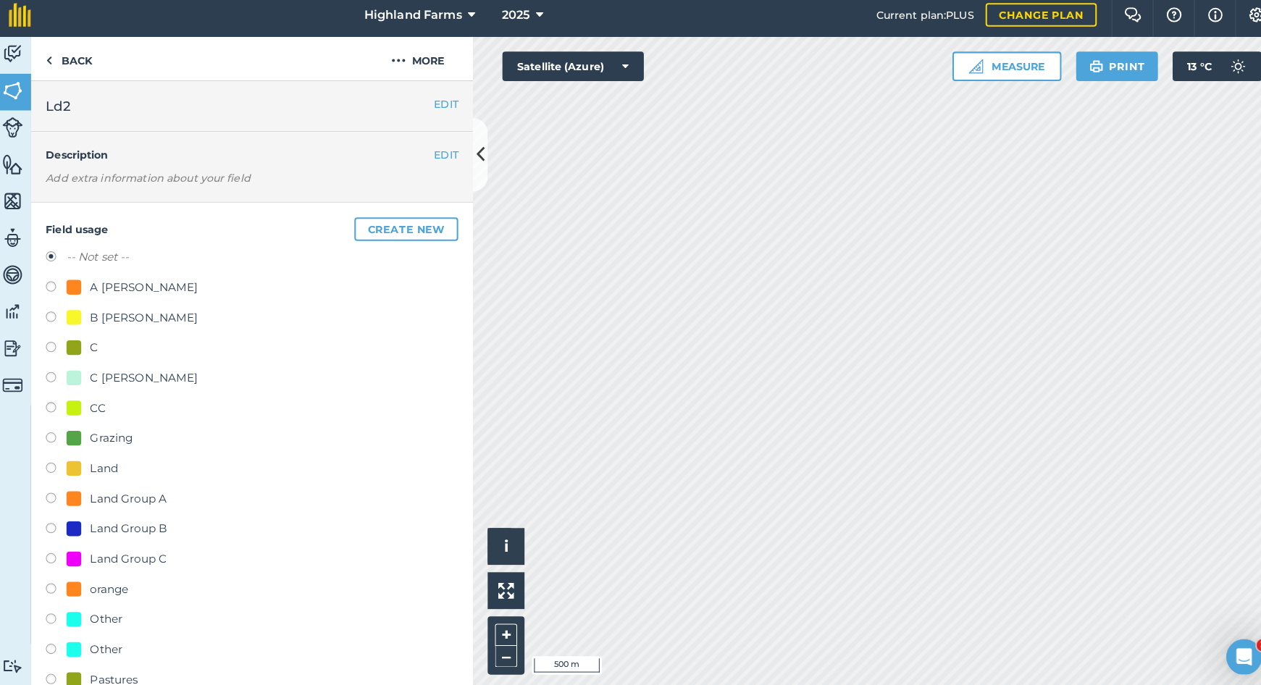
click at [51, 373] on label at bounding box center [61, 380] width 20 height 14
radio input "true"
radio input "false"
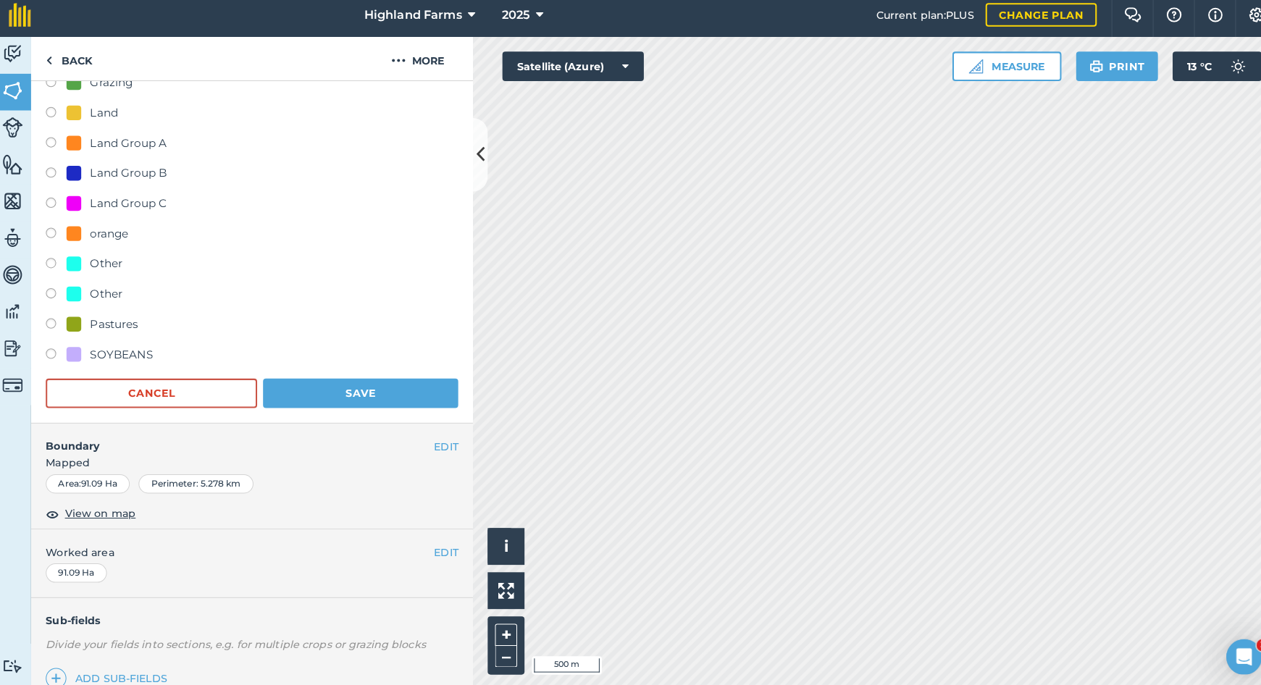
scroll to position [402, 0]
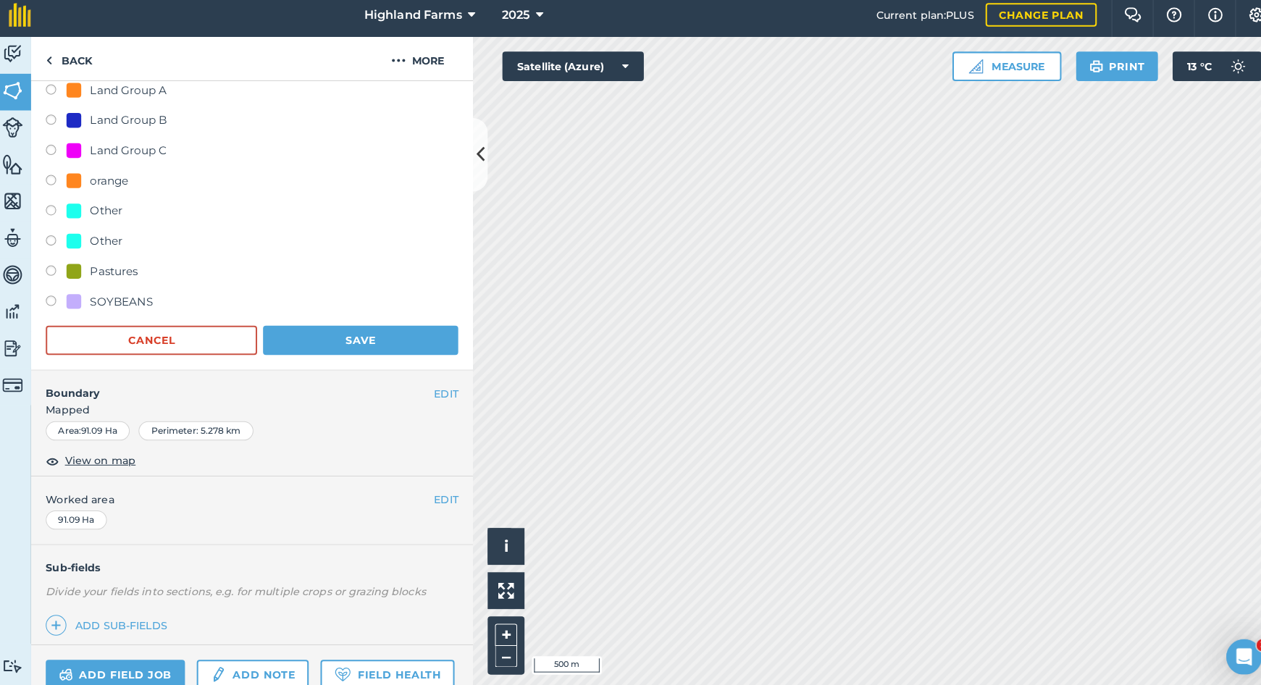
click at [335, 336] on button "Save" at bounding box center [360, 341] width 192 height 29
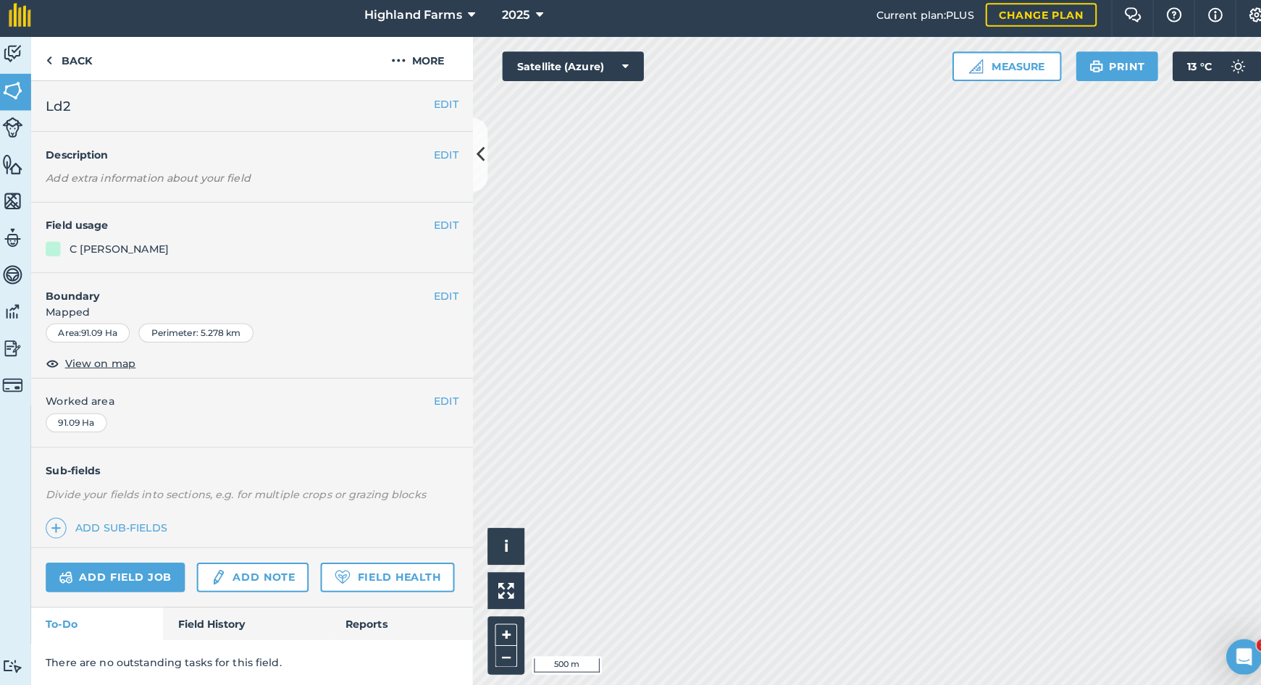
scroll to position [0, 0]
click at [436, 223] on button "EDIT" at bounding box center [444, 229] width 24 height 16
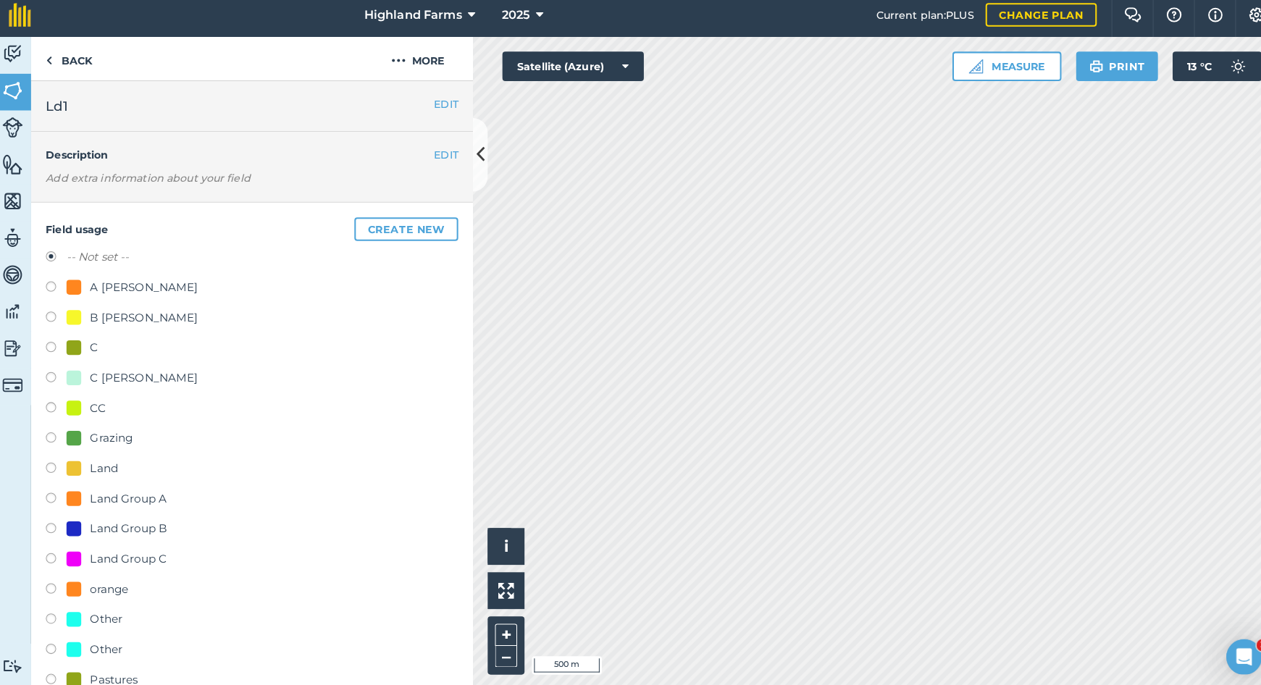
drag, startPoint x: 50, startPoint y: 372, endPoint x: 94, endPoint y: 390, distance: 47.8
click at [51, 373] on label at bounding box center [61, 380] width 20 height 14
radio input "true"
radio input "false"
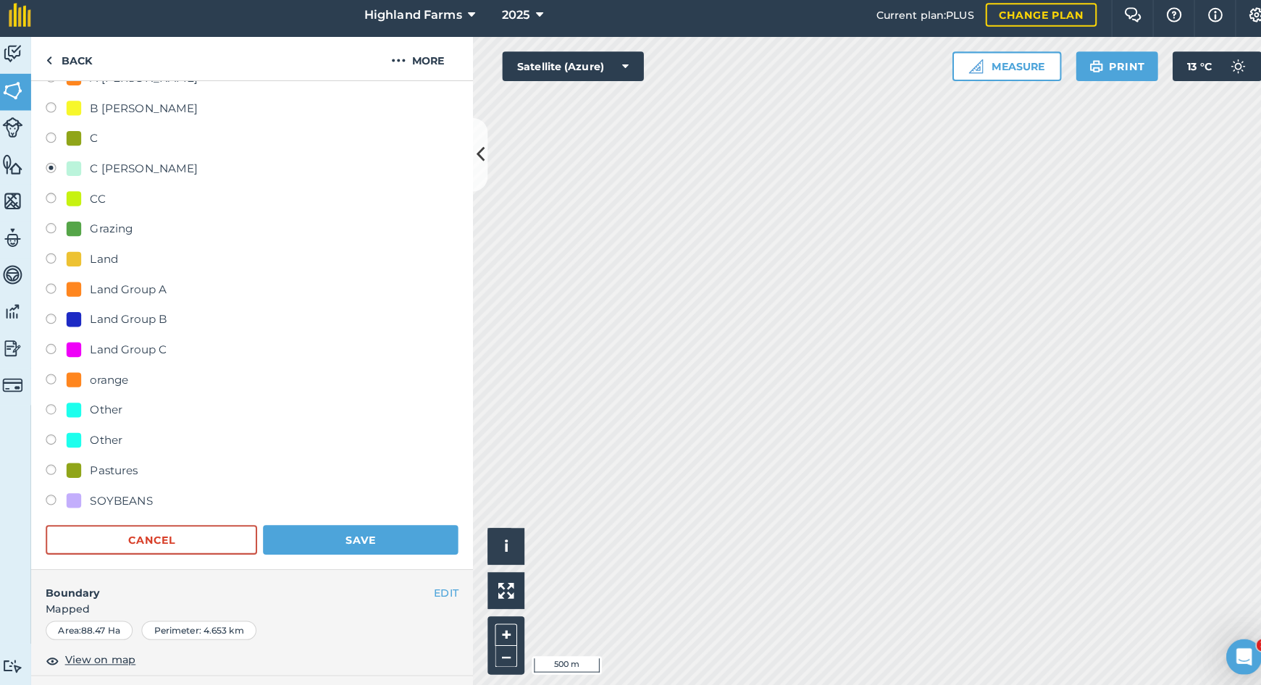
scroll to position [229, 0]
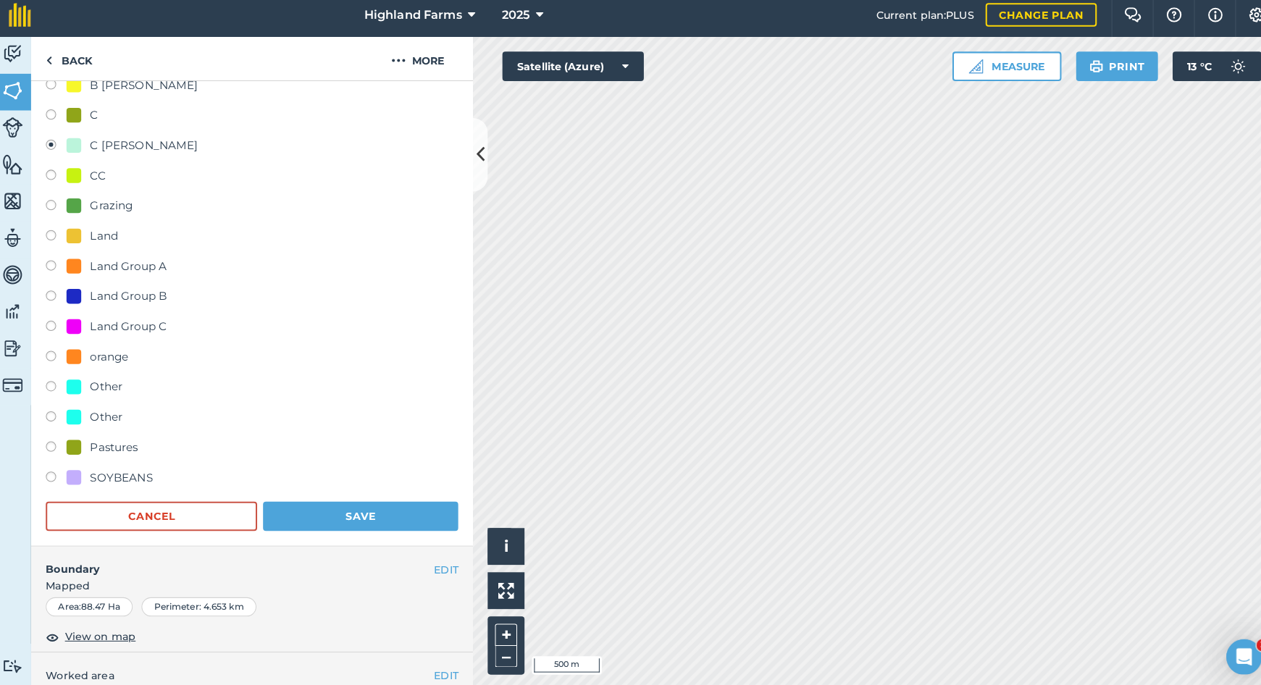
drag, startPoint x: 381, startPoint y: 511, endPoint x: 431, endPoint y: 521, distance: 51.0
click at [381, 510] on button "Save" at bounding box center [360, 515] width 192 height 29
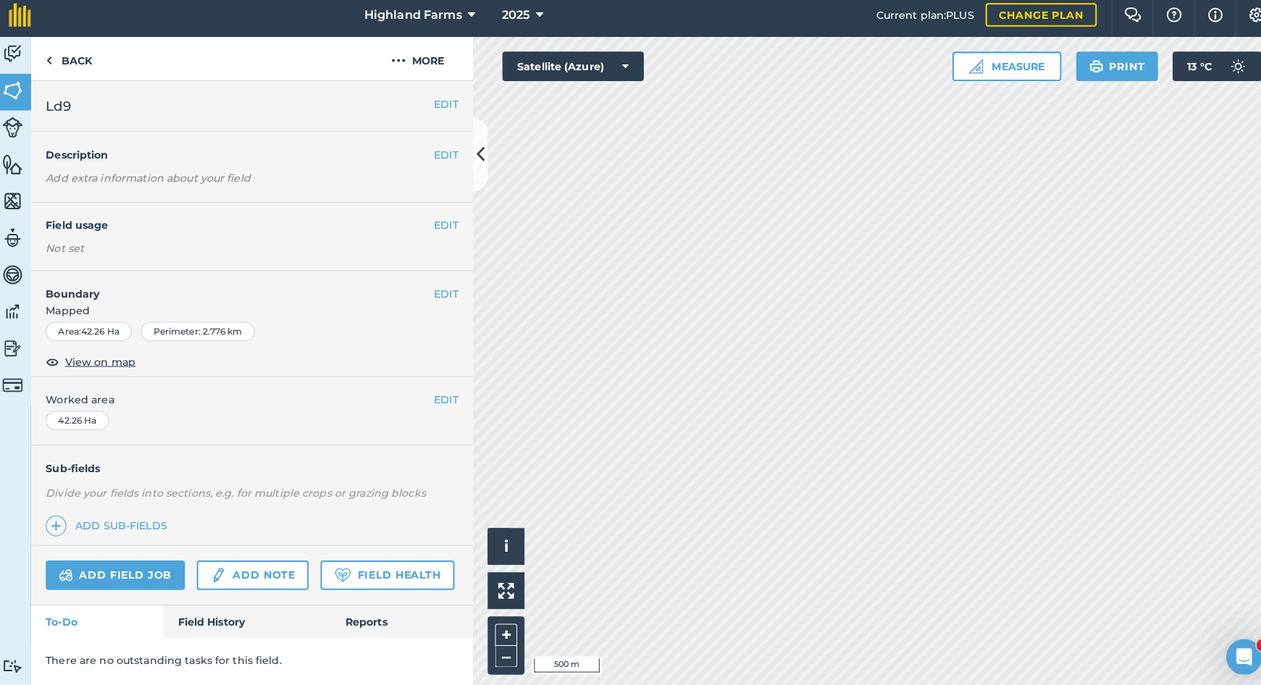
click at [432, 221] on button "EDIT" at bounding box center [444, 229] width 24 height 16
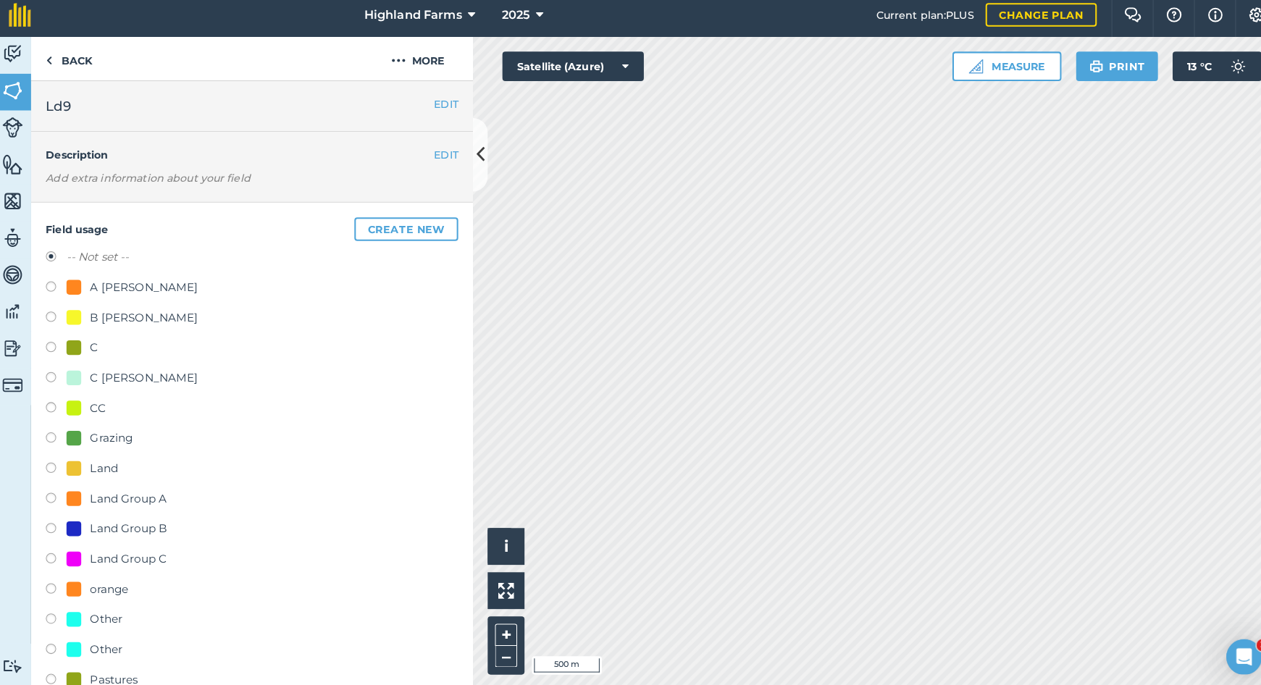
click at [51, 373] on label at bounding box center [61, 380] width 20 height 14
radio input "true"
radio input "false"
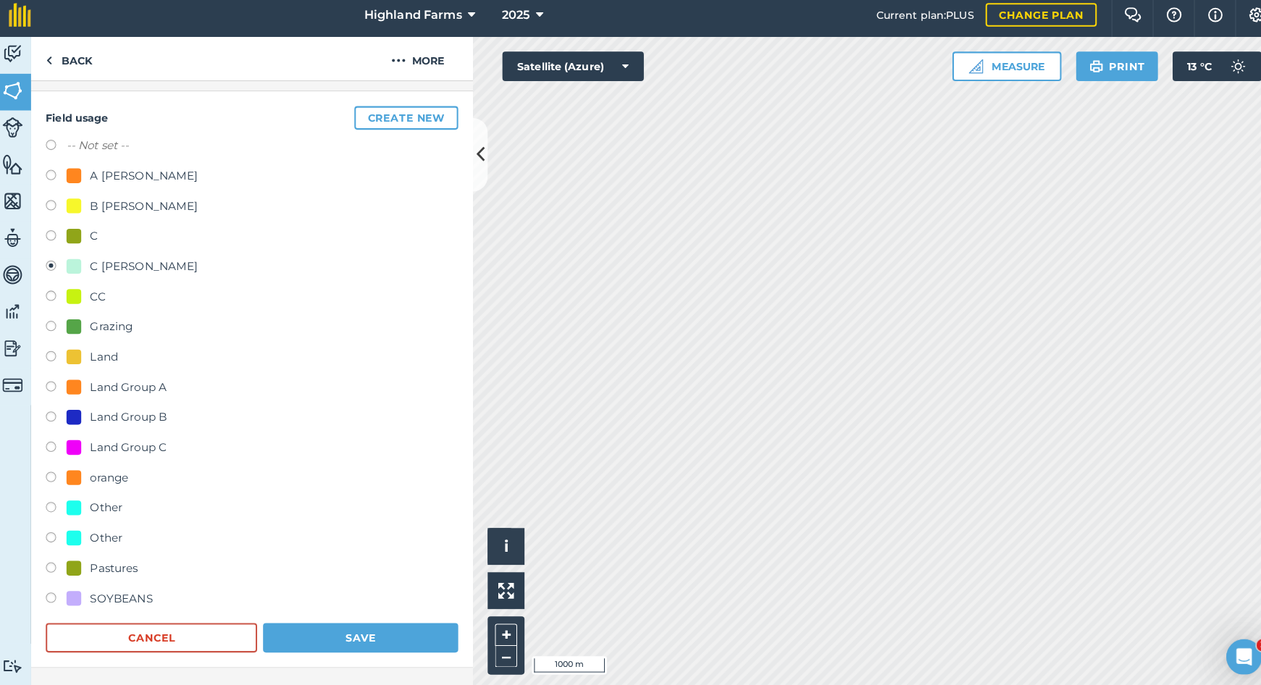
scroll to position [154, 0]
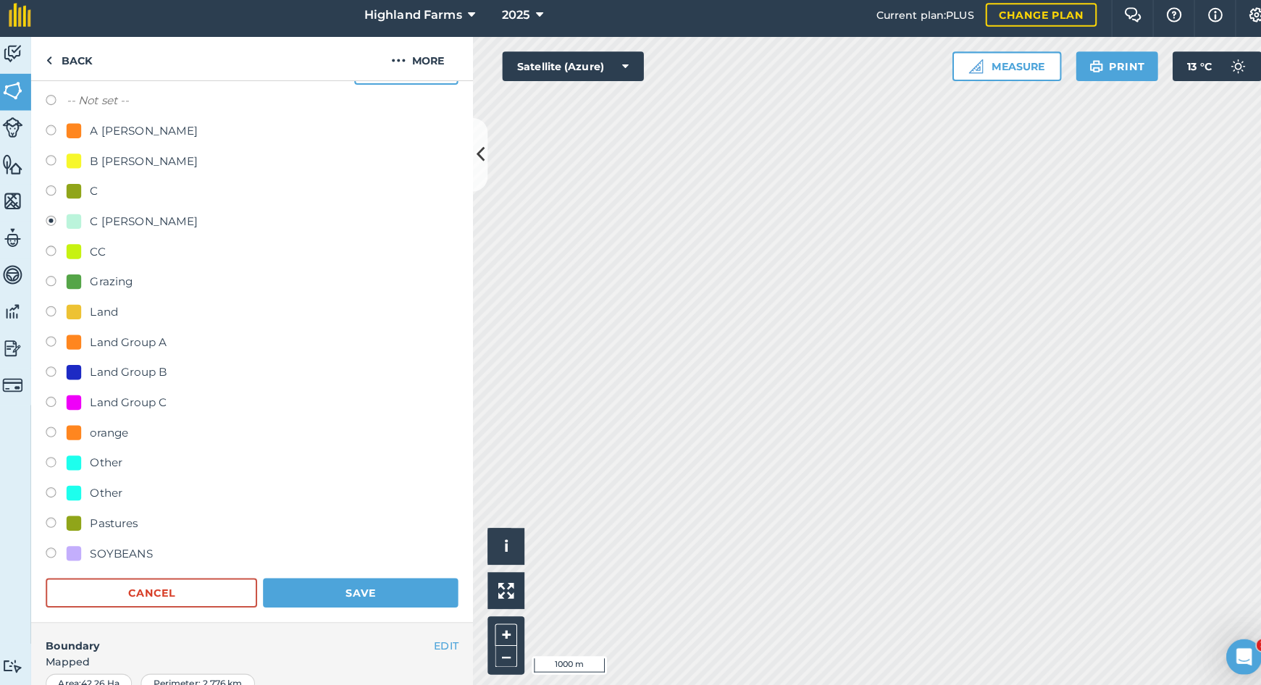
drag, startPoint x: 396, startPoint y: 583, endPoint x: 443, endPoint y: 568, distance: 49.5
click at [396, 582] on button "Save" at bounding box center [360, 590] width 192 height 29
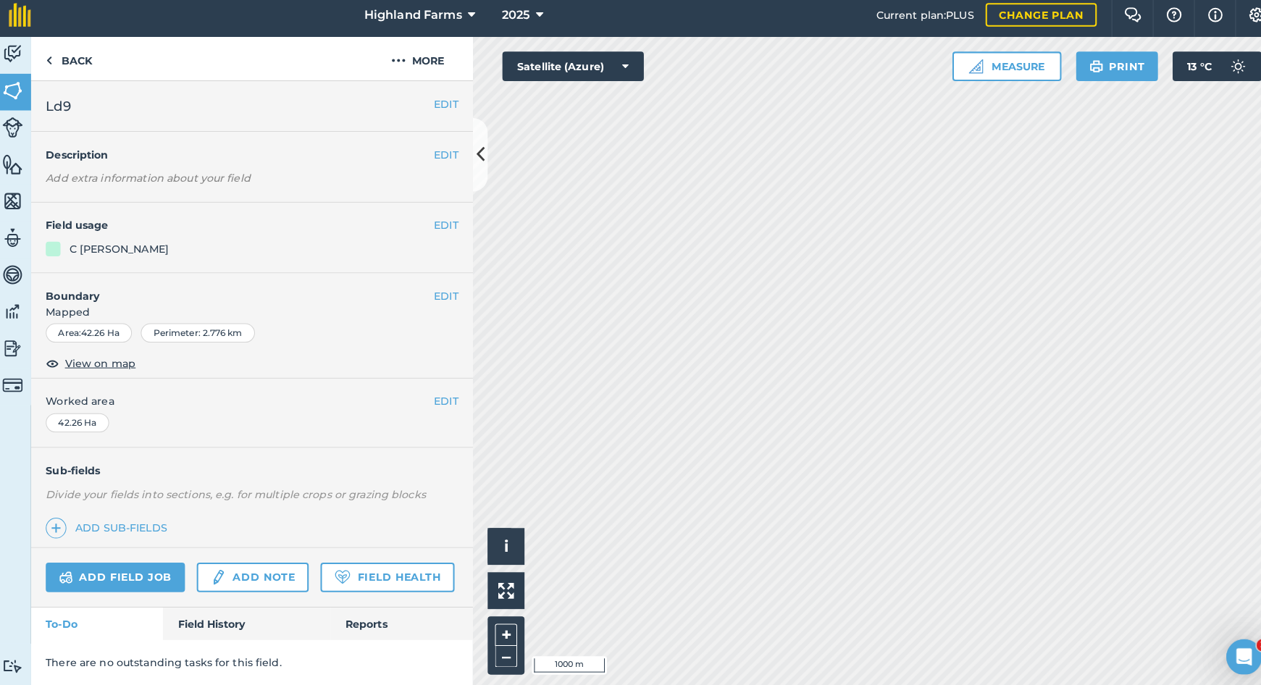
scroll to position [0, 0]
click at [437, 222] on button "EDIT" at bounding box center [444, 229] width 24 height 16
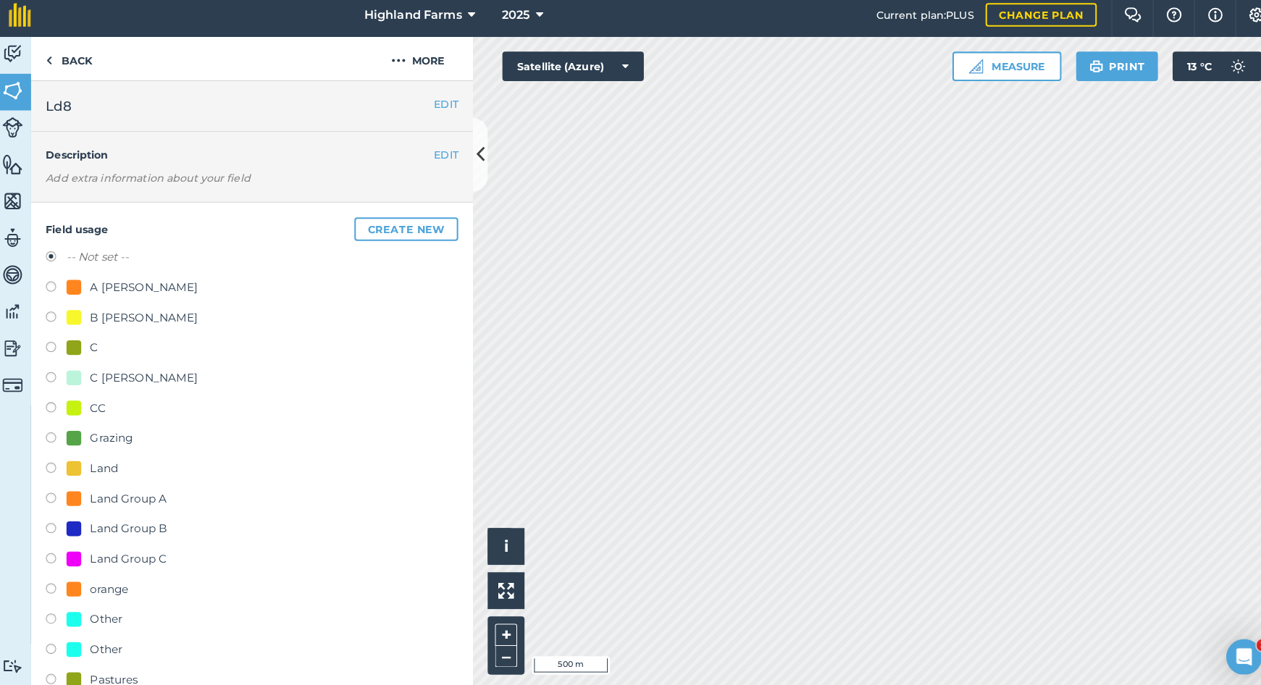
click at [51, 373] on label at bounding box center [61, 380] width 20 height 14
radio input "true"
radio input "false"
click at [388, 225] on button "Create new" at bounding box center [405, 232] width 102 height 23
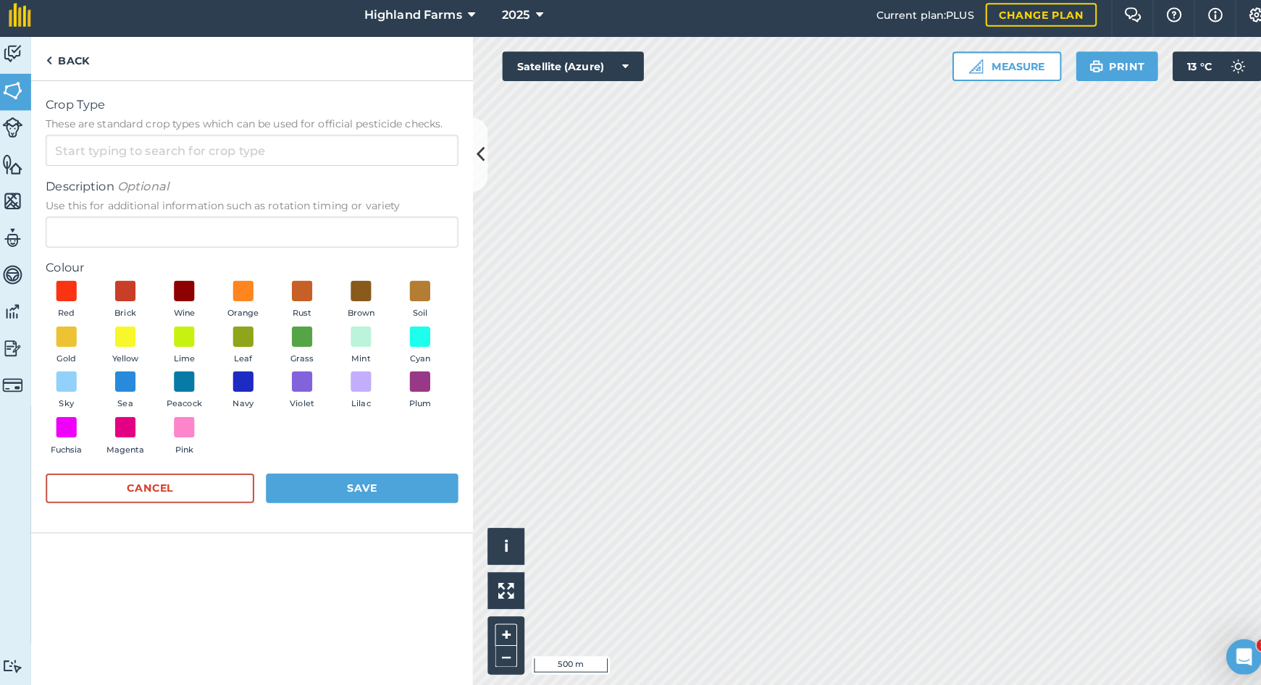
click at [306, 473] on button "Save" at bounding box center [361, 487] width 189 height 29
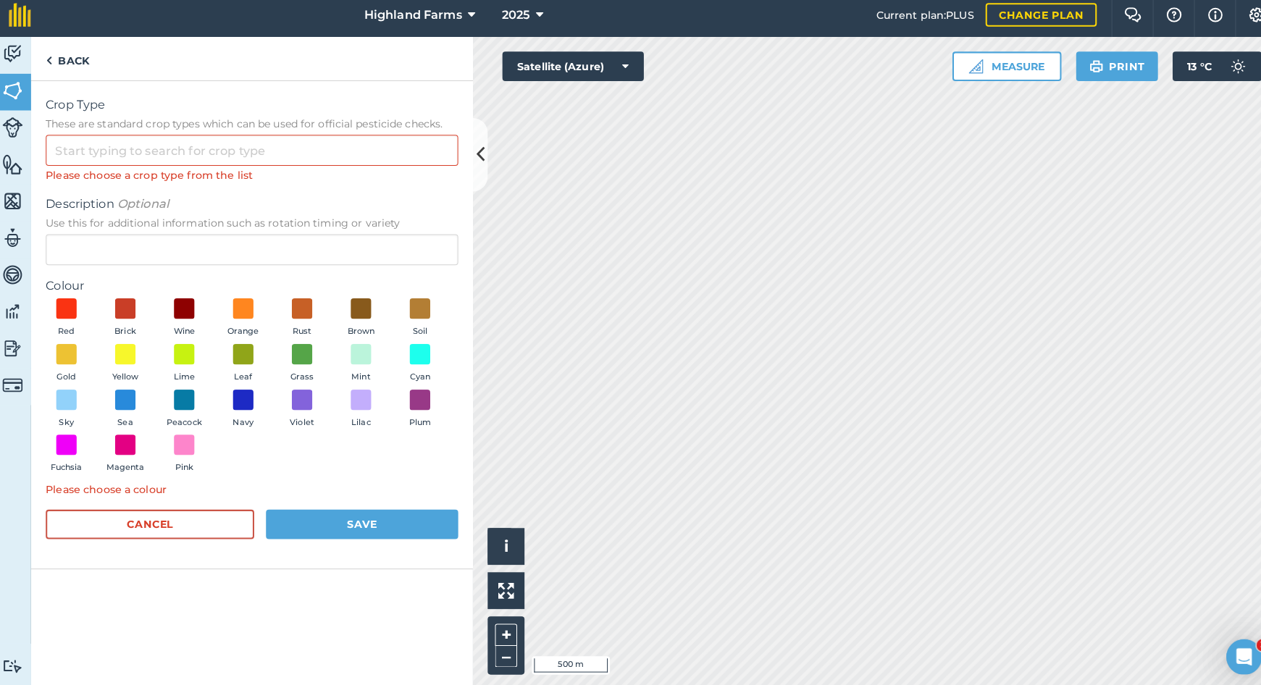
click at [381, 514] on button "Save" at bounding box center [361, 523] width 189 height 29
click at [10, 86] on img at bounding box center [18, 96] width 20 height 22
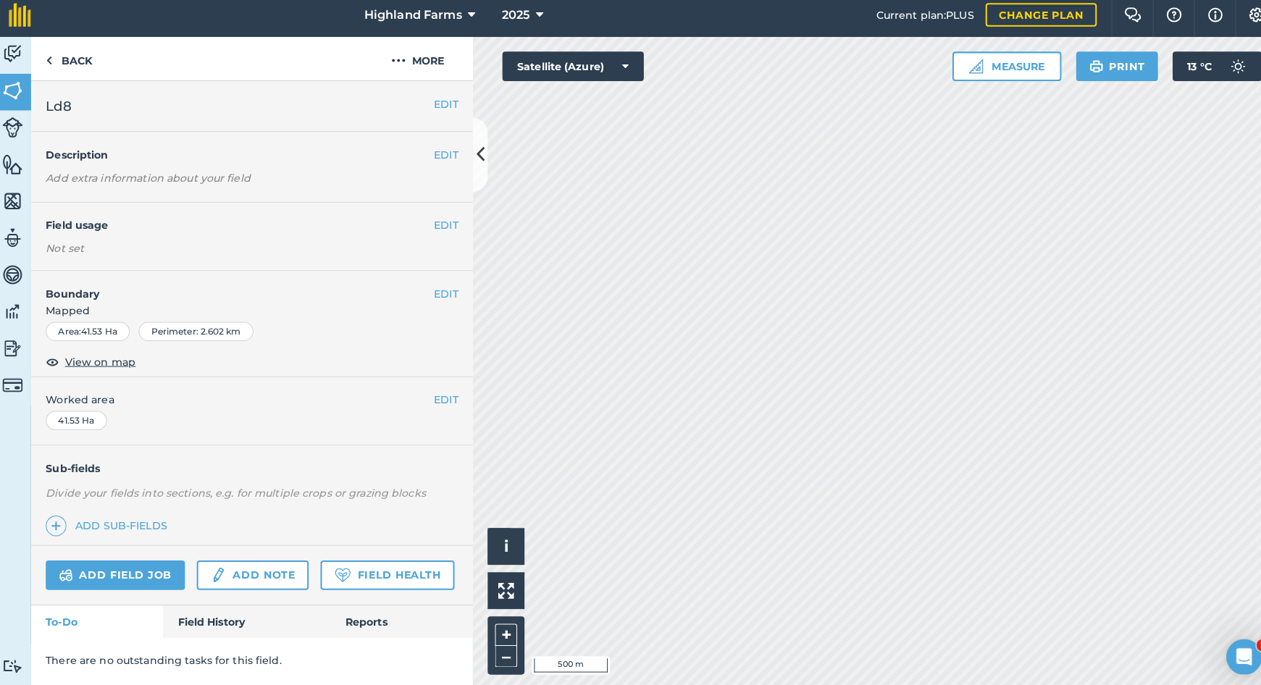
click at [438, 221] on button "EDIT" at bounding box center [444, 229] width 24 height 16
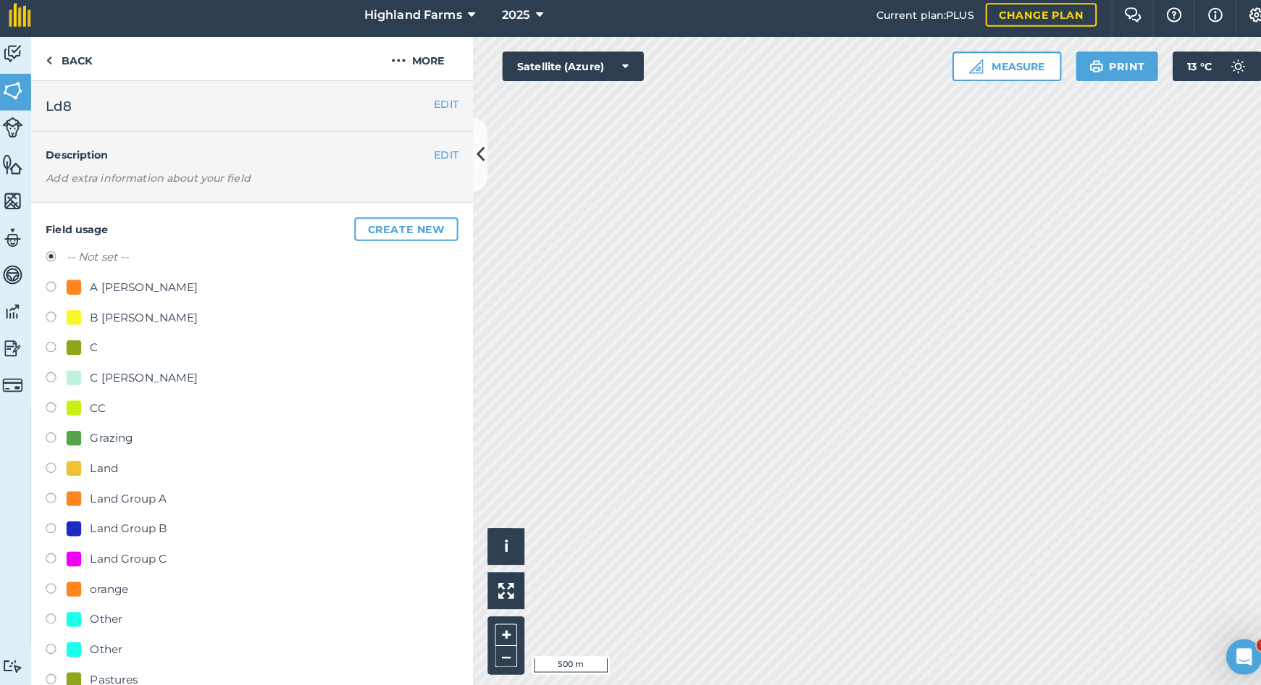
click at [51, 373] on label at bounding box center [61, 380] width 20 height 14
radio input "true"
radio input "false"
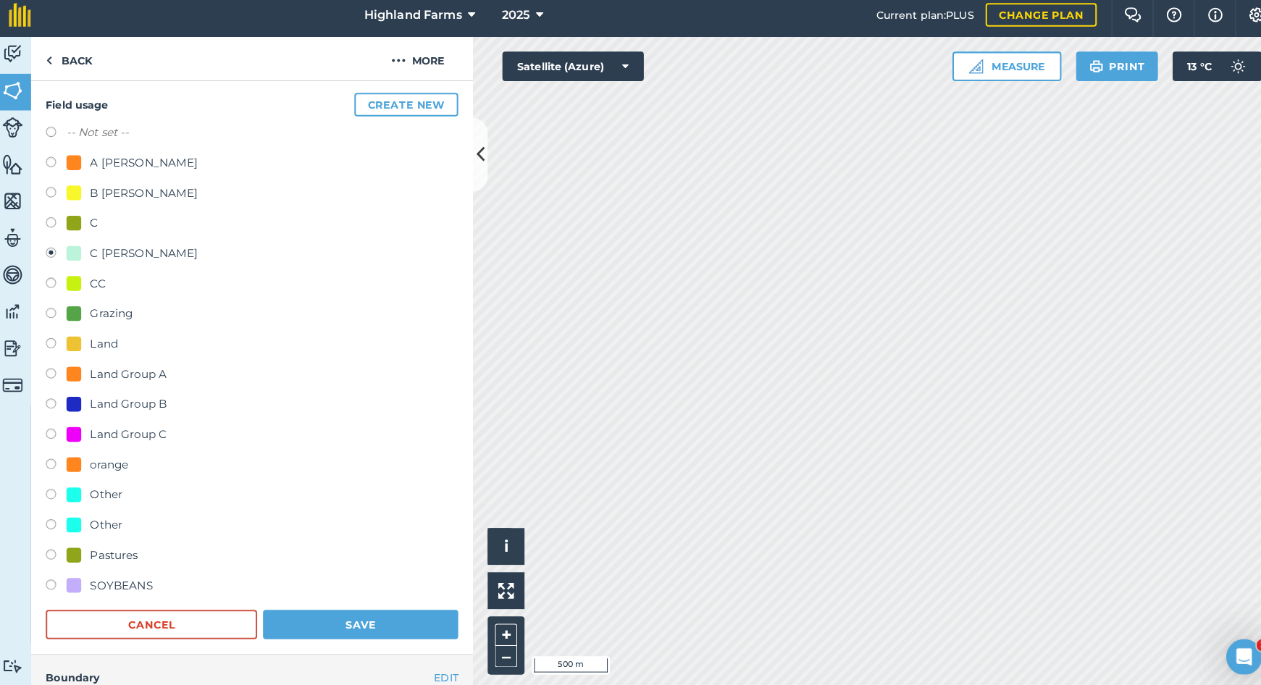
scroll to position [221, 0]
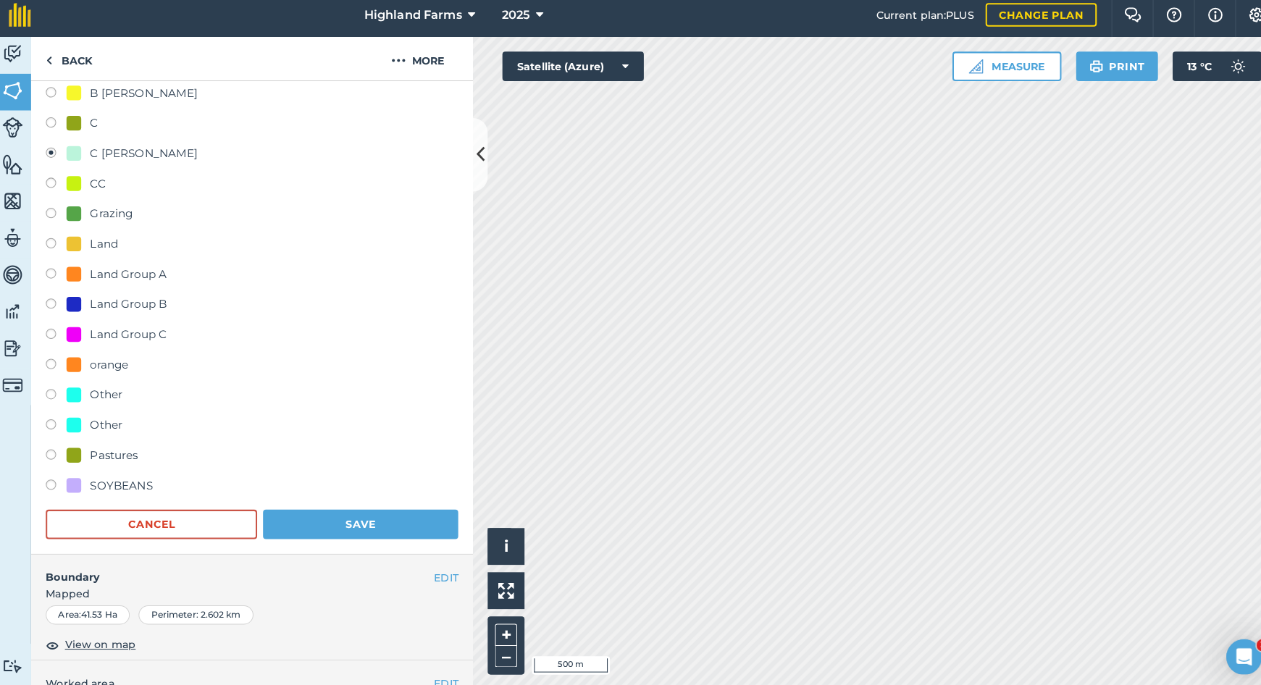
click at [343, 516] on button "Save" at bounding box center [360, 523] width 192 height 29
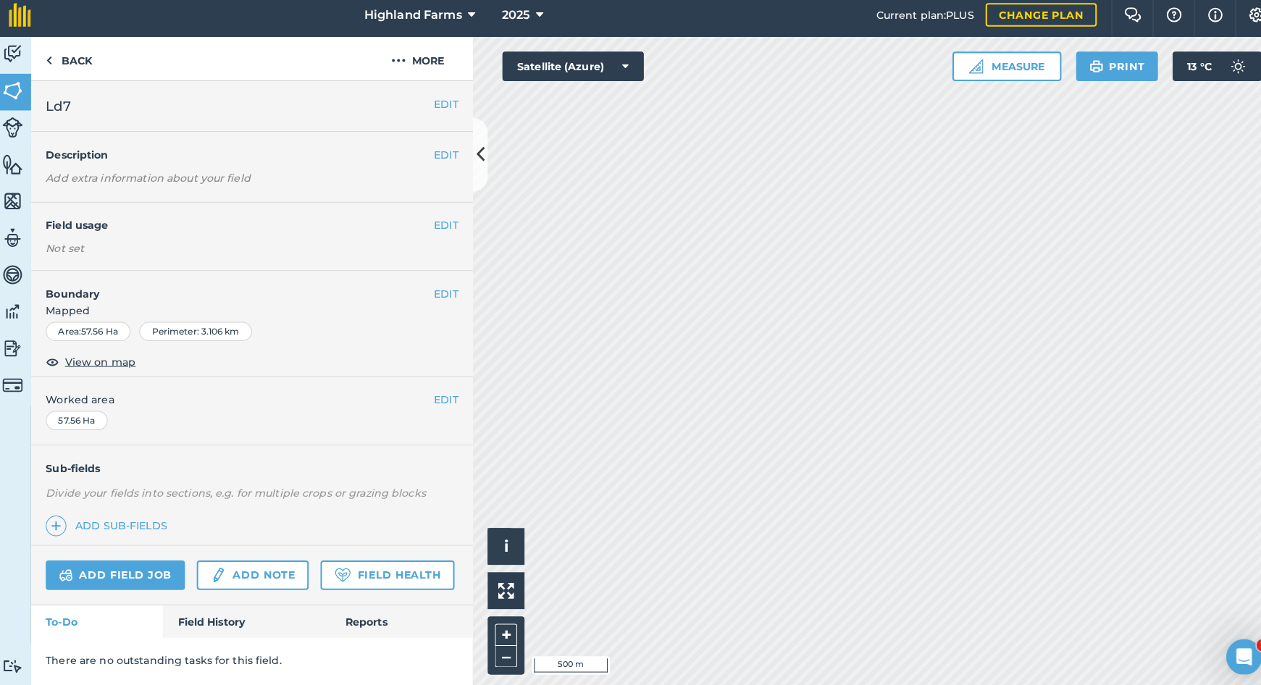
click at [432, 221] on button "EDIT" at bounding box center [444, 229] width 24 height 16
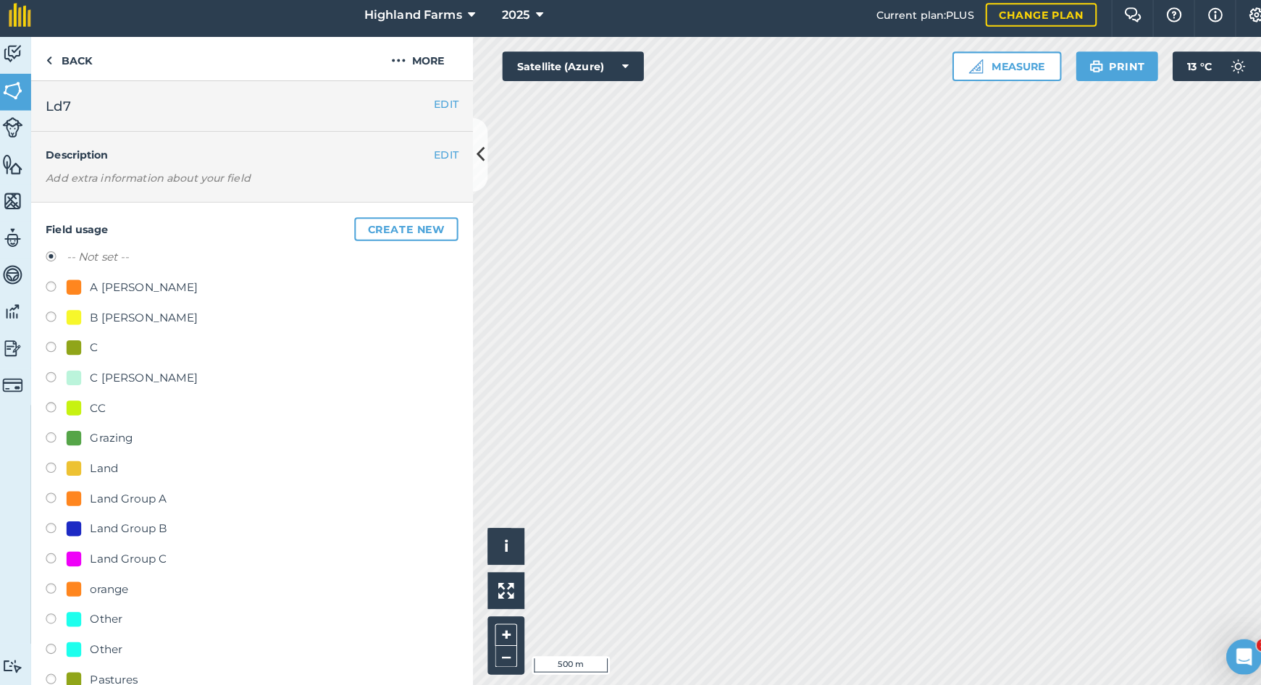
click at [51, 373] on label at bounding box center [61, 380] width 20 height 14
radio input "true"
radio input "false"
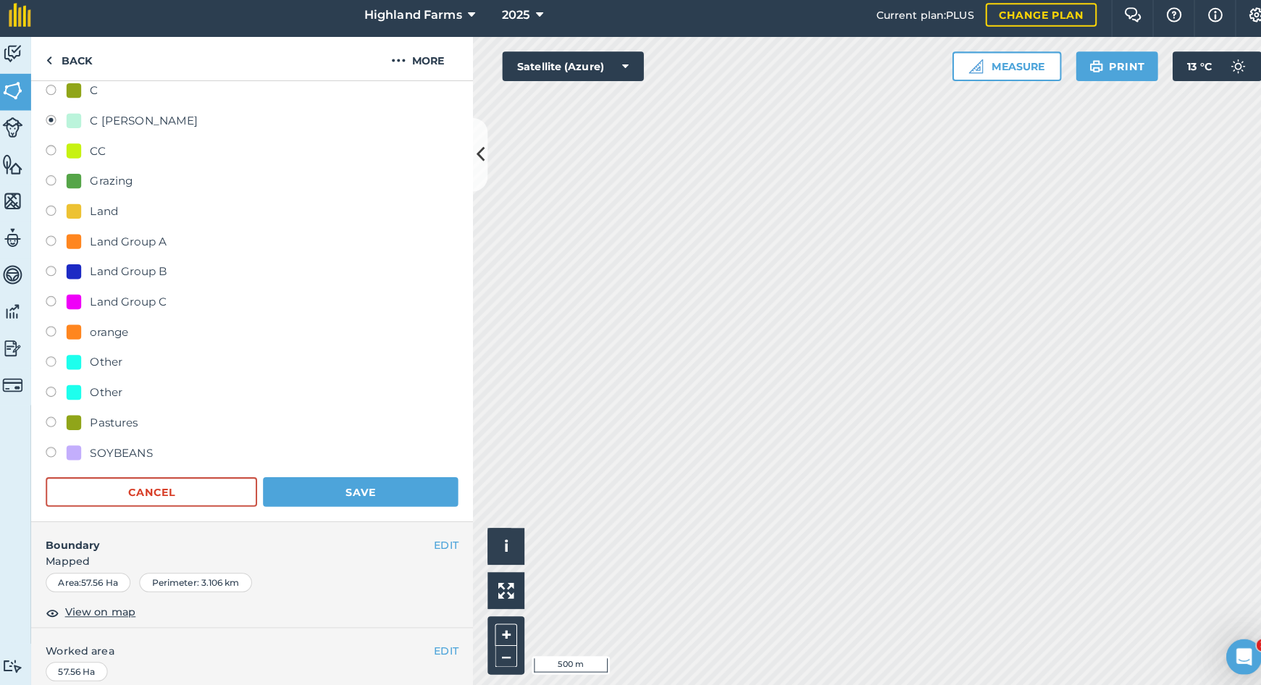
scroll to position [269, 0]
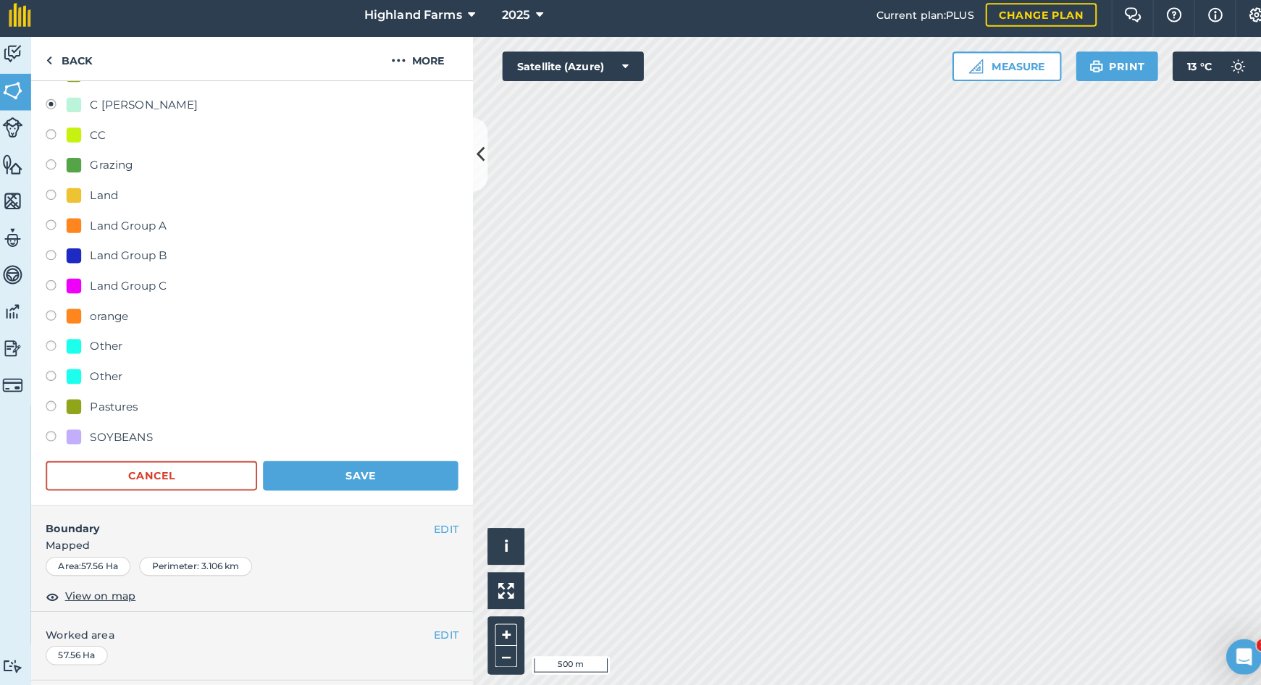
click at [360, 466] on button "Save" at bounding box center [360, 475] width 192 height 29
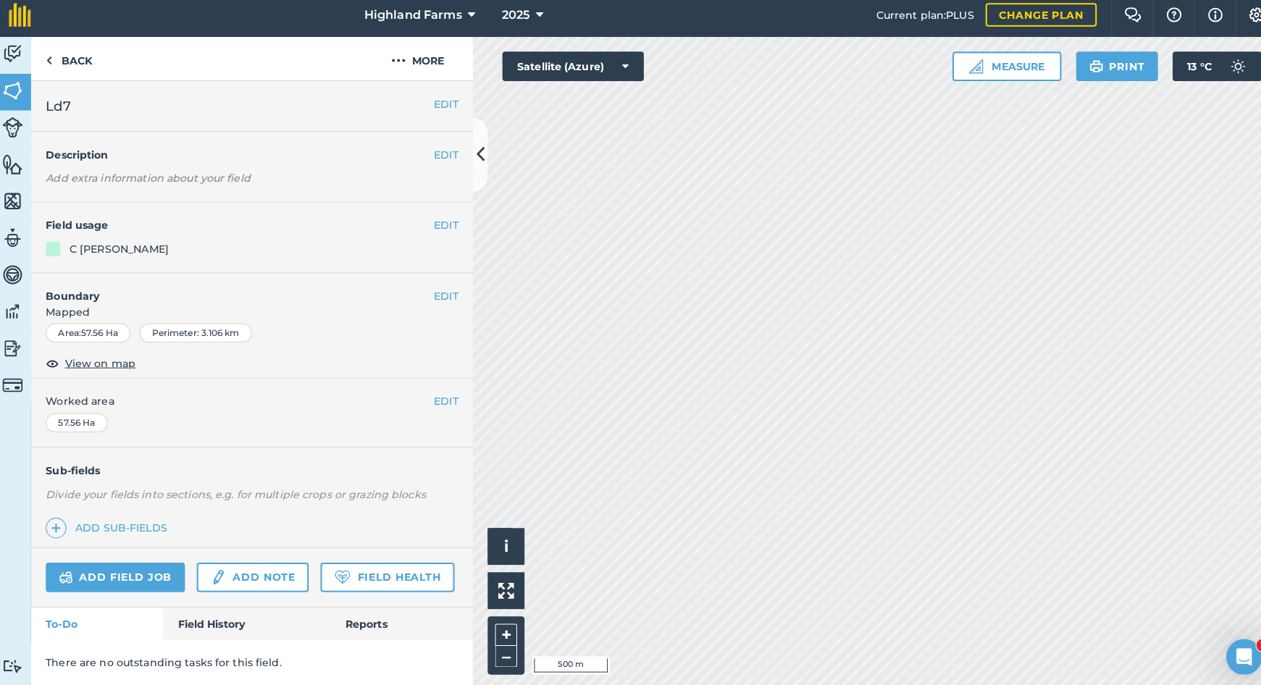
scroll to position [0, 0]
click at [438, 221] on button "EDIT" at bounding box center [444, 229] width 24 height 16
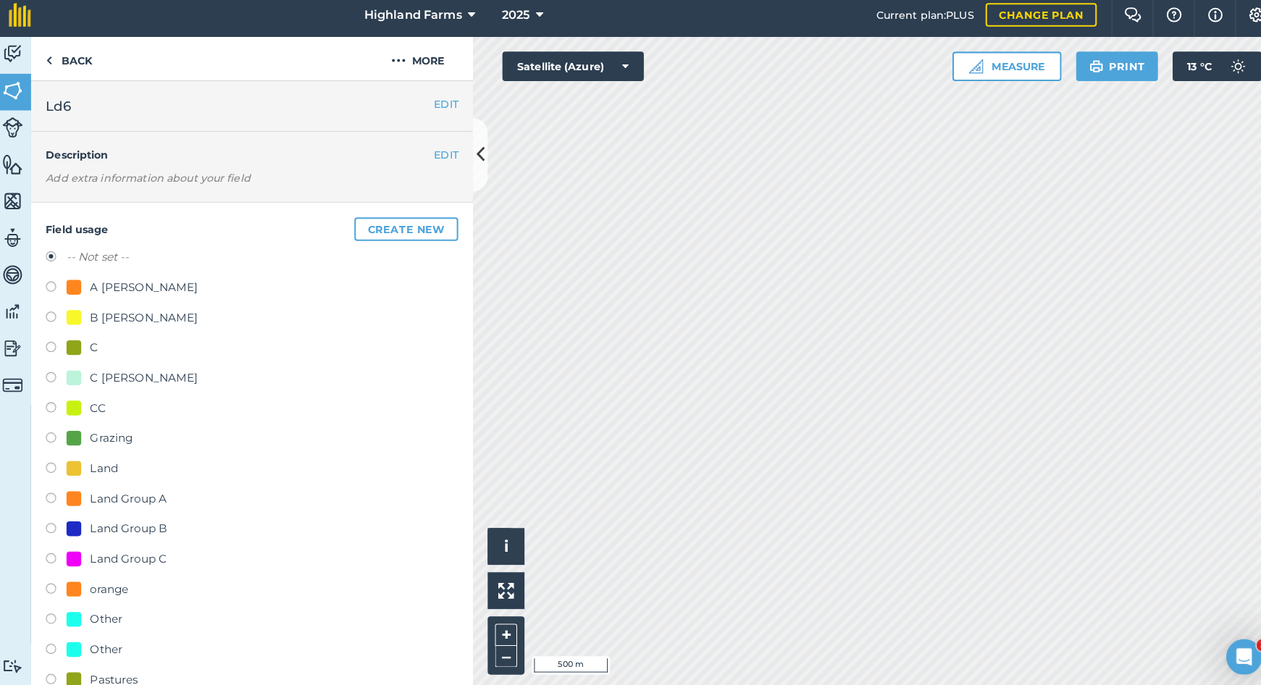
drag, startPoint x: 49, startPoint y: 371, endPoint x: 246, endPoint y: 288, distance: 213.3
click at [51, 373] on label at bounding box center [61, 380] width 20 height 14
radio input "true"
radio input "false"
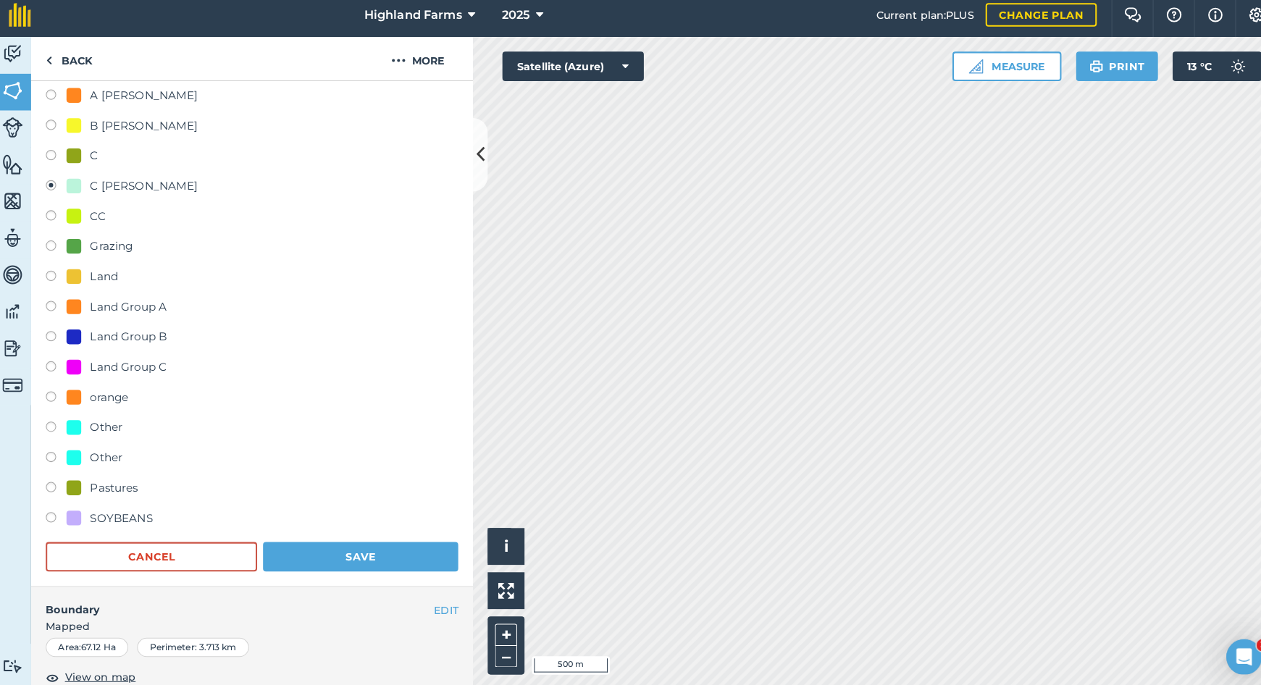
scroll to position [283, 0]
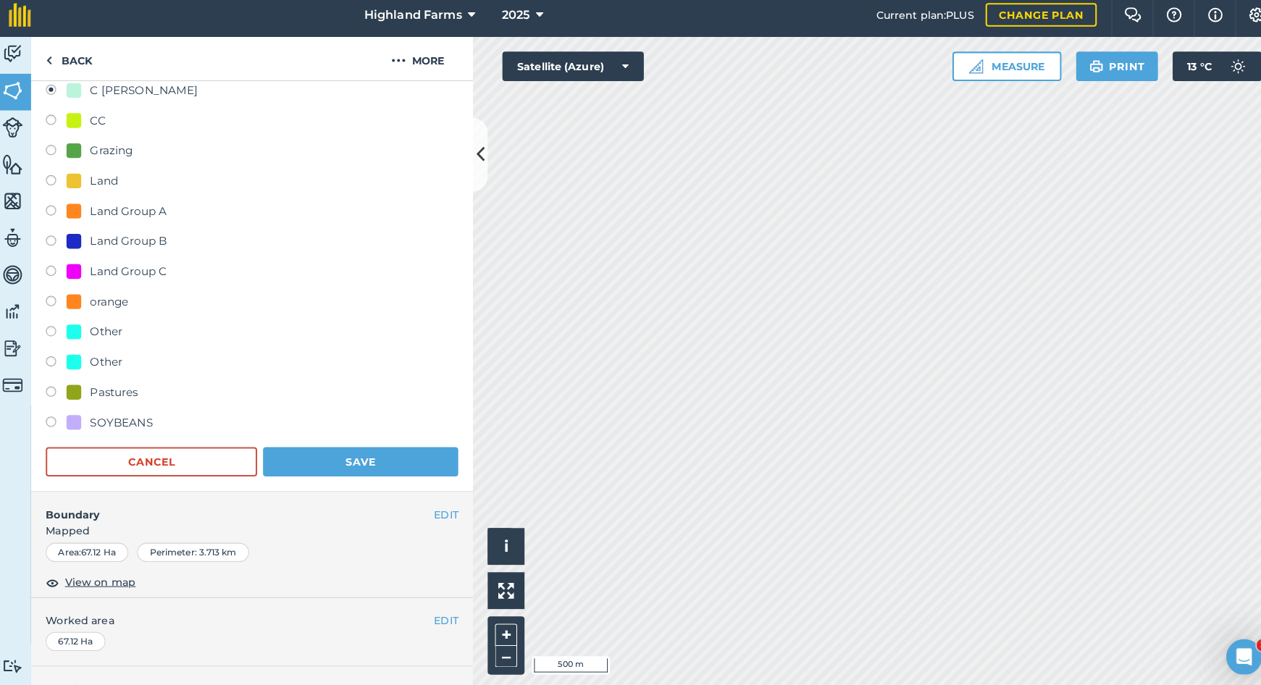
drag, startPoint x: 366, startPoint y: 455, endPoint x: 378, endPoint y: 448, distance: 14.3
click at [366, 455] on button "Save" at bounding box center [360, 461] width 192 height 29
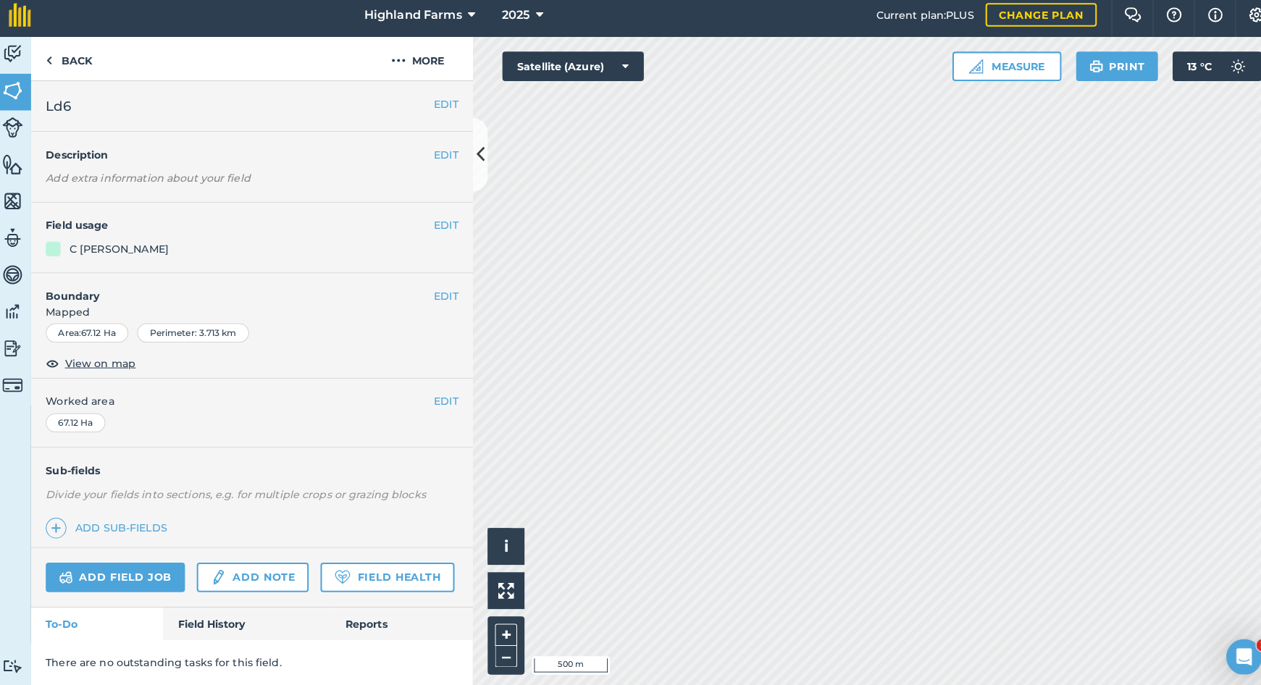
scroll to position [0, 0]
click at [432, 221] on button "EDIT" at bounding box center [444, 229] width 24 height 16
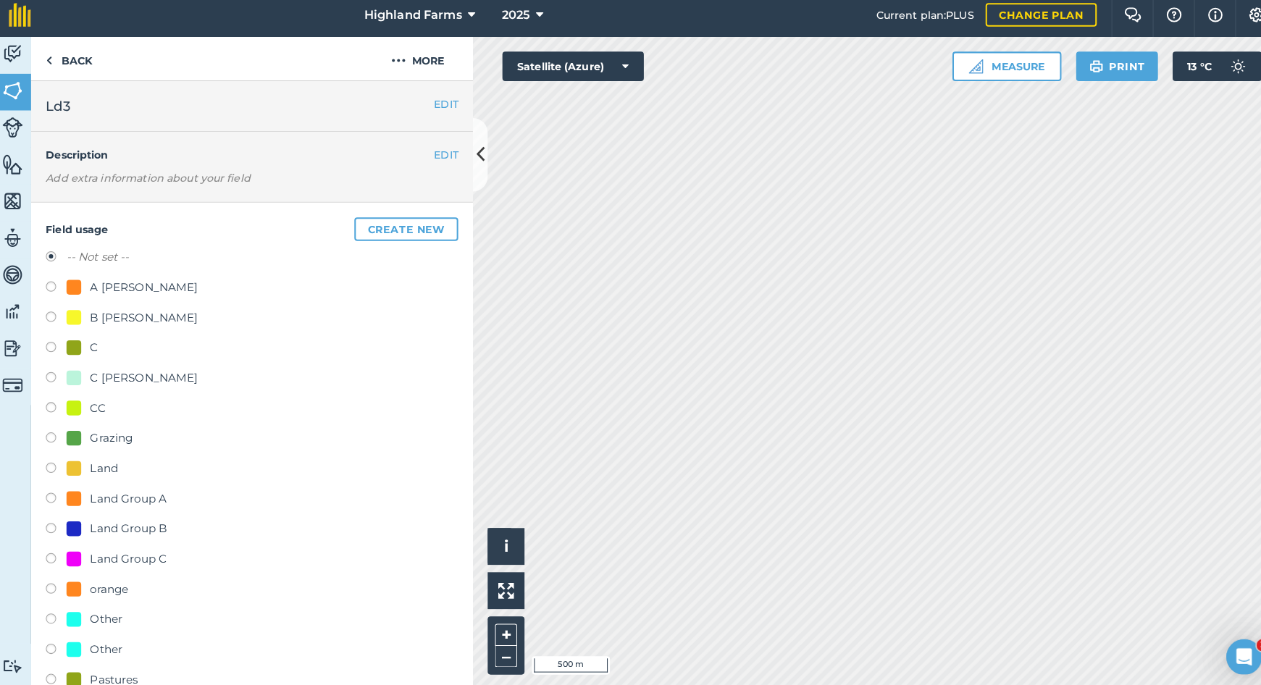
click at [51, 373] on label at bounding box center [61, 380] width 20 height 14
radio input "true"
radio input "false"
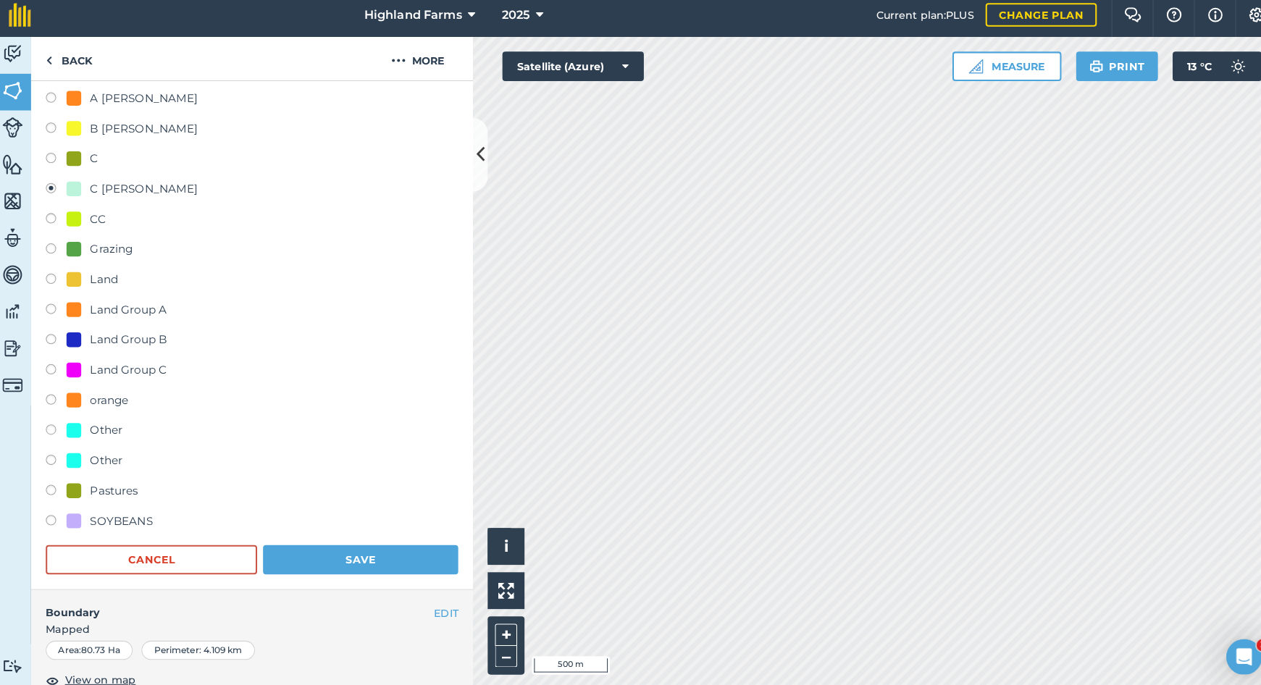
scroll to position [241, 0]
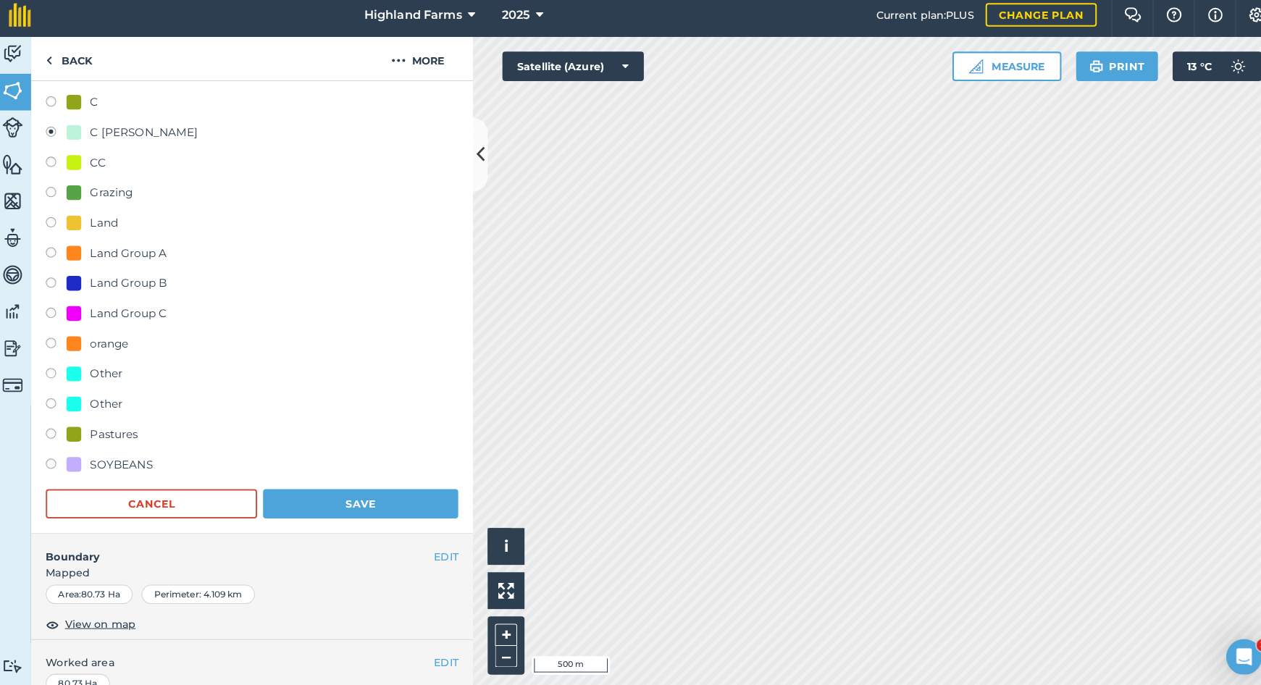
click at [346, 493] on button "Save" at bounding box center [360, 502] width 192 height 29
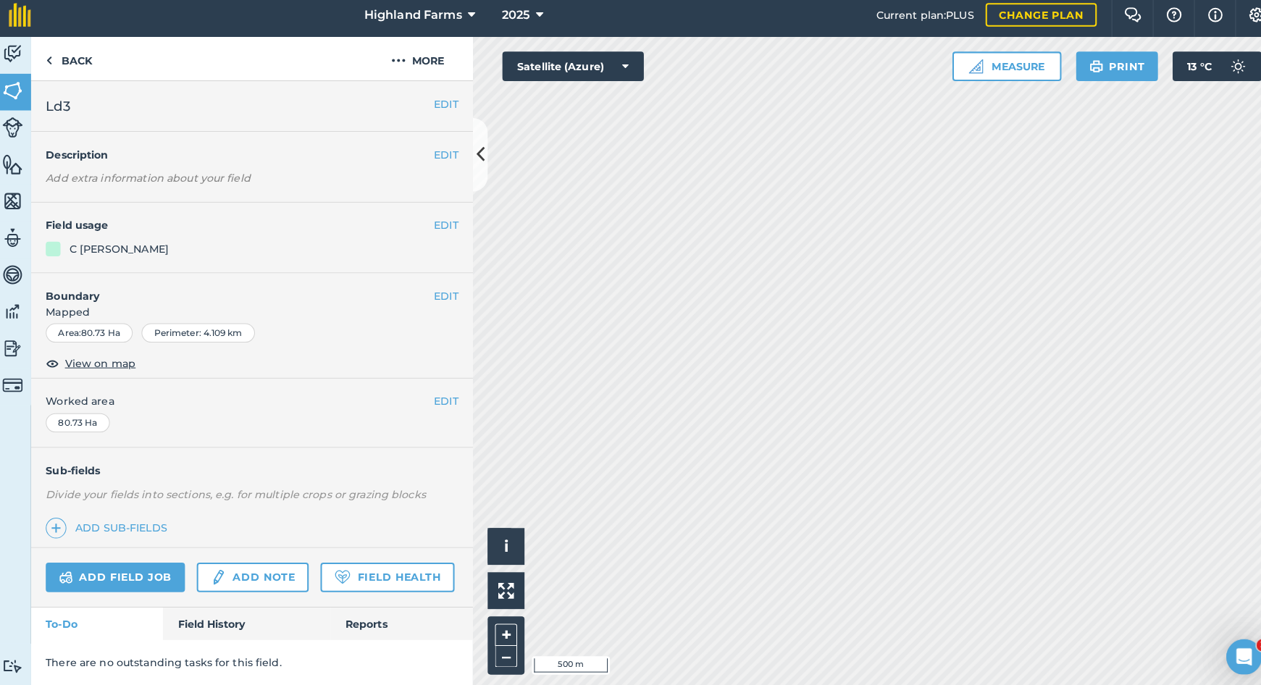
scroll to position [0, 0]
click at [432, 221] on button "EDIT" at bounding box center [444, 229] width 24 height 16
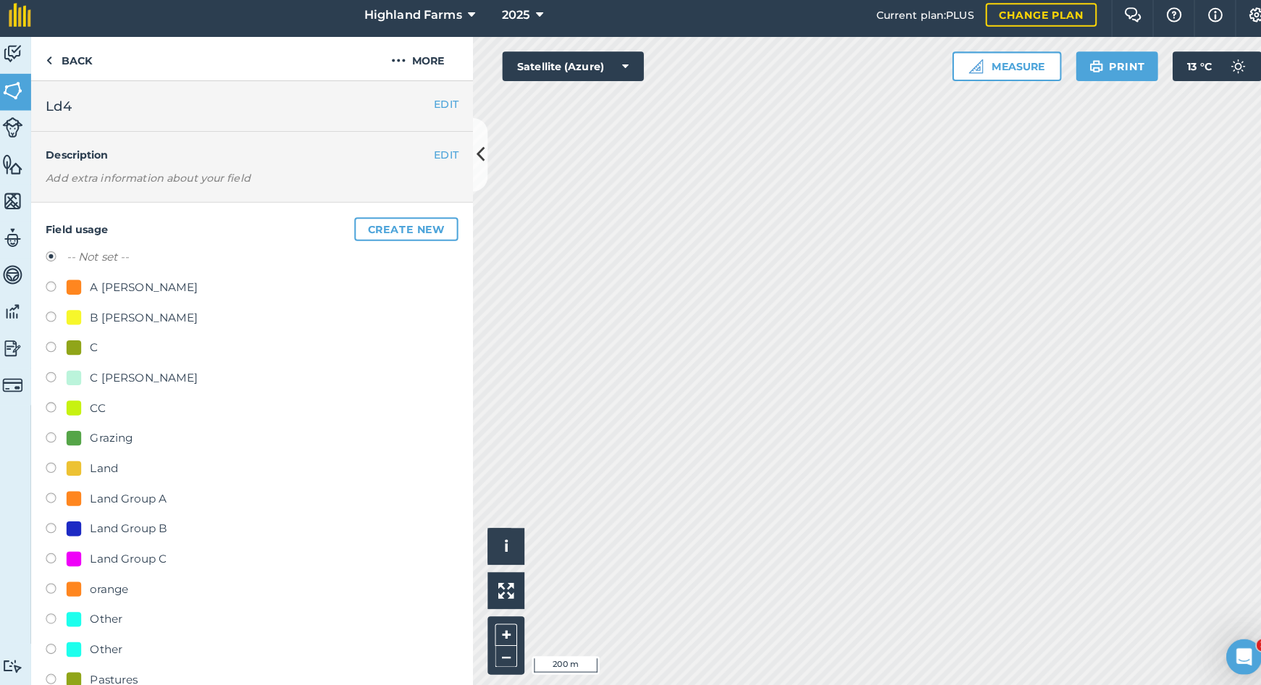
drag, startPoint x: 50, startPoint y: 371, endPoint x: 95, endPoint y: 379, distance: 45.6
click at [51, 373] on label at bounding box center [61, 380] width 20 height 14
radio input "true"
radio input "false"
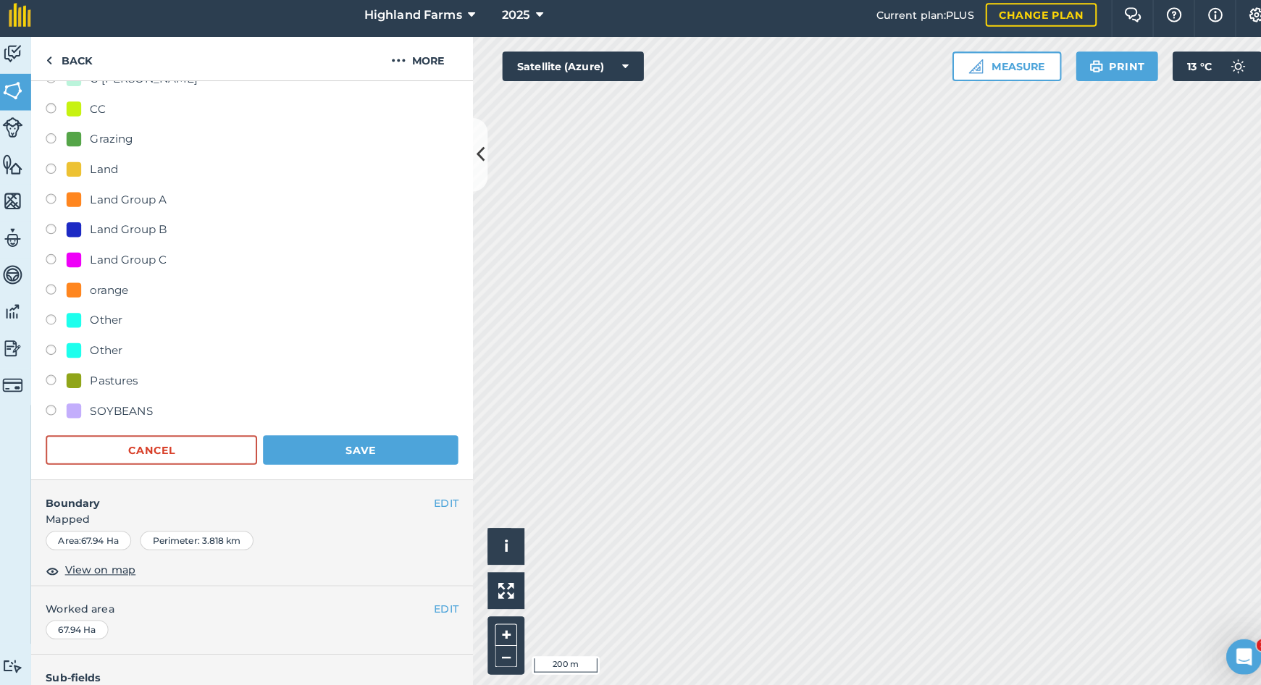
scroll to position [308, 0]
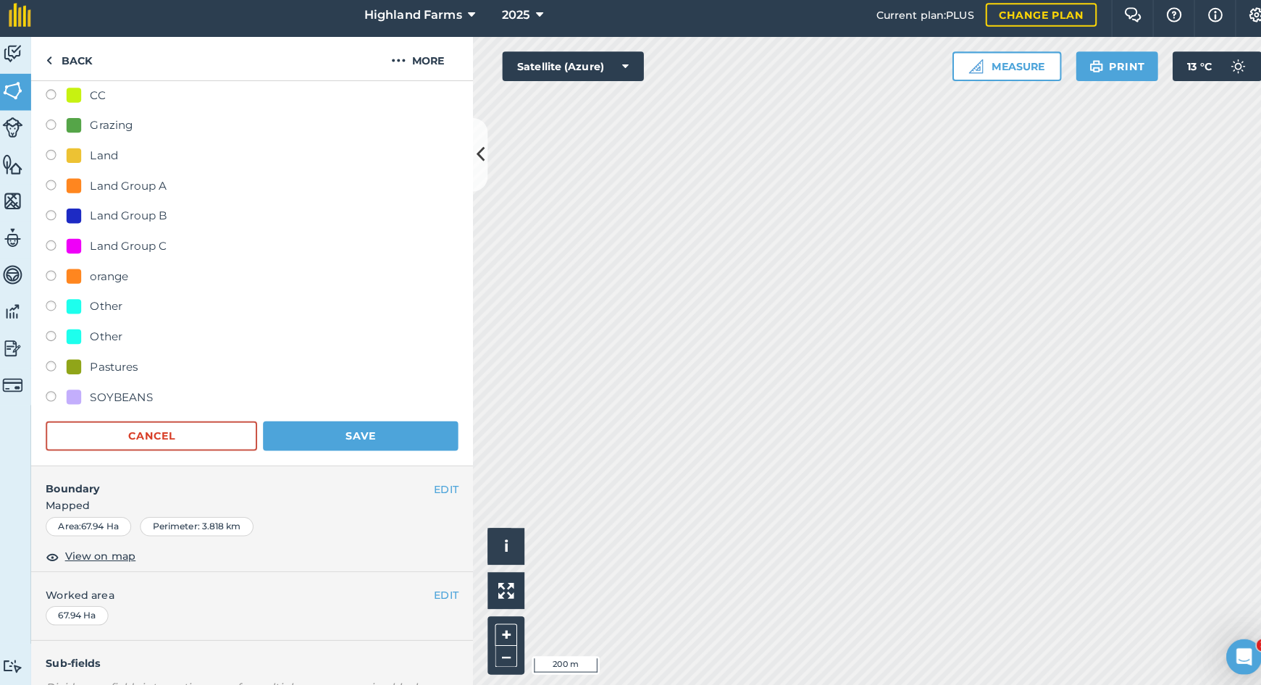
click at [362, 424] on button "Save" at bounding box center [360, 436] width 192 height 29
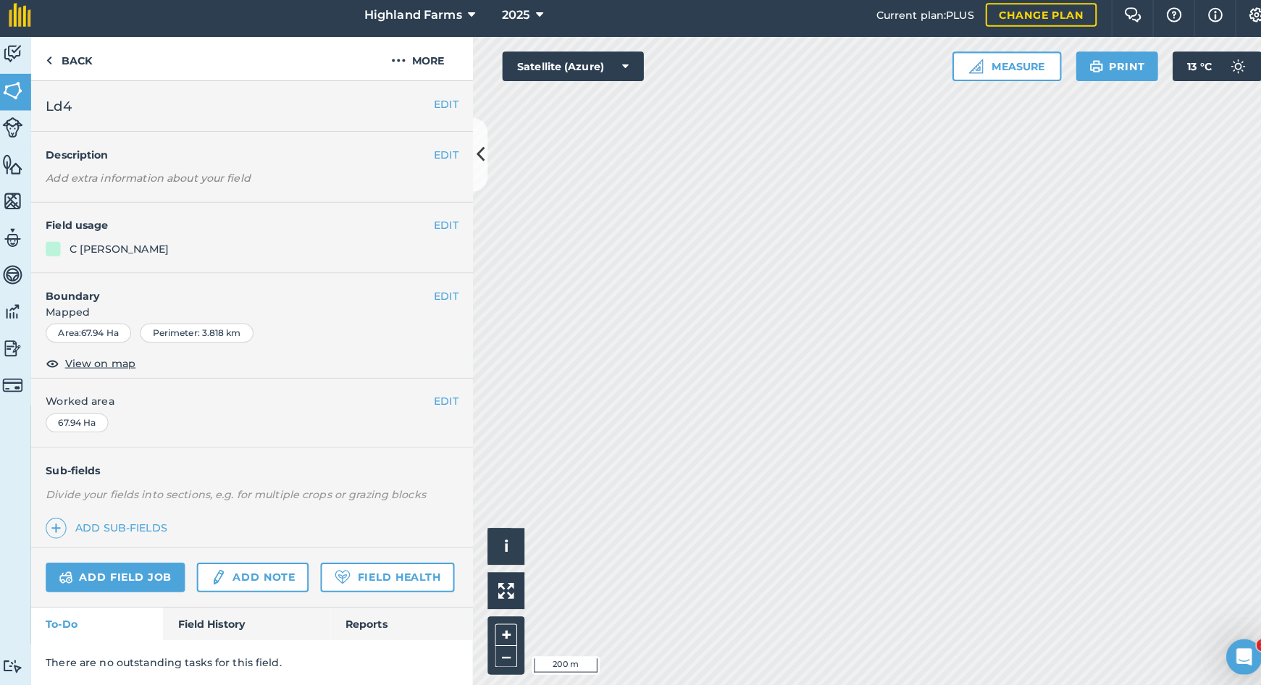
scroll to position [0, 0]
click at [432, 221] on button "EDIT" at bounding box center [444, 229] width 24 height 16
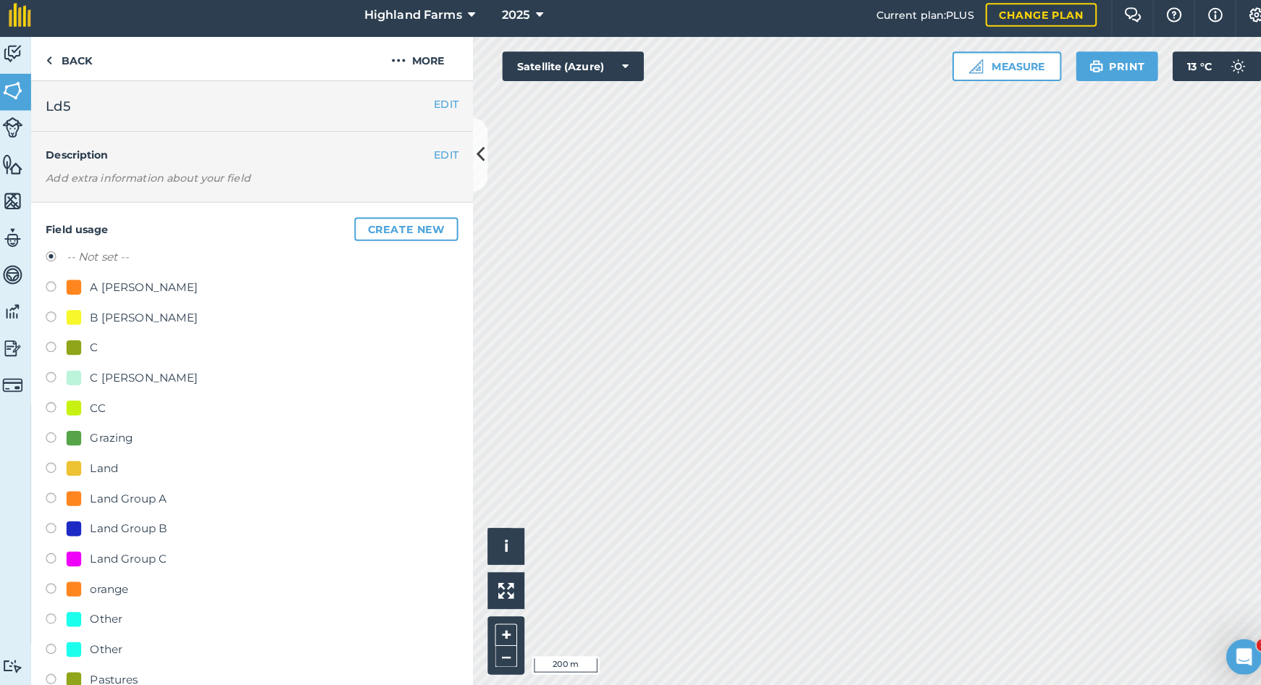
drag, startPoint x: 50, startPoint y: 371, endPoint x: 175, endPoint y: 415, distance: 132.9
click at [51, 373] on label at bounding box center [61, 380] width 20 height 14
radio input "true"
radio input "false"
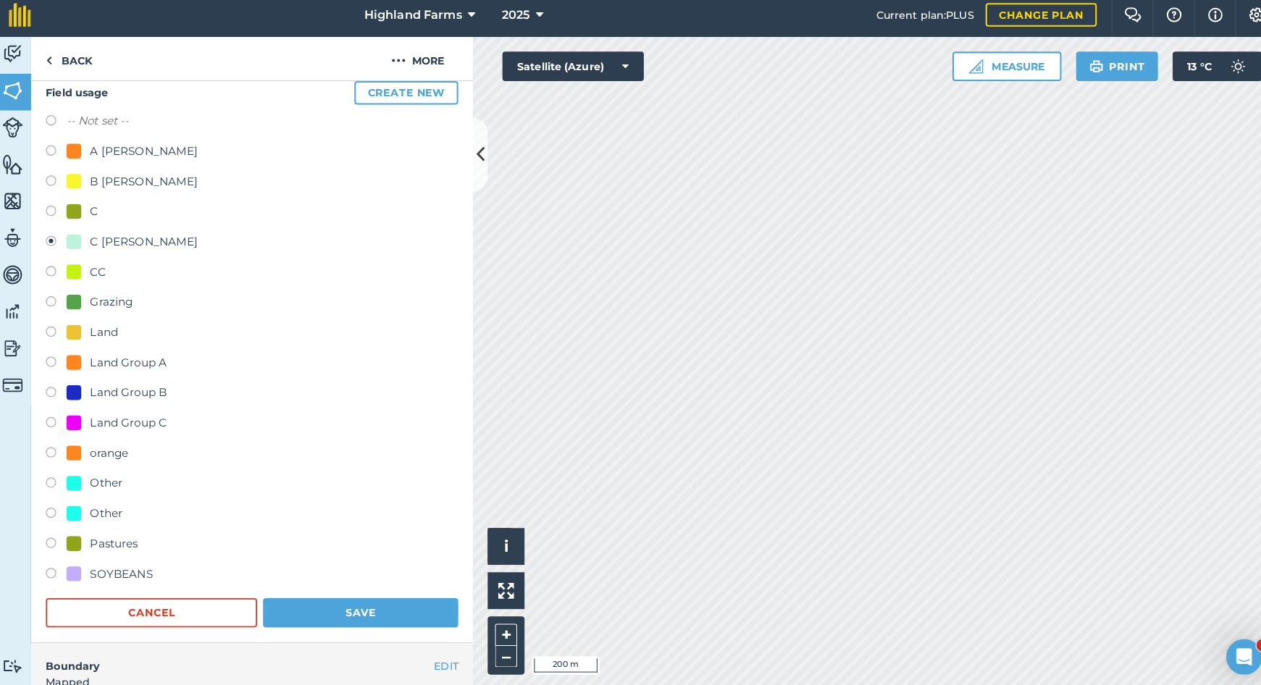
scroll to position [240, 0]
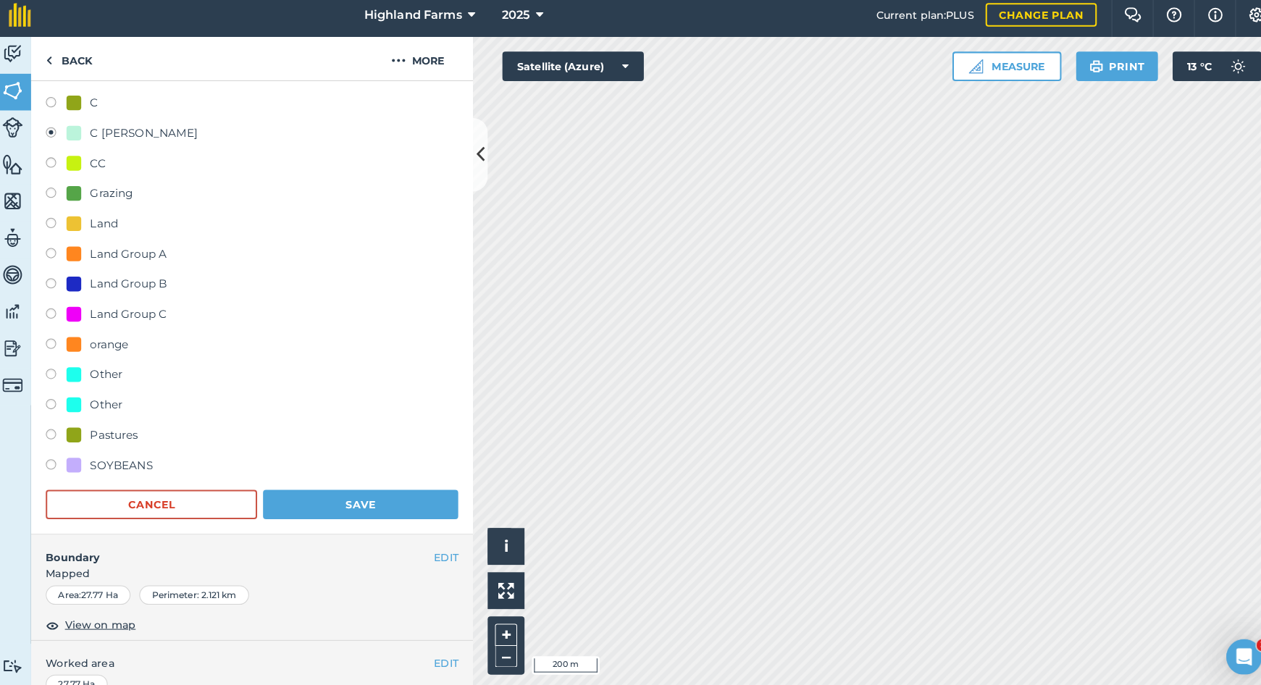
click at [341, 495] on button "Save" at bounding box center [360, 503] width 192 height 29
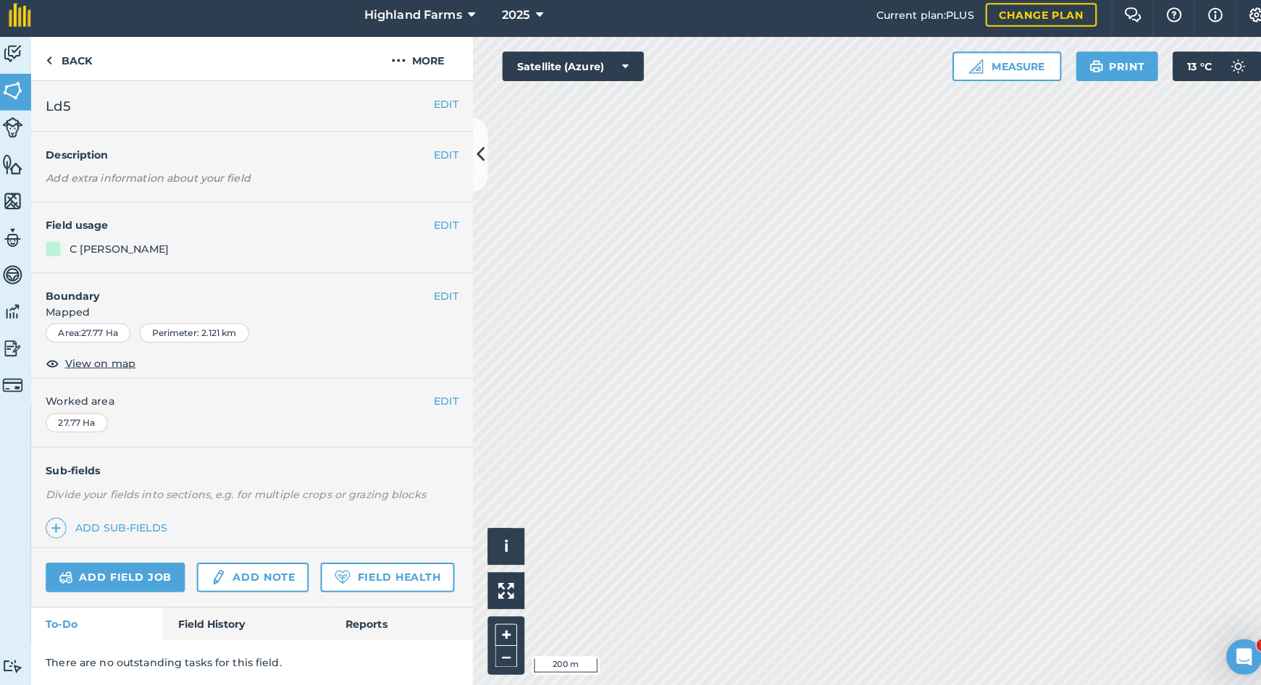
scroll to position [0, 0]
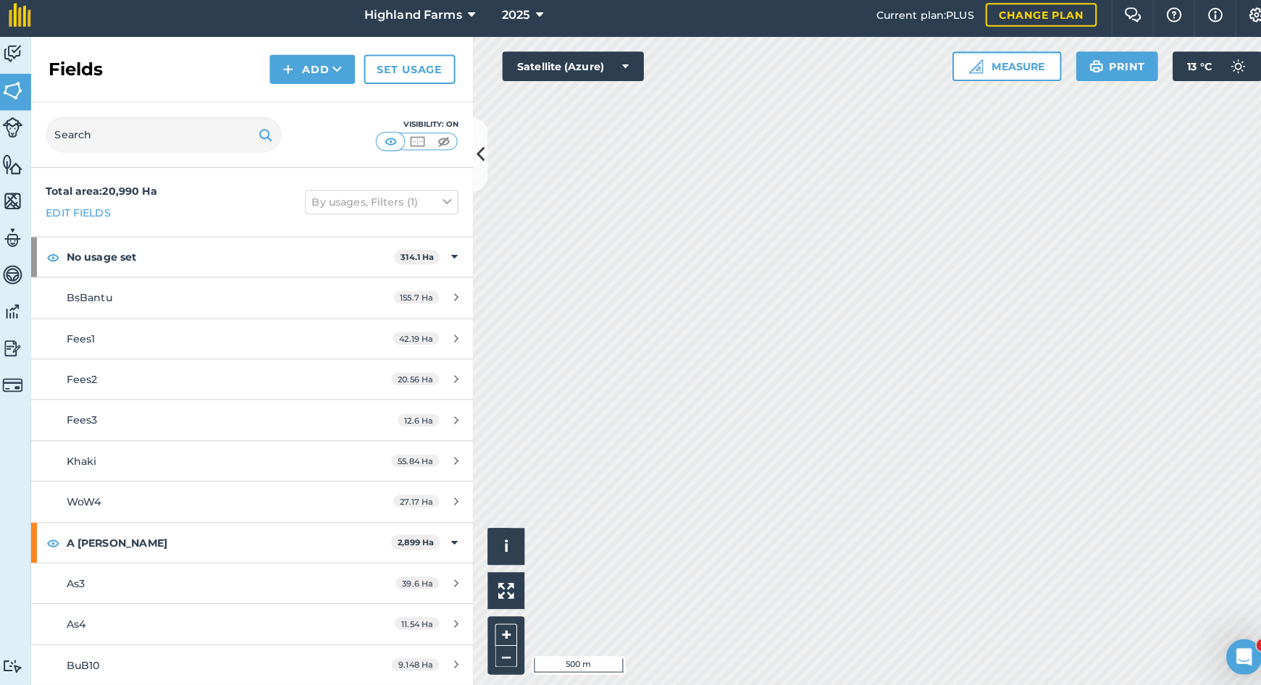
click at [474, 146] on icon at bounding box center [478, 158] width 8 height 25
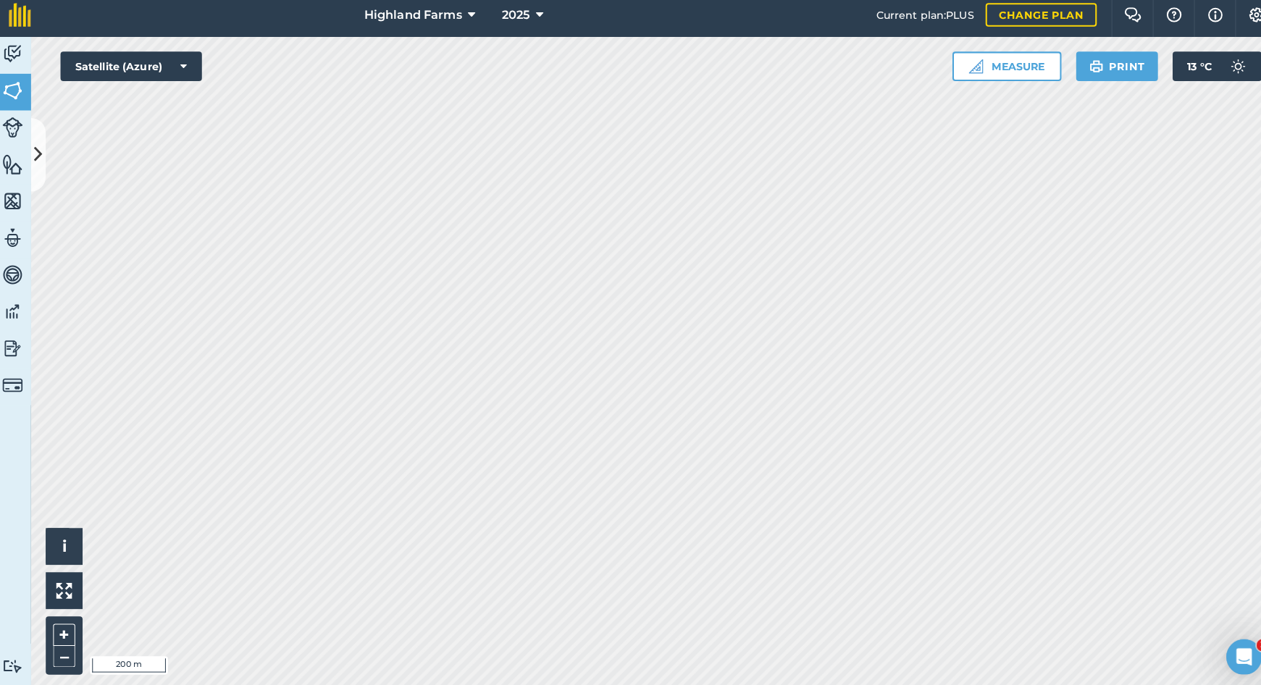
click at [12, 85] on img at bounding box center [18, 96] width 20 height 22
click at [40, 148] on icon at bounding box center [44, 158] width 8 height 25
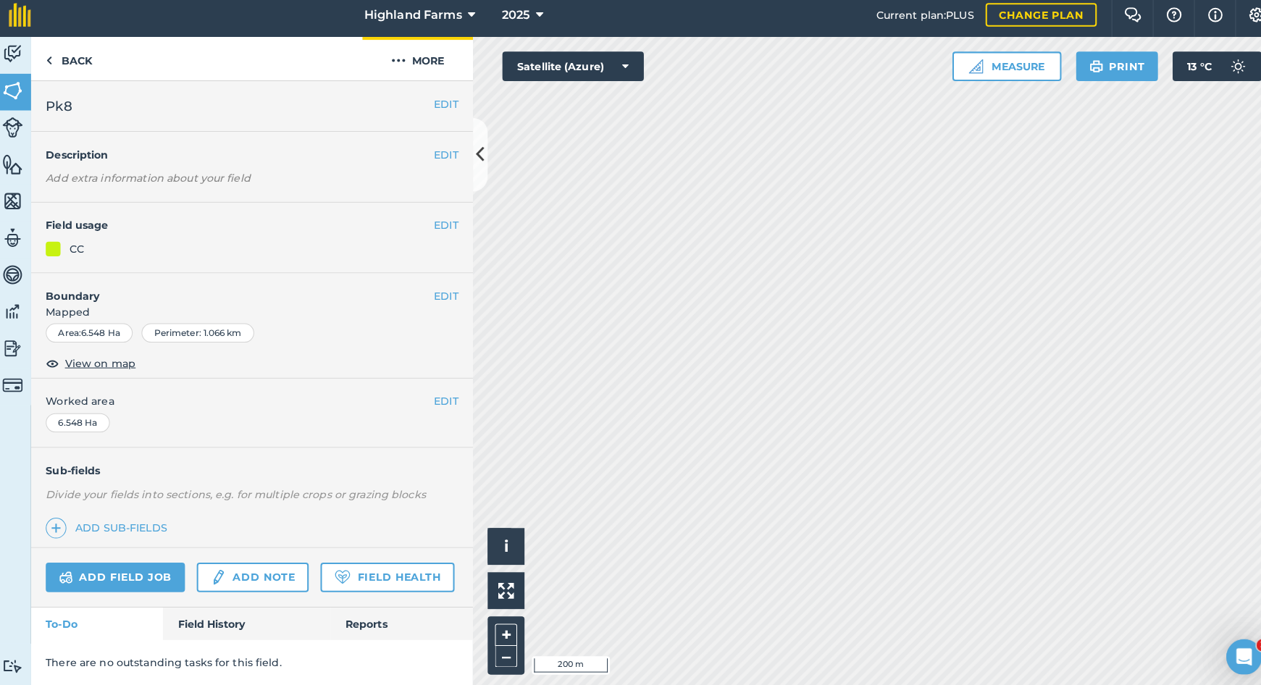
click at [391, 58] on img at bounding box center [397, 66] width 14 height 17
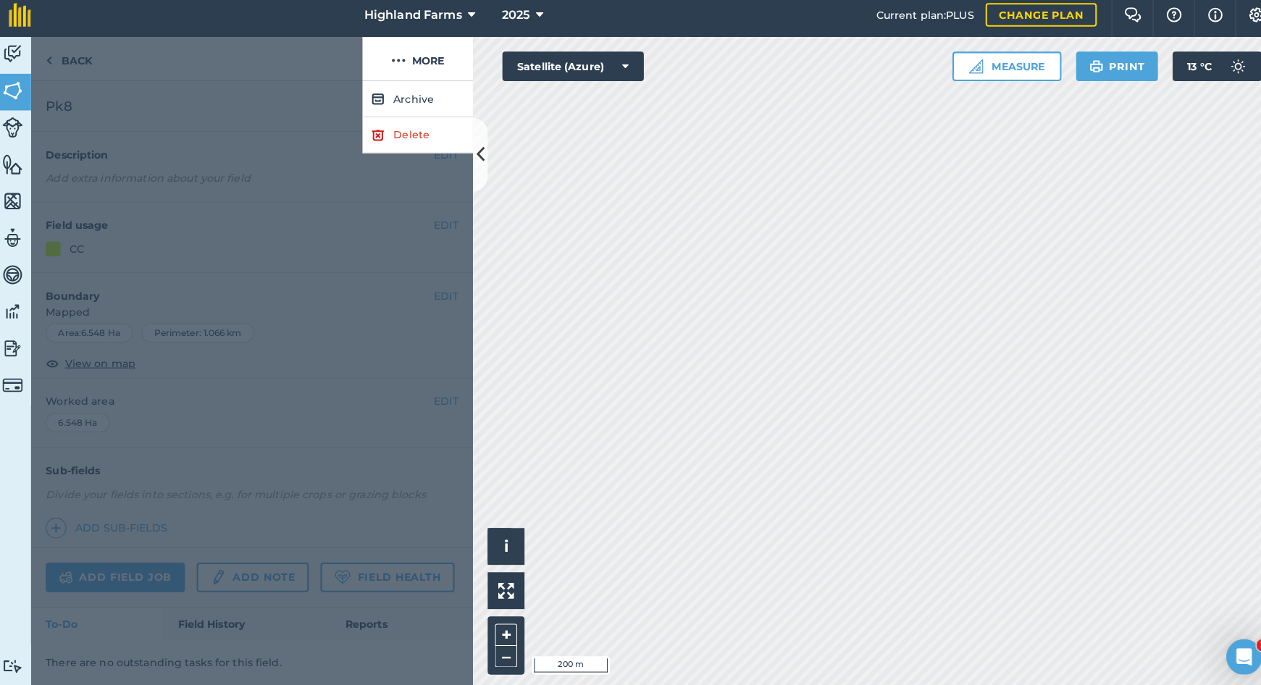
click at [408, 132] on link "Delete" at bounding box center [416, 139] width 109 height 35
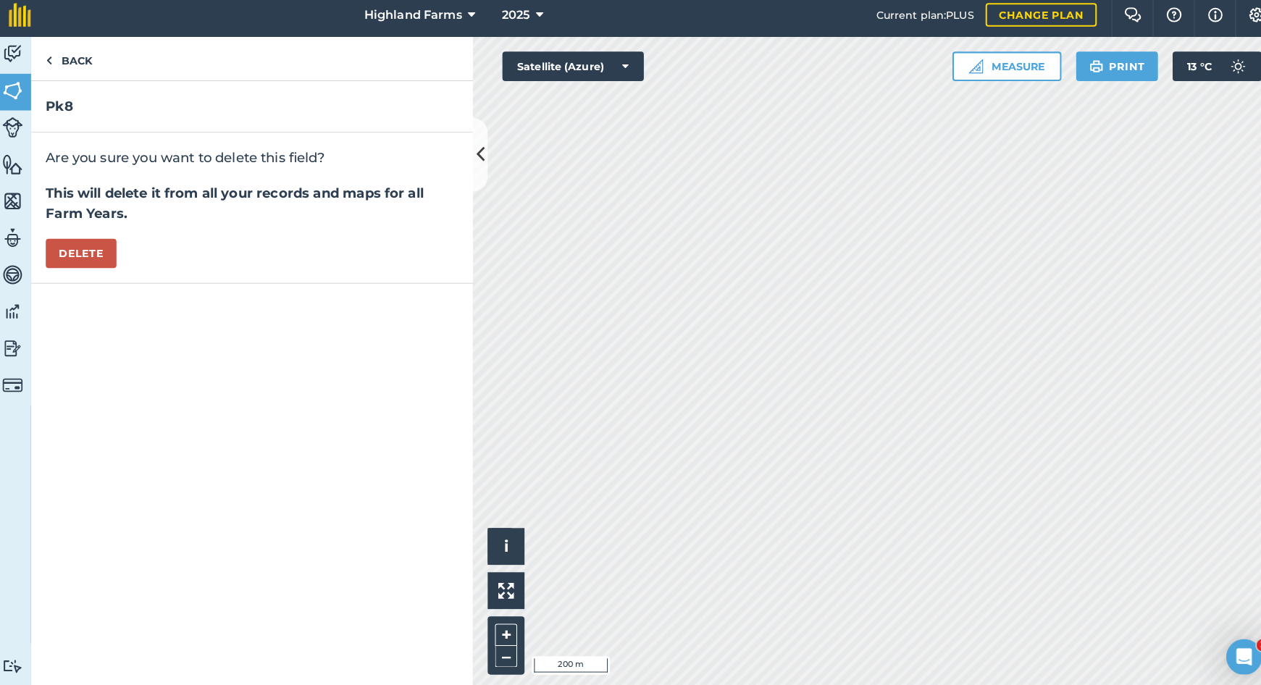
click at [89, 248] on button "Delete" at bounding box center [86, 256] width 70 height 29
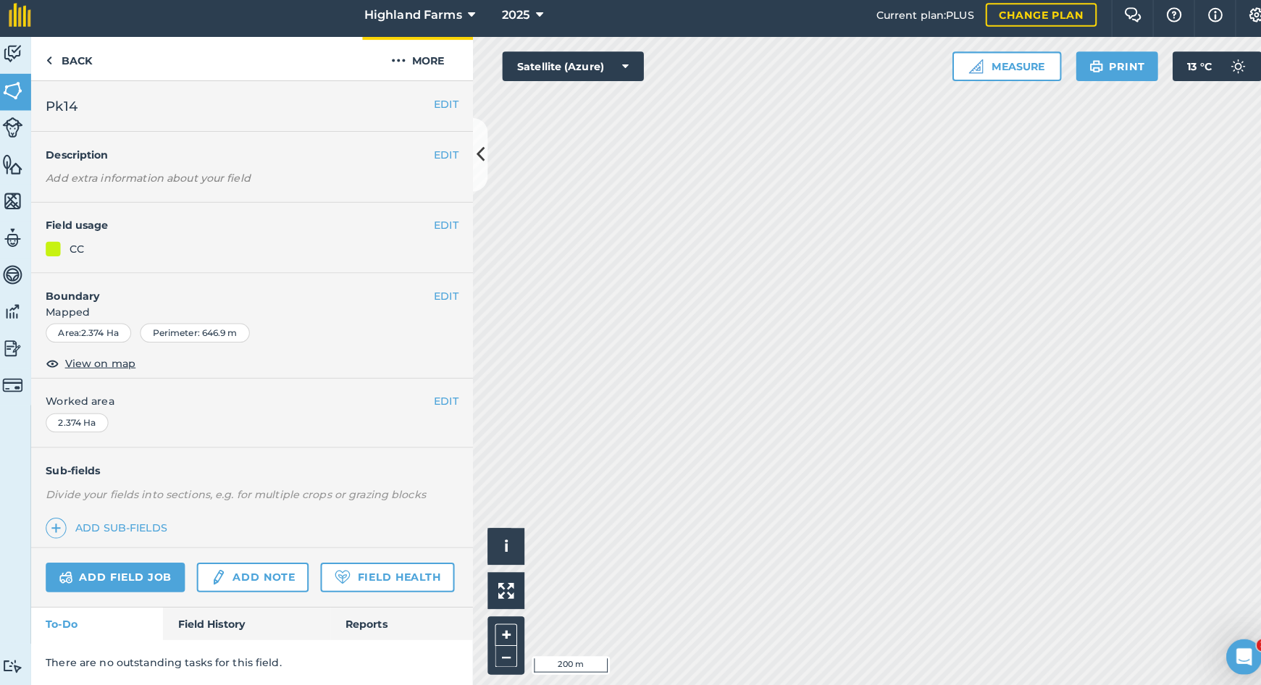
click at [400, 59] on button "More" at bounding box center [416, 64] width 109 height 43
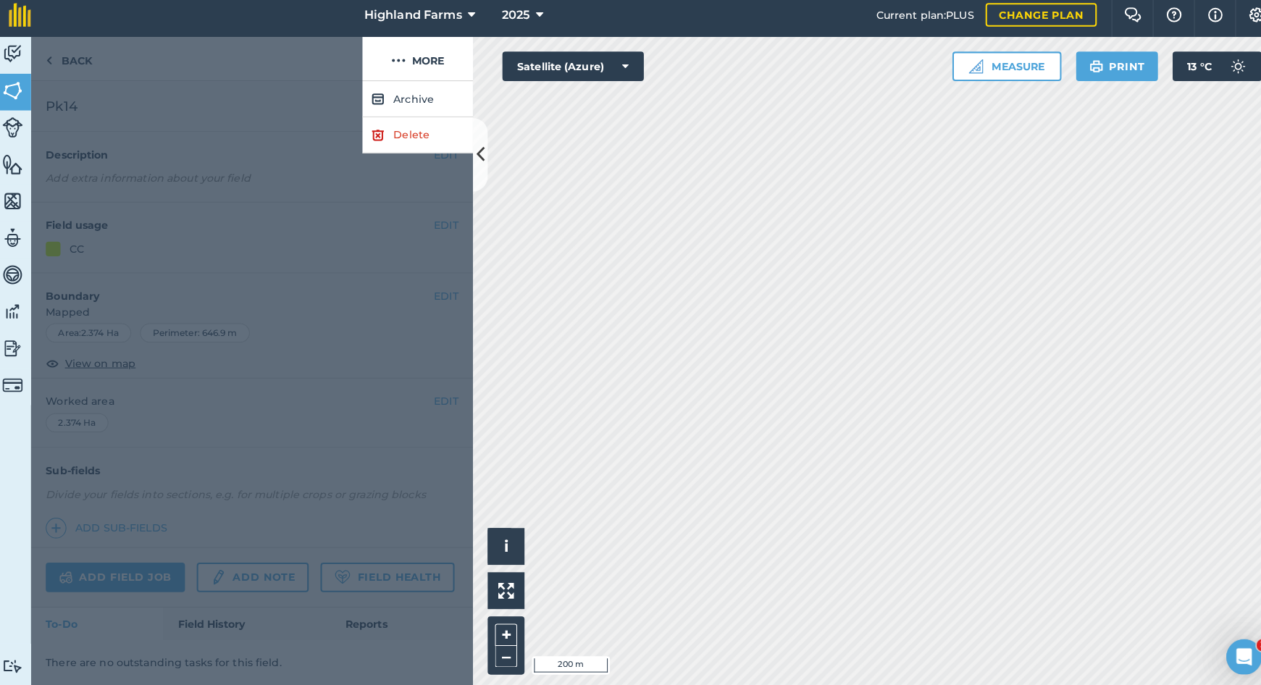
click at [390, 128] on link "Delete" at bounding box center [416, 139] width 109 height 35
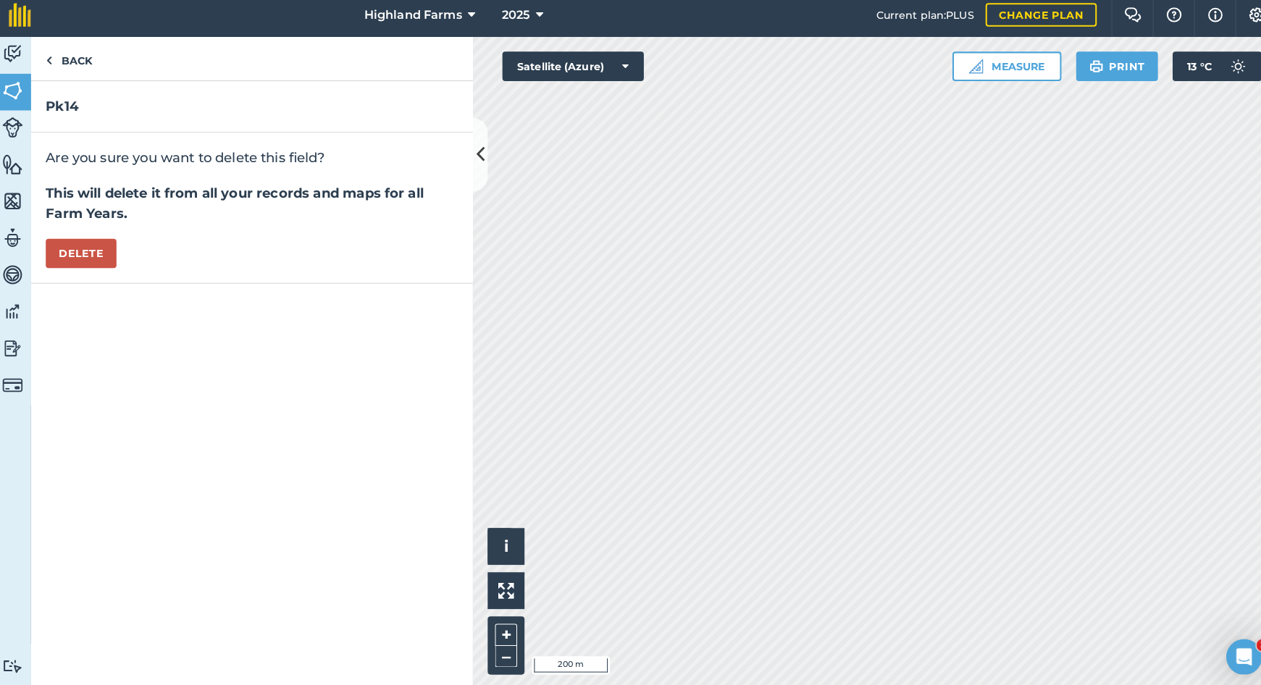
drag, startPoint x: 90, startPoint y: 251, endPoint x: 98, endPoint y: 253, distance: 8.3
click at [91, 250] on button "Delete" at bounding box center [86, 256] width 70 height 29
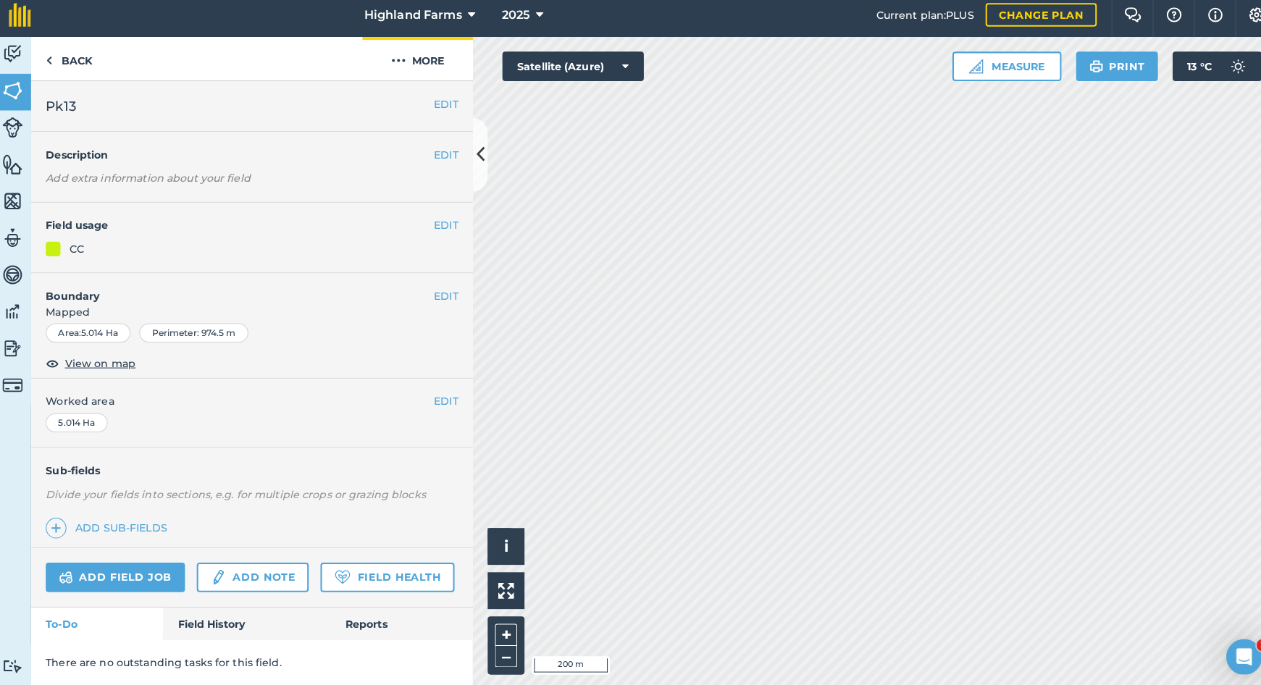
click at [397, 58] on img at bounding box center [397, 66] width 14 height 17
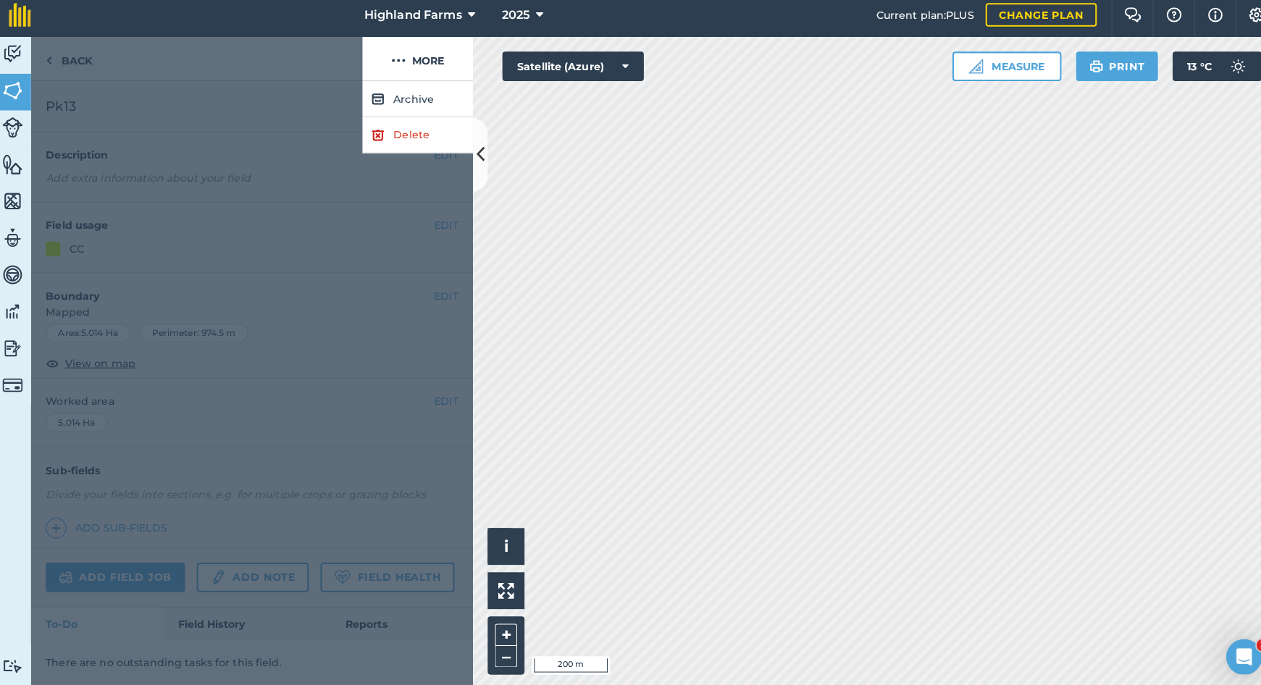
click at [392, 135] on link "Delete" at bounding box center [416, 139] width 109 height 35
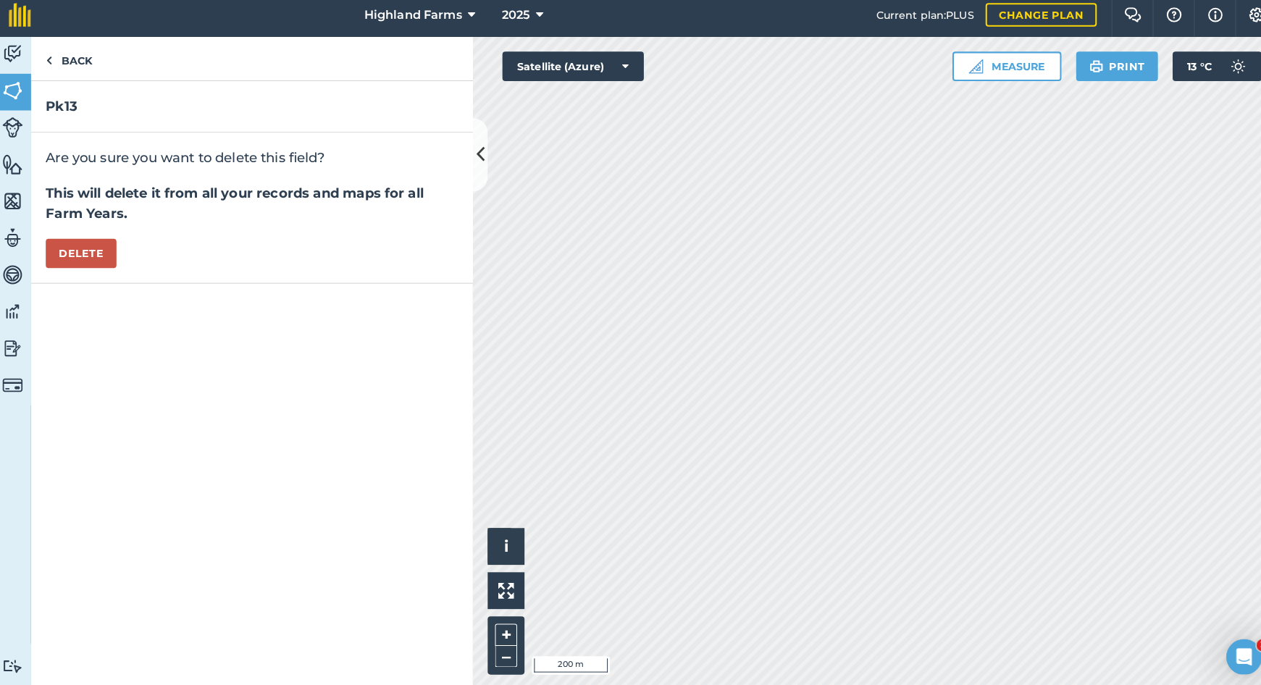
click at [93, 251] on button "Delete" at bounding box center [86, 256] width 70 height 29
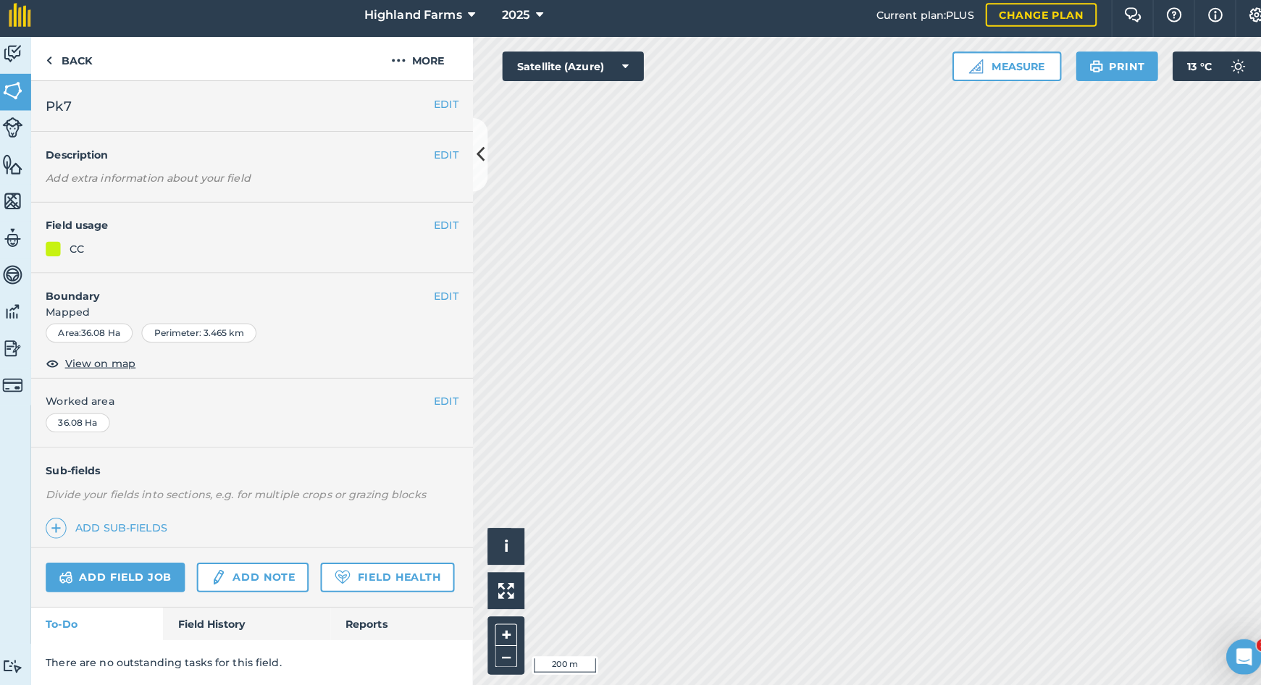
click at [444, 102] on button "EDIT" at bounding box center [444, 109] width 24 height 16
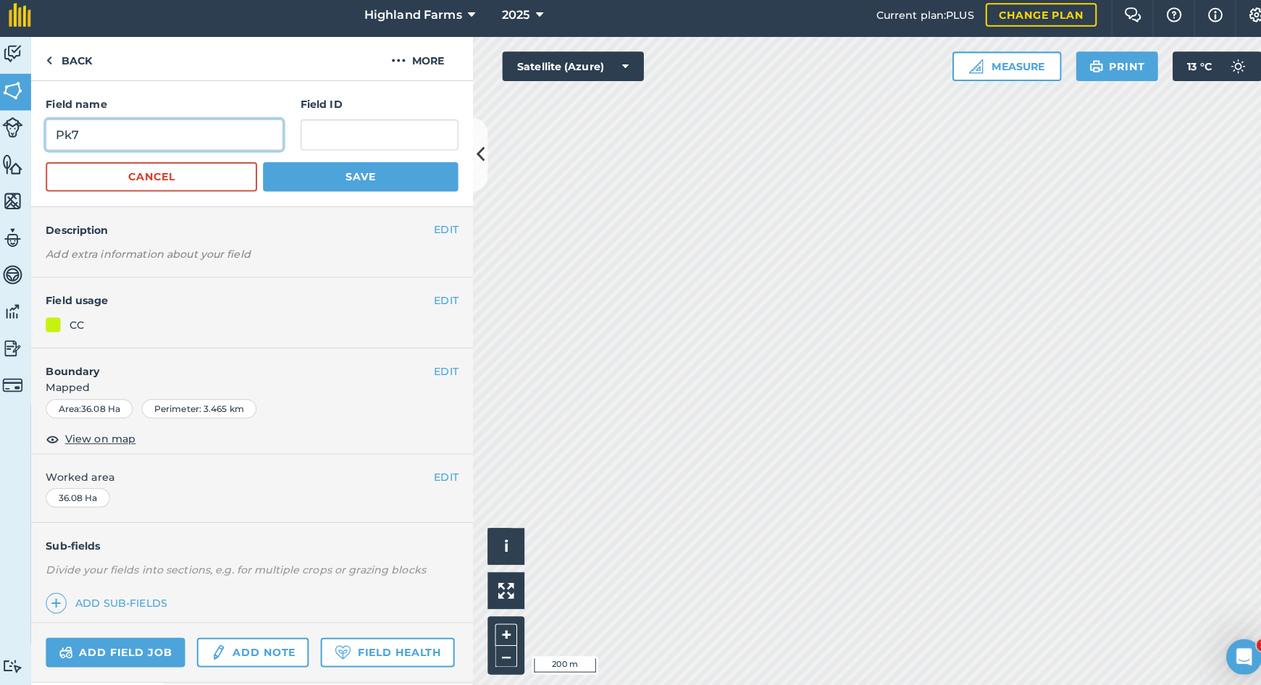
drag, startPoint x: 80, startPoint y: 130, endPoint x: 90, endPoint y: 138, distance: 12.3
click at [80, 130] on input "Pk7" at bounding box center [167, 140] width 233 height 30
type input "Pk4"
click at [325, 173] on button "Save" at bounding box center [360, 181] width 192 height 29
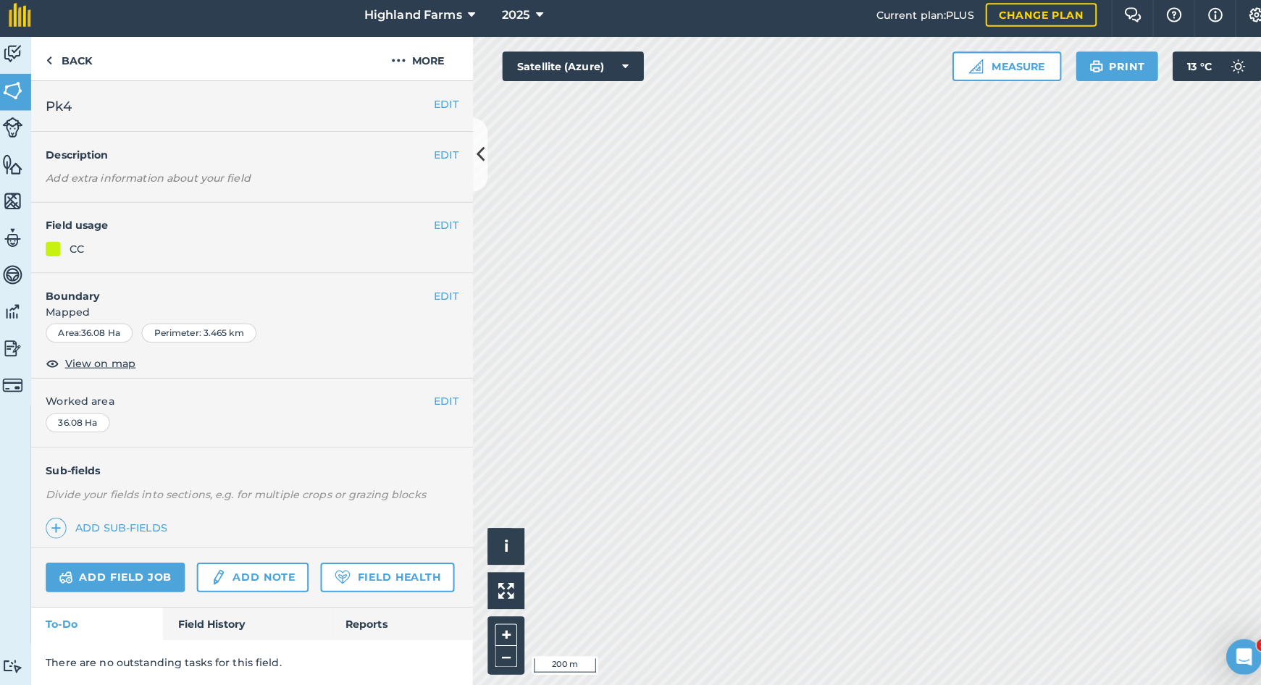
click at [442, 290] on button "EDIT" at bounding box center [444, 298] width 24 height 16
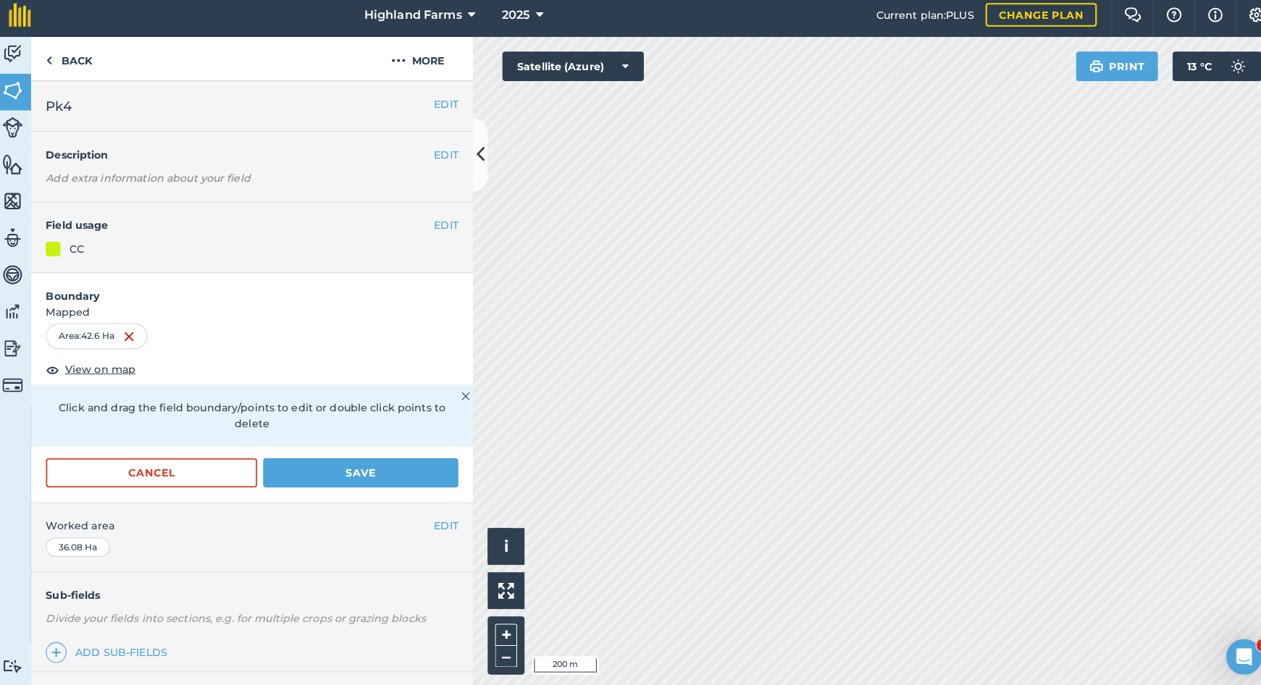
click at [338, 458] on button "Save" at bounding box center [360, 472] width 192 height 29
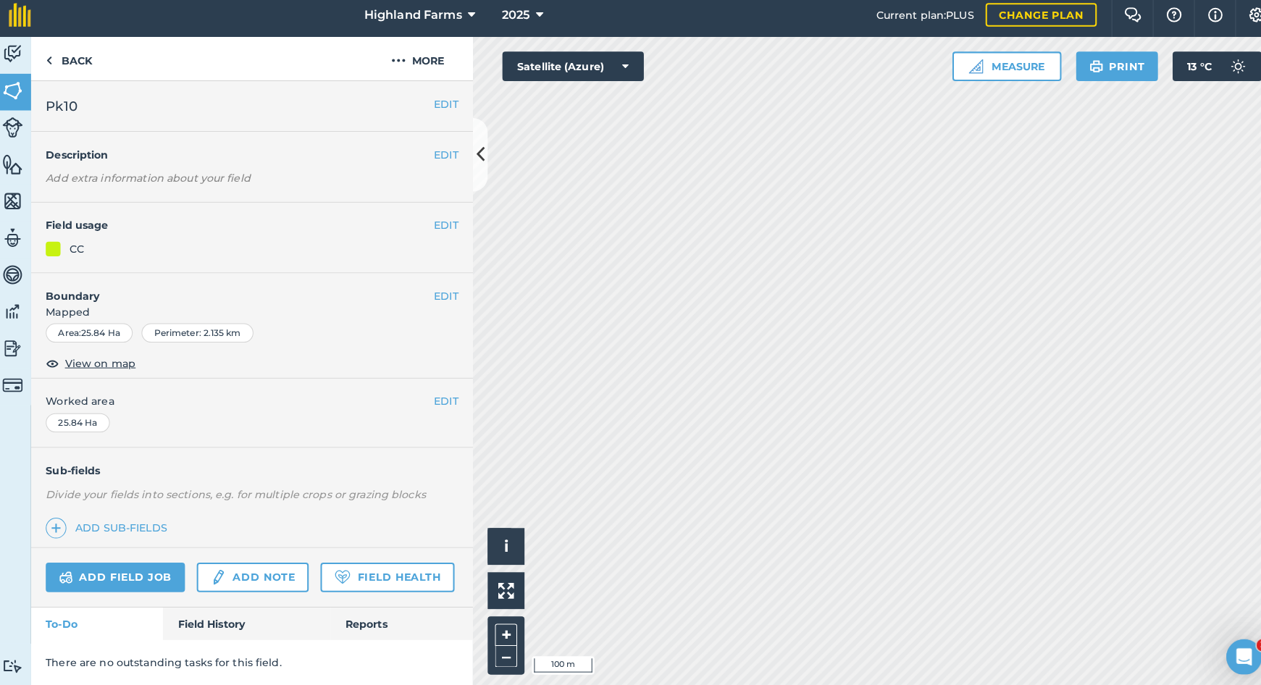
click at [433, 104] on button "EDIT" at bounding box center [444, 109] width 24 height 16
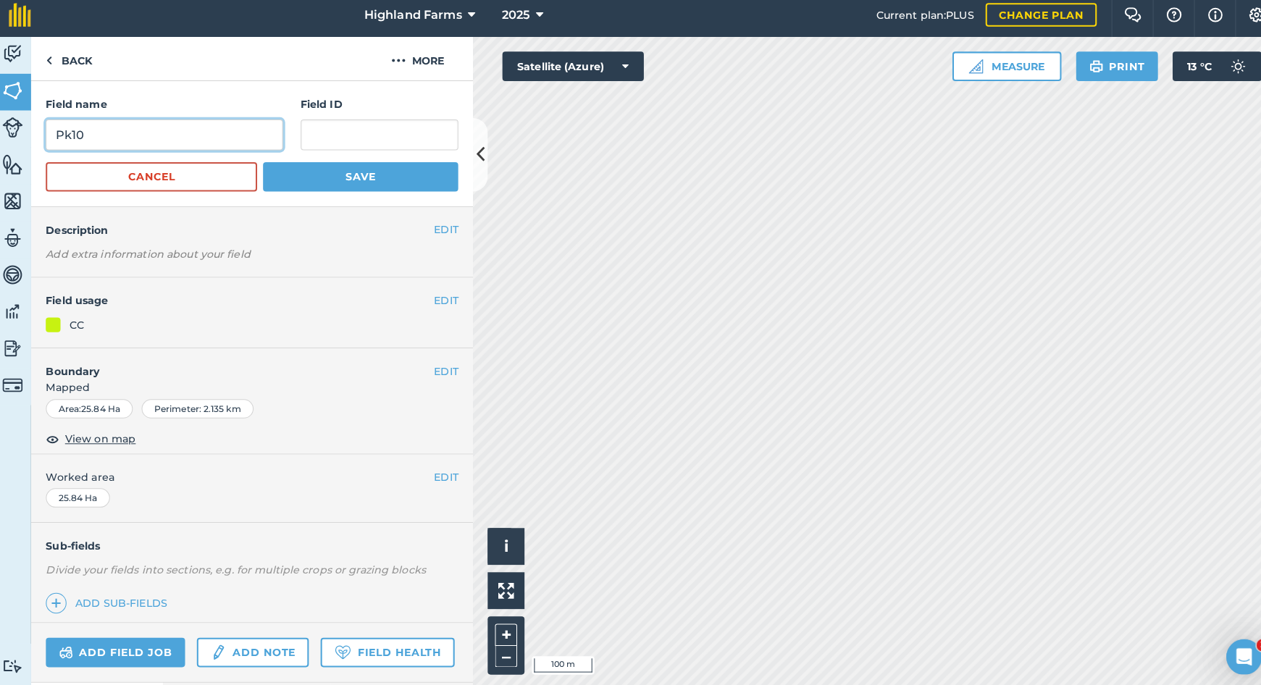
drag, startPoint x: 82, startPoint y: 133, endPoint x: 120, endPoint y: 154, distance: 42.8
click at [84, 133] on input "Pk10" at bounding box center [167, 140] width 233 height 30
type input "Pk5"
click at [330, 172] on button "Save" at bounding box center [360, 181] width 192 height 29
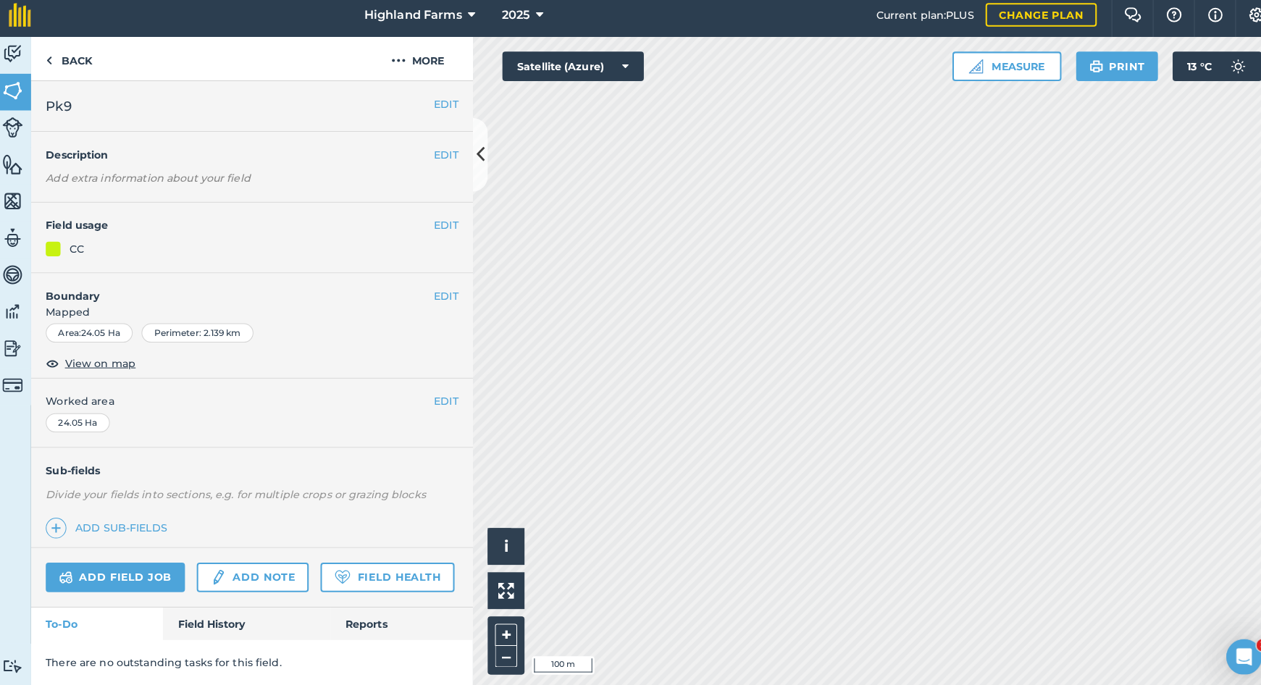
click at [446, 101] on button "EDIT" at bounding box center [444, 109] width 24 height 16
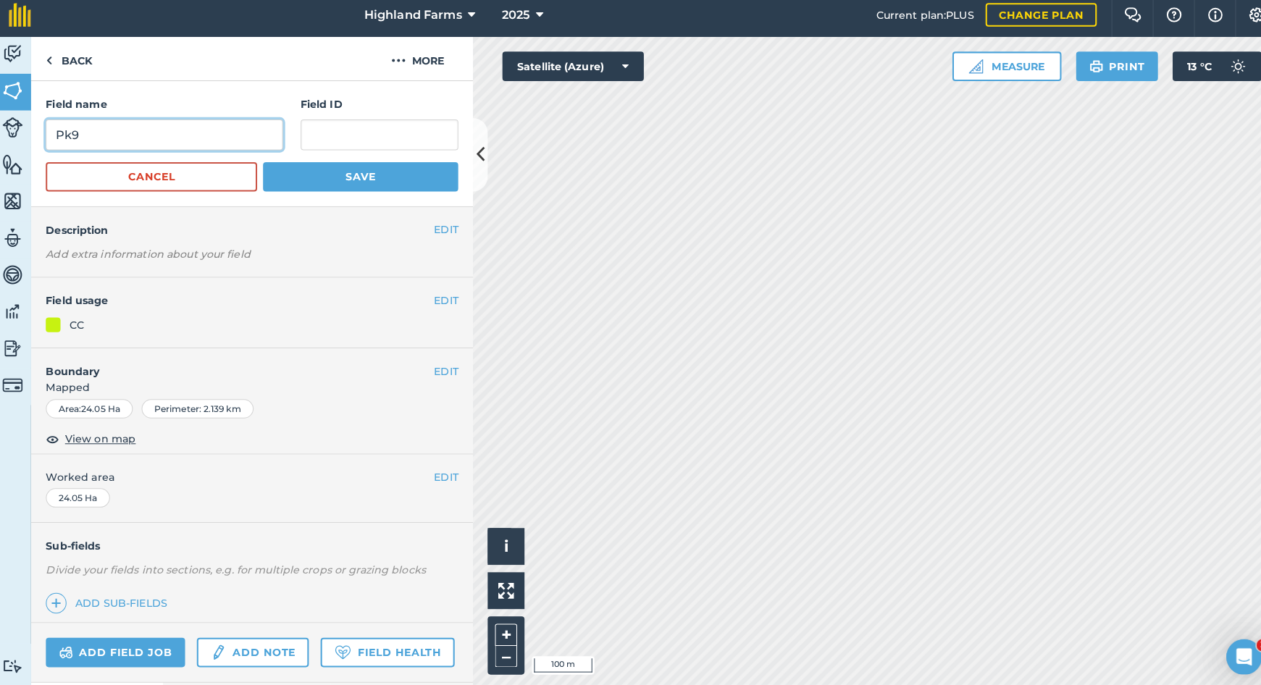
click at [78, 134] on input "Pk9" at bounding box center [167, 140] width 233 height 30
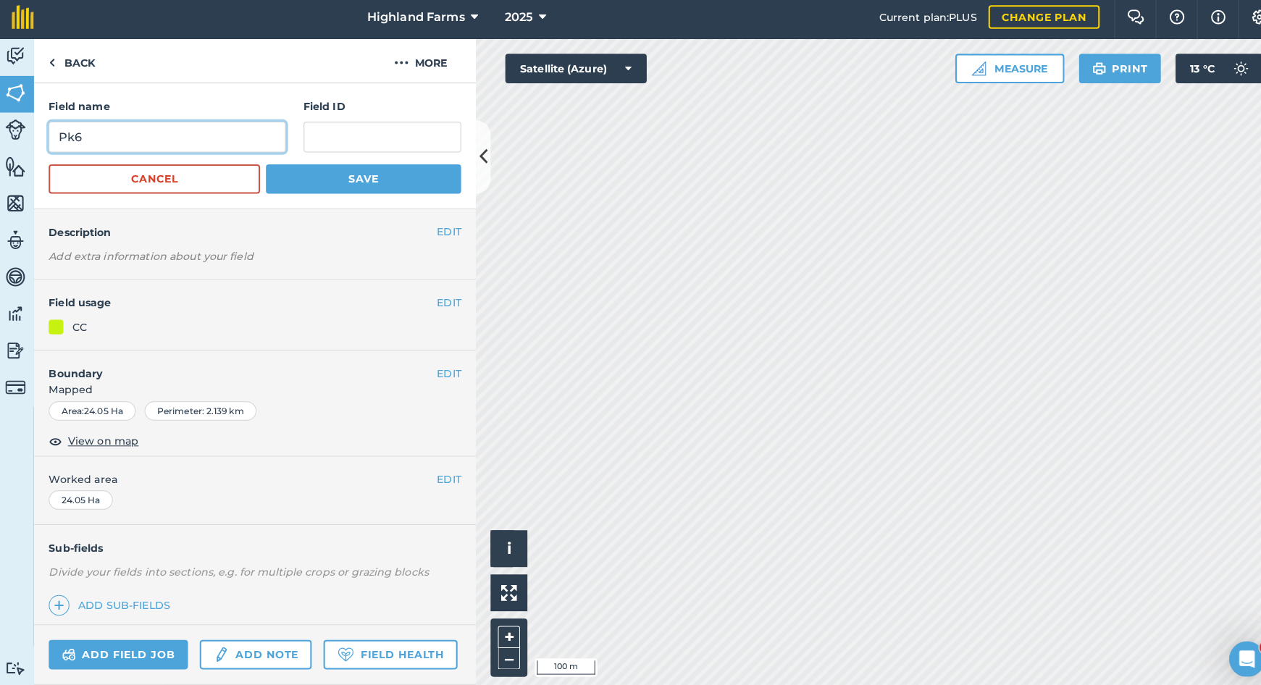
type input "Pk6"
click at [311, 177] on button "Save" at bounding box center [360, 181] width 192 height 29
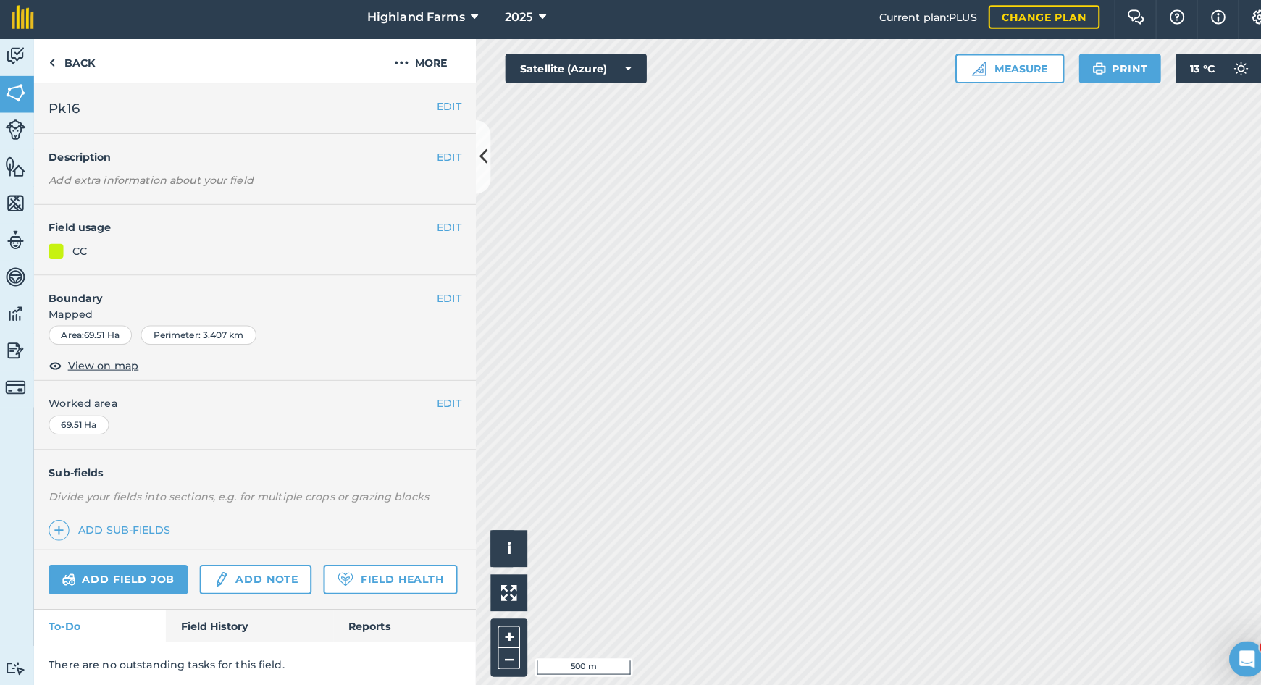
click at [427, 101] on h2 "Pk16" at bounding box center [242, 111] width 382 height 20
click at [438, 103] on button "EDIT" at bounding box center [444, 109] width 24 height 16
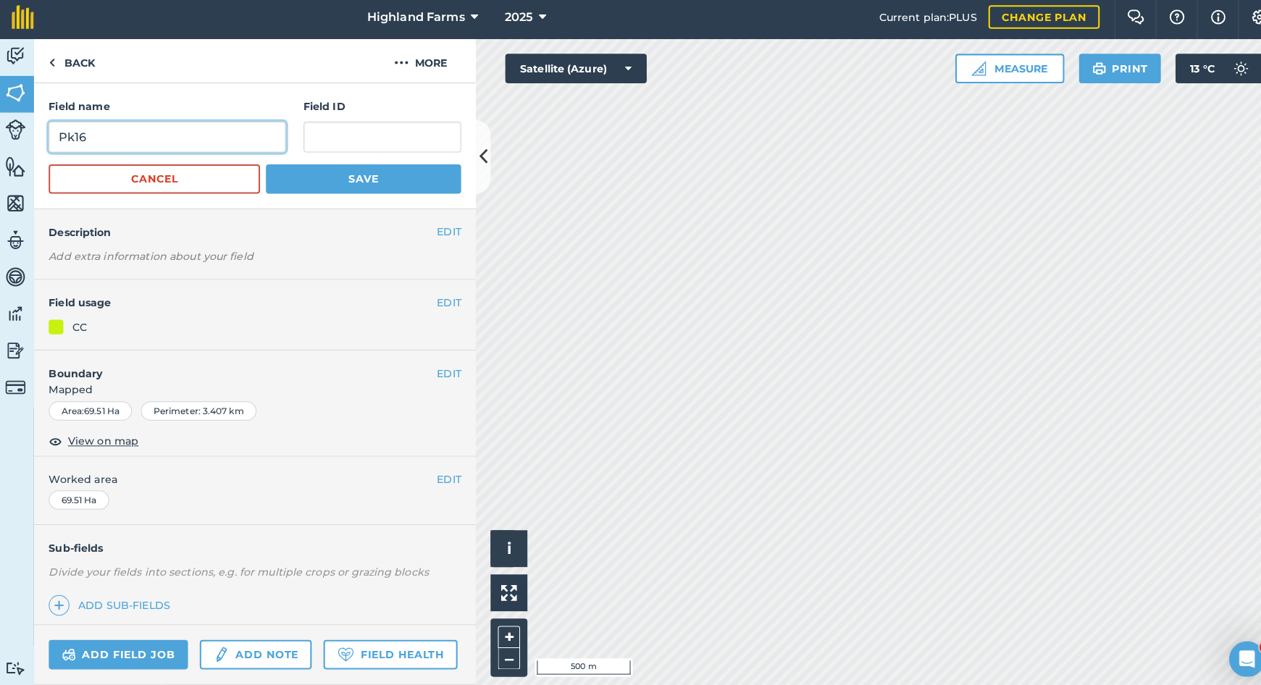
drag, startPoint x: 85, startPoint y: 133, endPoint x: 125, endPoint y: 149, distance: 42.9
click at [85, 133] on input "Pk16" at bounding box center [167, 140] width 233 height 30
type input "Pk7"
drag, startPoint x: 331, startPoint y: 172, endPoint x: 356, endPoint y: 199, distance: 37.4
click at [331, 172] on button "Save" at bounding box center [360, 181] width 192 height 29
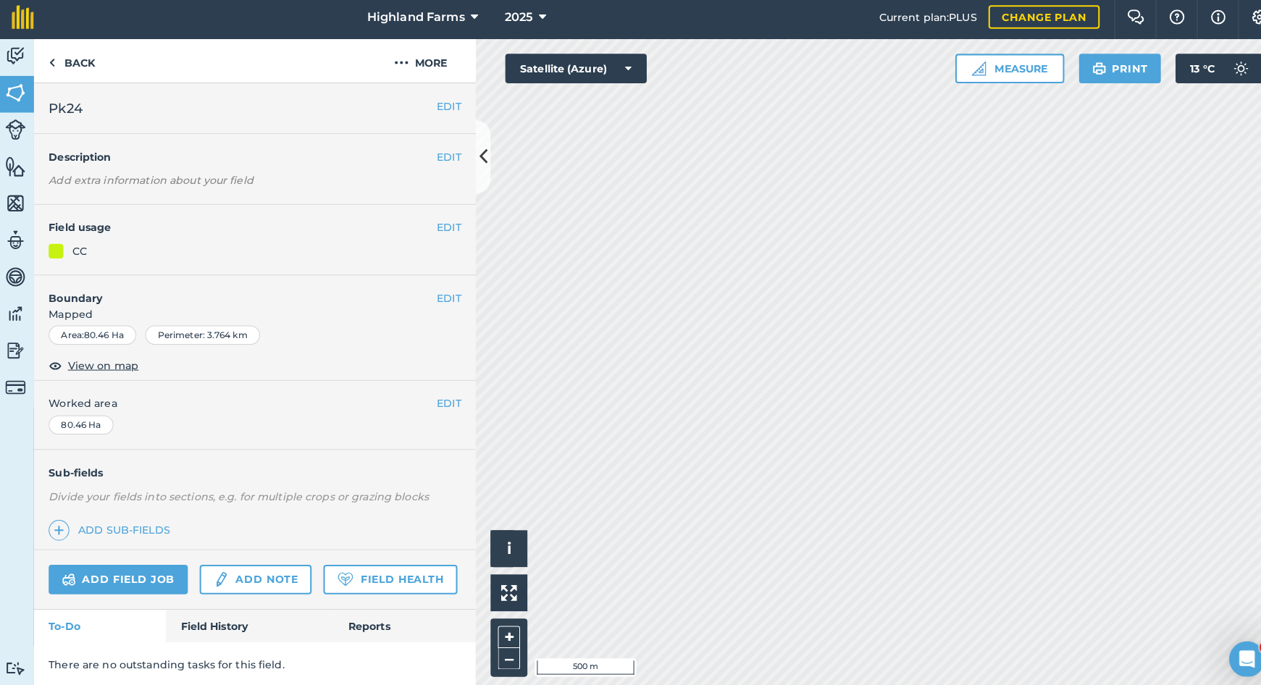
click at [439, 104] on button "EDIT" at bounding box center [444, 109] width 24 height 16
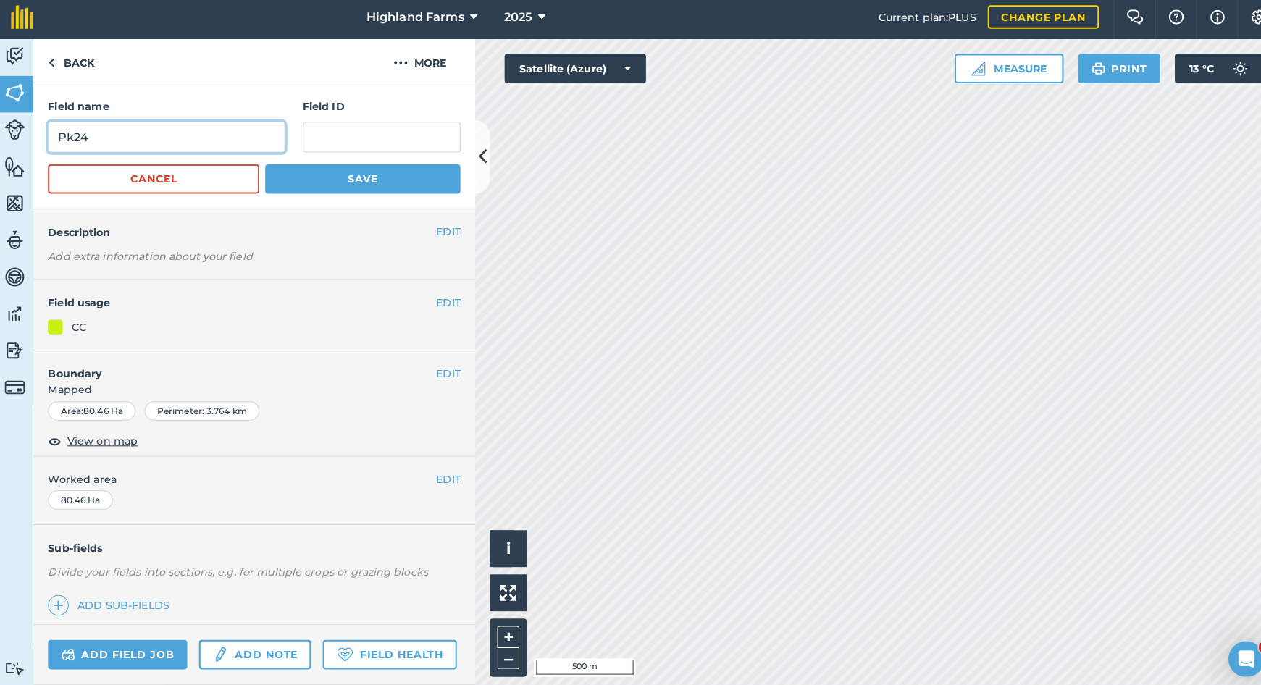
click at [85, 134] on input "Pk24" at bounding box center [167, 140] width 233 height 30
type input "Pk8"
click at [361, 172] on button "Save" at bounding box center [360, 181] width 192 height 29
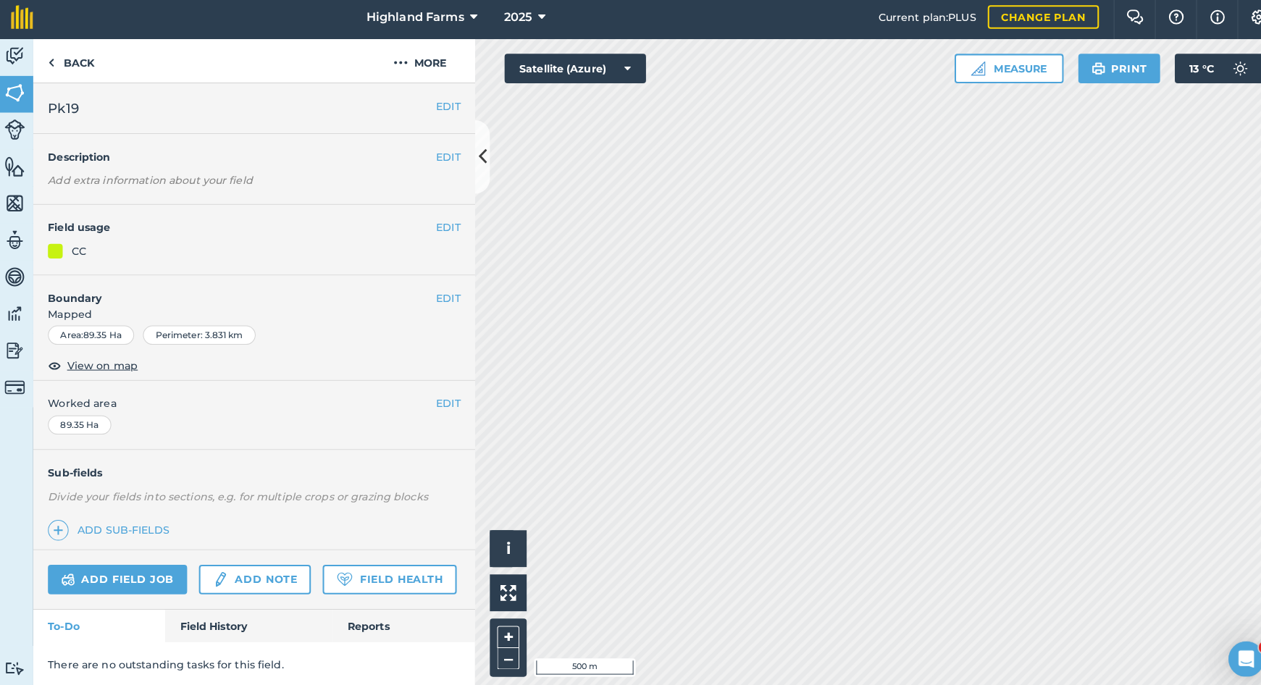
click at [451, 101] on button "EDIT" at bounding box center [444, 109] width 24 height 16
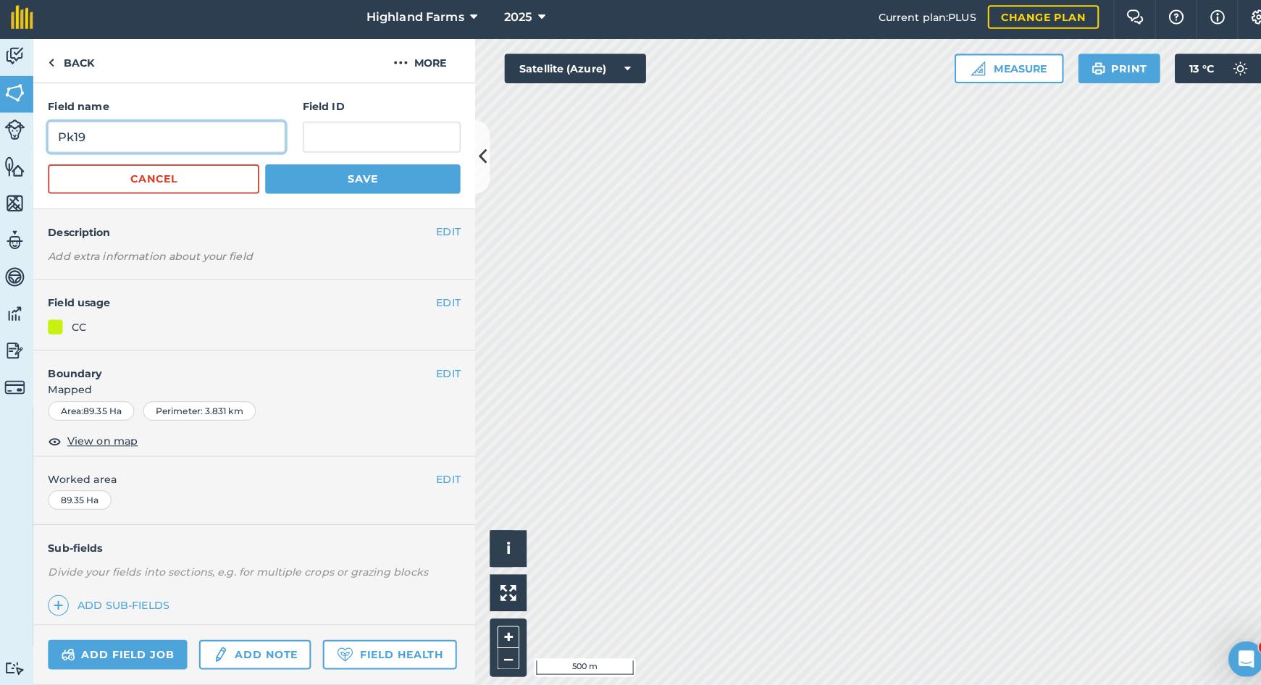
drag, startPoint x: 83, startPoint y: 131, endPoint x: 159, endPoint y: 191, distance: 96.5
click at [83, 131] on input "Pk19" at bounding box center [167, 140] width 233 height 30
type input "Pk9"
click at [342, 176] on button "Save" at bounding box center [360, 181] width 192 height 29
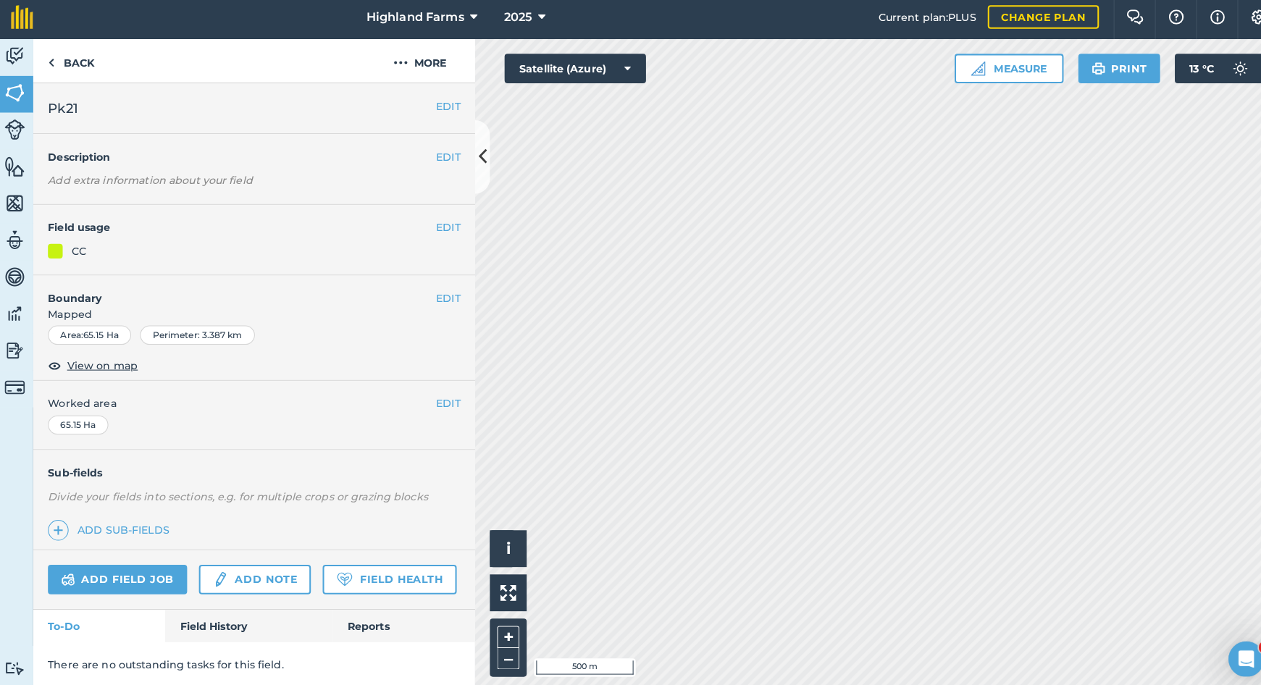
click at [442, 102] on button "EDIT" at bounding box center [444, 109] width 24 height 16
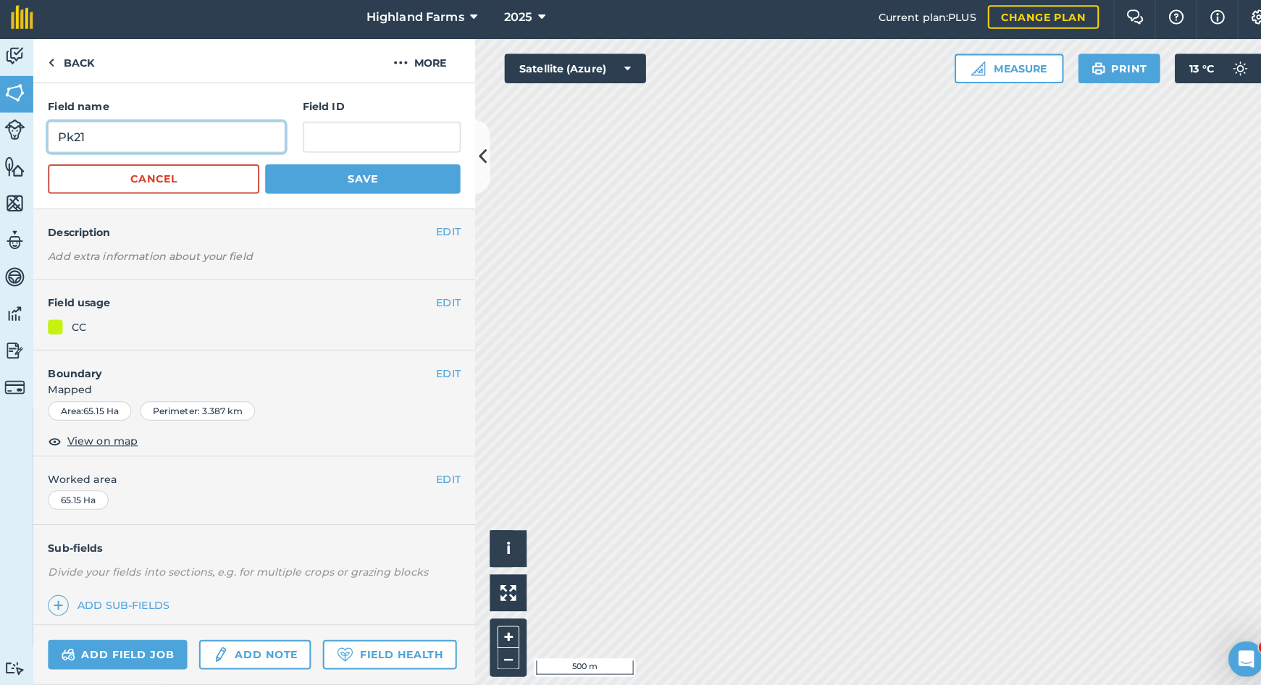
click at [91, 133] on input "Pk21" at bounding box center [167, 140] width 233 height 30
type input "Pk10"
click at [311, 170] on button "Save" at bounding box center [360, 181] width 192 height 29
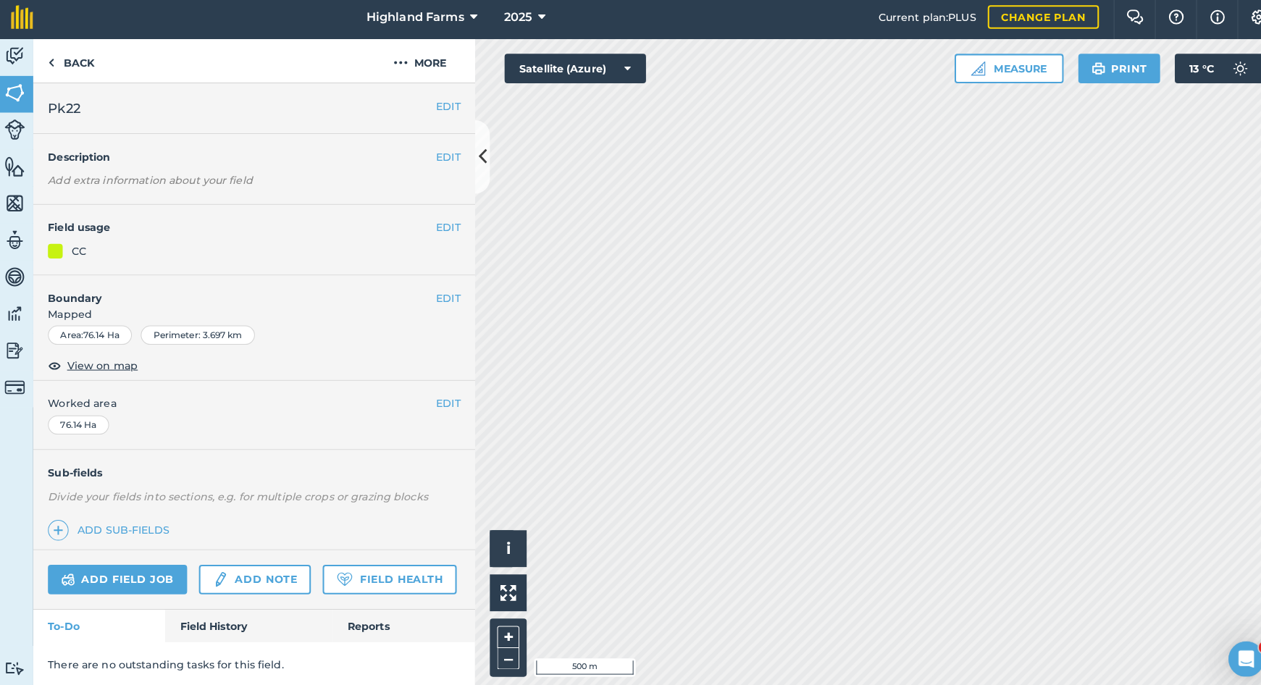
click at [441, 104] on button "EDIT" at bounding box center [444, 109] width 24 height 16
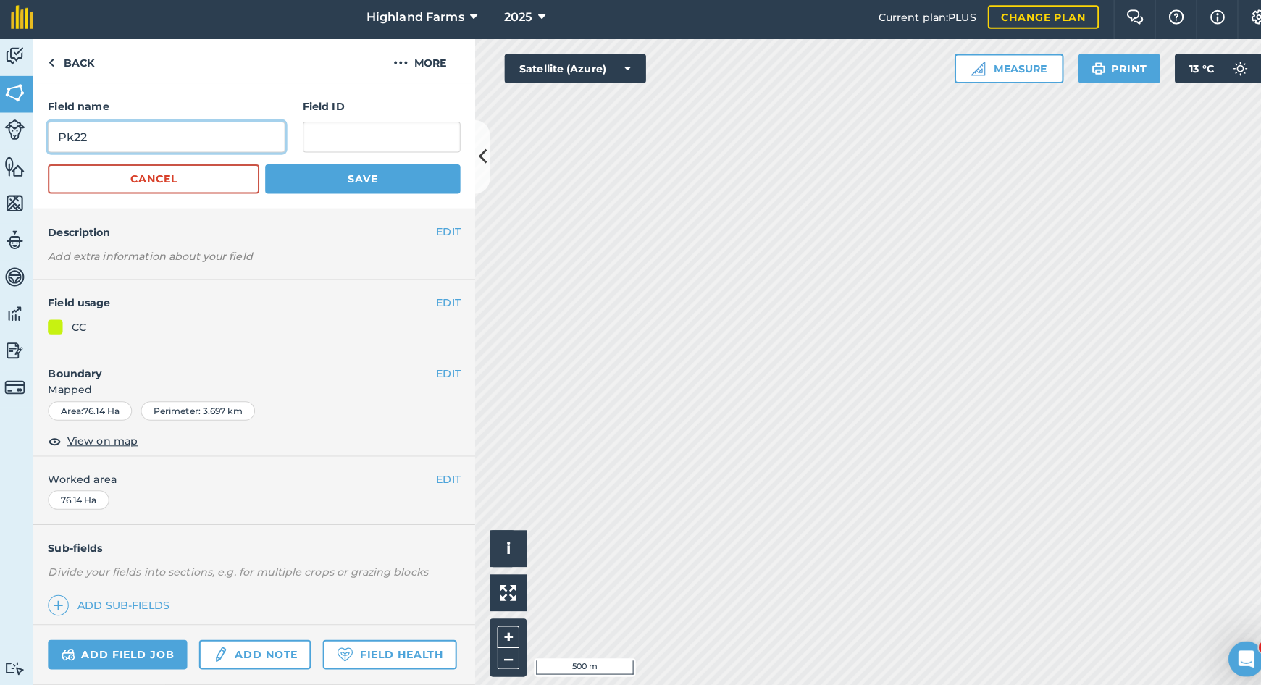
drag, startPoint x: 85, startPoint y: 132, endPoint x: 114, endPoint y: 154, distance: 35.6
click at [85, 132] on input "Pk22" at bounding box center [167, 140] width 233 height 30
type input "Pk11"
click at [356, 176] on button "Save" at bounding box center [360, 181] width 192 height 29
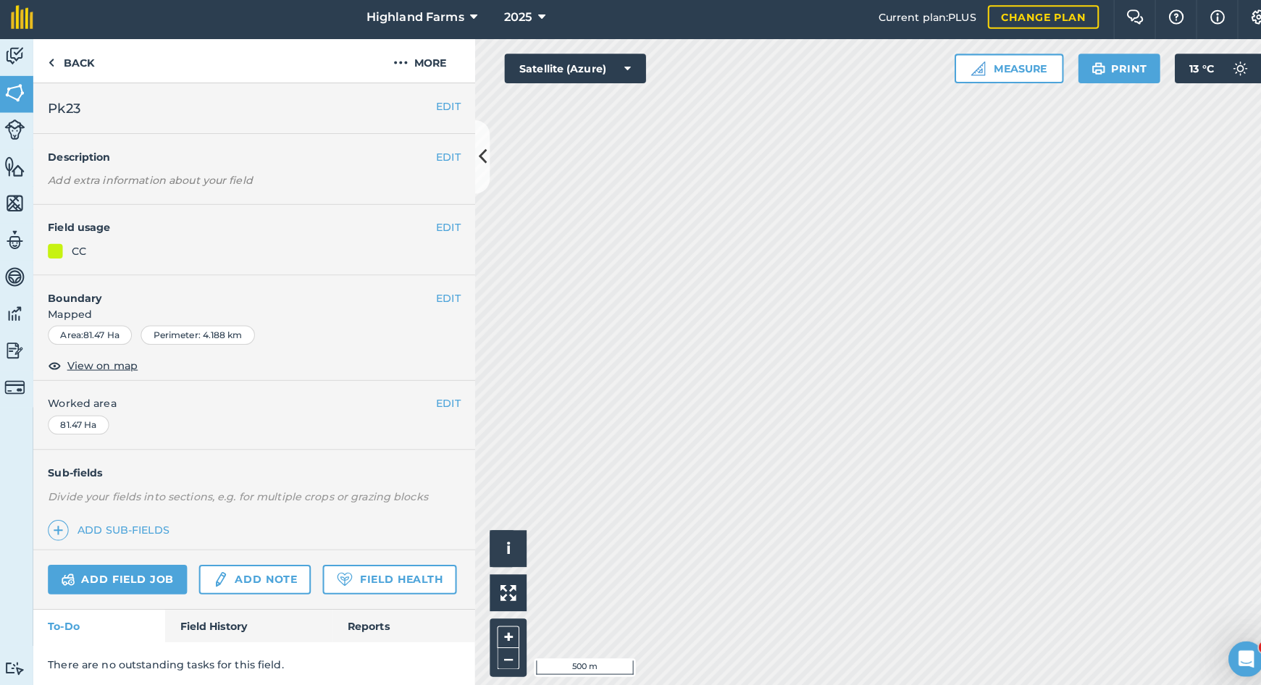
click at [451, 102] on button "EDIT" at bounding box center [444, 109] width 24 height 16
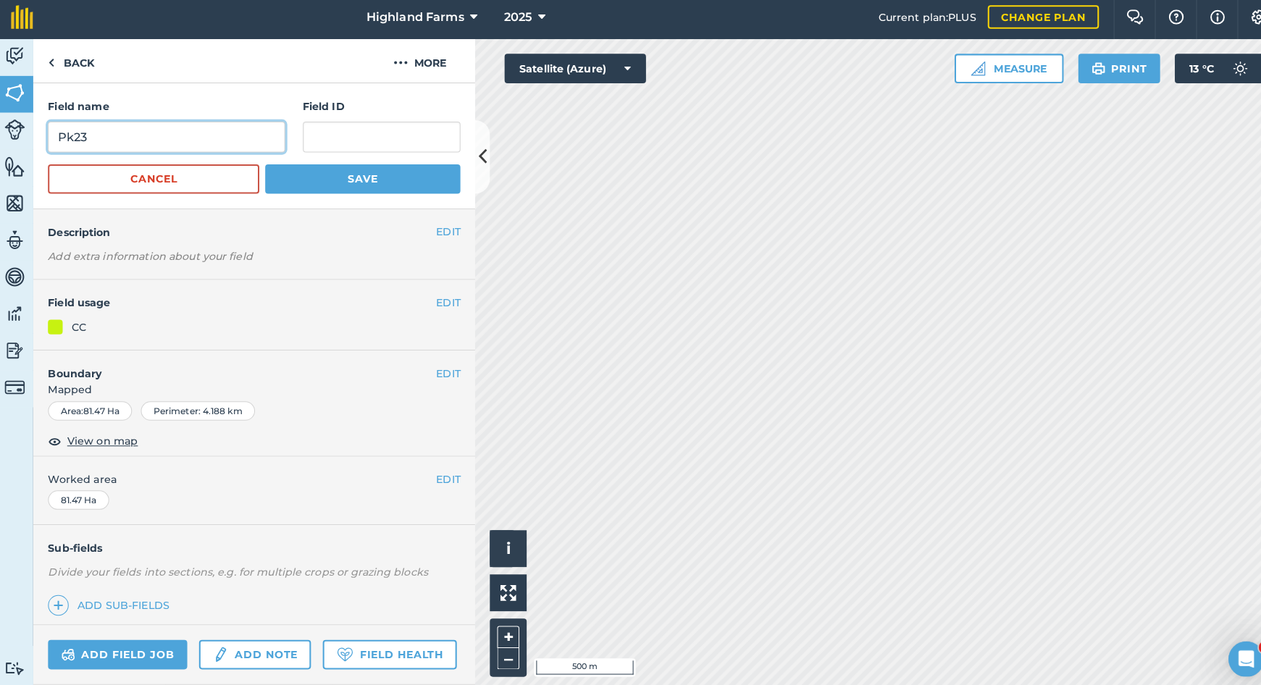
click at [87, 133] on input "Pk23" at bounding box center [167, 140] width 233 height 30
type input "Pk12"
click at [322, 172] on button "Save" at bounding box center [360, 181] width 192 height 29
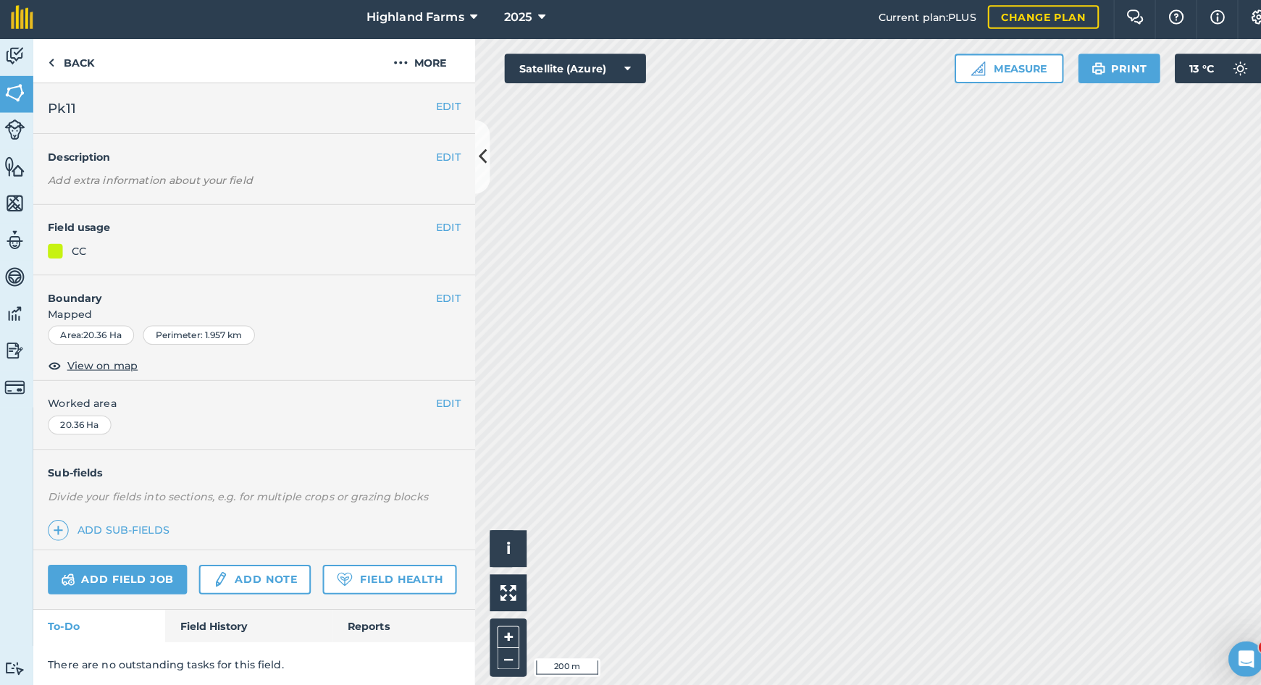
click at [443, 101] on button "EDIT" at bounding box center [444, 109] width 24 height 16
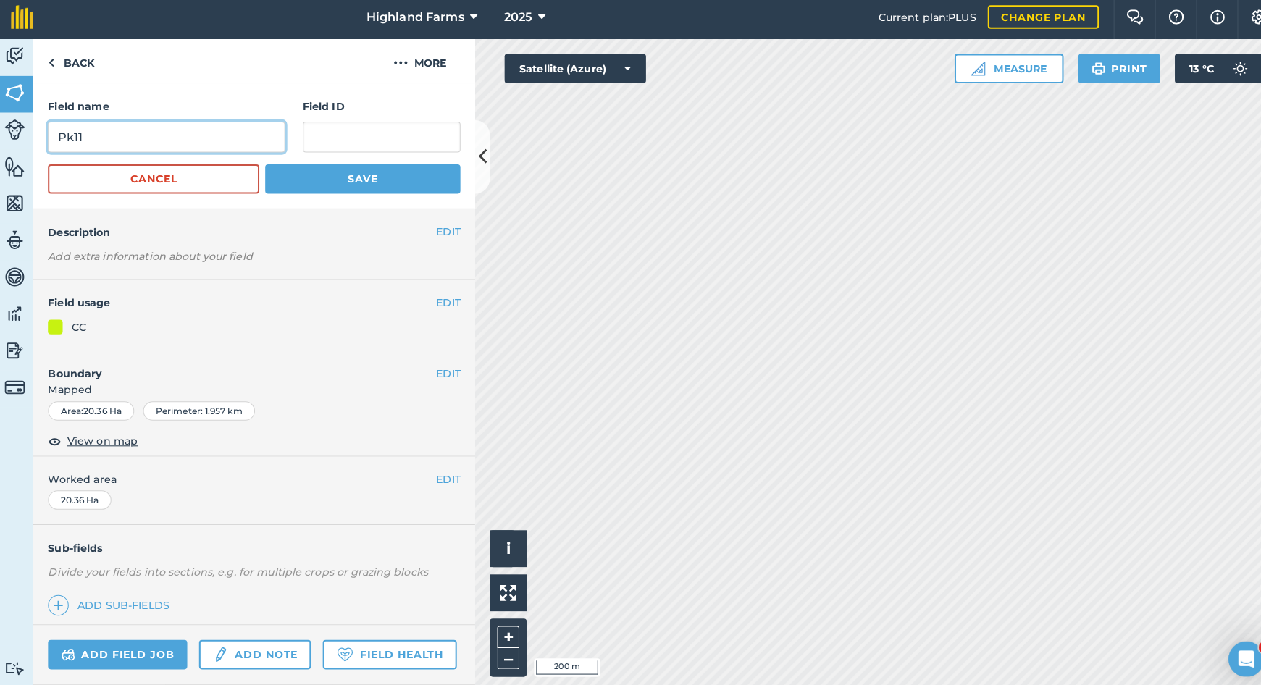
click at [101, 133] on input "Pk11" at bounding box center [167, 140] width 233 height 30
type input "P"
type input "Hw1"
click at [331, 175] on button "Save" at bounding box center [360, 181] width 192 height 29
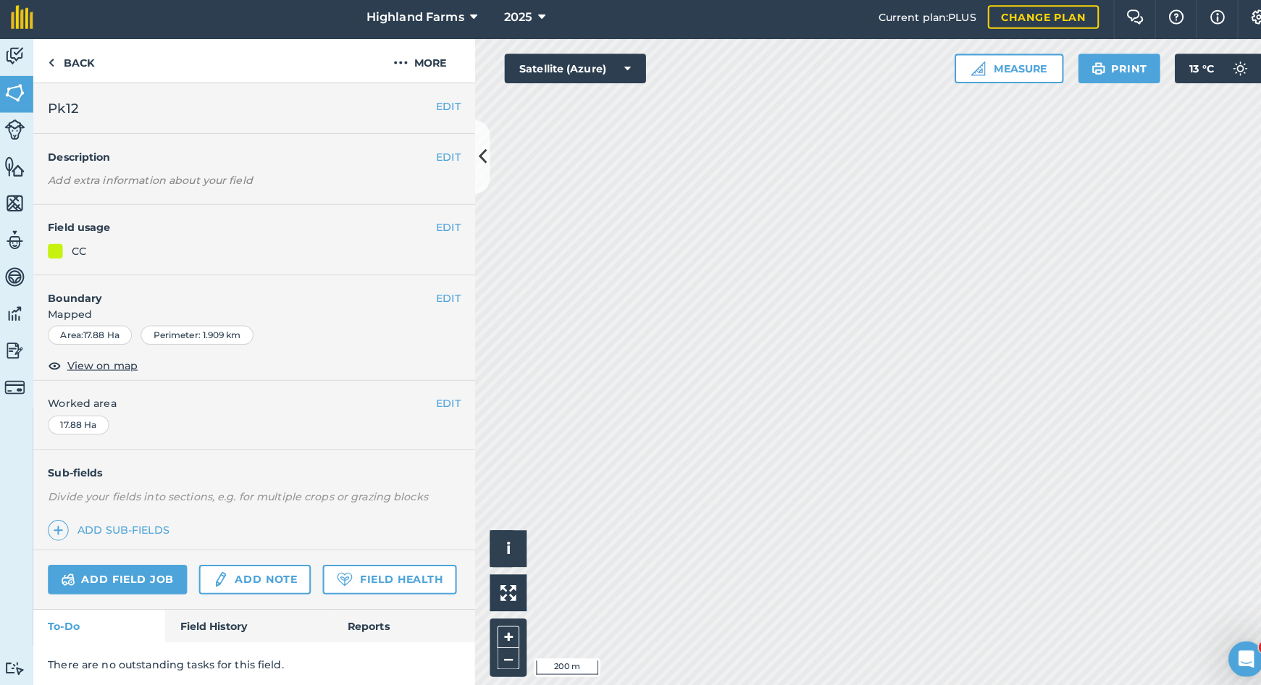
click at [453, 104] on div "EDIT Pk12" at bounding box center [253, 112] width 435 height 50
click at [440, 104] on button "EDIT" at bounding box center [444, 109] width 24 height 16
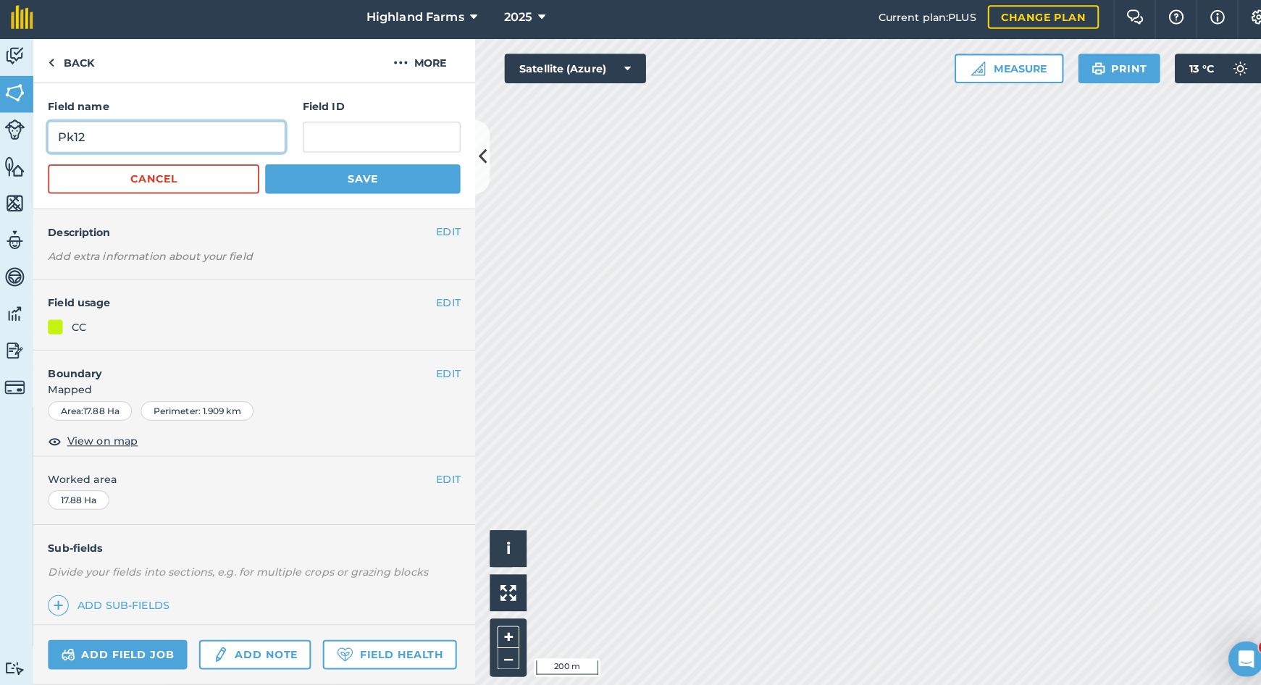
click at [85, 133] on input "Pk12" at bounding box center [167, 140] width 233 height 30
type input "P"
type input "Hw2"
click at [361, 174] on button "Save" at bounding box center [360, 181] width 192 height 29
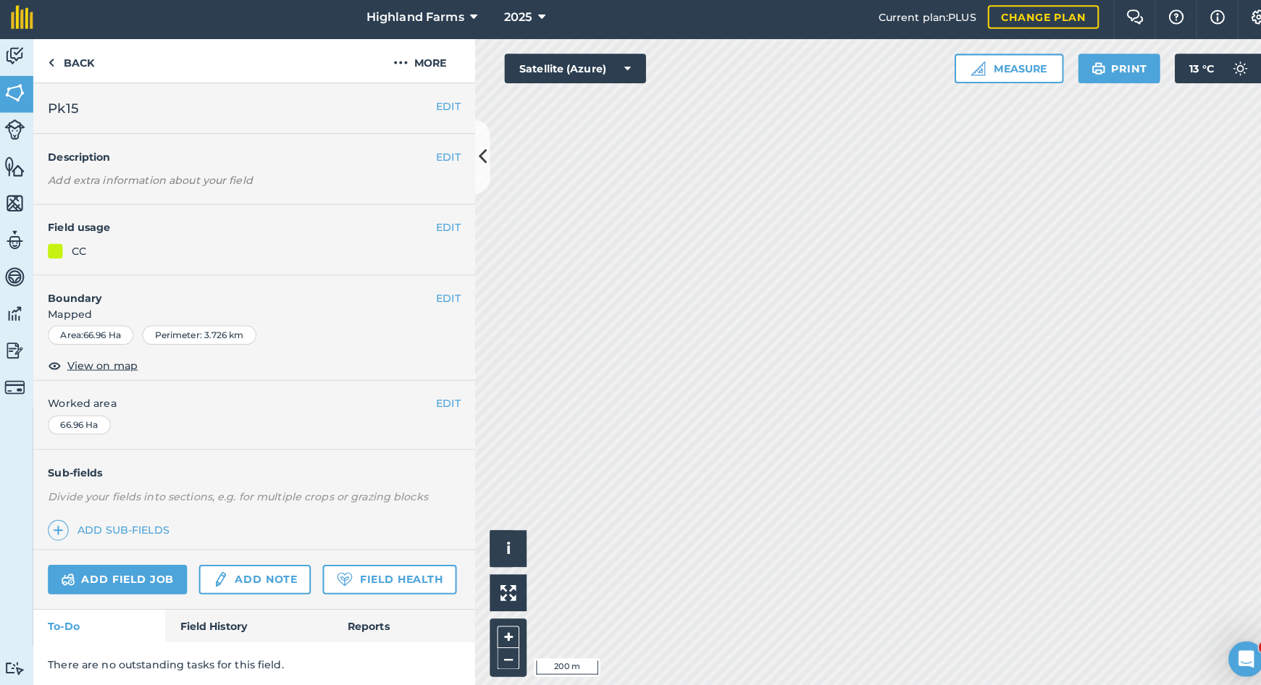
click at [439, 101] on button "EDIT" at bounding box center [444, 109] width 24 height 16
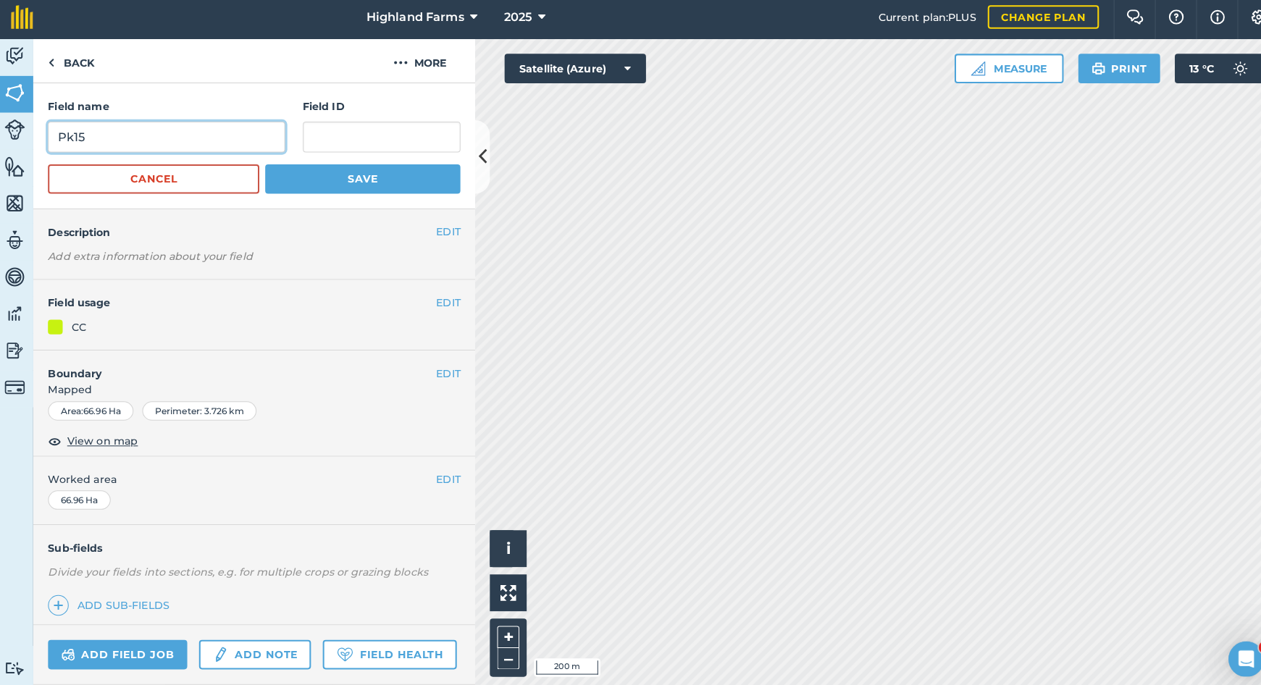
click at [135, 135] on input "Pk15" at bounding box center [167, 140] width 233 height 30
type input "P"
type input "Hw3"
click at [361, 175] on button "Save" at bounding box center [360, 181] width 192 height 29
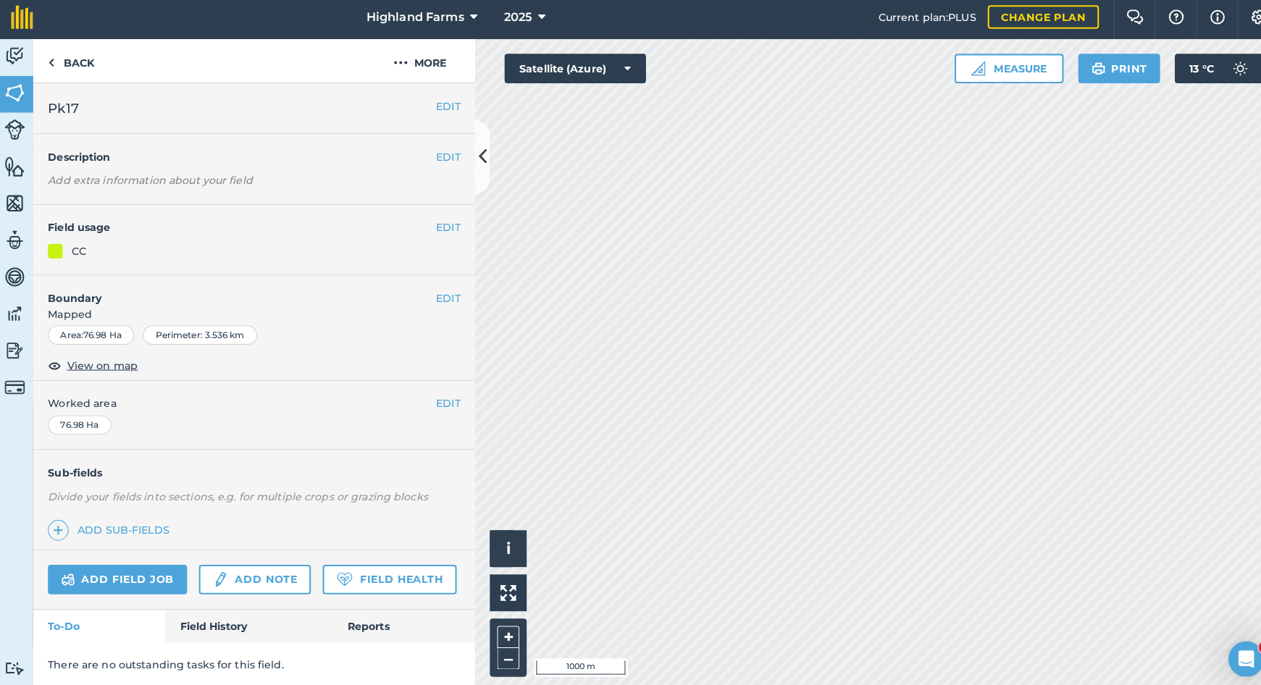
click at [442, 104] on button "EDIT" at bounding box center [444, 109] width 24 height 16
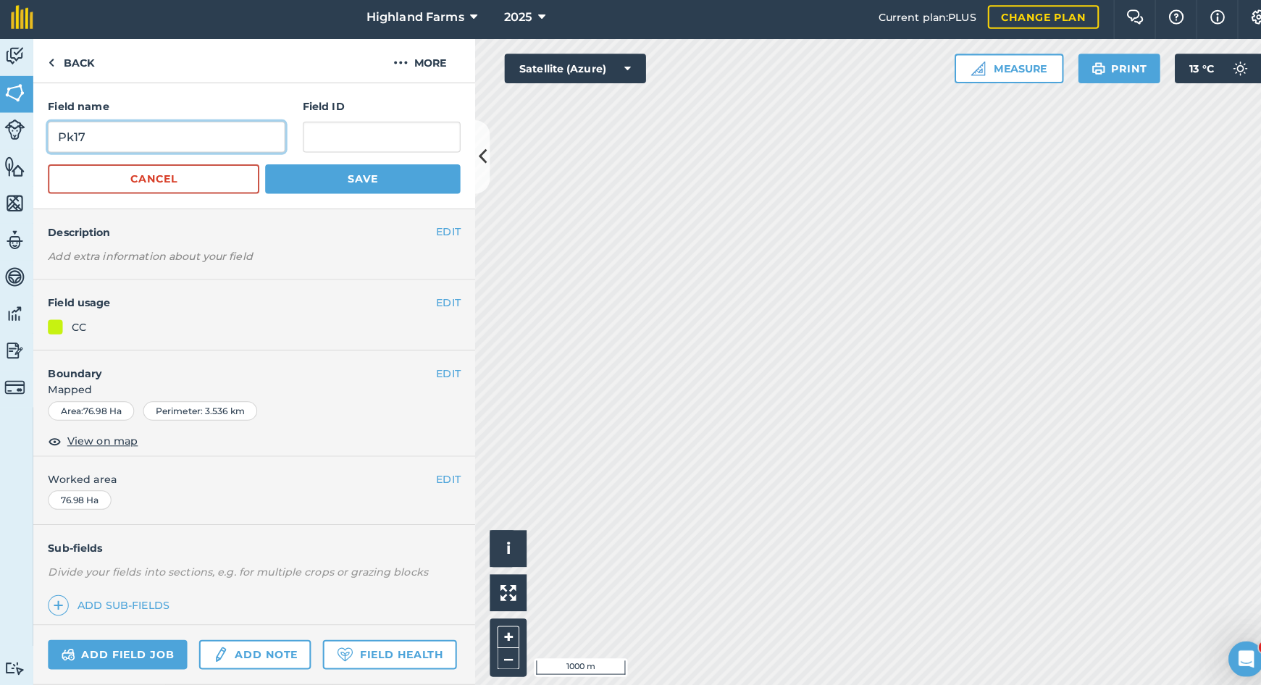
click at [122, 134] on input "Pk17" at bounding box center [167, 140] width 233 height 30
type input "P"
type input "Hw4"
click at [320, 178] on button "Save" at bounding box center [360, 181] width 192 height 29
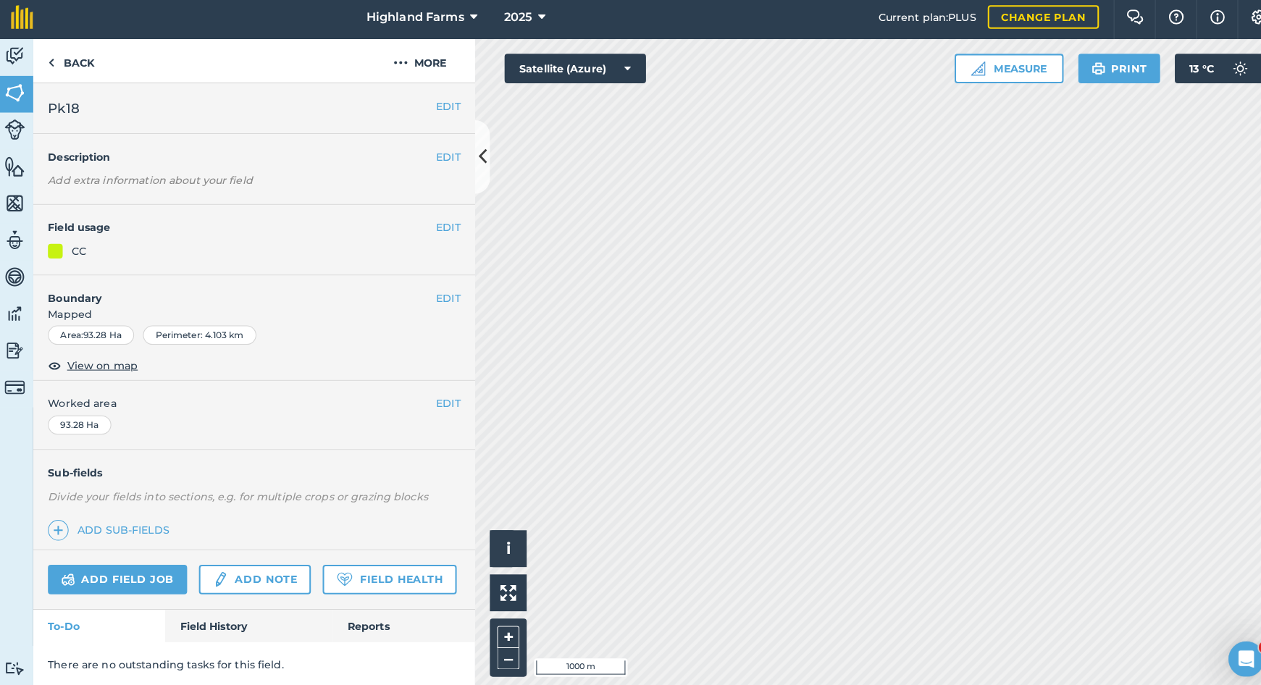
click at [446, 106] on button "EDIT" at bounding box center [444, 109] width 24 height 16
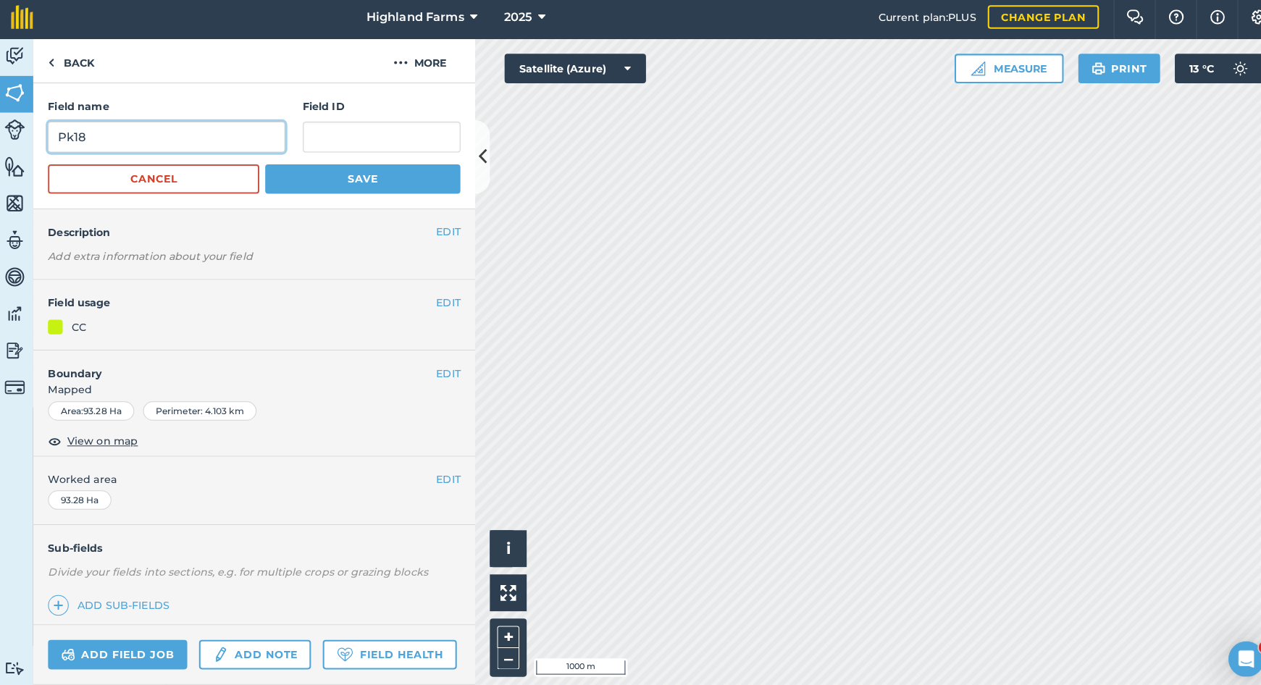
click at [83, 136] on input "Pk18" at bounding box center [167, 140] width 233 height 30
type input "P"
type input "Hw6"
click at [389, 180] on button "Save" at bounding box center [360, 181] width 192 height 29
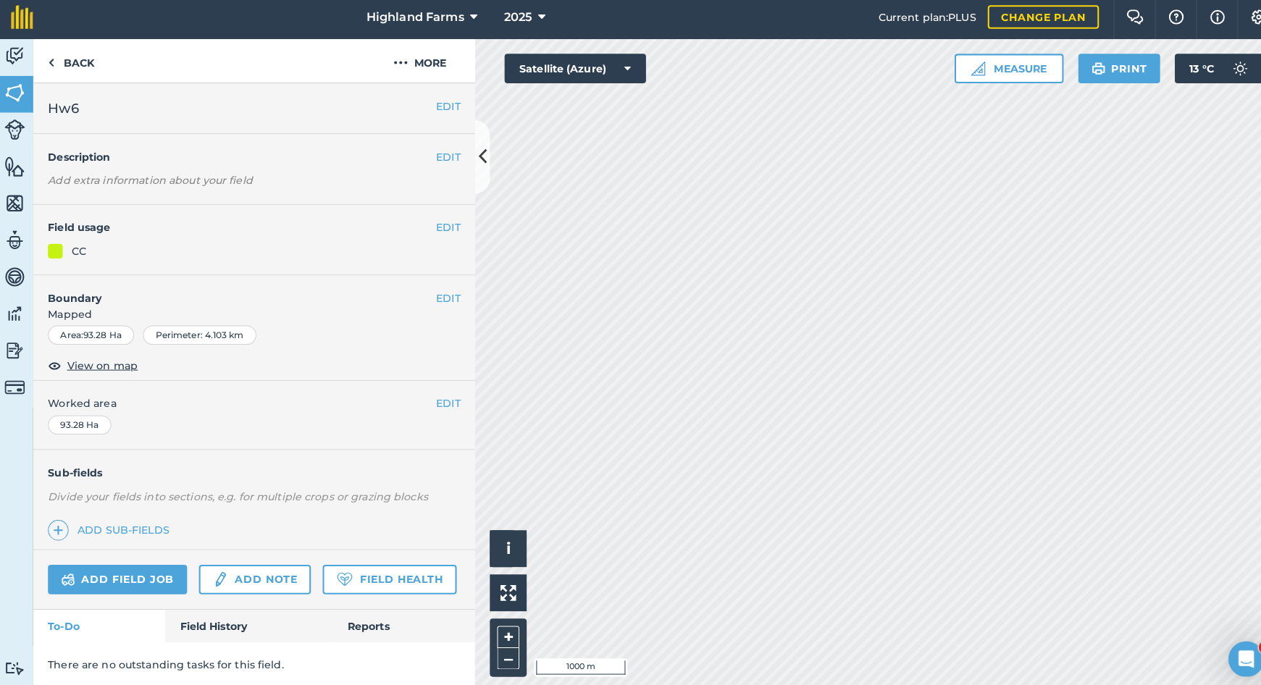
click at [81, 104] on h2 "Hw6" at bounding box center [242, 111] width 382 height 20
click at [438, 106] on button "EDIT" at bounding box center [444, 109] width 24 height 16
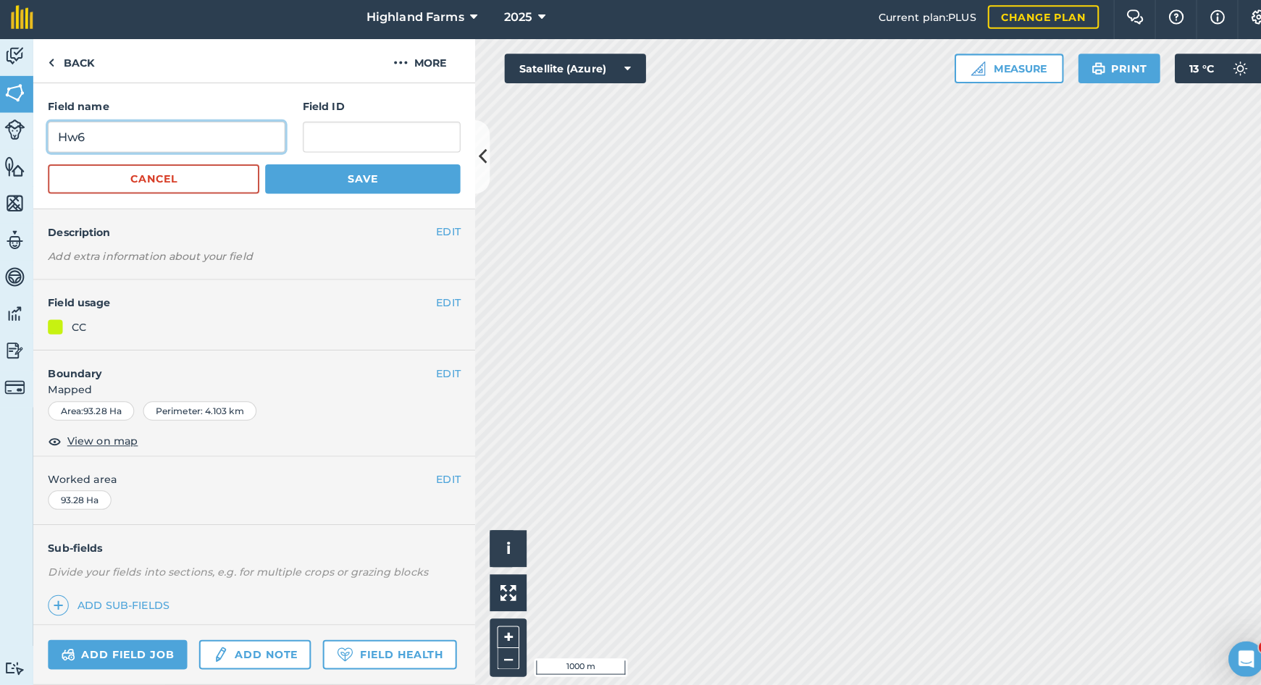
click at [87, 133] on input "Hw6" at bounding box center [167, 140] width 233 height 30
type input "Hw5"
click at [378, 177] on button "Save" at bounding box center [360, 181] width 192 height 29
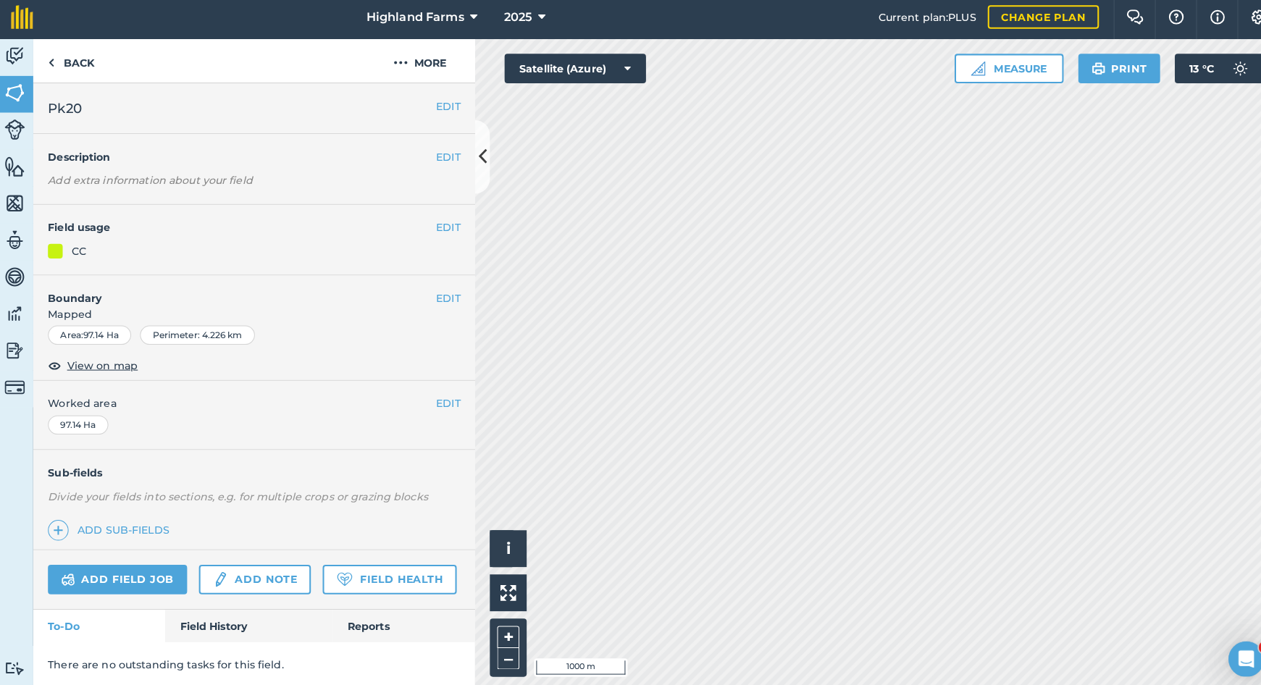
click at [445, 104] on button "EDIT" at bounding box center [444, 109] width 24 height 16
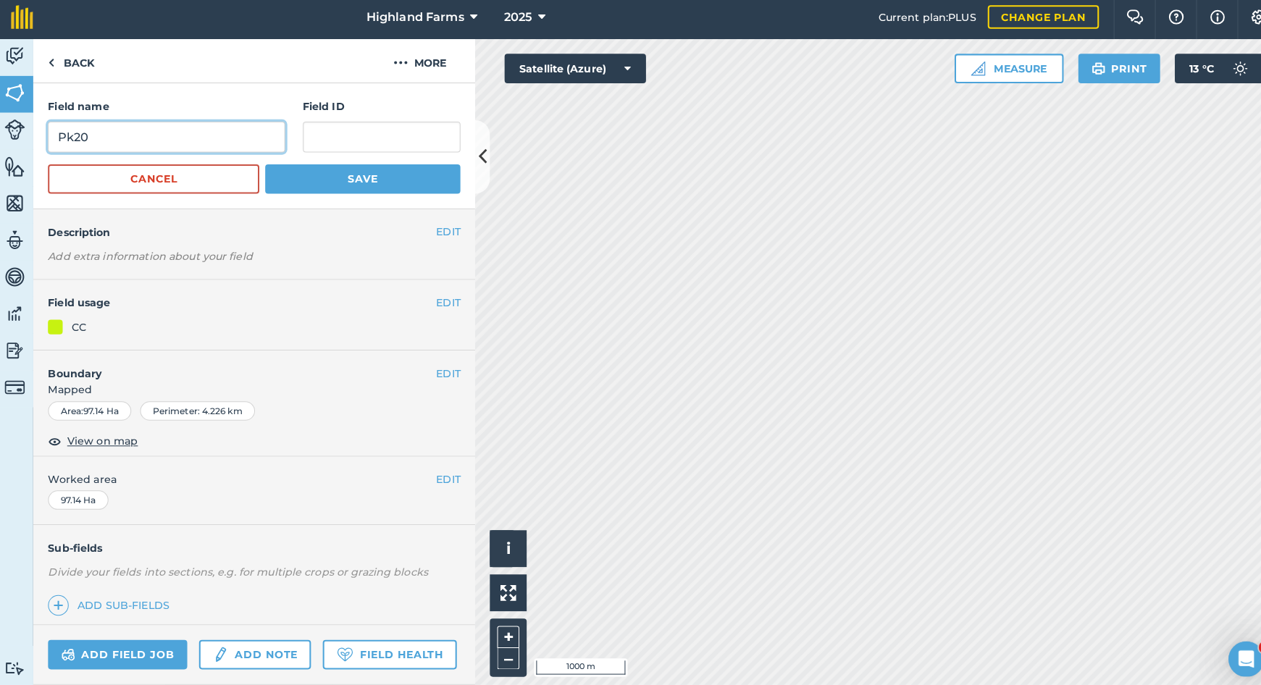
click at [96, 129] on input "Pk20" at bounding box center [167, 140] width 233 height 30
type input "P"
type input "Hw6"
click at [361, 175] on button "Save" at bounding box center [360, 181] width 192 height 29
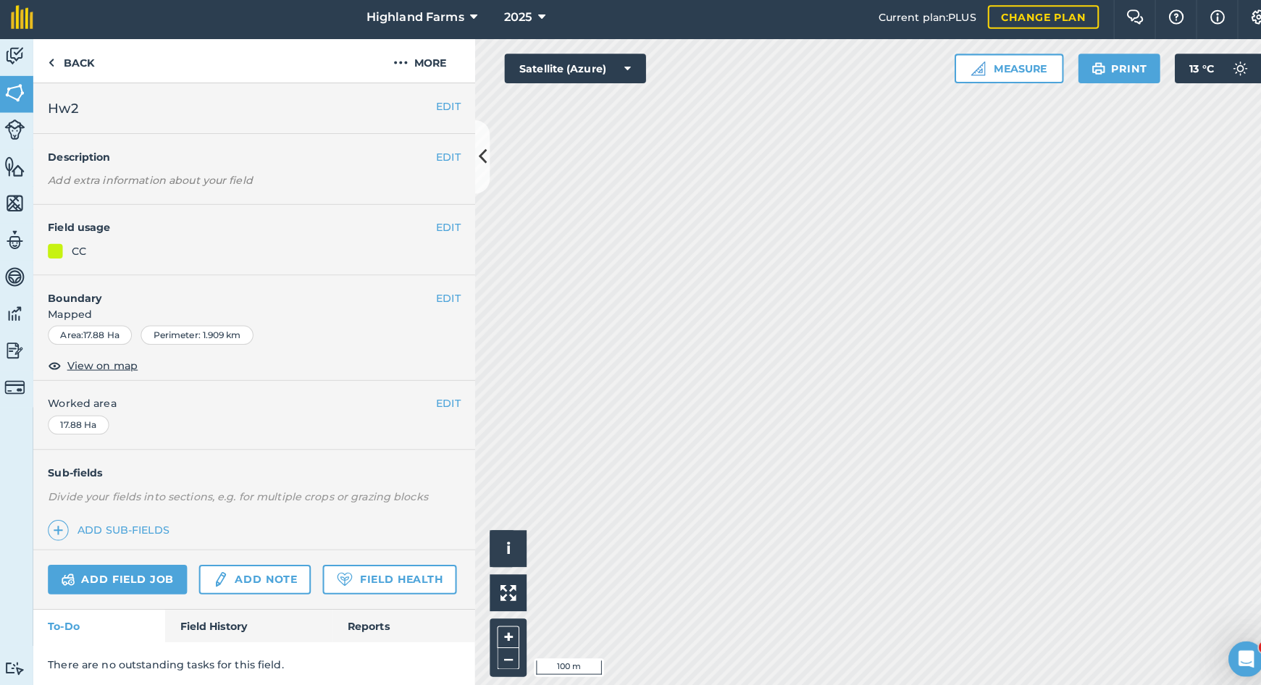
click at [442, 293] on button "EDIT" at bounding box center [444, 298] width 24 height 16
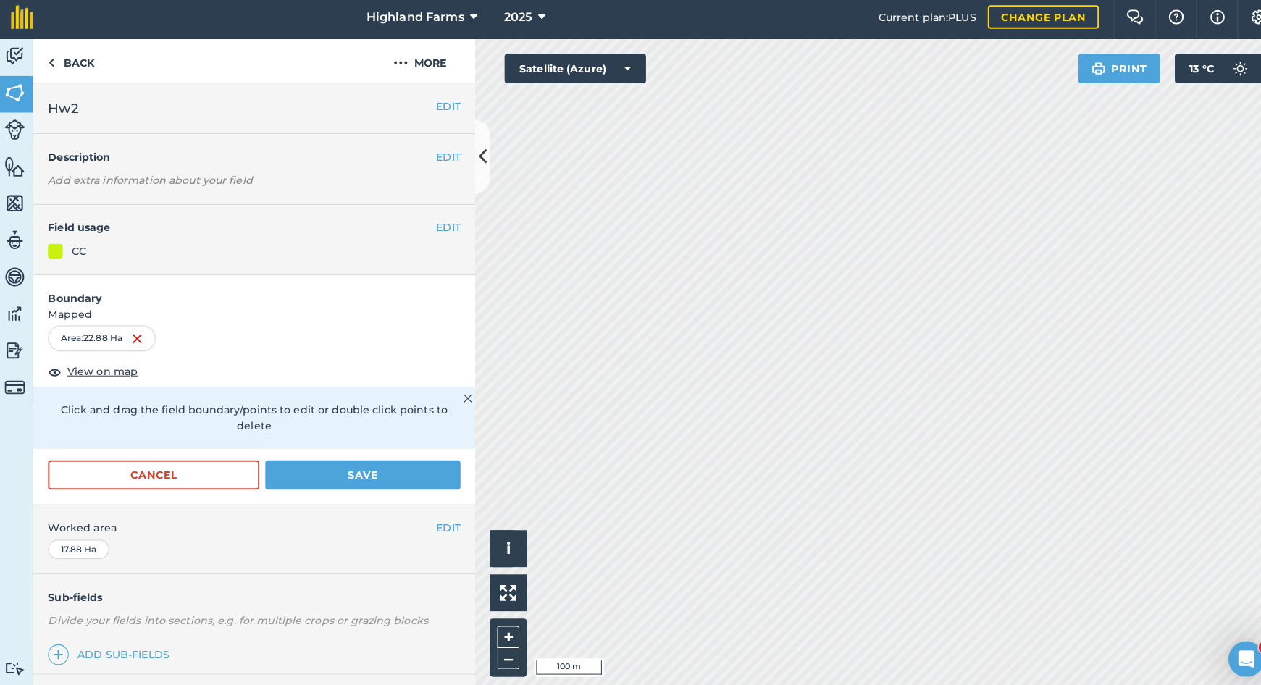
click at [364, 458] on button "Save" at bounding box center [360, 472] width 192 height 29
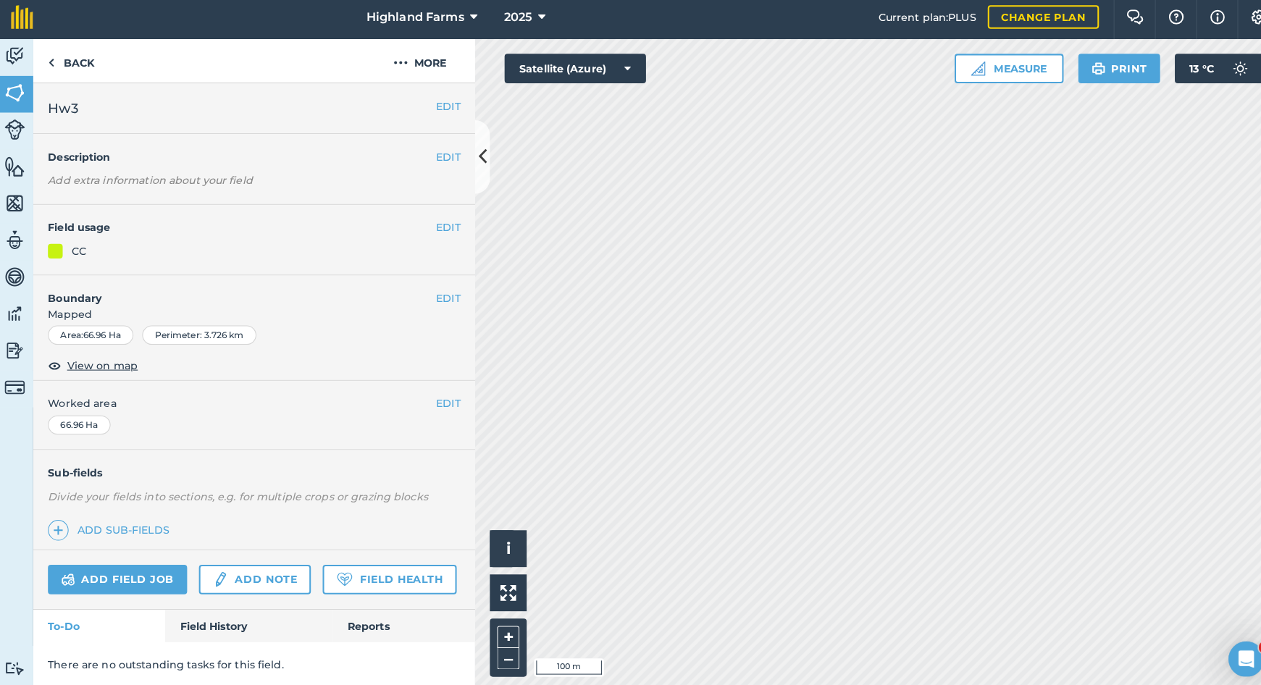
click at [436, 292] on button "EDIT" at bounding box center [444, 298] width 24 height 16
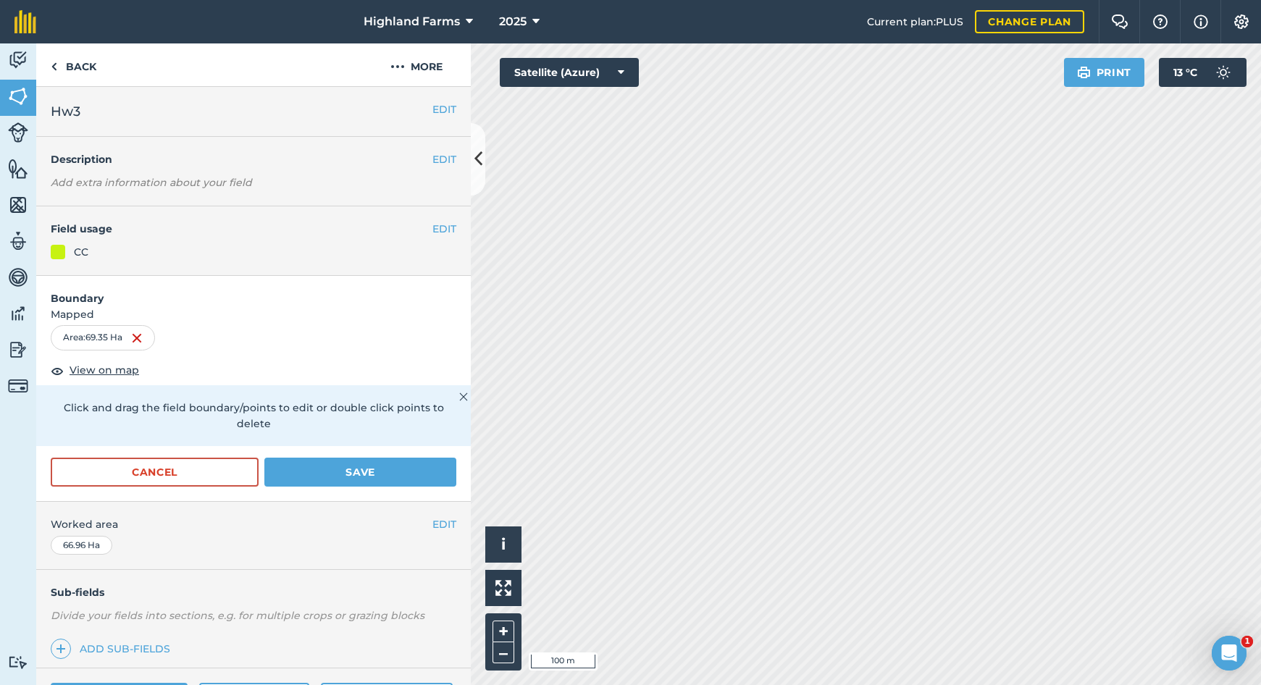
click at [405, 458] on button "Save" at bounding box center [360, 472] width 192 height 29
